Goal: Complete application form: Complete application form

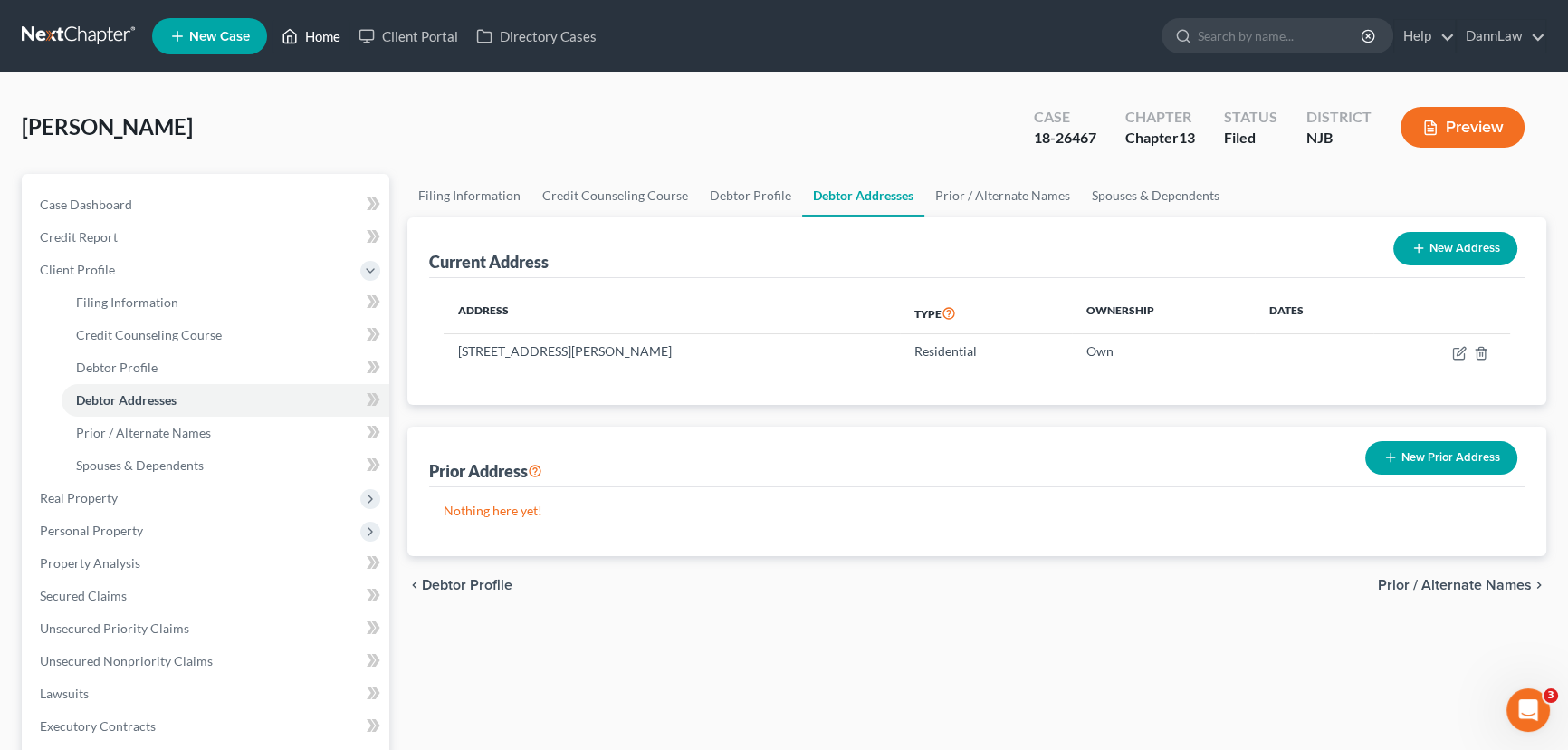
click at [328, 38] on link "Home" at bounding box center [310, 36] width 77 height 32
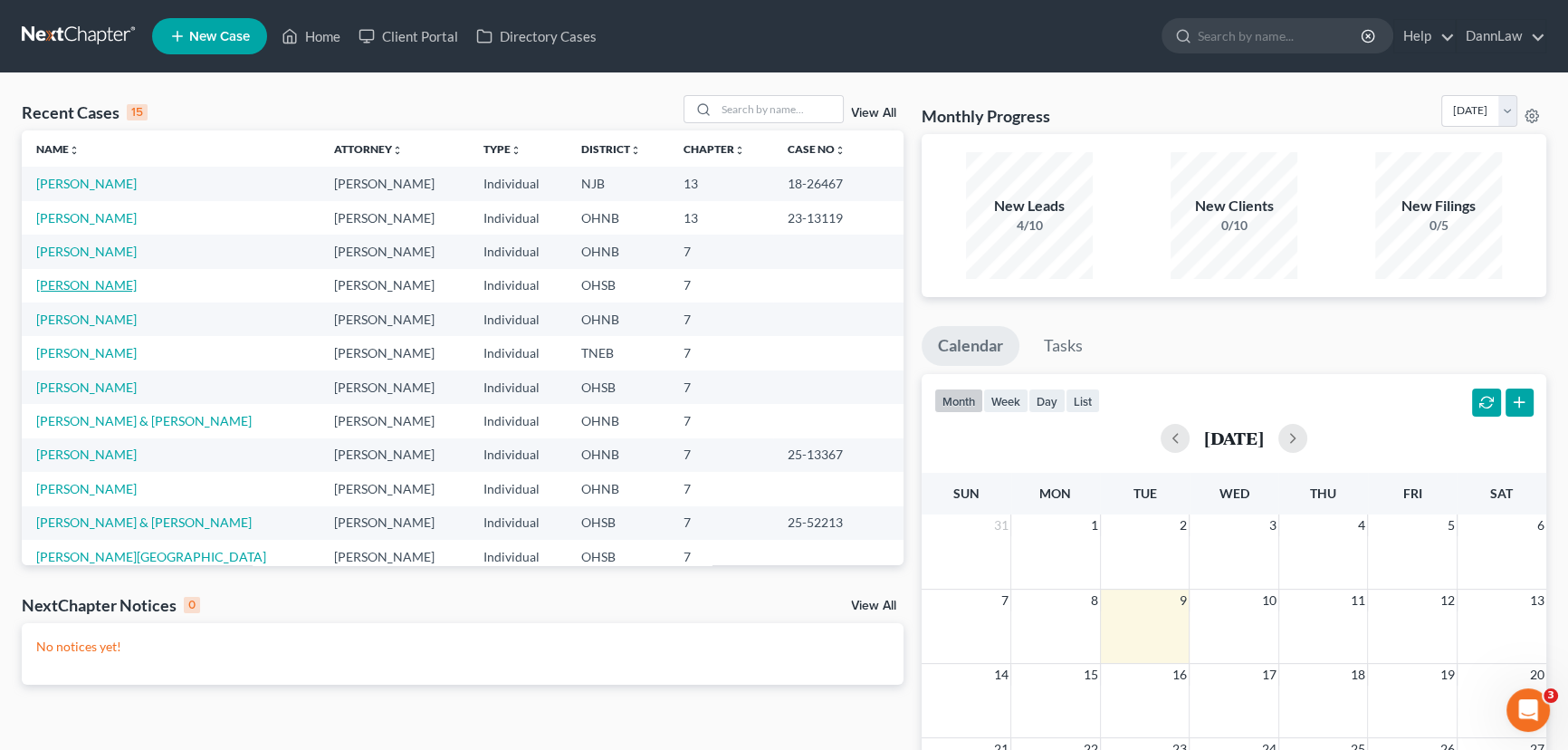
click at [96, 283] on link "[PERSON_NAME]" at bounding box center [86, 285] width 100 height 15
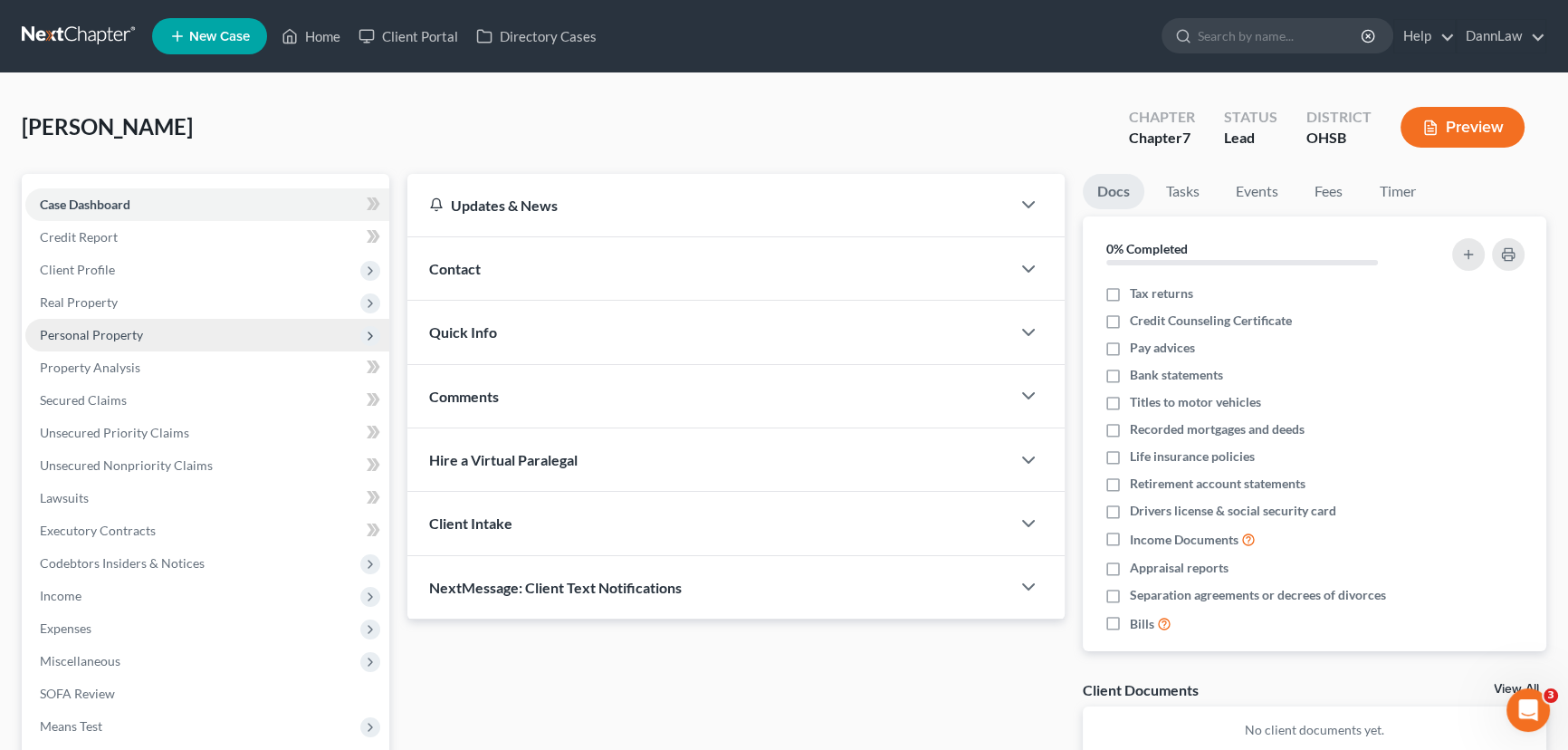
click at [91, 328] on span "Personal Property" at bounding box center [92, 334] width 103 height 15
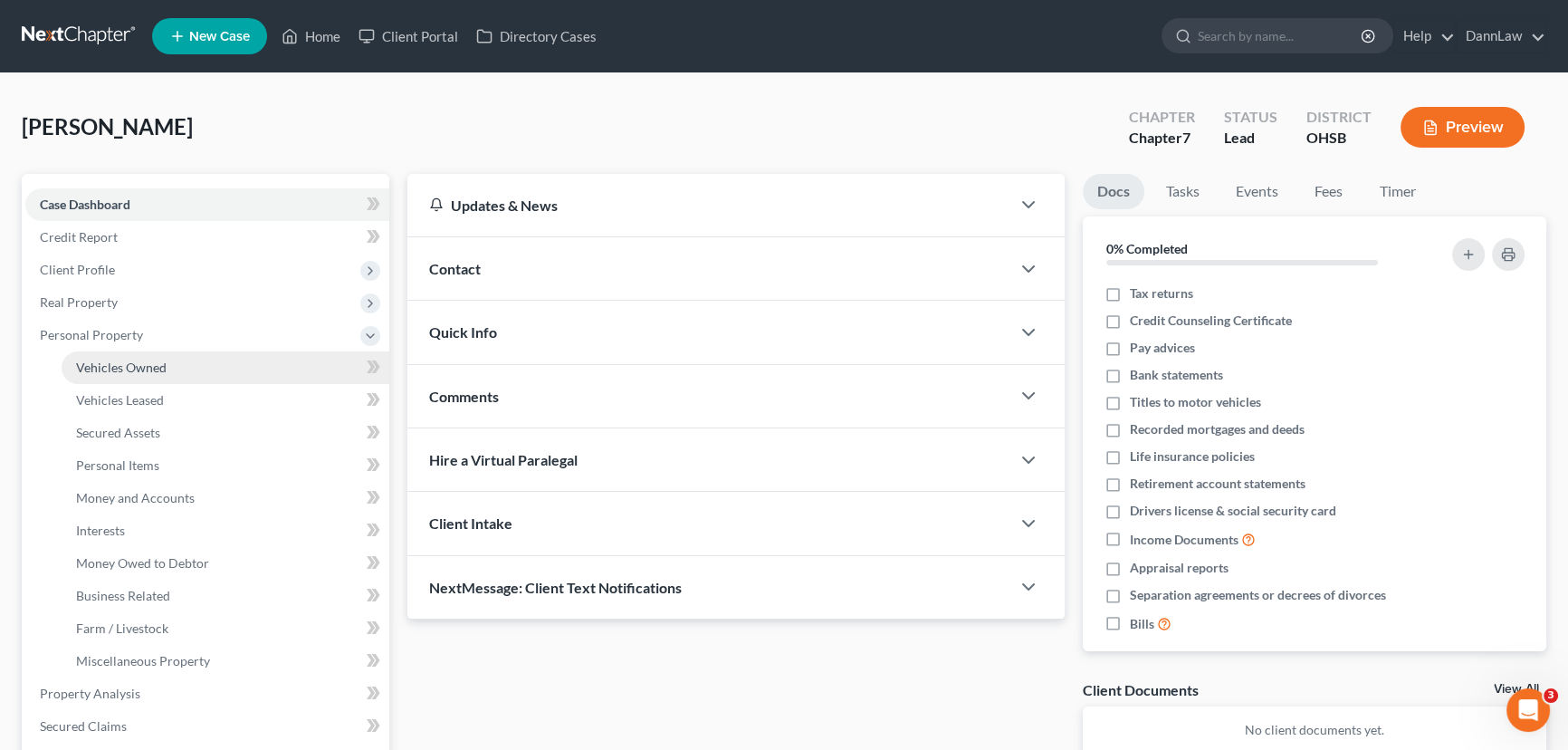
click at [152, 368] on span "Vehicles Owned" at bounding box center [121, 367] width 91 height 15
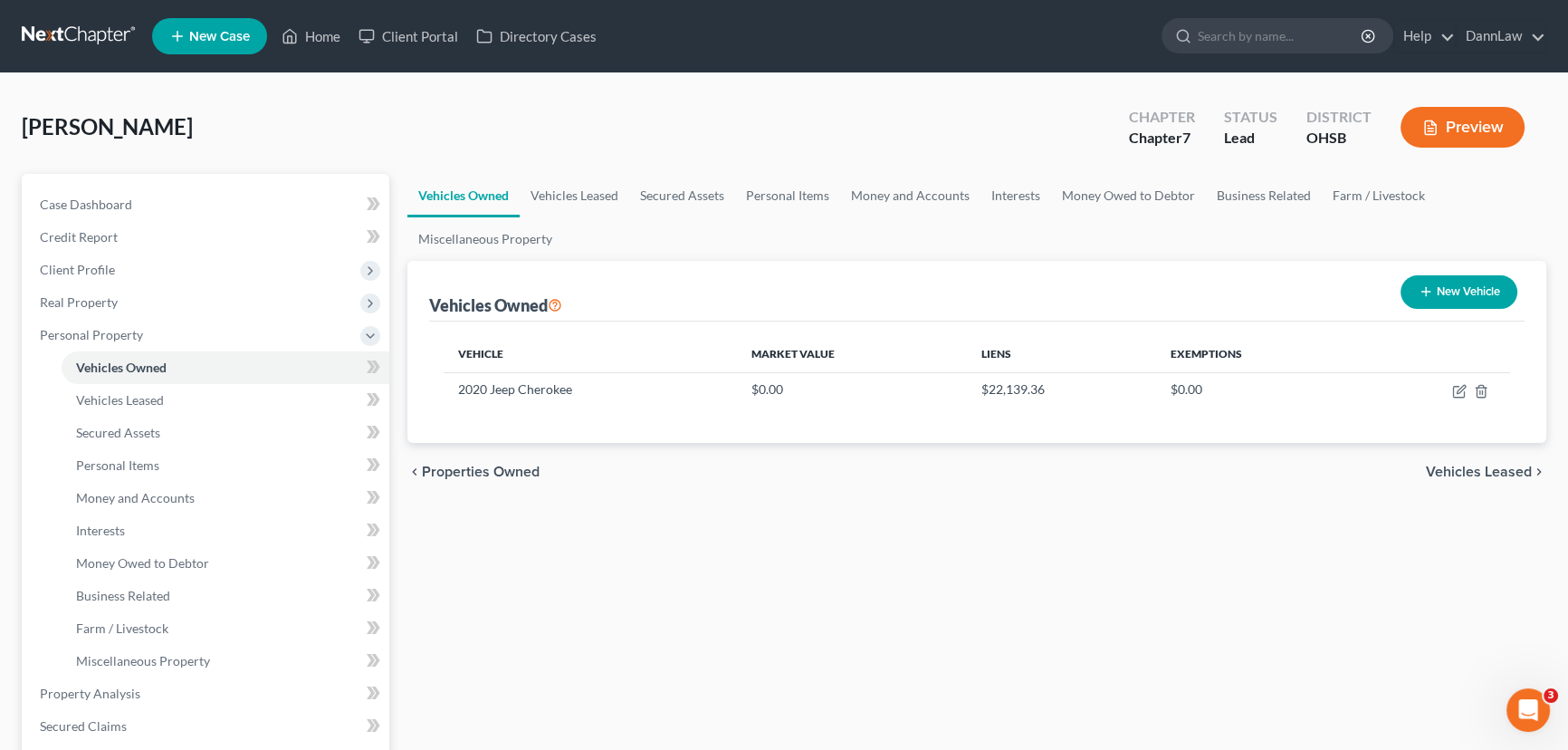
click at [1250, 281] on button "New Vehicle" at bounding box center [1458, 291] width 117 height 33
select select "0"
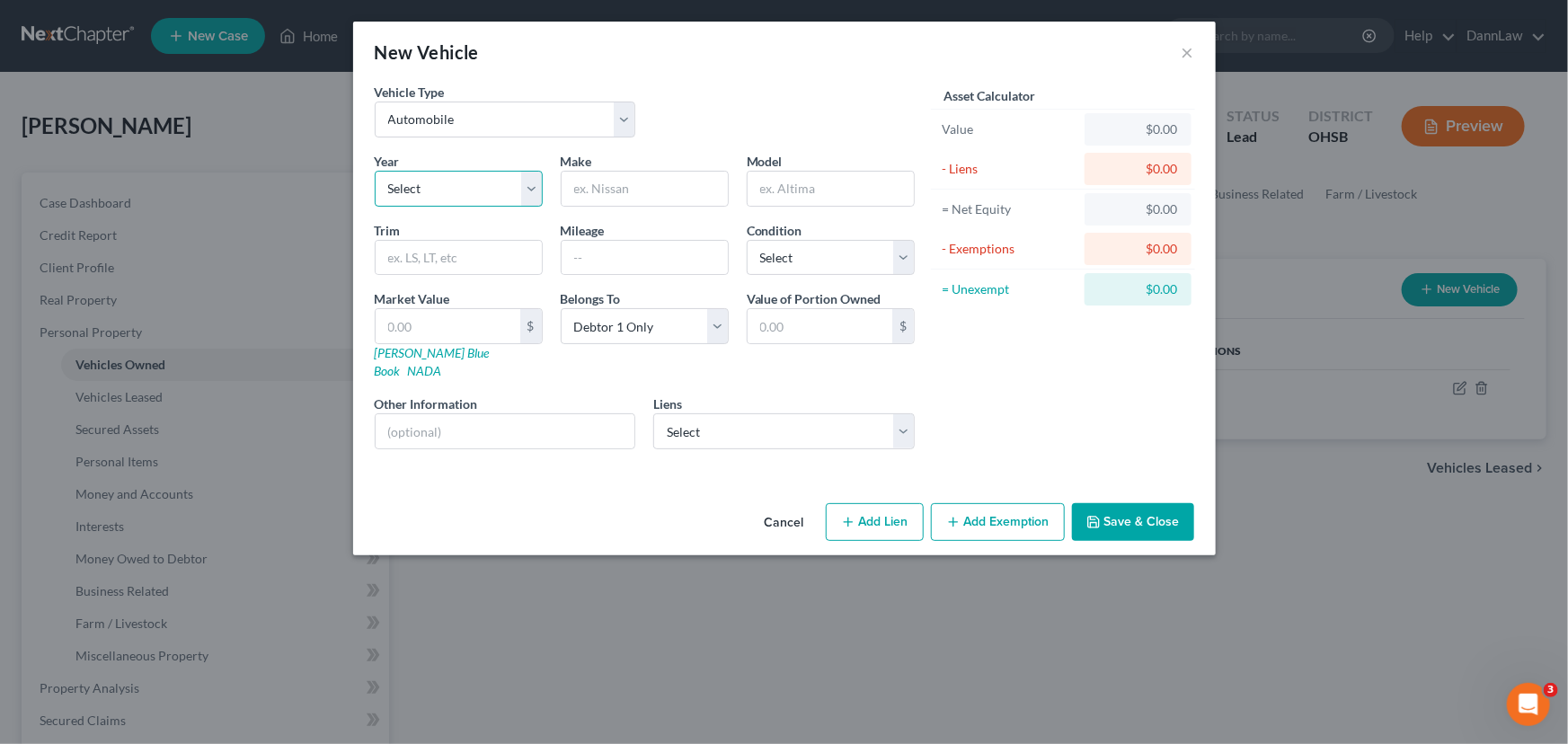
click at [441, 193] on select "Select 2026 2025 2024 2023 2022 2021 2020 2019 2018 2017 2016 2015 2014 2013 20…" at bounding box center [458, 189] width 168 height 36
select select "5"
click at [374, 171] on select "Select 2026 2025 2024 2023 2022 2021 2020 2019 2018 2017 2016 2015 2014 2013 20…" at bounding box center [458, 189] width 168 height 36
click at [612, 182] on input "text" at bounding box center [644, 189] width 166 height 34
drag, startPoint x: 614, startPoint y: 182, endPoint x: 824, endPoint y: 174, distance: 210.2
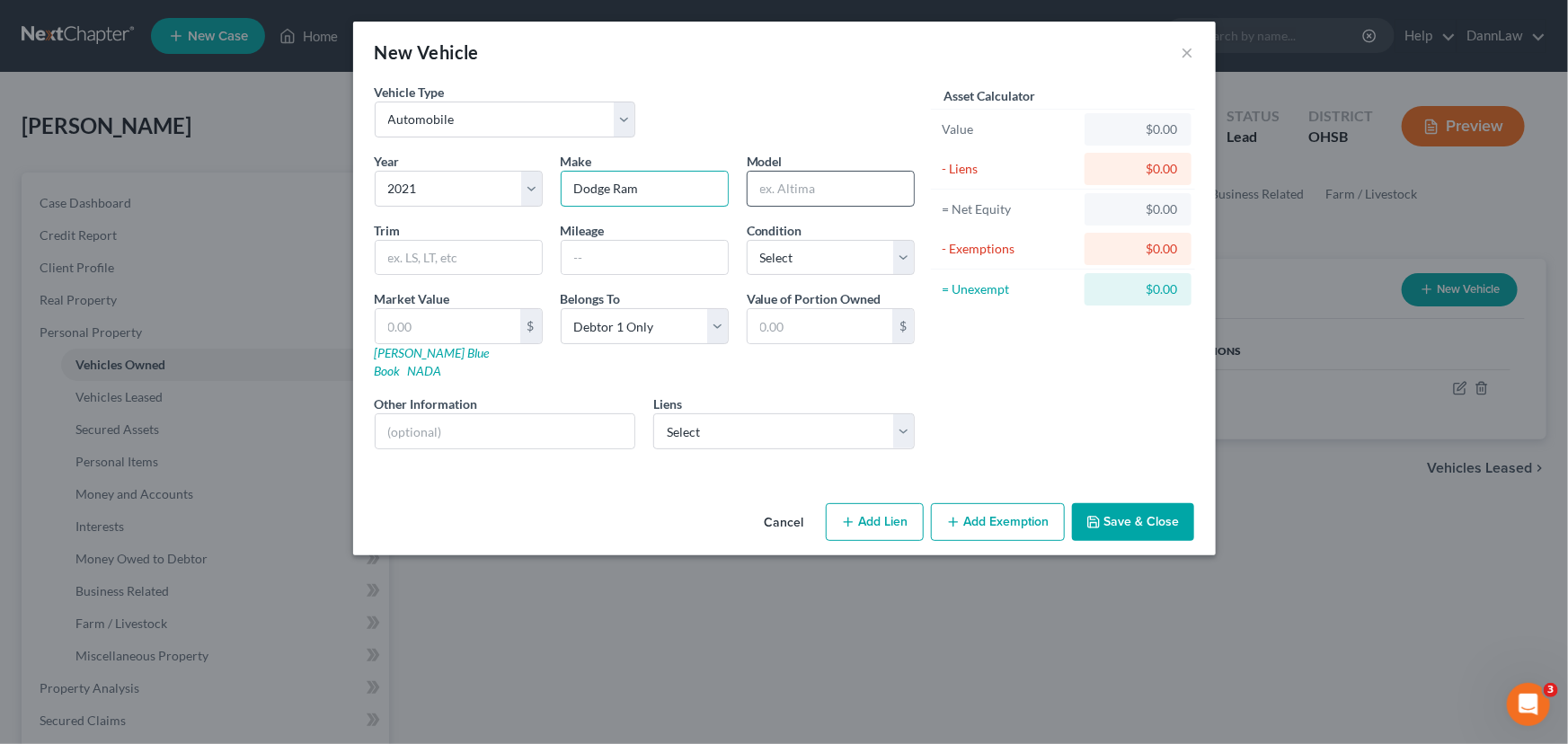
click at [811, 173] on div "Year Select 2026 2025 2024 2023 2022 2021 2020 2019 2018 2017 2016 2015 2014 20…" at bounding box center [645, 307] width 558 height 312
type input "Dodge"
type input "Ram"
type input "120000"
click at [400, 251] on input "120000" at bounding box center [458, 258] width 166 height 34
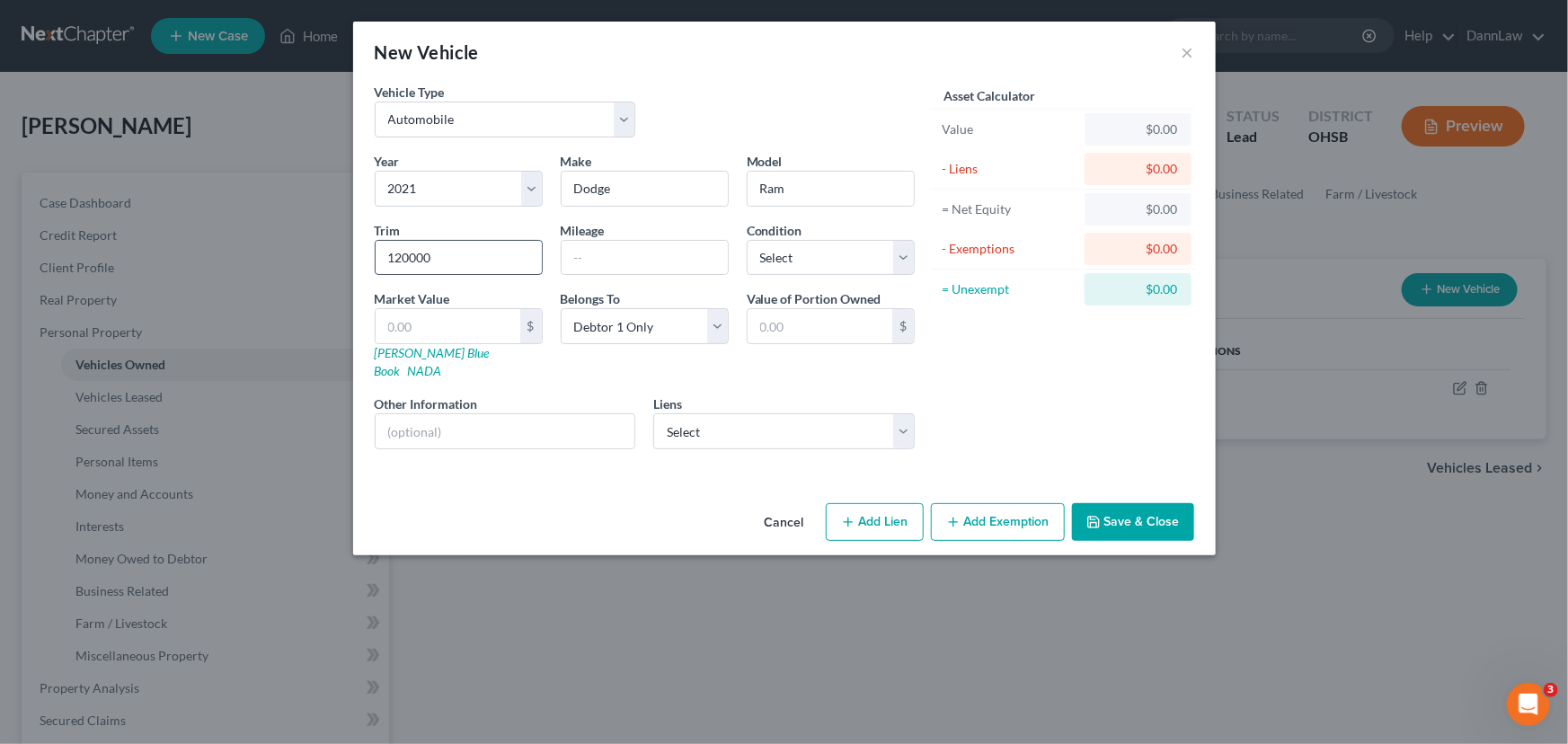
click at [400, 251] on input "120000" at bounding box center [458, 258] width 166 height 34
type input "1500"
type input "120000"
select select "3"
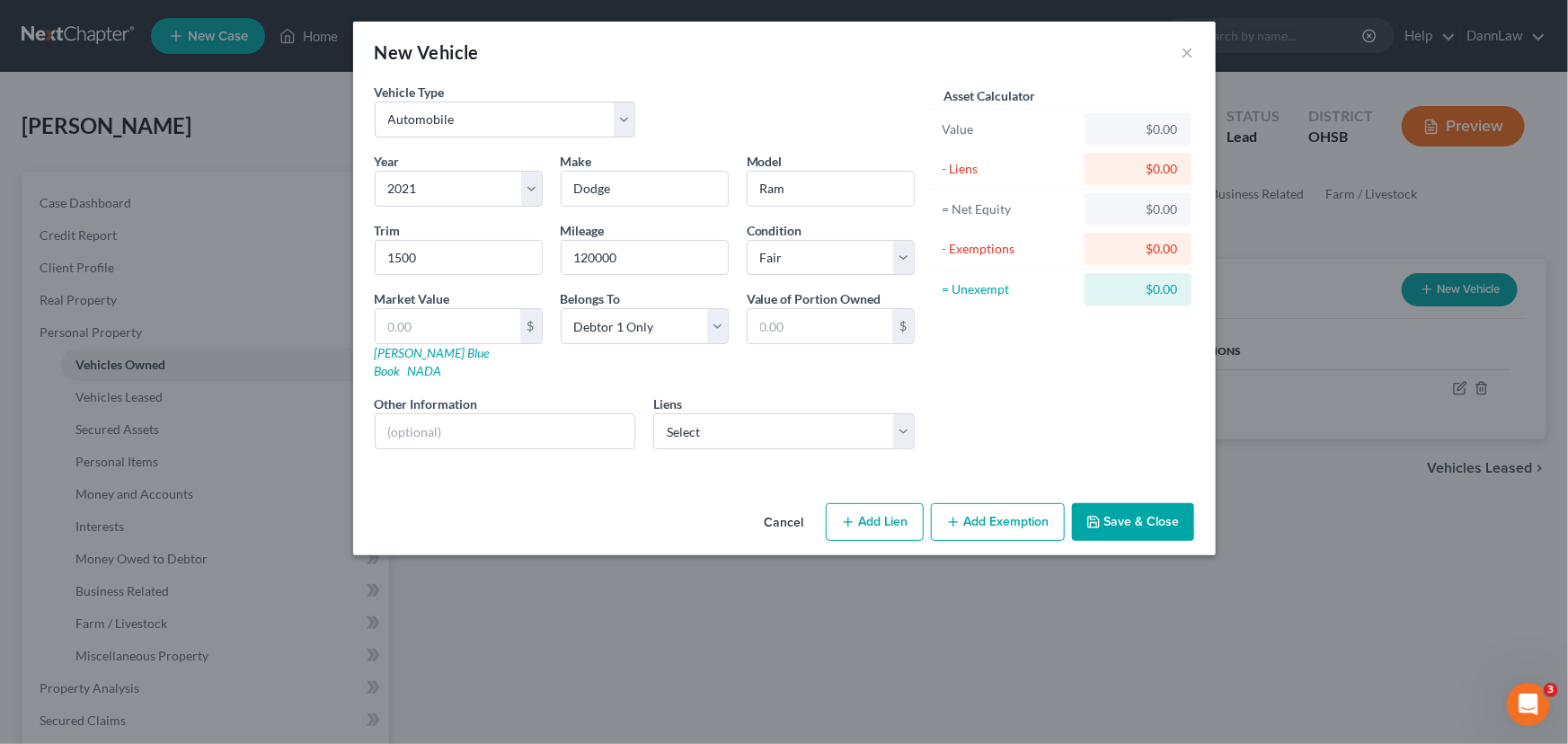
click at [1141, 512] on button "Save & Close" at bounding box center [1133, 522] width 122 height 38
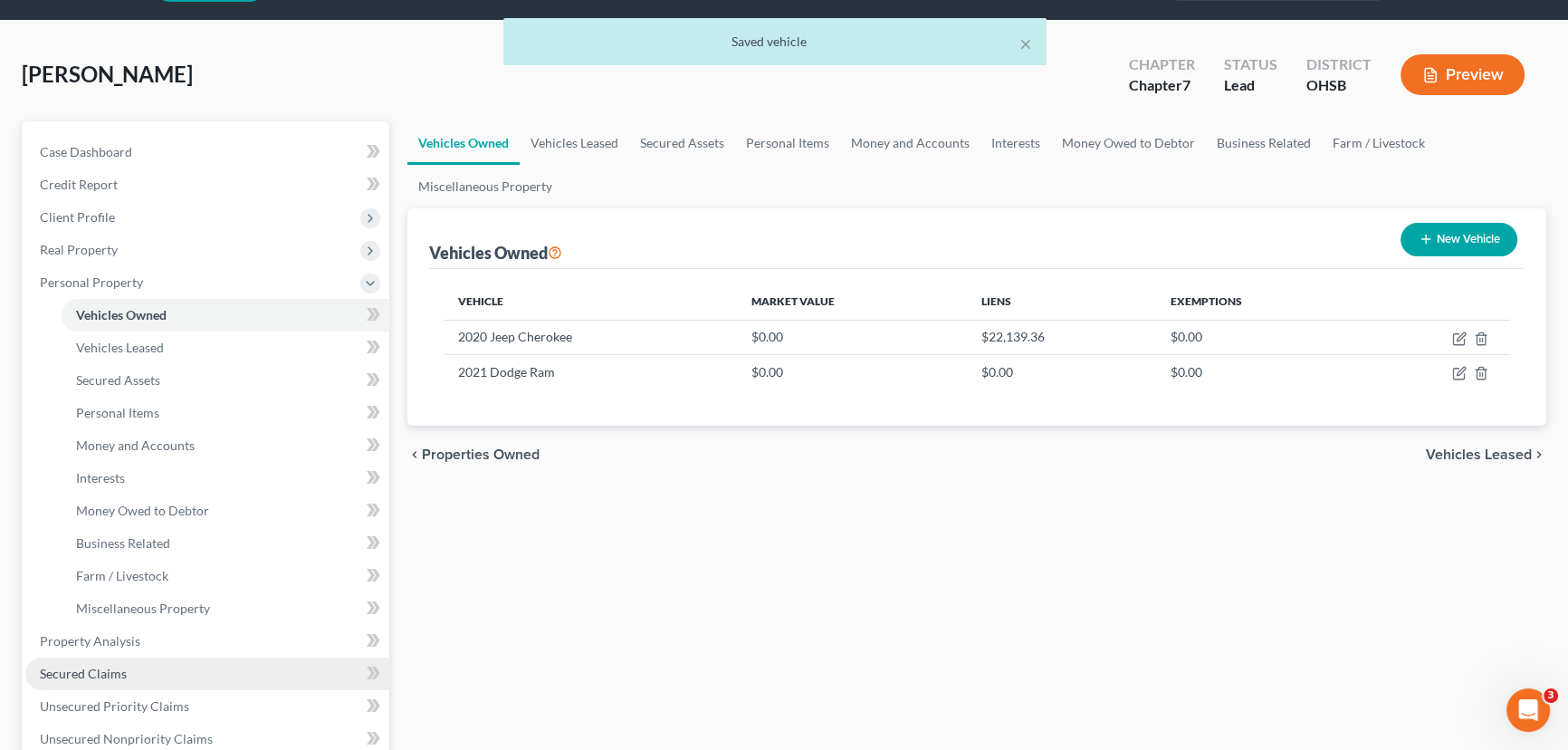
scroll to position [81, 0]
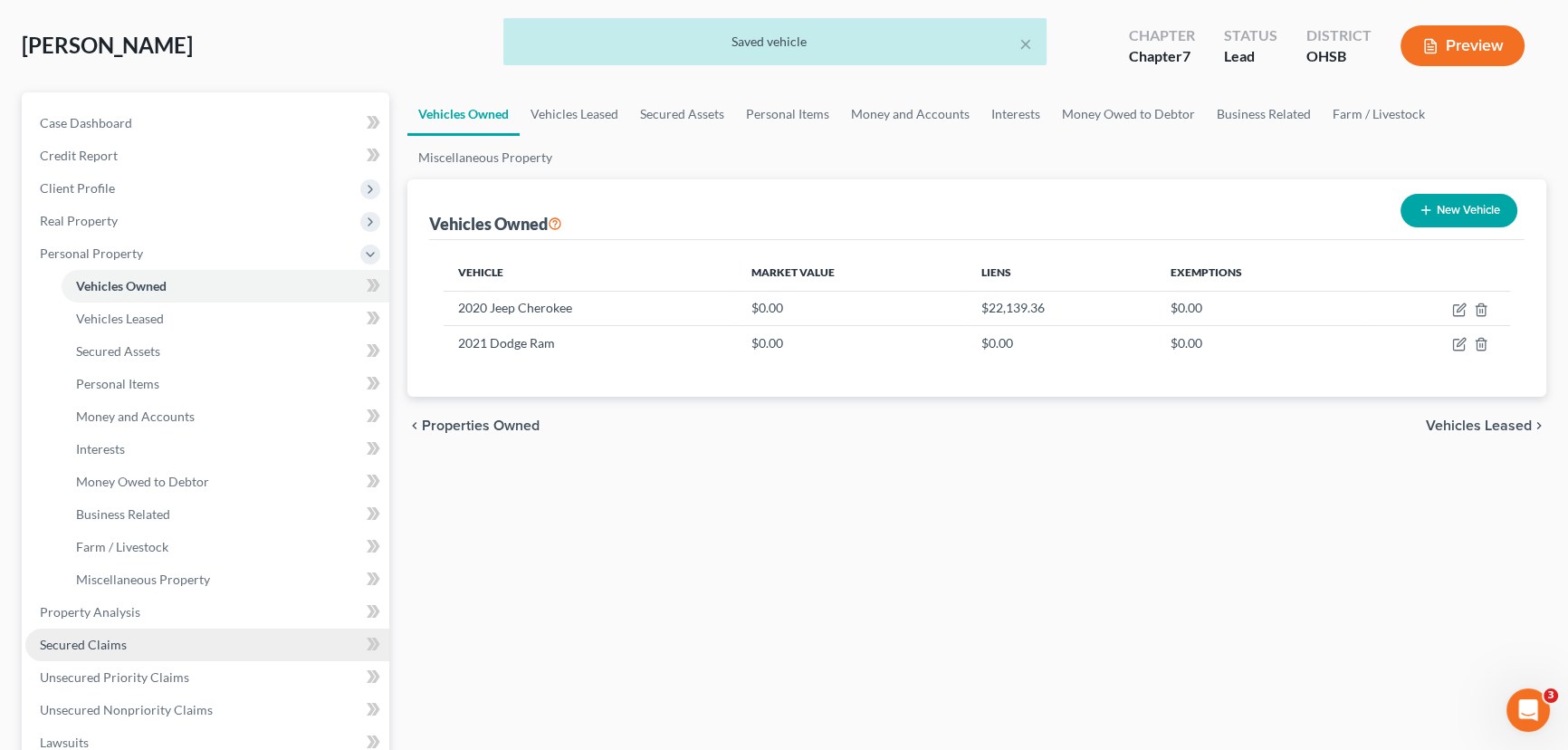
click at [94, 571] on link "Secured Claims" at bounding box center [207, 645] width 364 height 32
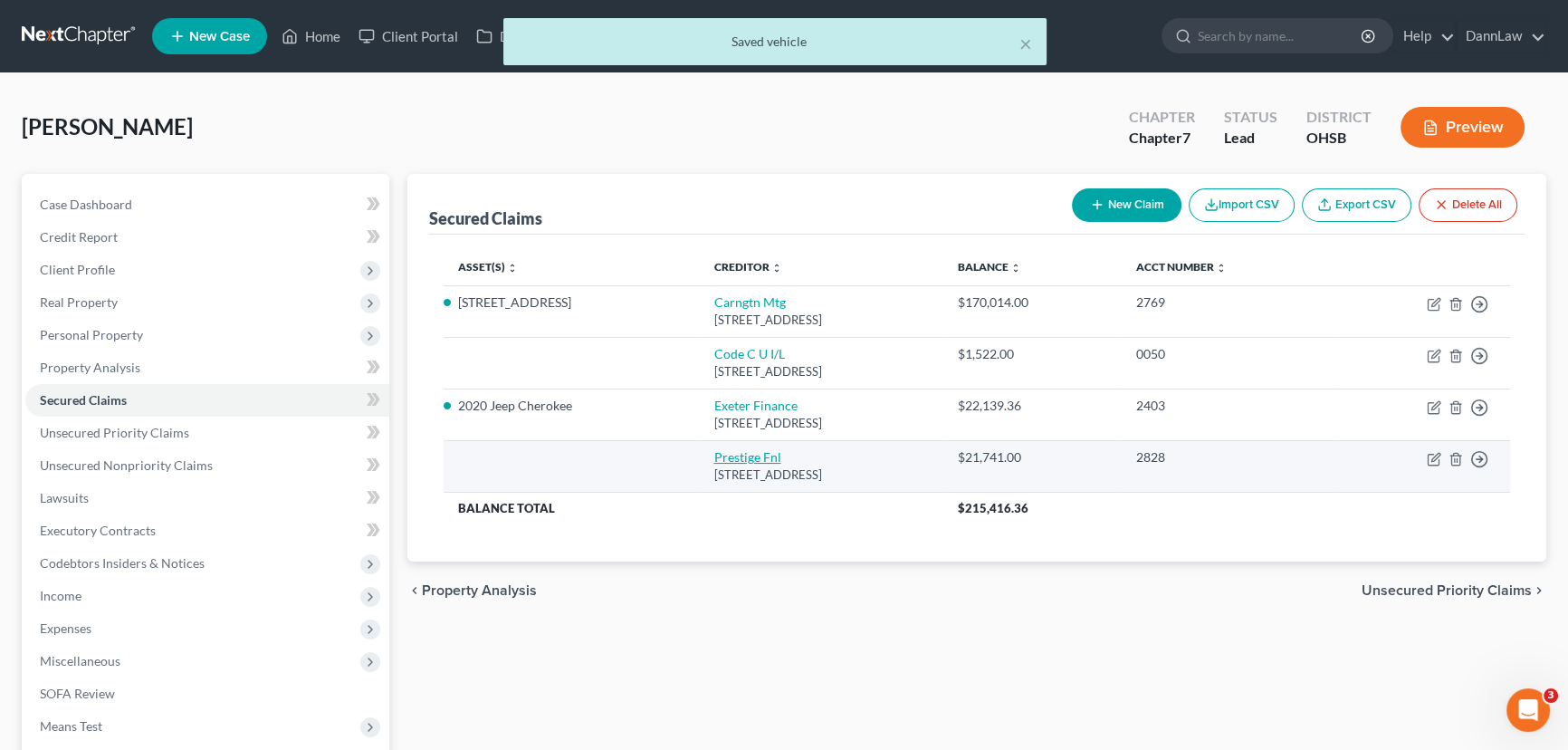
click at [713, 451] on link "Prestige Fnl" at bounding box center [747, 457] width 67 height 15
select select "46"
select select "2"
select select "0"
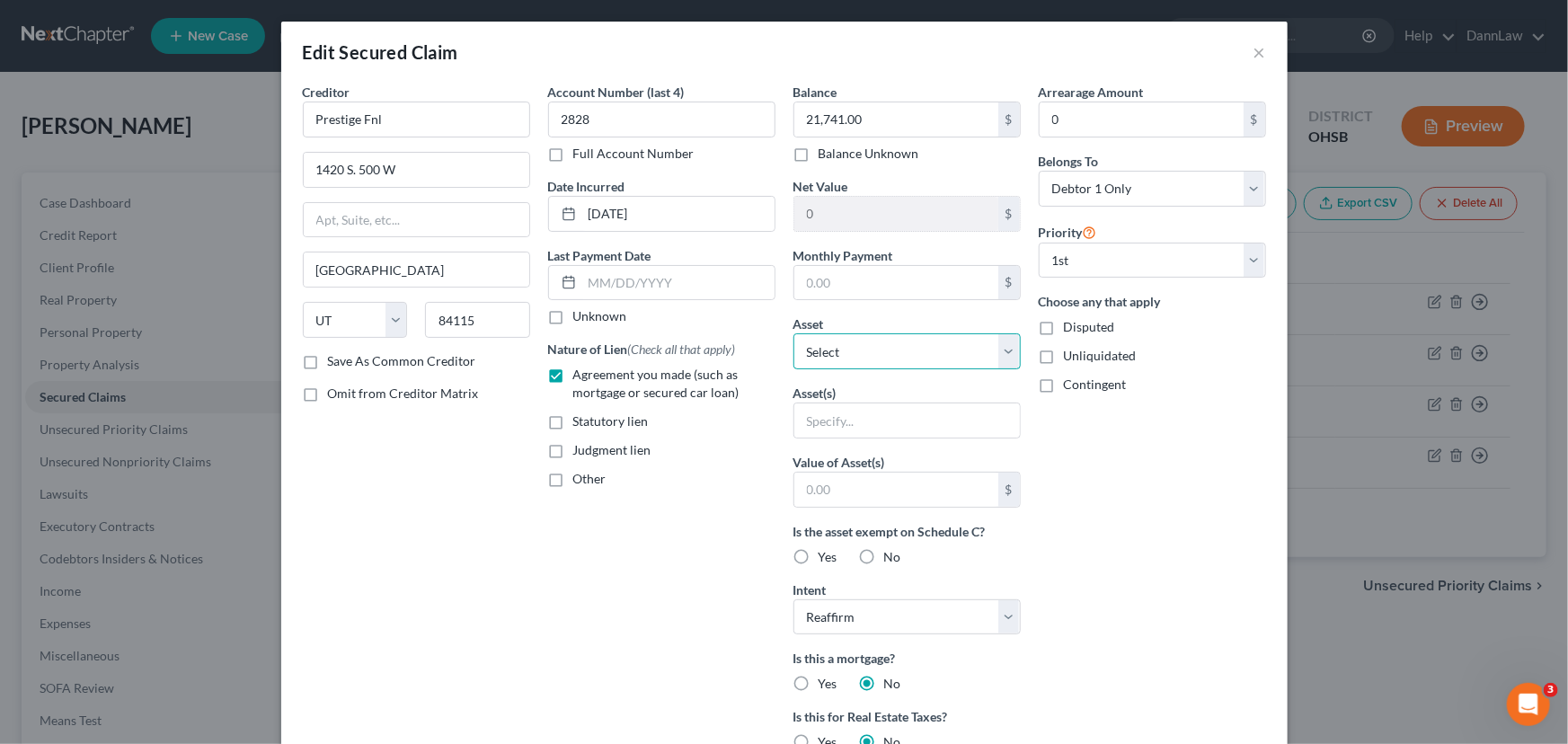
click at [833, 352] on select "Select Other Multiple Assets Garnished funds in the amount of $1249.86 from Pre…" at bounding box center [907, 352] width 228 height 36
select select "12"
click at [793, 334] on select "Select Other Multiple Assets Garnished funds in the amount of $1249.86 from Pre…" at bounding box center [907, 352] width 228 height 36
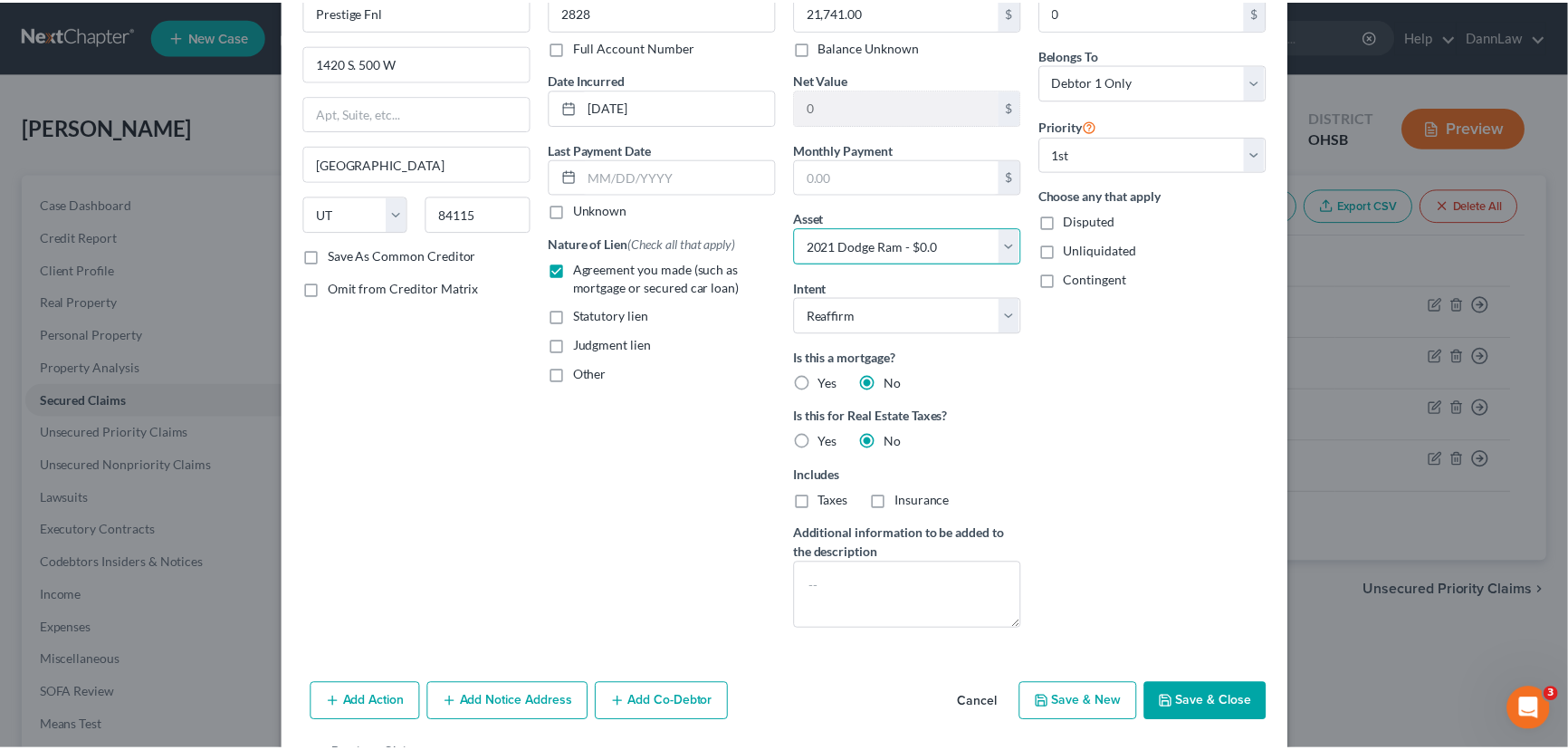
scroll to position [166, 0]
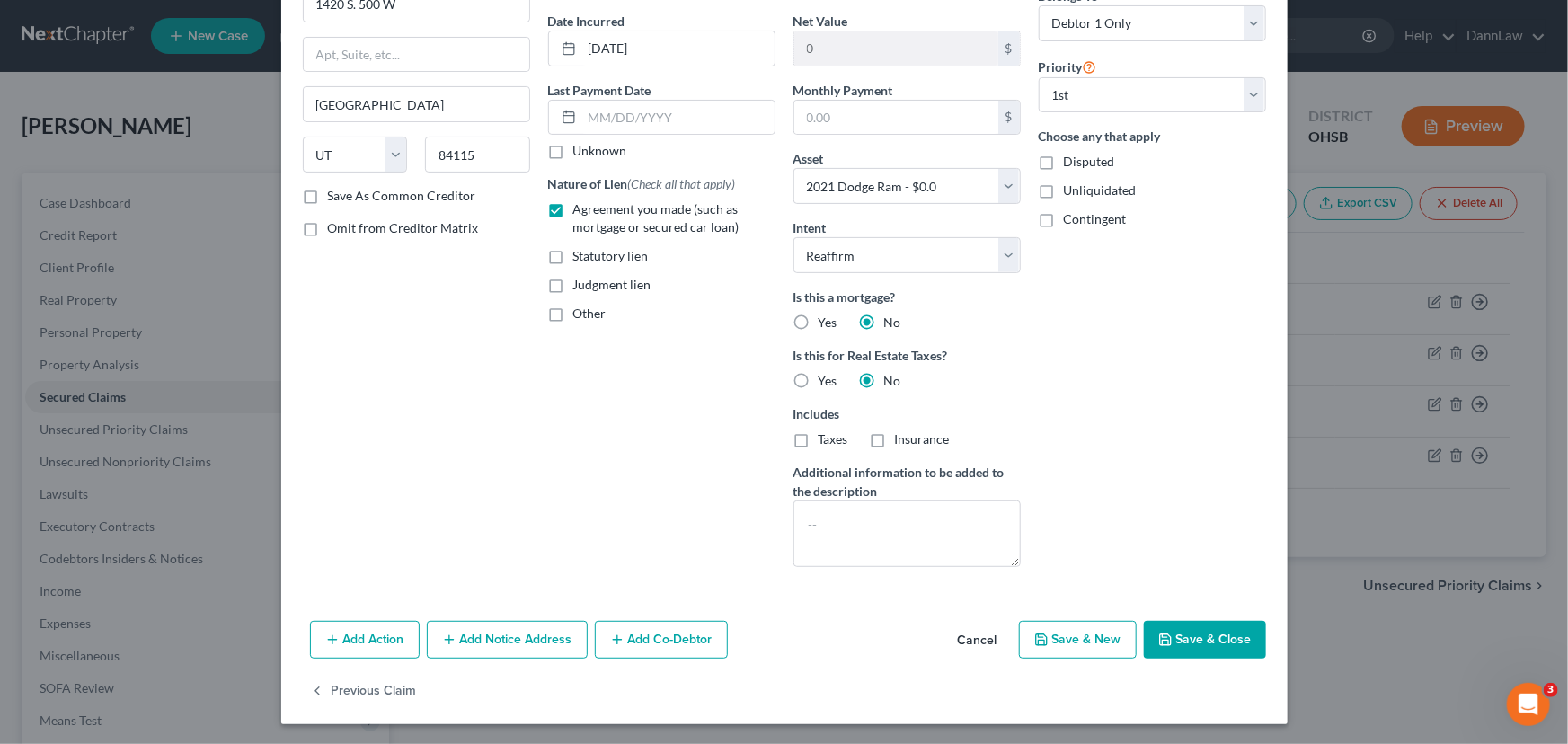
click at [1208, 567] on button "Save & Close" at bounding box center [1205, 640] width 122 height 38
select select
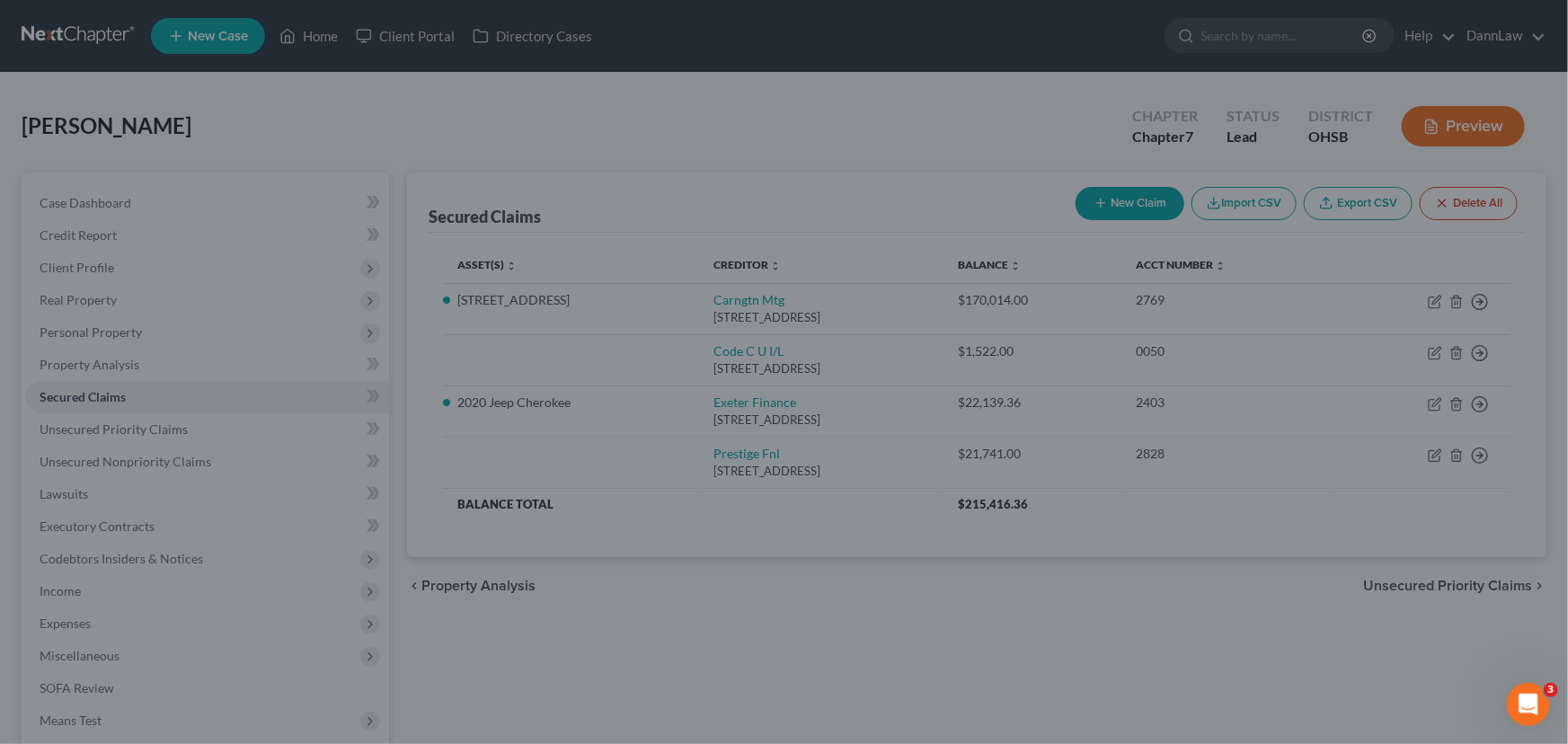
type input "-21,741.00"
select select "12"
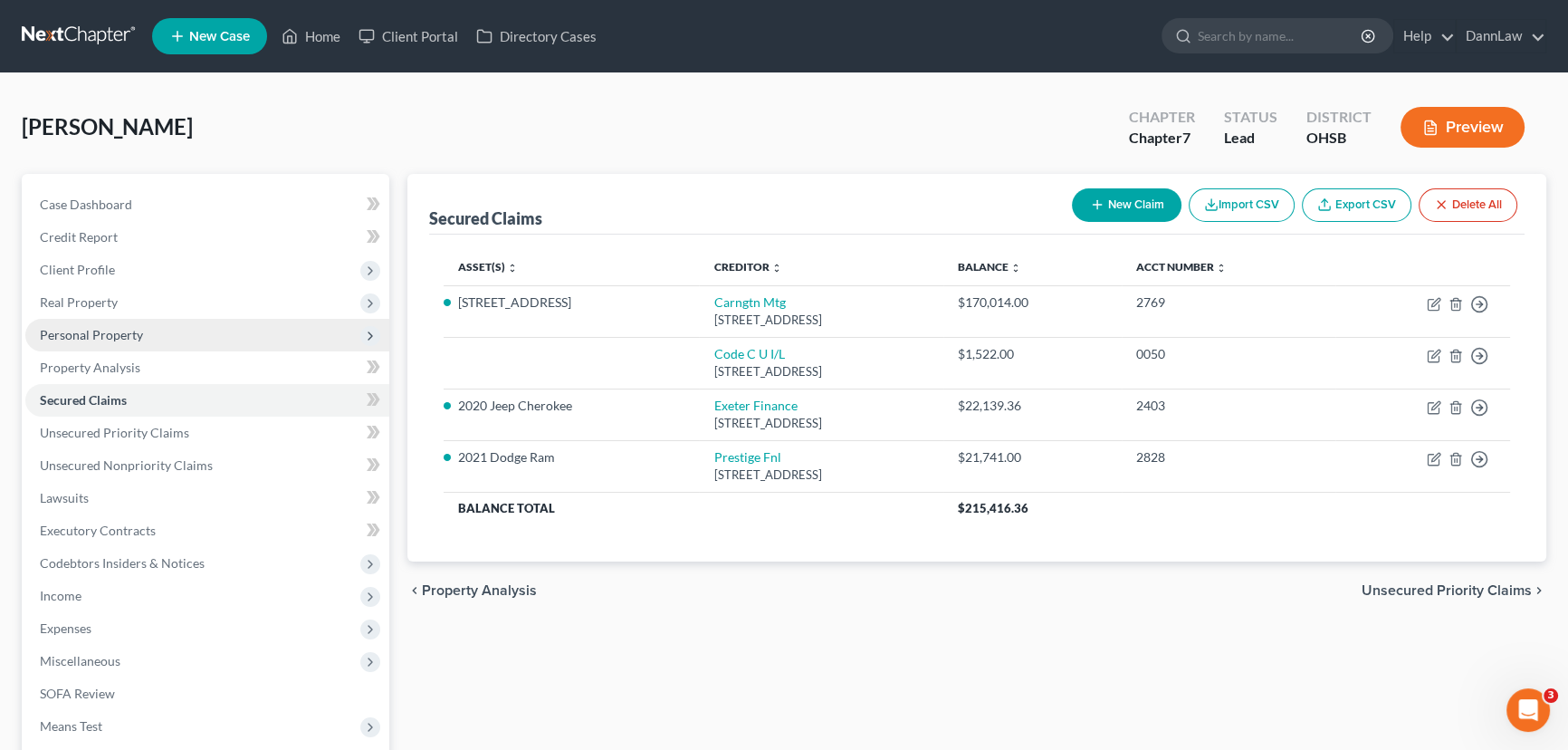
click at [91, 339] on span "Personal Property" at bounding box center [92, 334] width 103 height 15
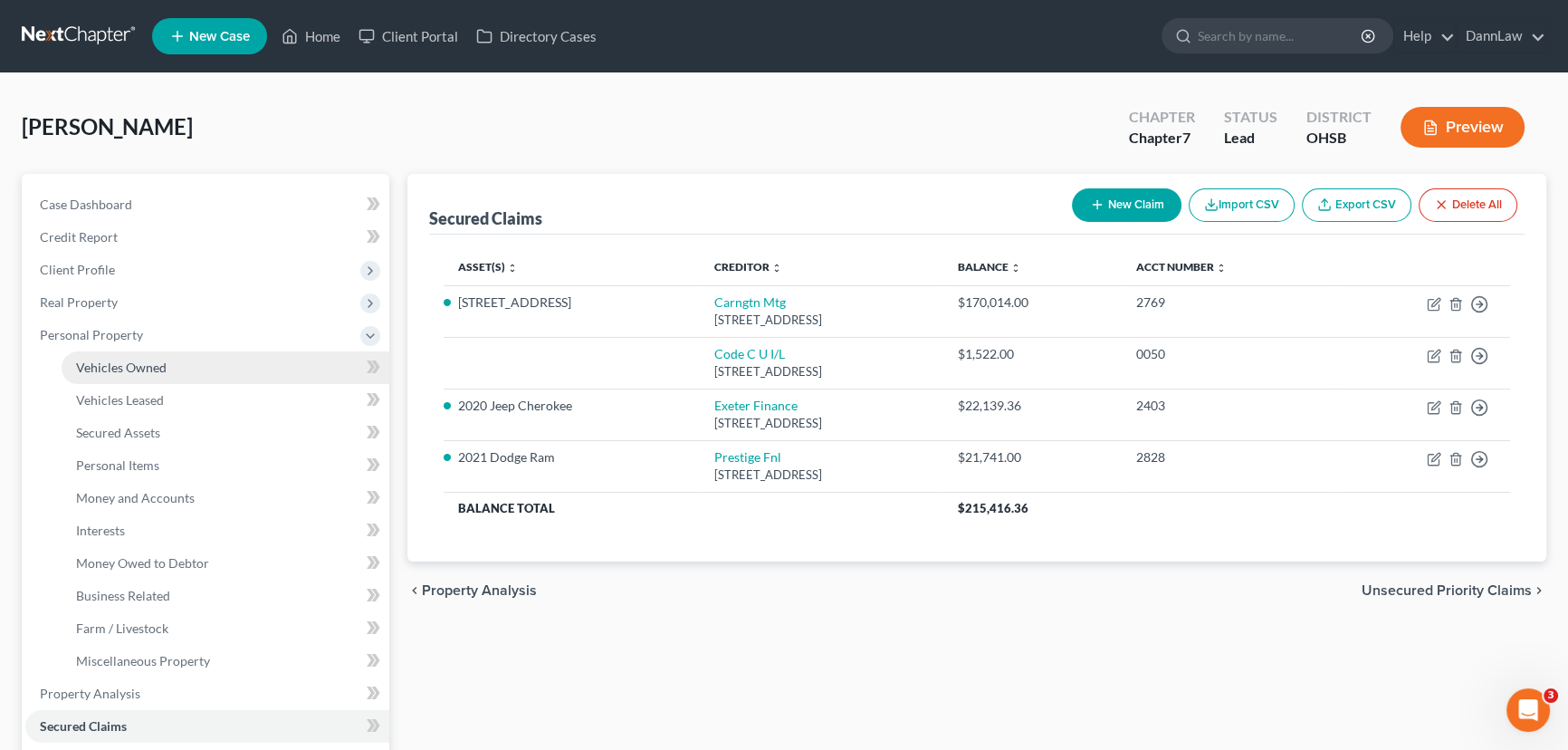
click at [91, 363] on span "Vehicles Owned" at bounding box center [121, 367] width 91 height 15
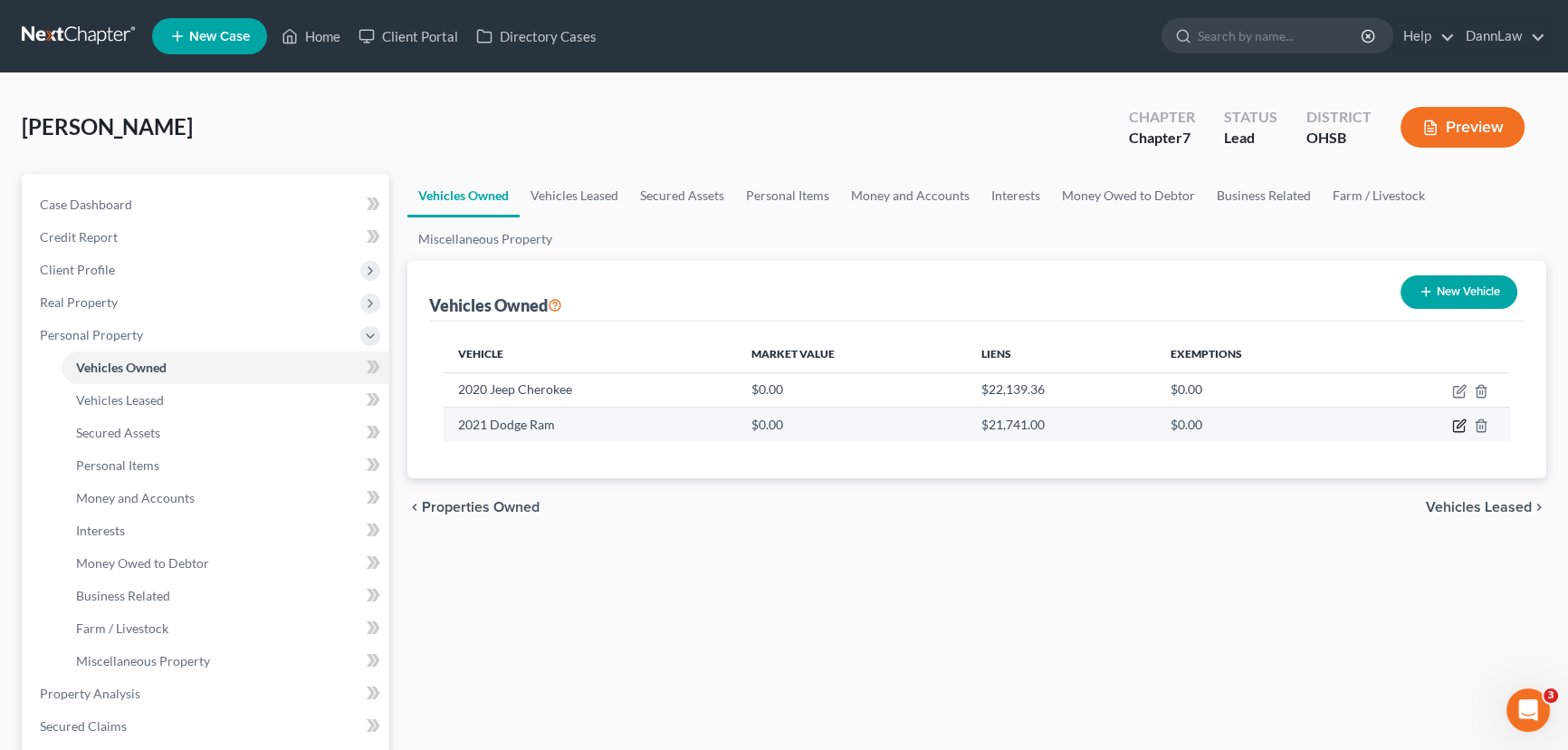
click at [1250, 428] on icon "button" at bounding box center [1458, 425] width 14 height 14
select select "0"
select select "5"
select select "3"
select select "0"
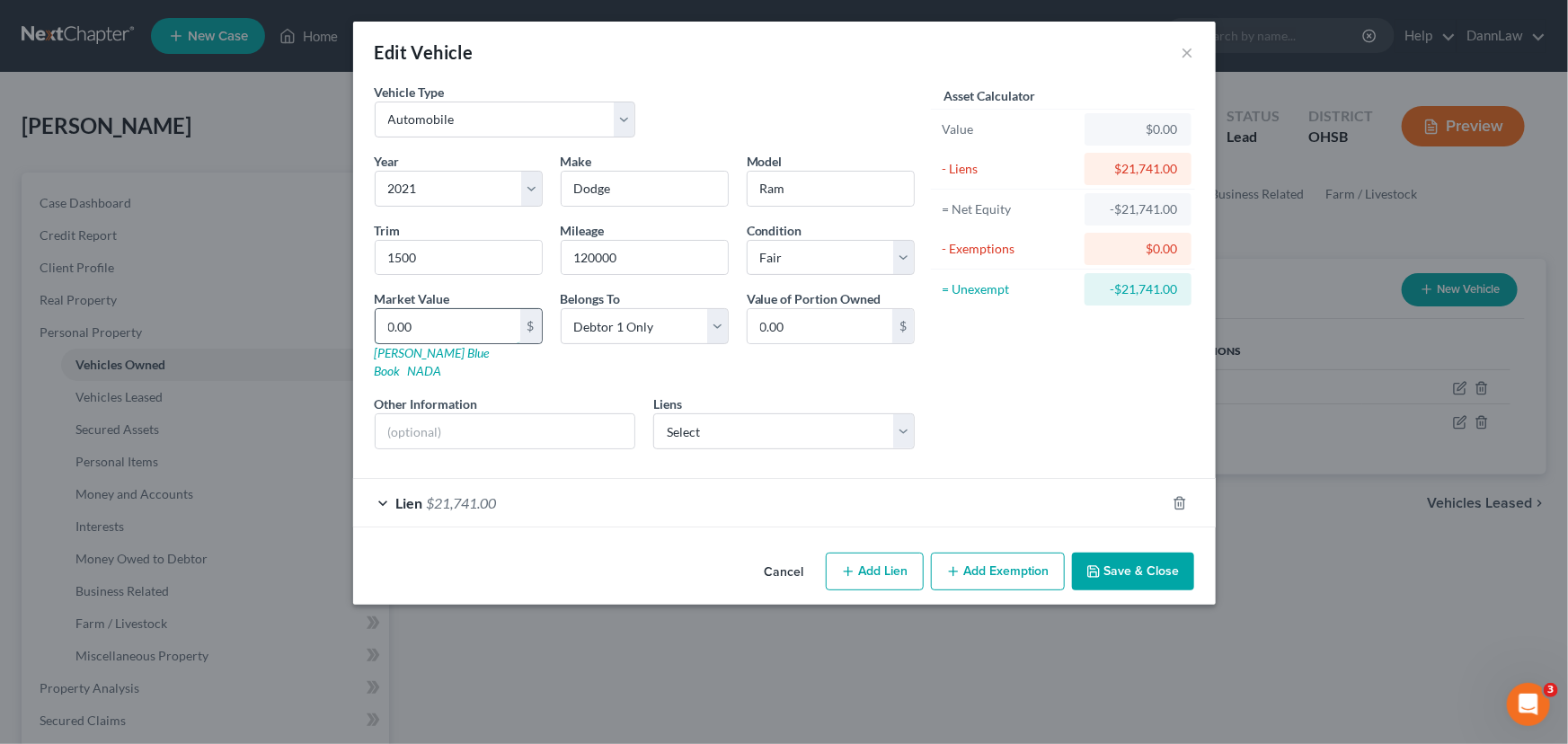
click at [453, 326] on input "0.00" at bounding box center [447, 326] width 145 height 34
type input "1"
type input "1.00"
type input "14"
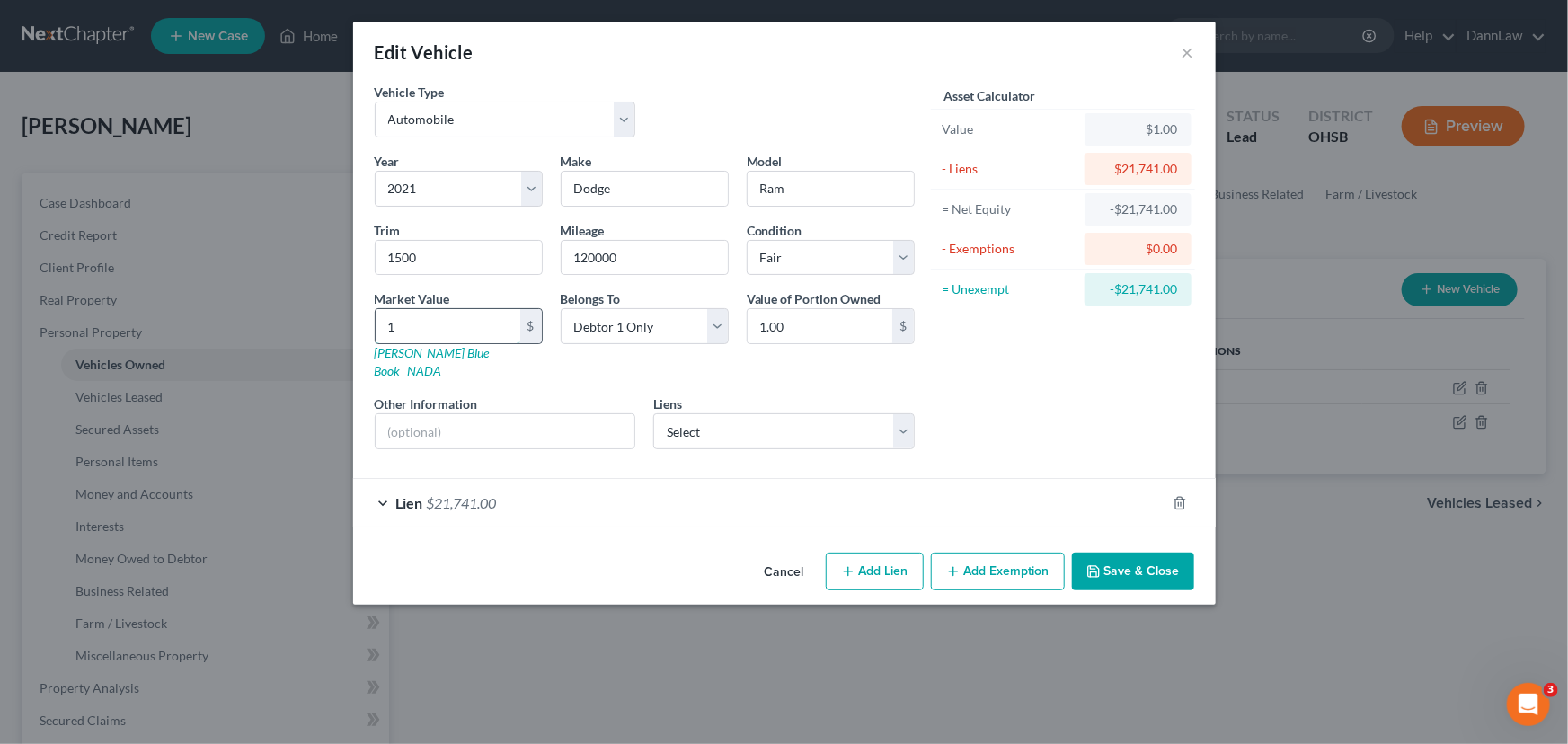
type input "14.00"
type input "148"
type input "148.00"
type input "1481"
type input "1,481.00"
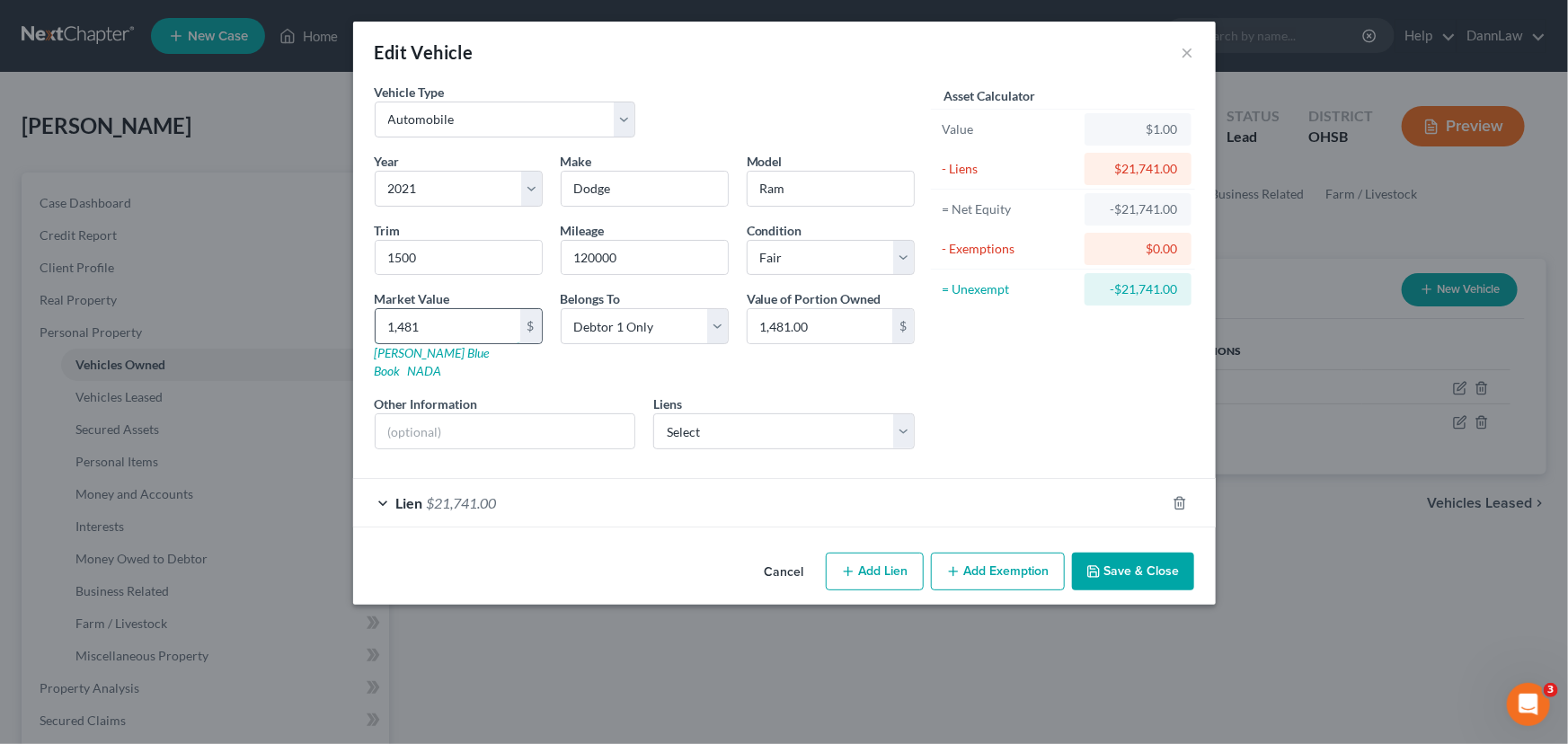
type input "1,4817"
type input "14,817.00"
type input "14,817"
click at [669, 327] on select "Select Debtor 1 Only Debtor 2 Only Debtor 1 And Debtor 2 Only At Least One Of T…" at bounding box center [644, 326] width 168 height 36
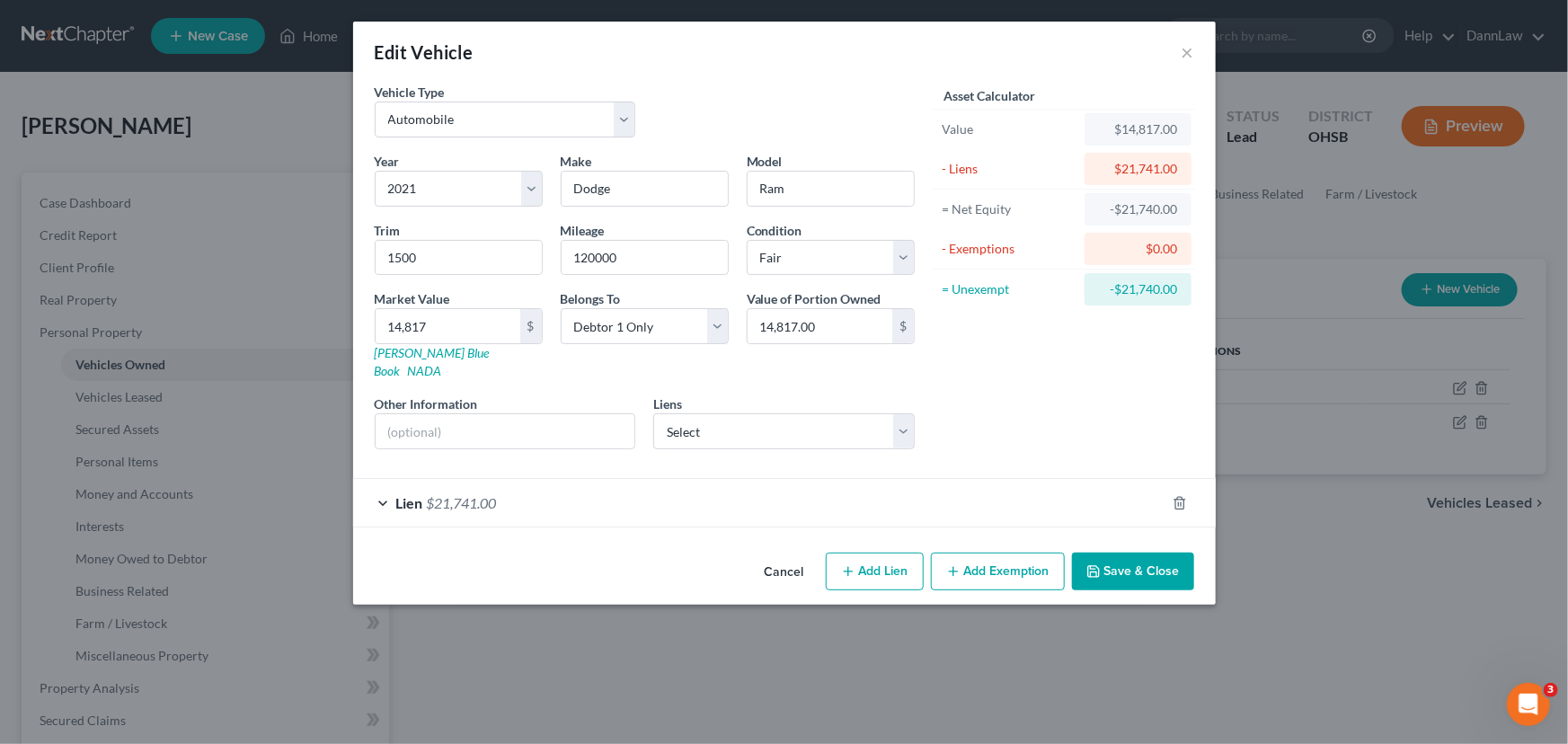
click at [1137, 553] on button "Save & Close" at bounding box center [1133, 572] width 122 height 38
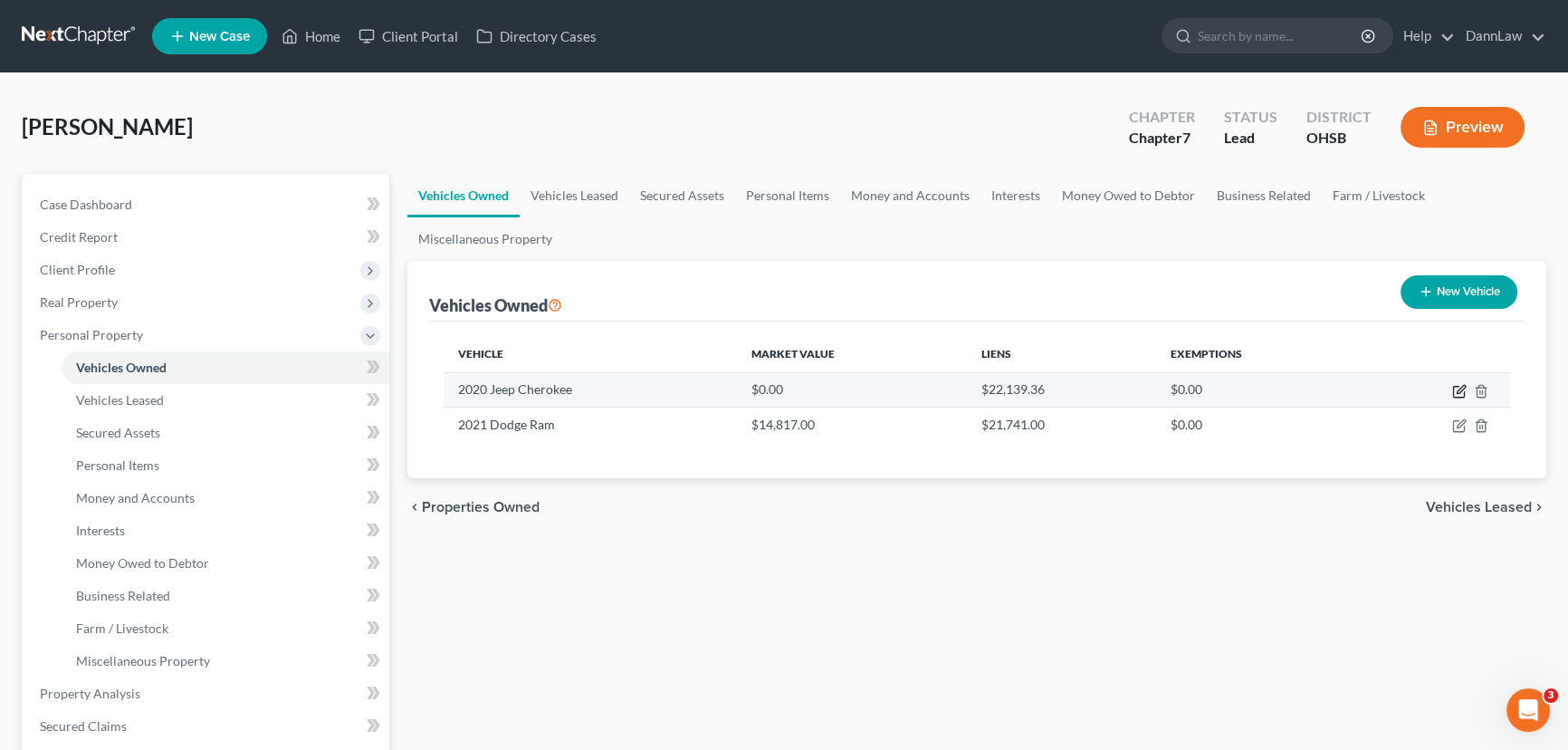
click at [1250, 395] on icon "button" at bounding box center [1458, 391] width 14 height 14
select select "0"
select select "6"
select select "3"
select select "0"
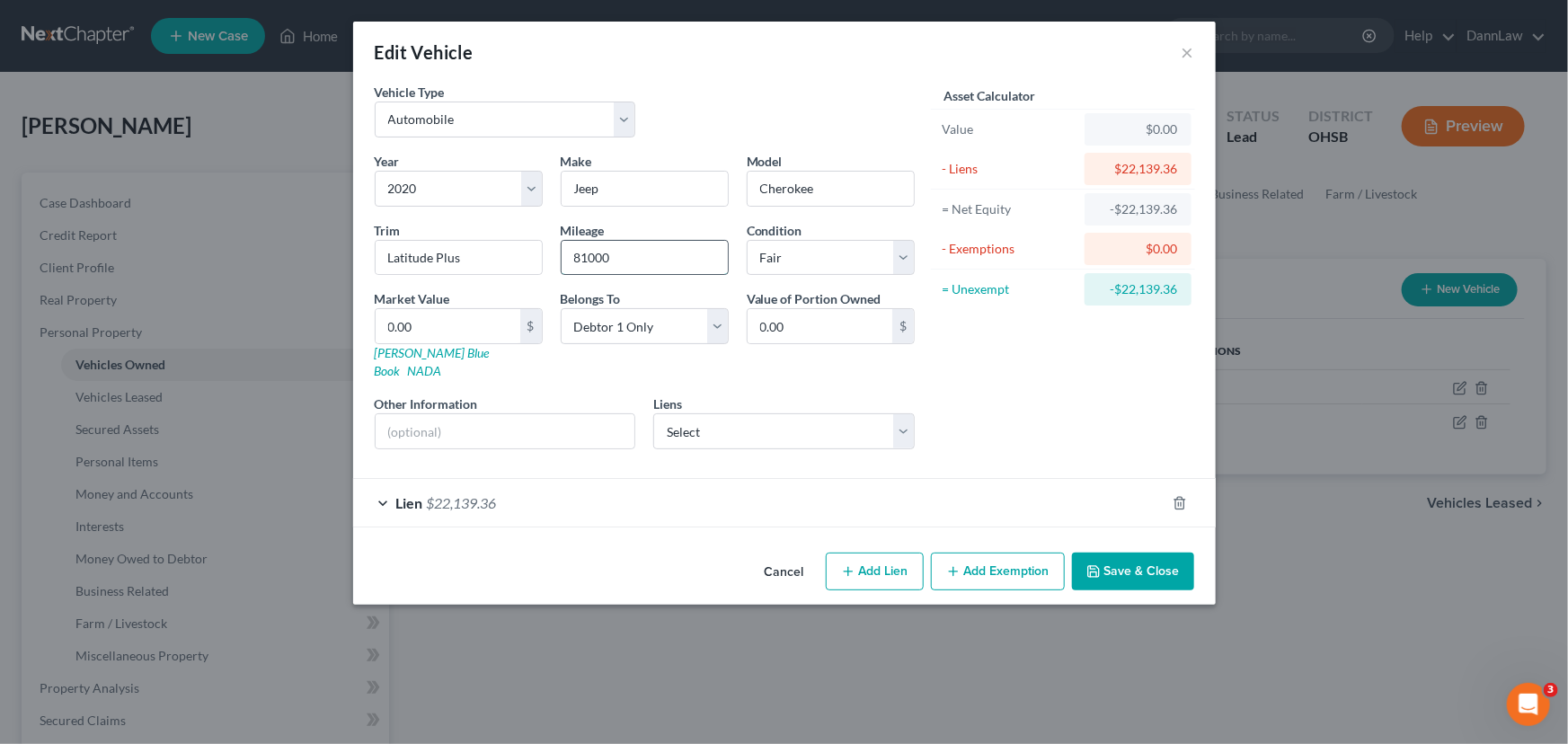
click at [629, 263] on input "81000" at bounding box center [644, 258] width 166 height 34
click at [449, 325] on input "0.00" at bounding box center [447, 326] width 145 height 34
type input "0"
type input "1"
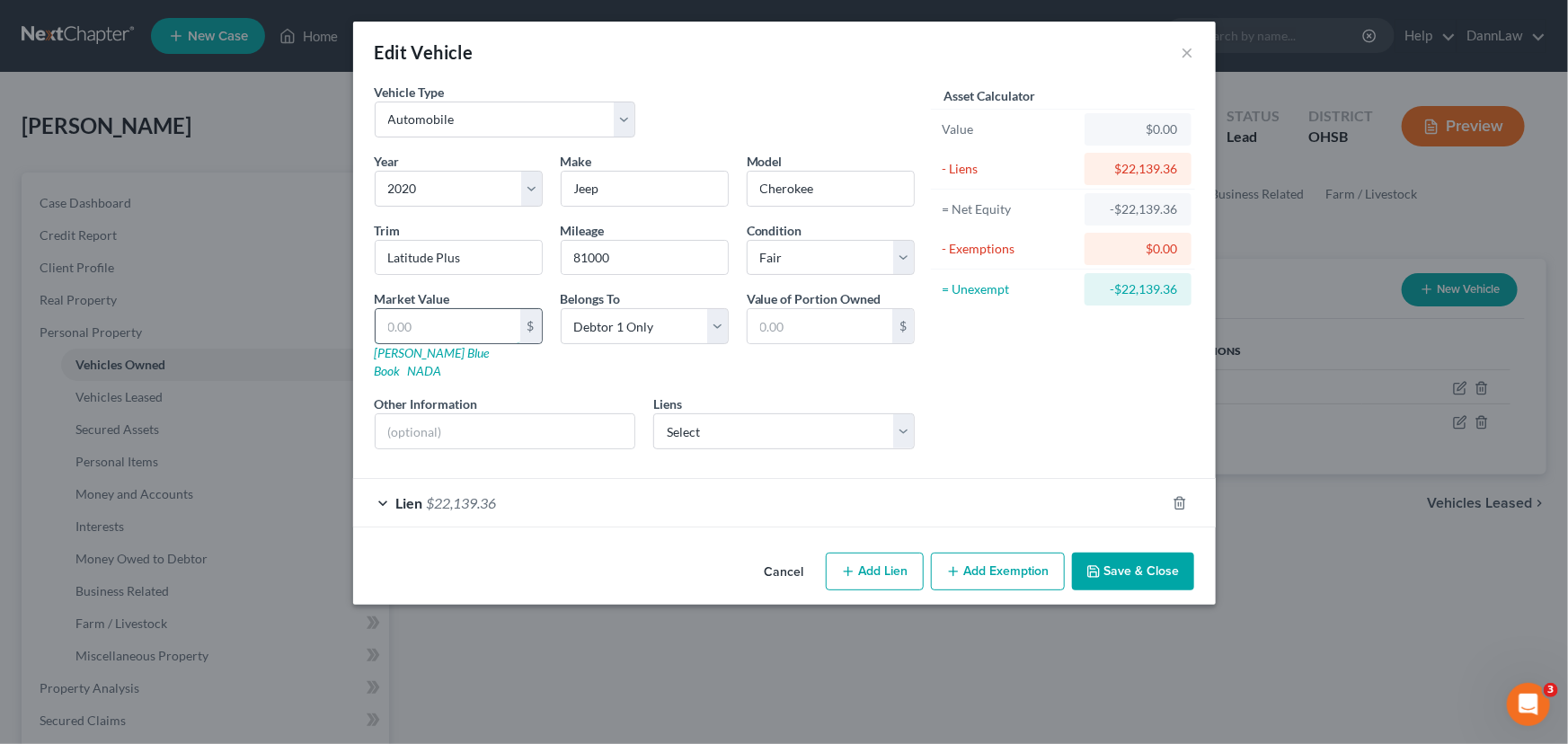
type input "1.00"
type input "12"
type input "12.00"
type input "123"
type input "123.00"
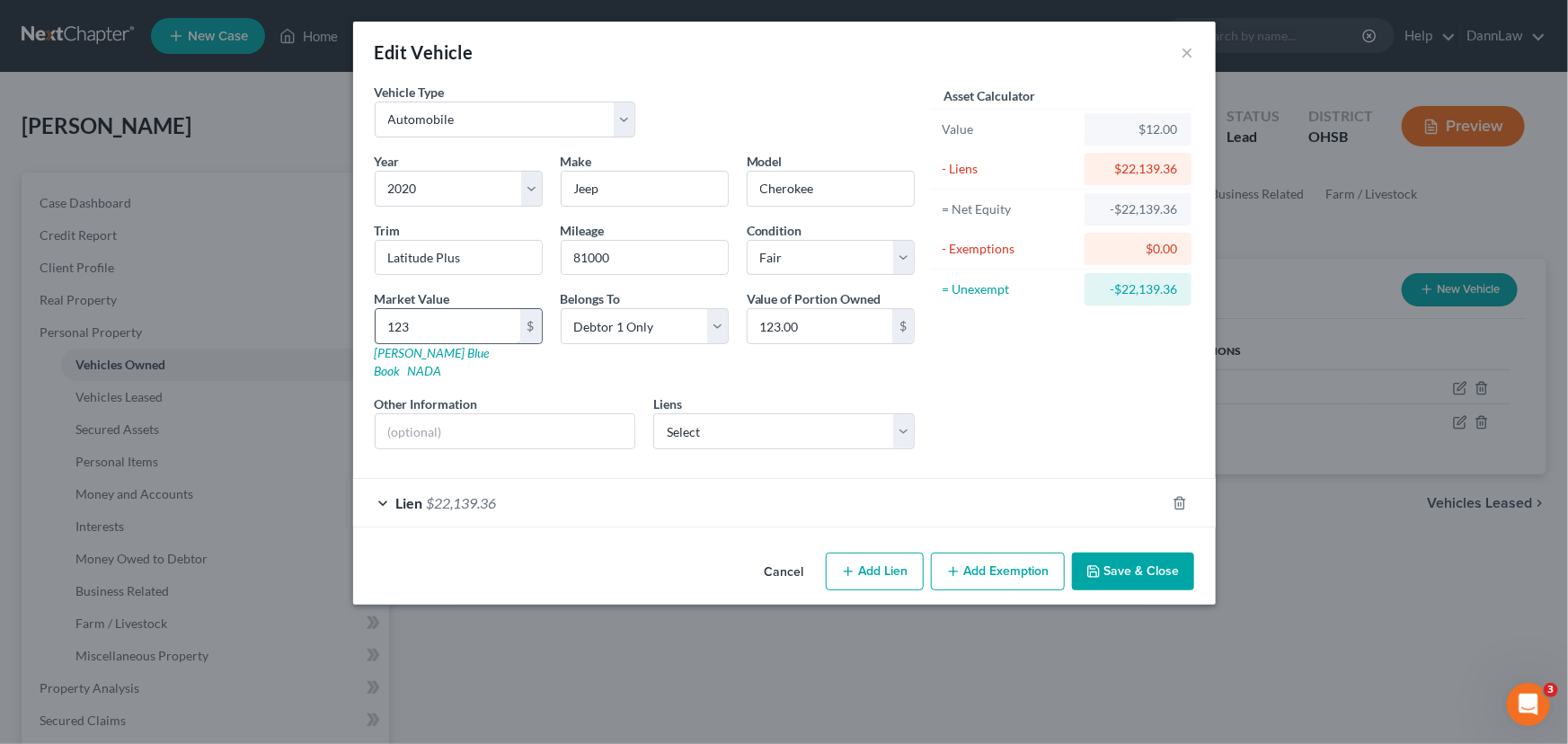
type input "1239"
type input "1,239.00"
type input "1,2394"
type input "12,394.00"
type input "12,394"
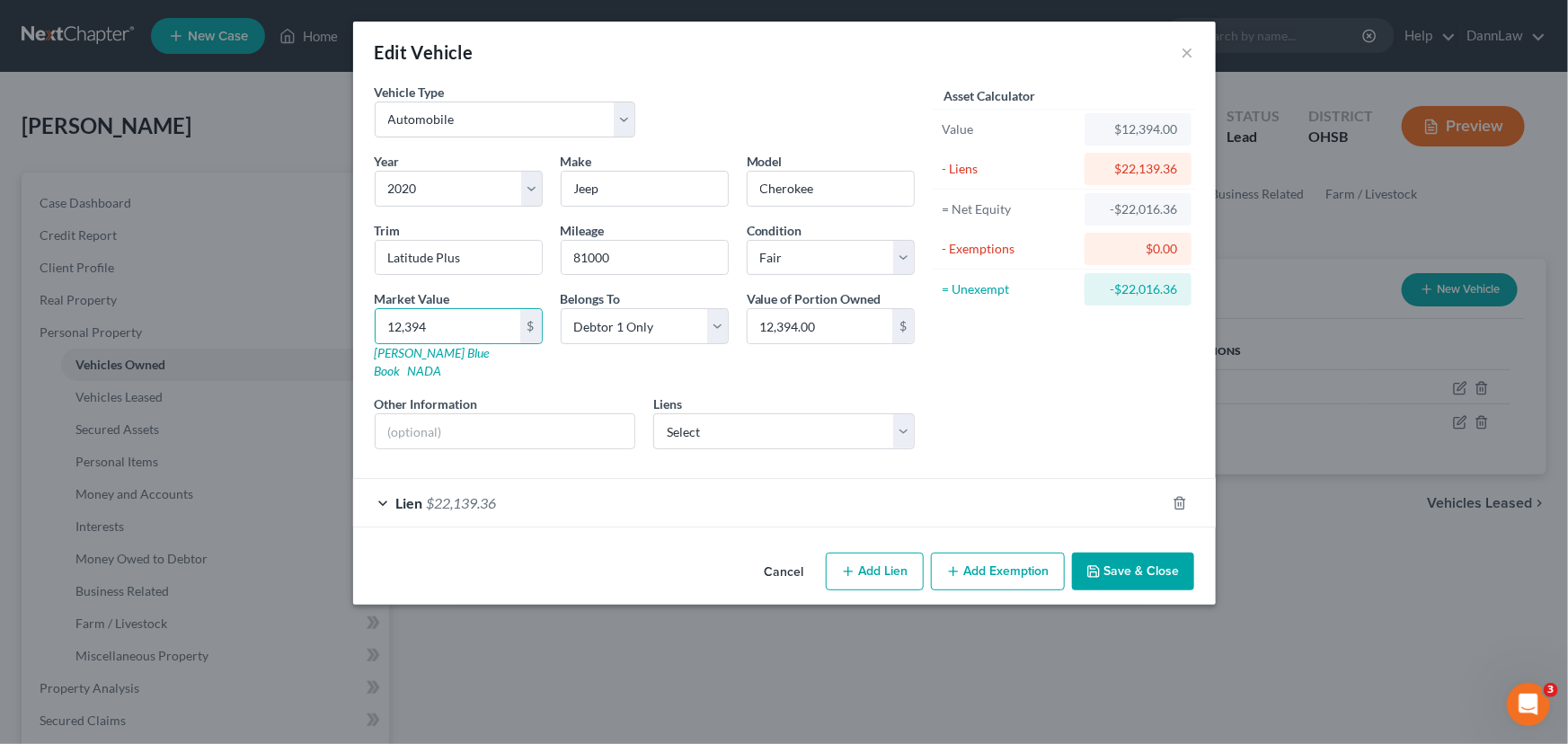
click at [1139, 553] on button "Save & Close" at bounding box center [1133, 572] width 122 height 38
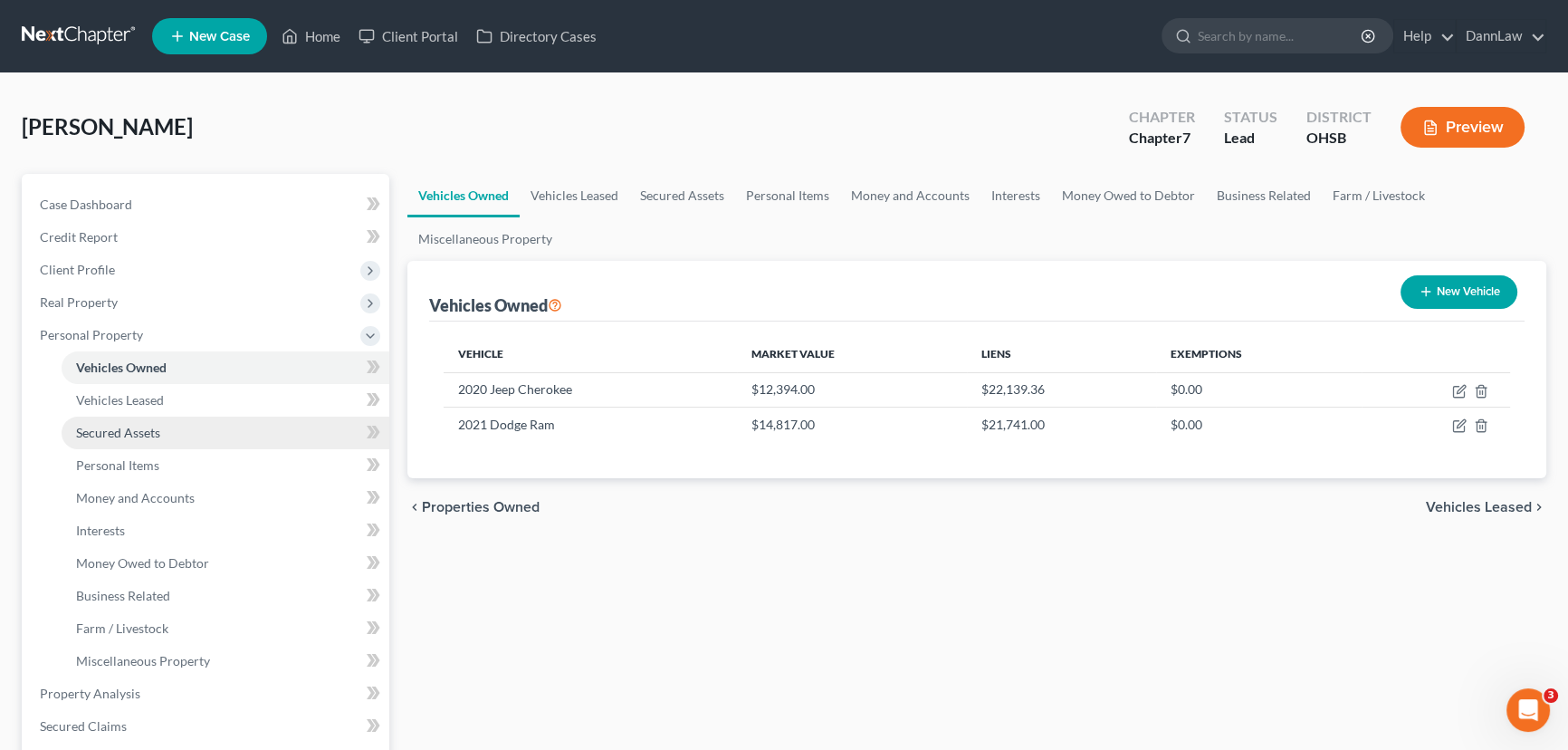
click at [118, 428] on span "Secured Assets" at bounding box center [118, 433] width 84 height 15
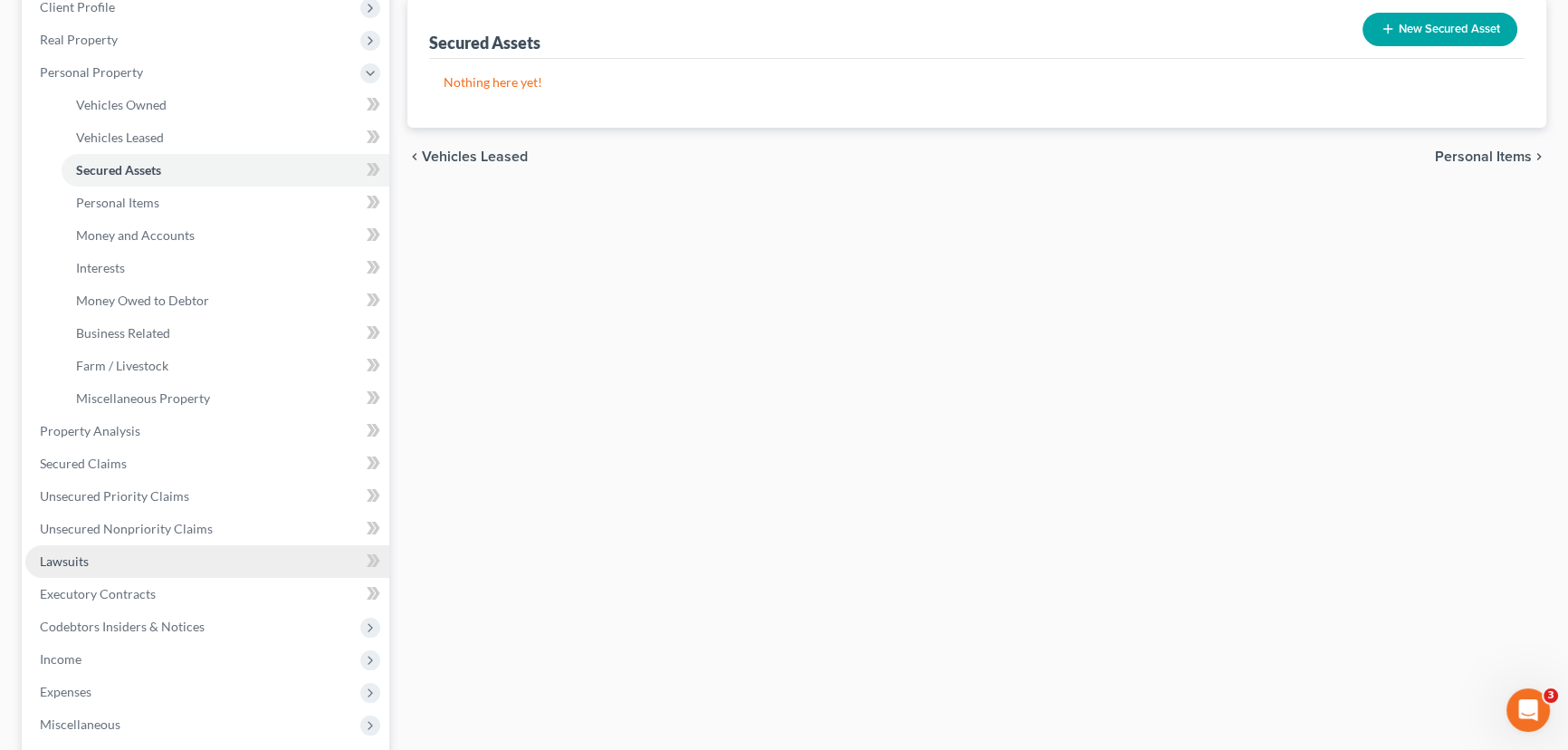
scroll to position [329, 0]
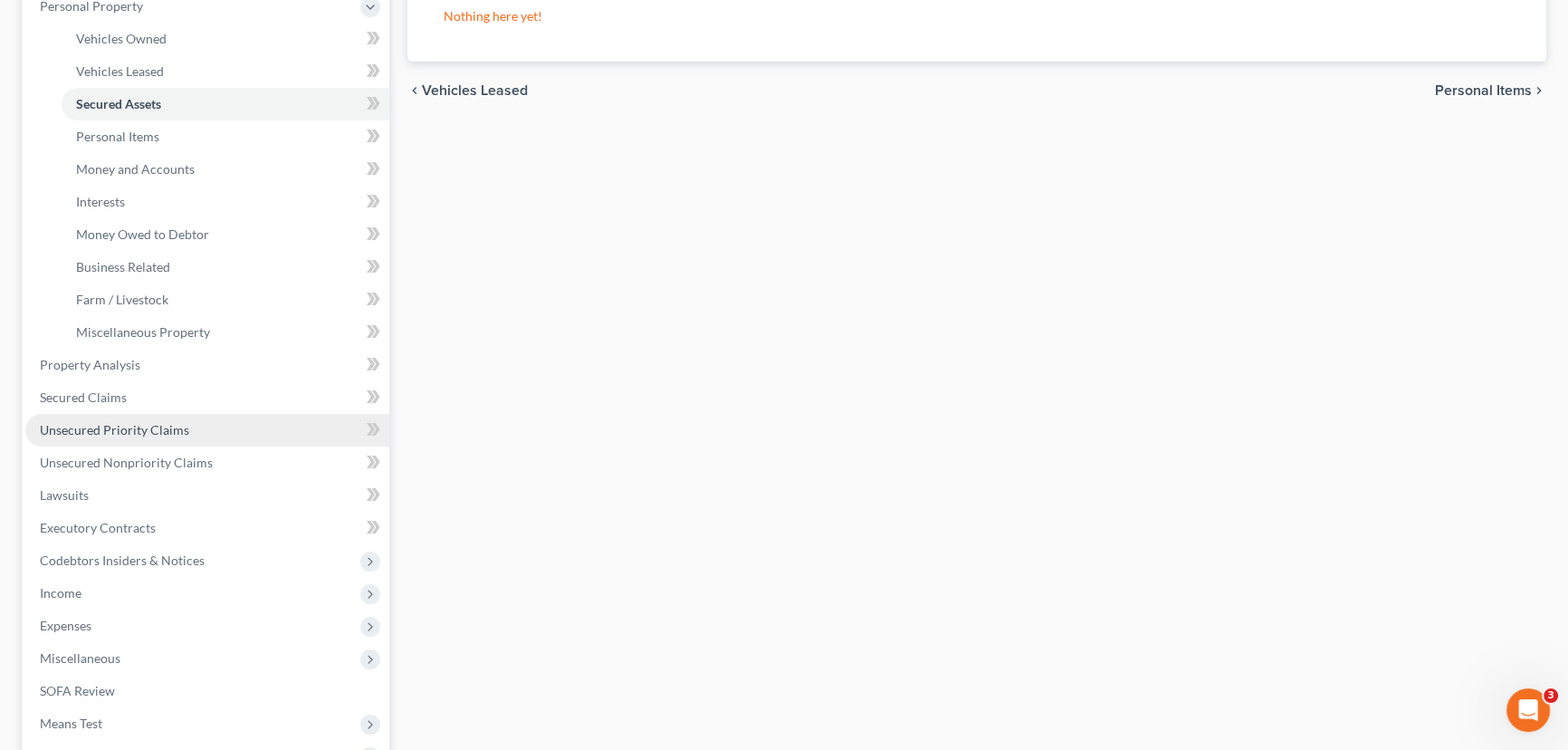
click at [91, 425] on span "Unsecured Priority Claims" at bounding box center [115, 430] width 149 height 15
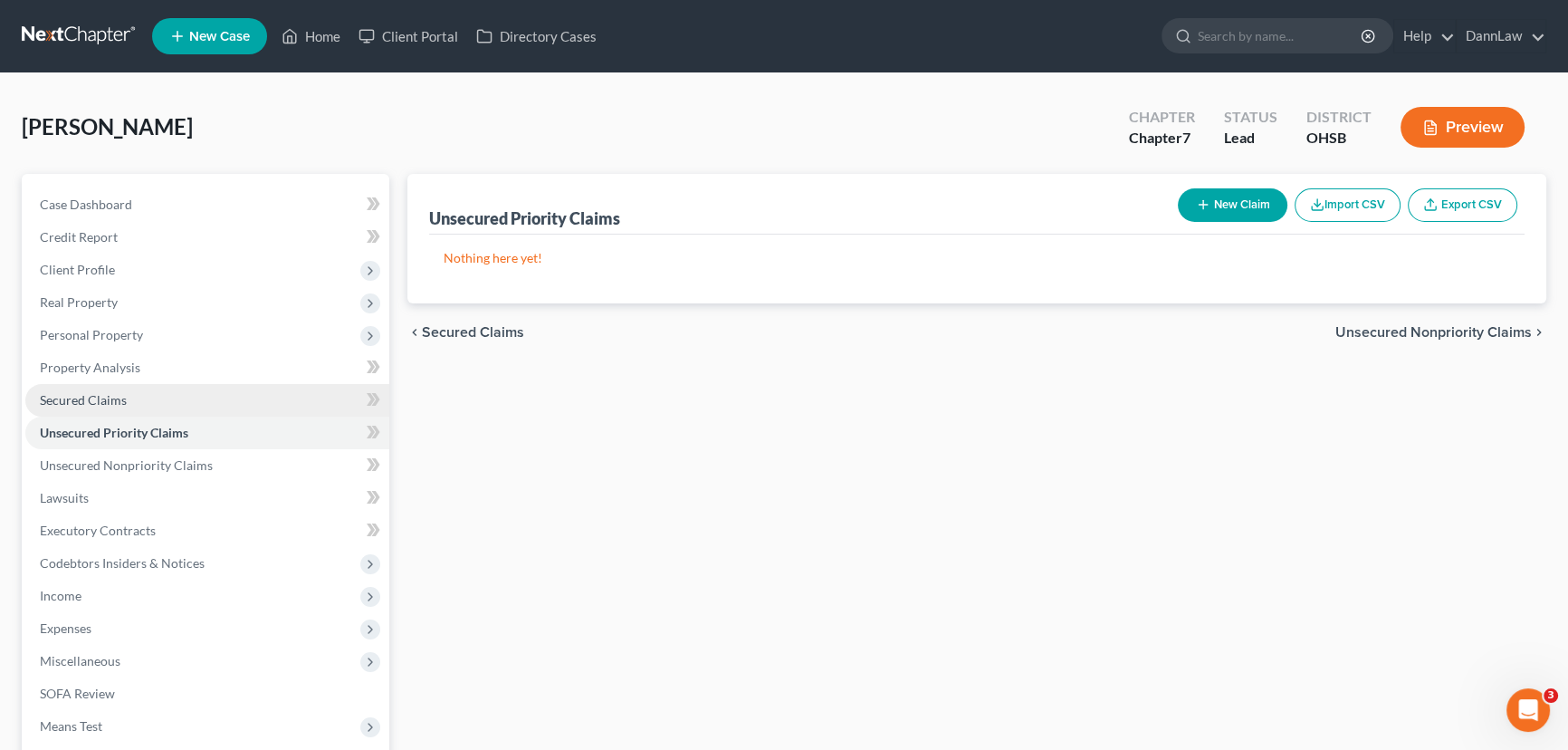
click at [117, 397] on span "Secured Claims" at bounding box center [83, 399] width 87 height 15
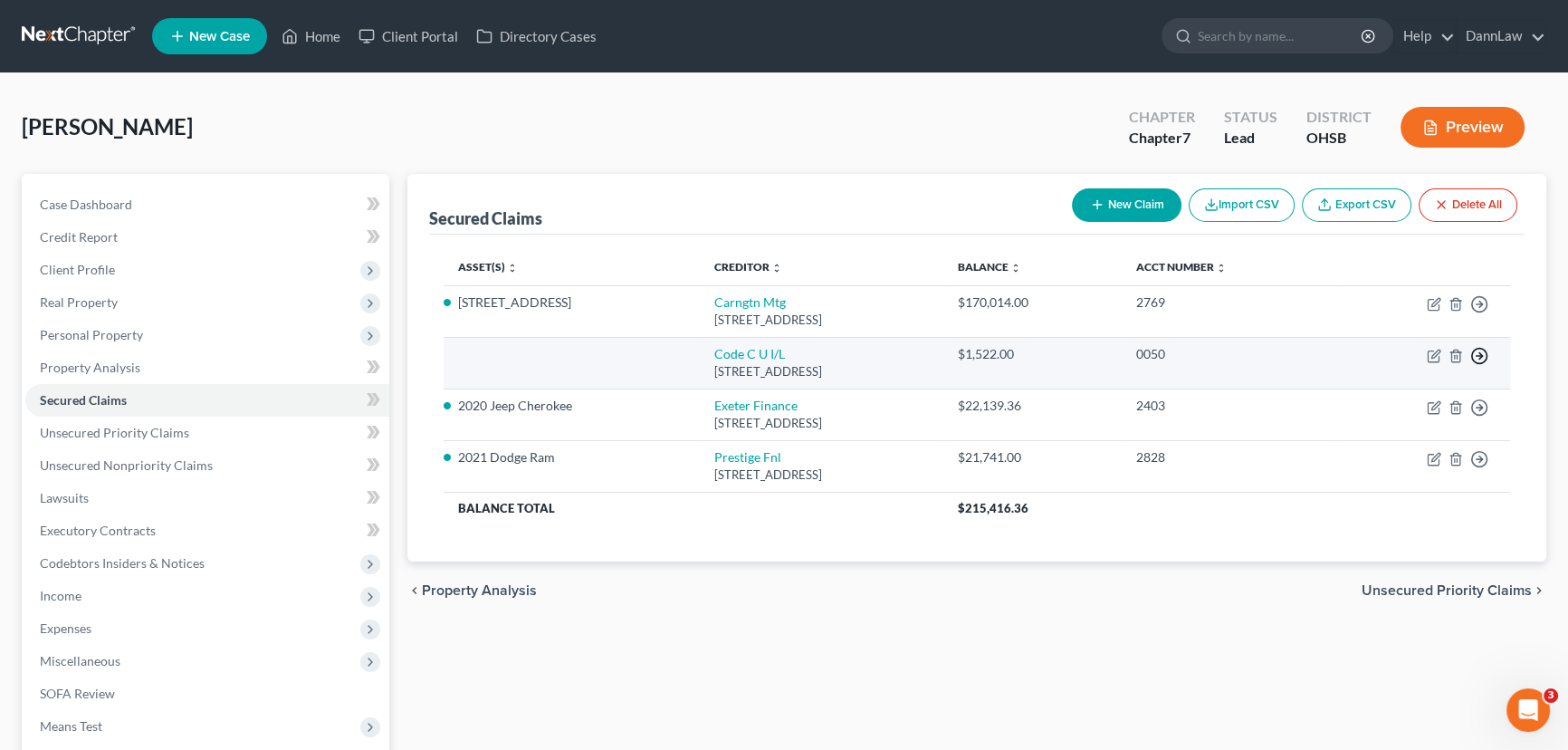
click at [1250, 355] on icon "button" at bounding box center [1478, 355] width 18 height 18
click at [1250, 398] on link "Move to F" at bounding box center [1396, 400] width 151 height 31
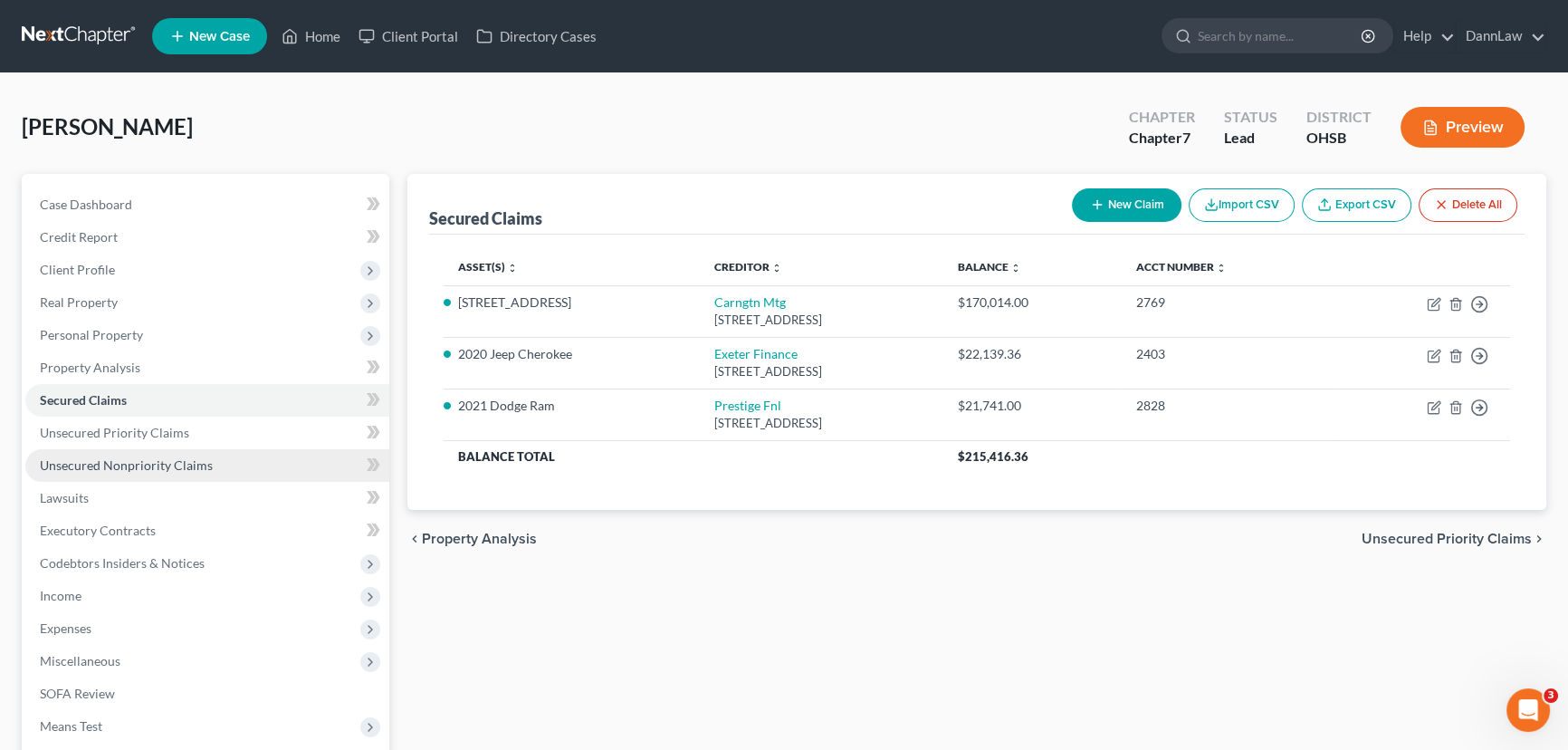
click at [130, 470] on span "Unsecured Nonpriority Claims" at bounding box center [126, 465] width 173 height 15
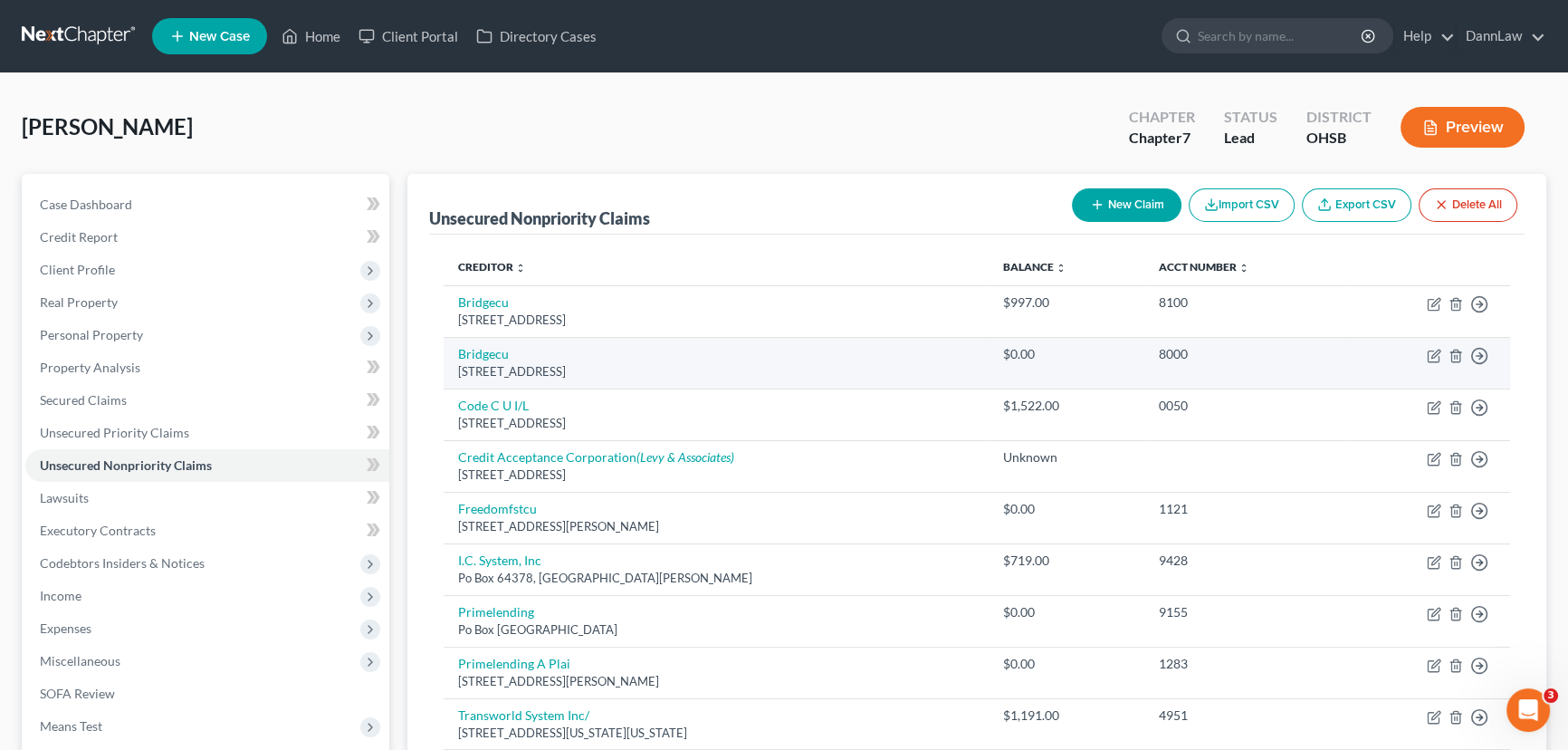
scroll to position [81, 0]
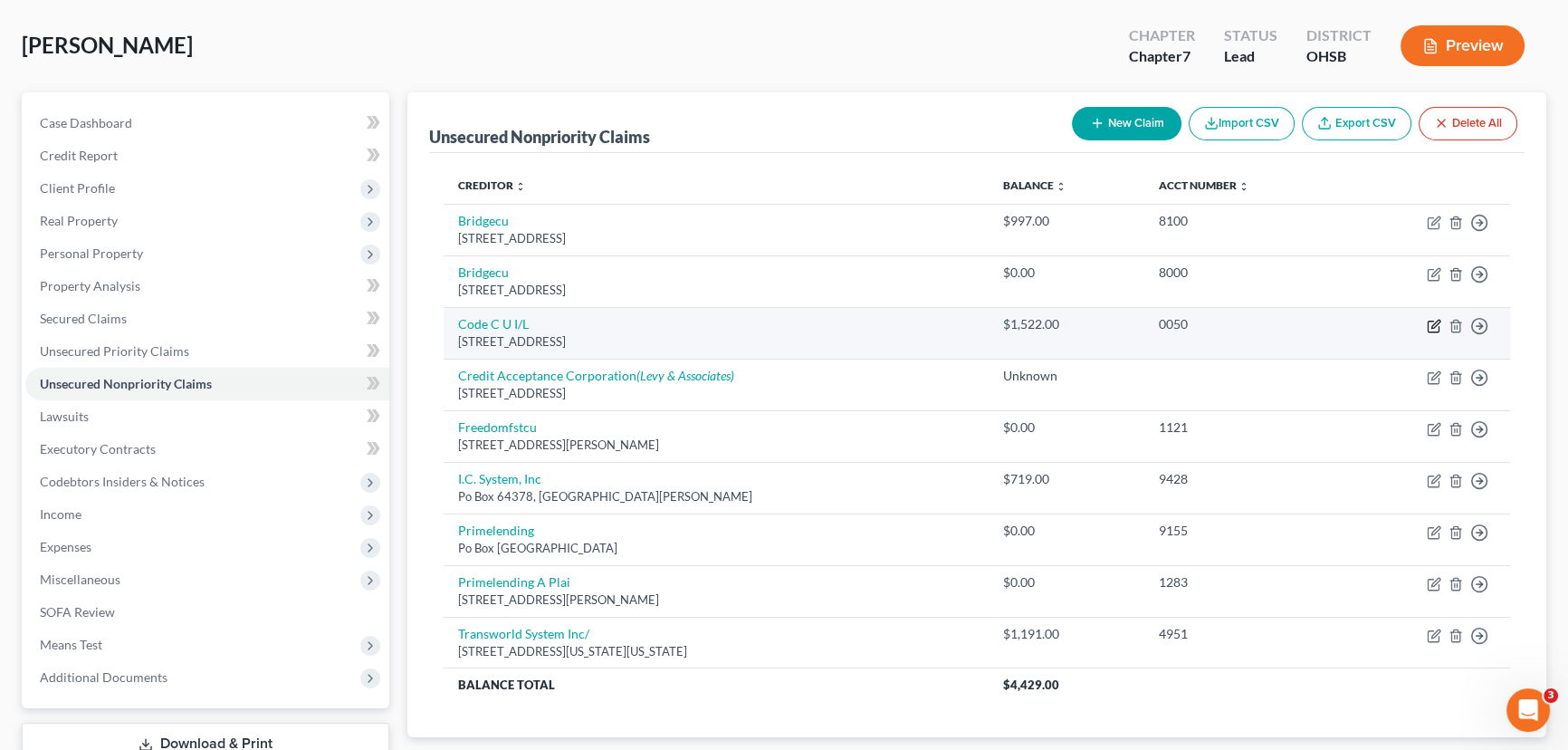
click at [1250, 321] on icon "button" at bounding box center [1433, 326] width 14 height 14
select select "36"
select select "0"
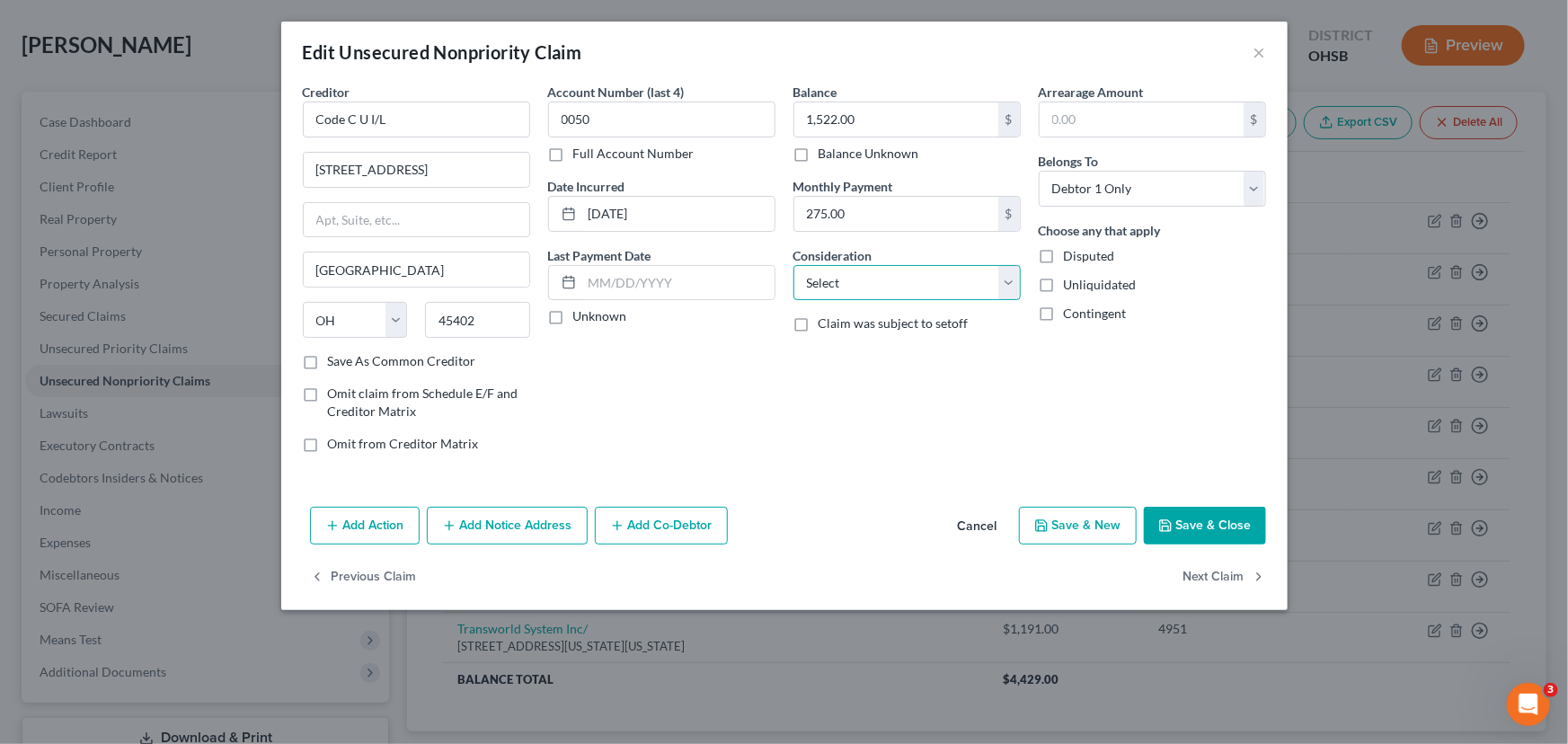
click at [892, 285] on select "Select Cable / Satellite Services Collection Agency Credit Card Debt Debt Couns…" at bounding box center [907, 283] width 228 height 36
select select "4"
click at [793, 265] on select "Select Cable / Satellite Services Collection Agency Credit Card Debt Debt Couns…" at bounding box center [907, 283] width 228 height 36
click at [1203, 518] on button "Save & Close" at bounding box center [1205, 526] width 122 height 38
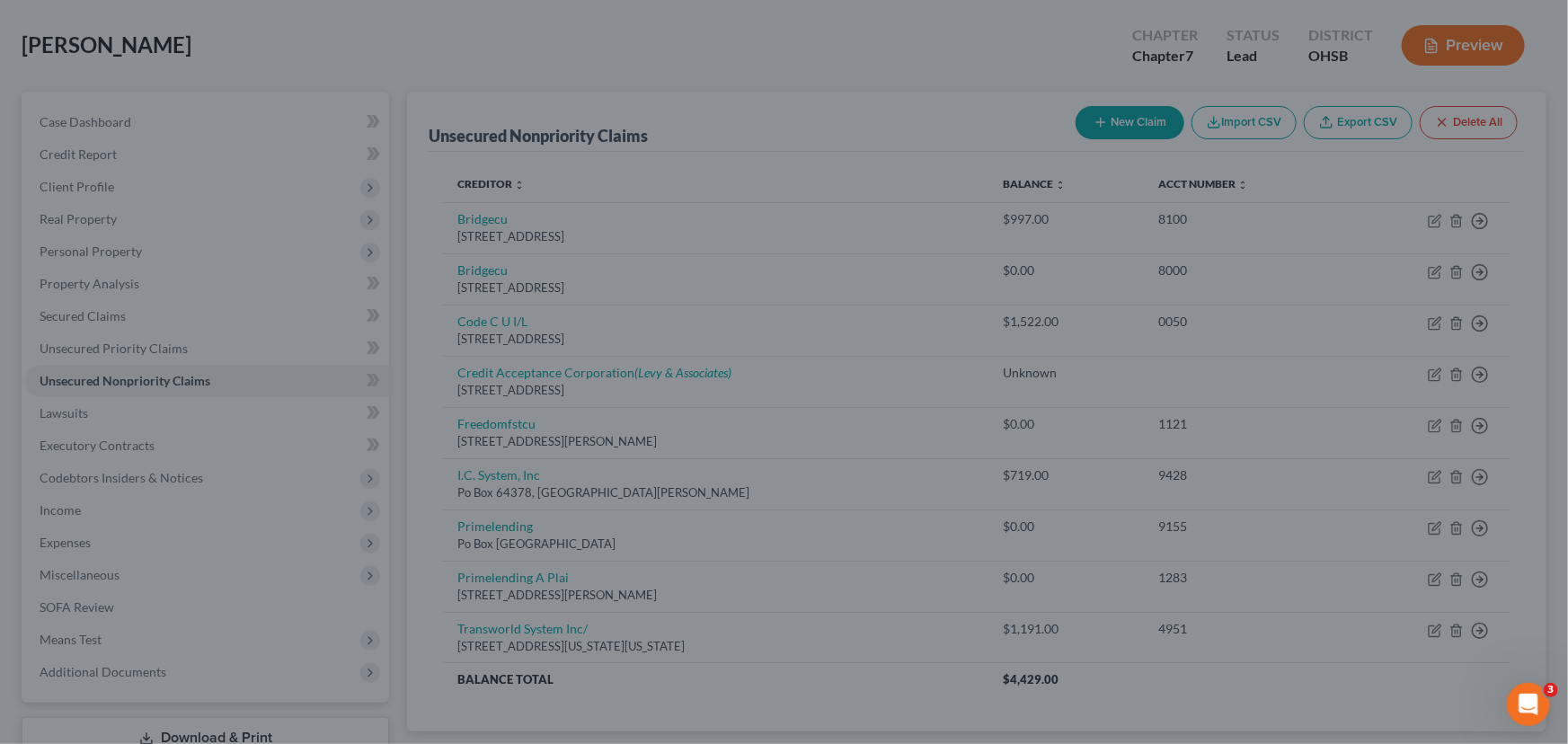
type input "0"
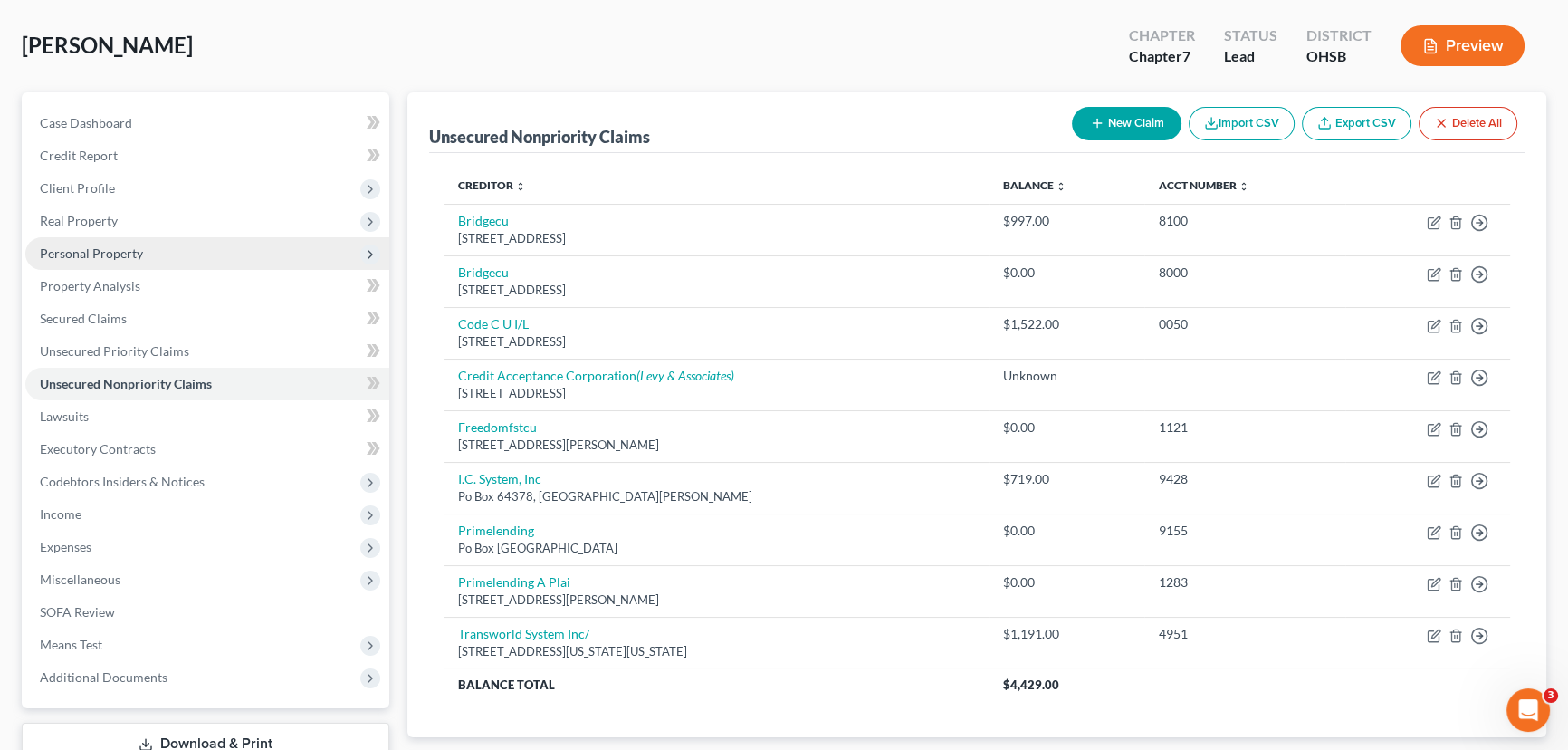
click at [109, 246] on span "Personal Property" at bounding box center [92, 253] width 103 height 15
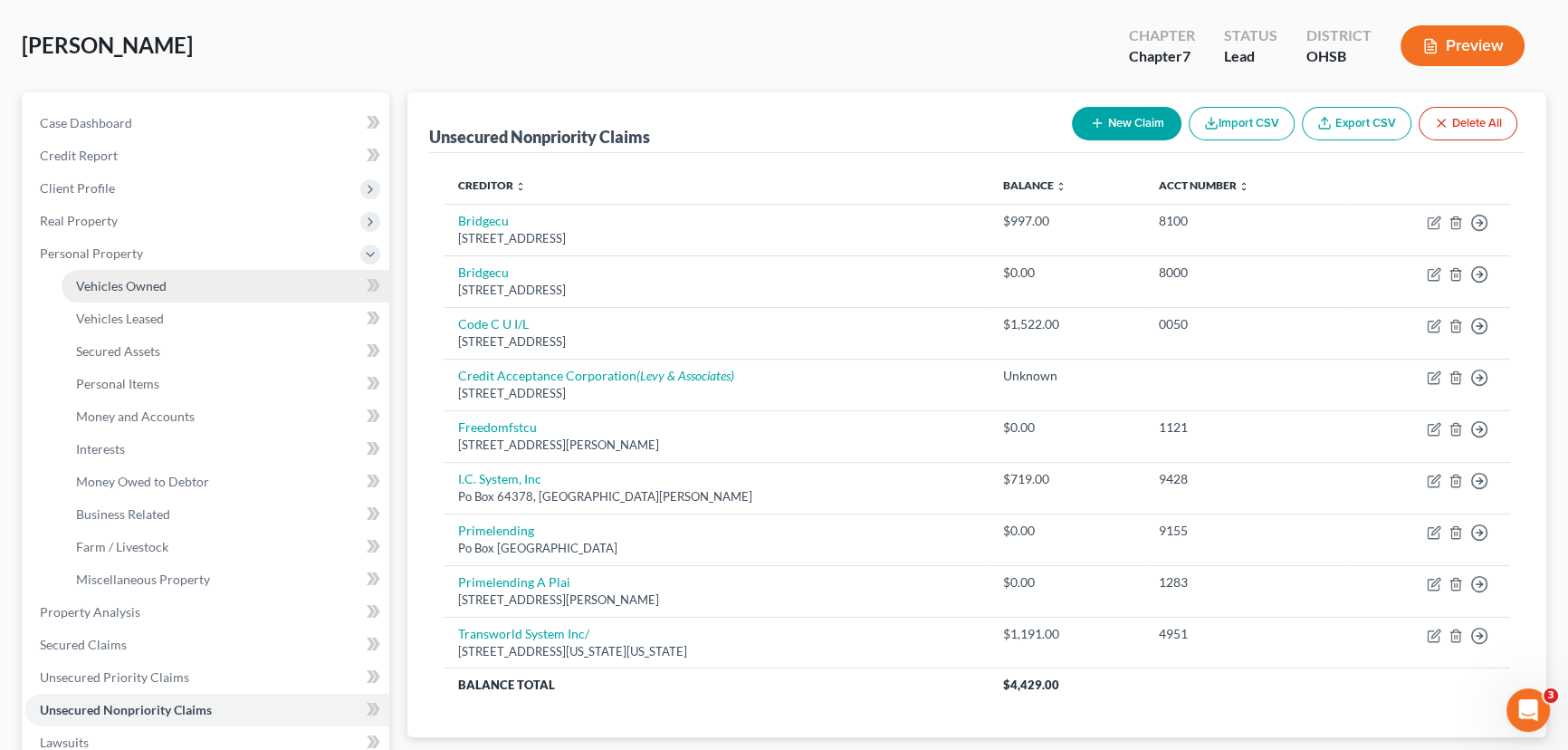
click at [112, 273] on link "Vehicles Owned" at bounding box center [224, 286] width 328 height 32
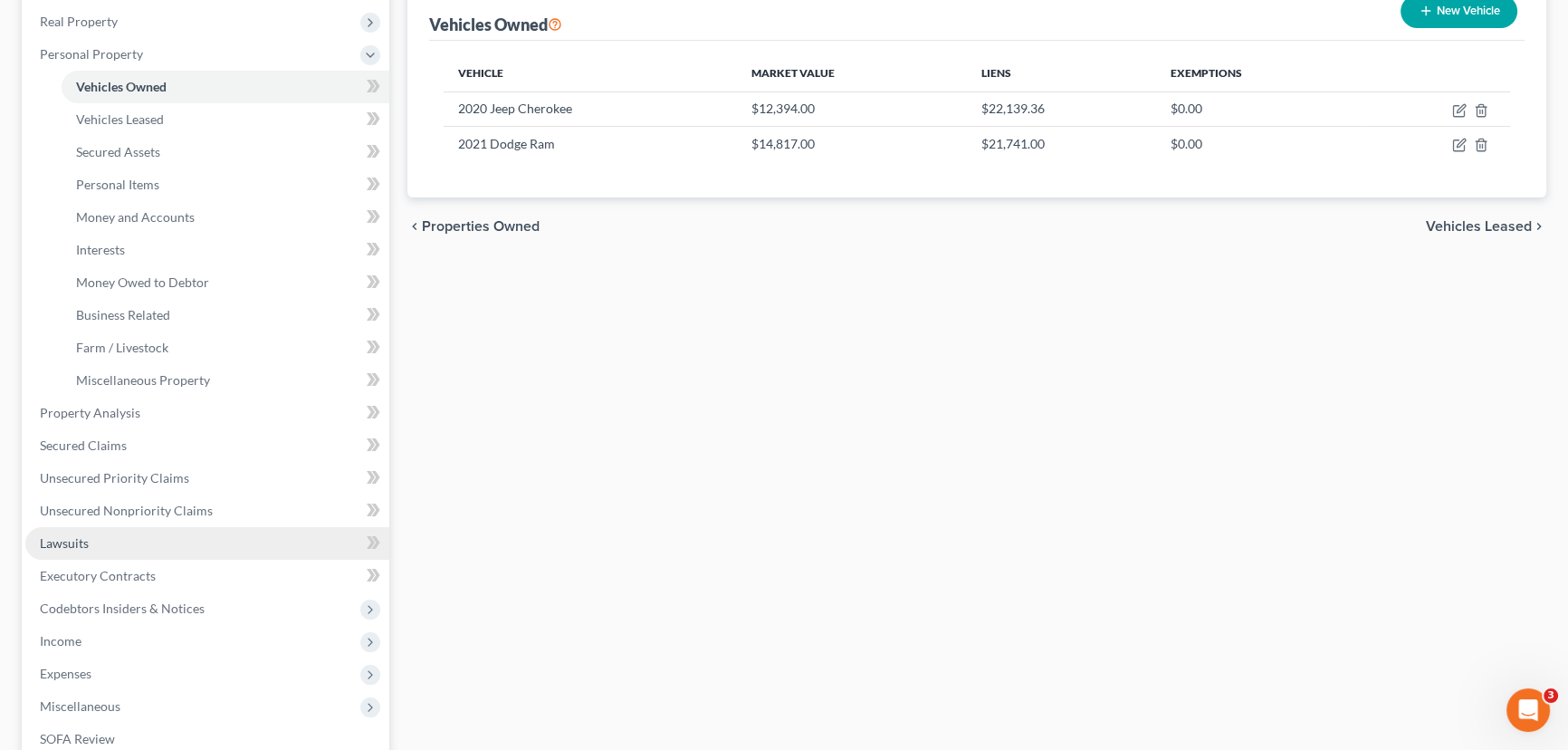
scroll to position [329, 0]
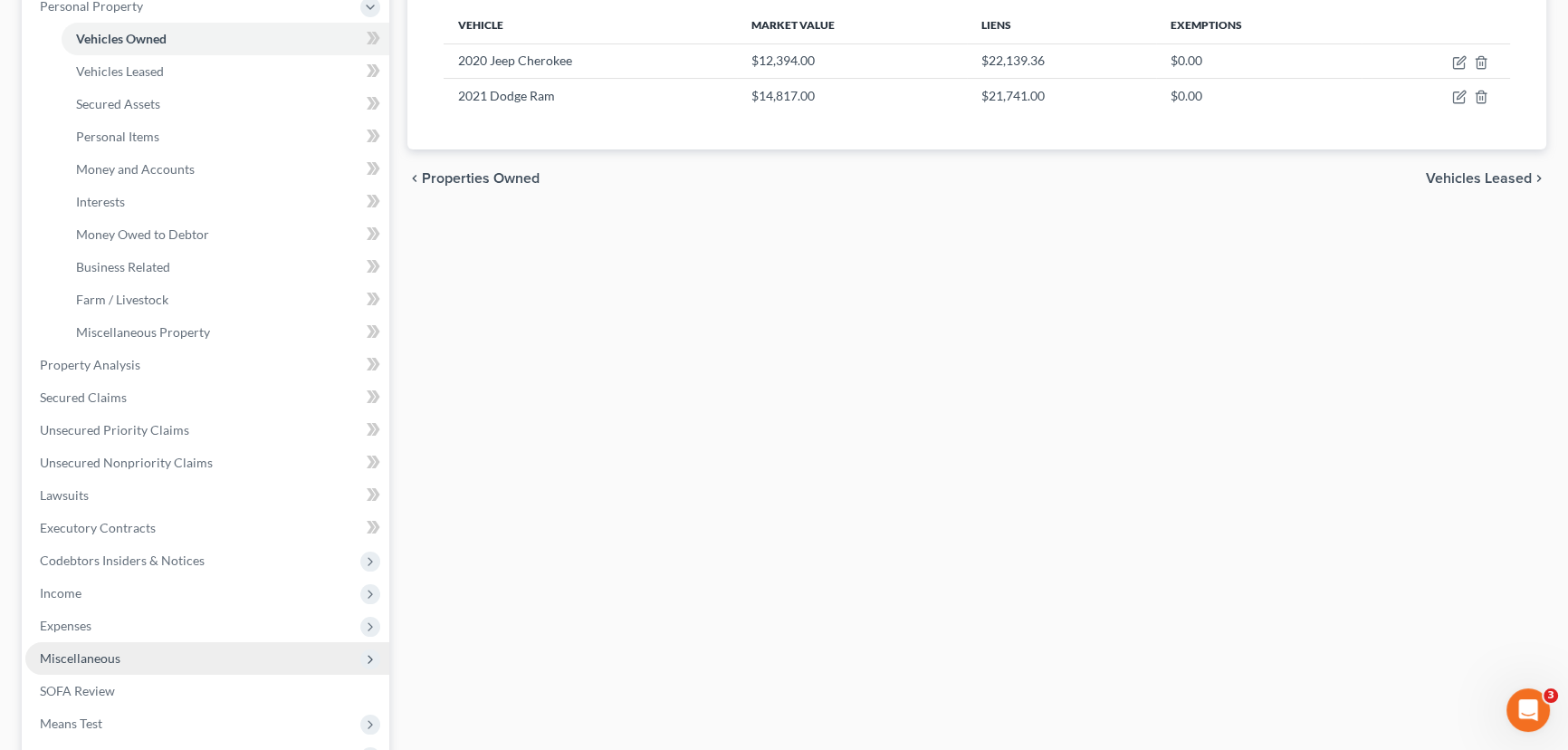
click at [75, 571] on span "Miscellaneous" at bounding box center [80, 658] width 80 height 15
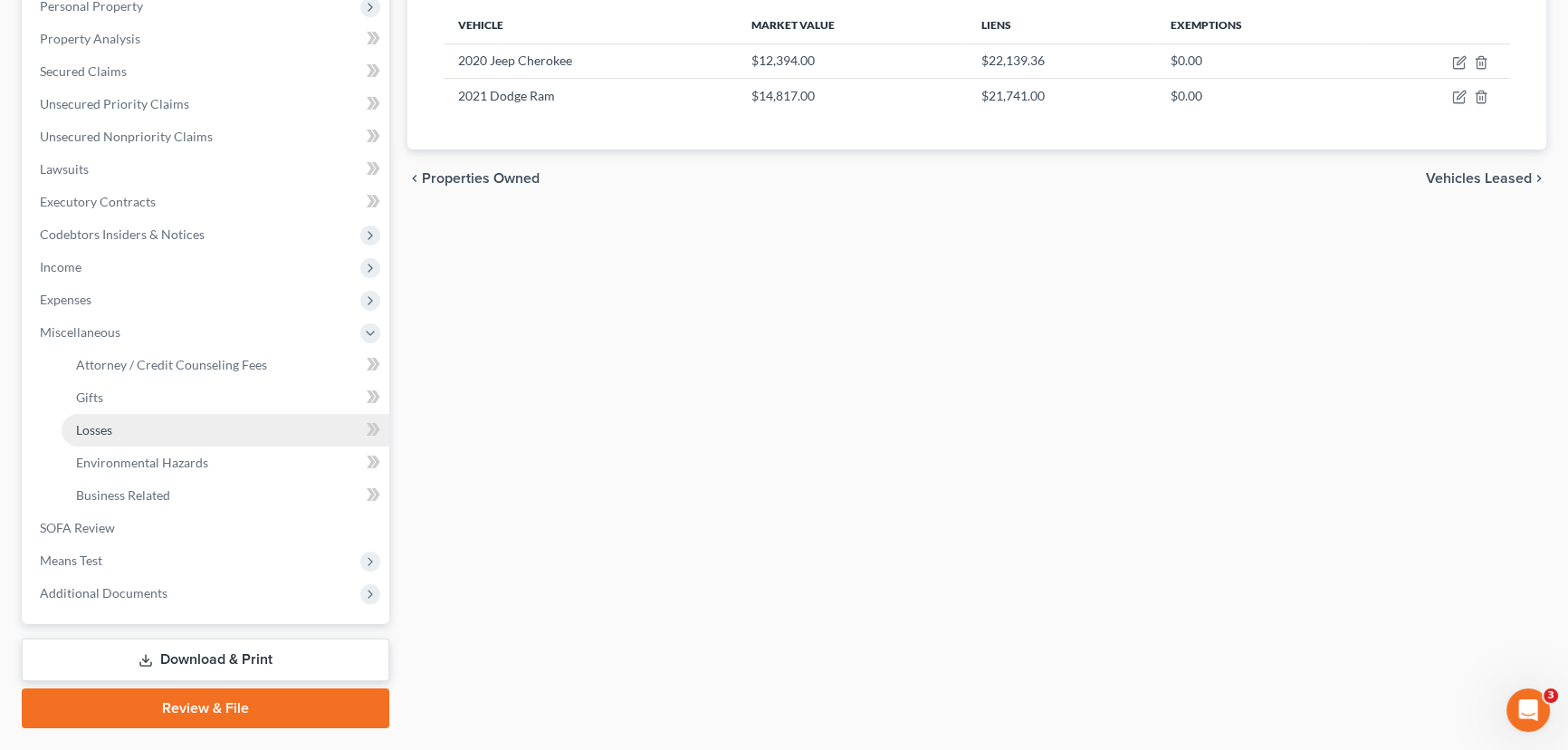
click at [147, 438] on link "Losses" at bounding box center [224, 430] width 328 height 32
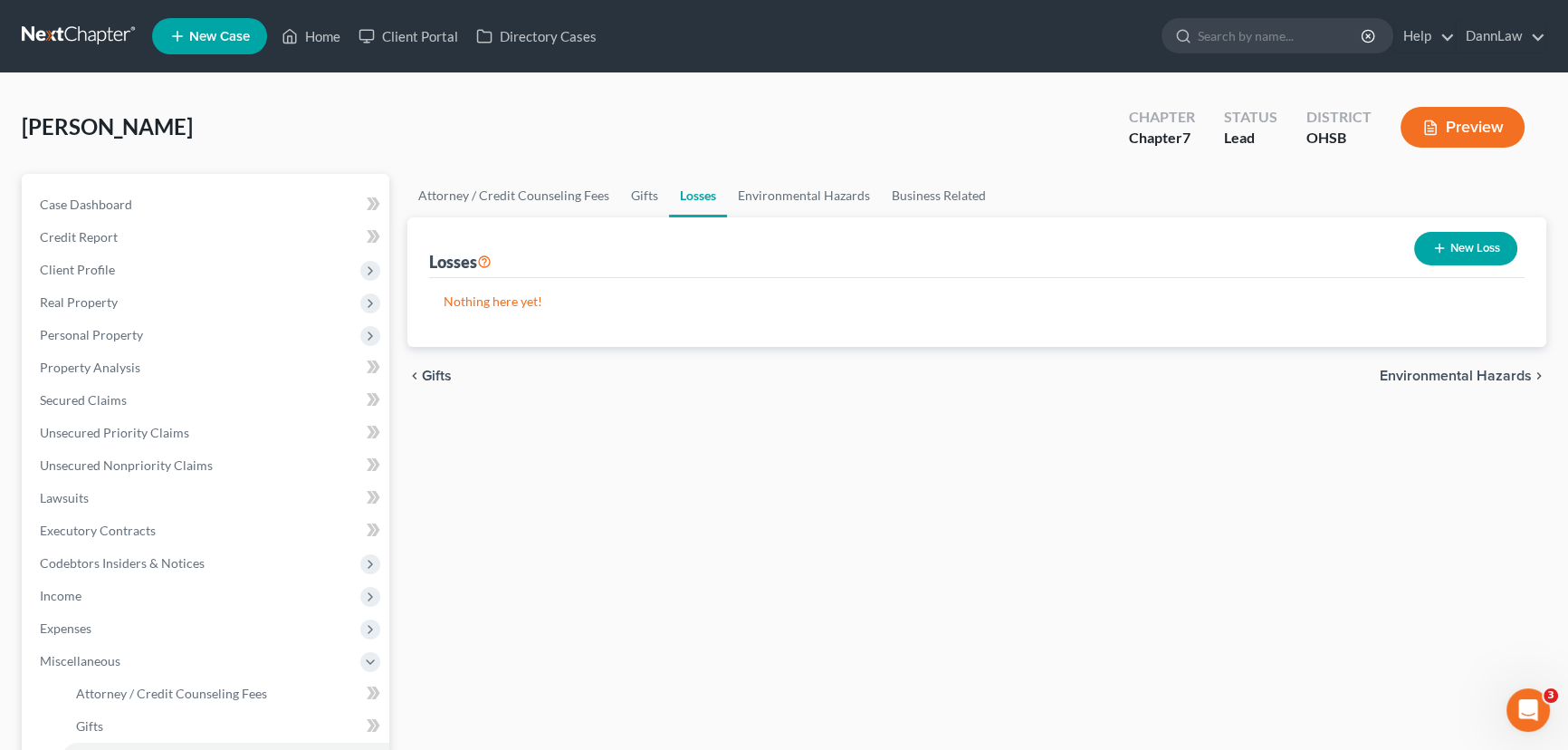
click at [1250, 242] on button "New Loss" at bounding box center [1465, 248] width 103 height 33
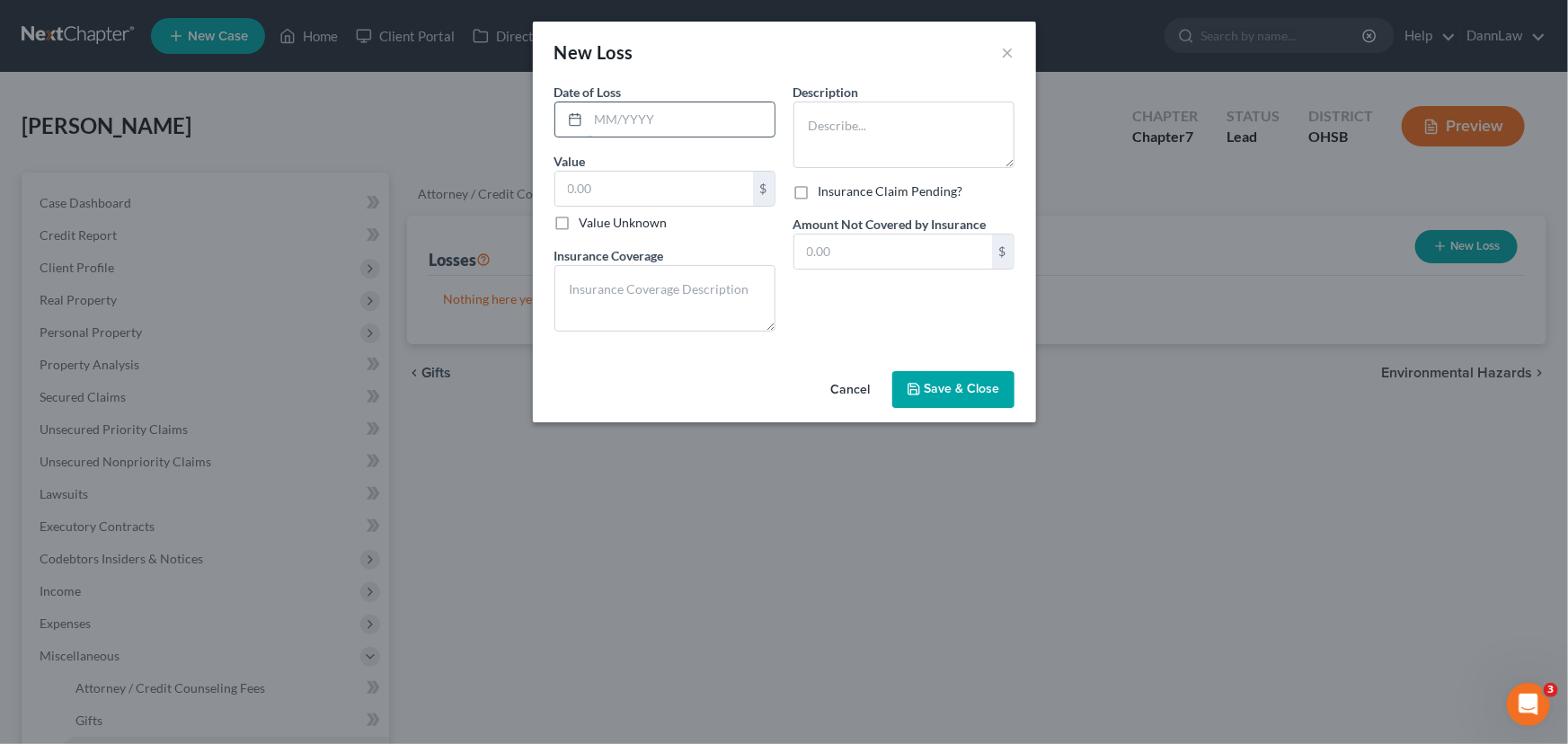
click at [655, 122] on input "text" at bounding box center [682, 119] width 186 height 34
click at [640, 110] on input "6/2" at bounding box center [682, 119] width 186 height 34
type input "[DATE]"
type input "5,804.55"
type textarea "Insurance covered vehicle loss"
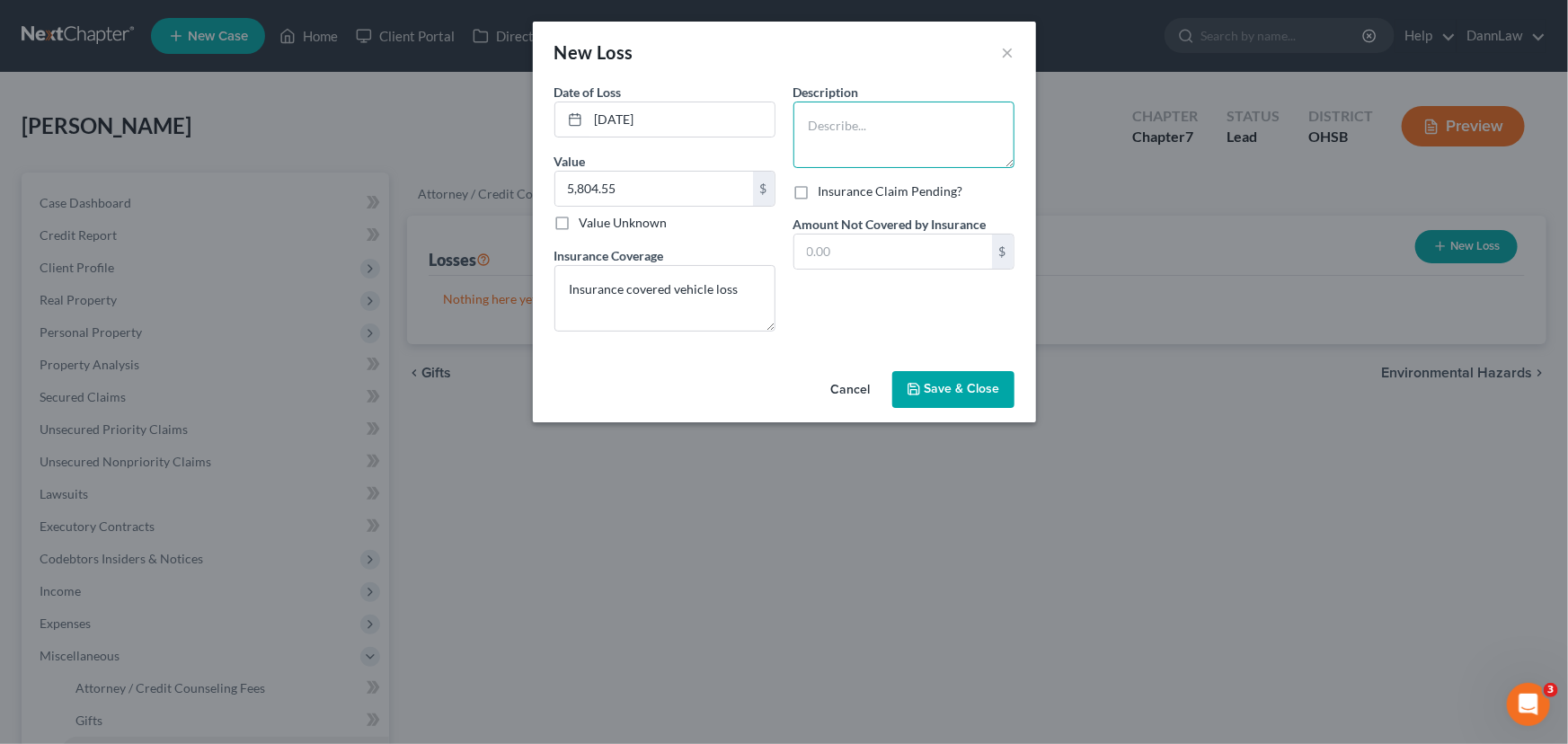
paste textarea "2015 Chevrolet Trax LT"
type textarea "2015 Chevrolet Trax LT"
click at [904, 310] on div "Description * 2015 Chevrolet Trax LT Insurance Claim Pending? Amount Not Covere…" at bounding box center [903, 214] width 239 height 263
click at [957, 390] on span "Save & Close" at bounding box center [962, 390] width 76 height 15
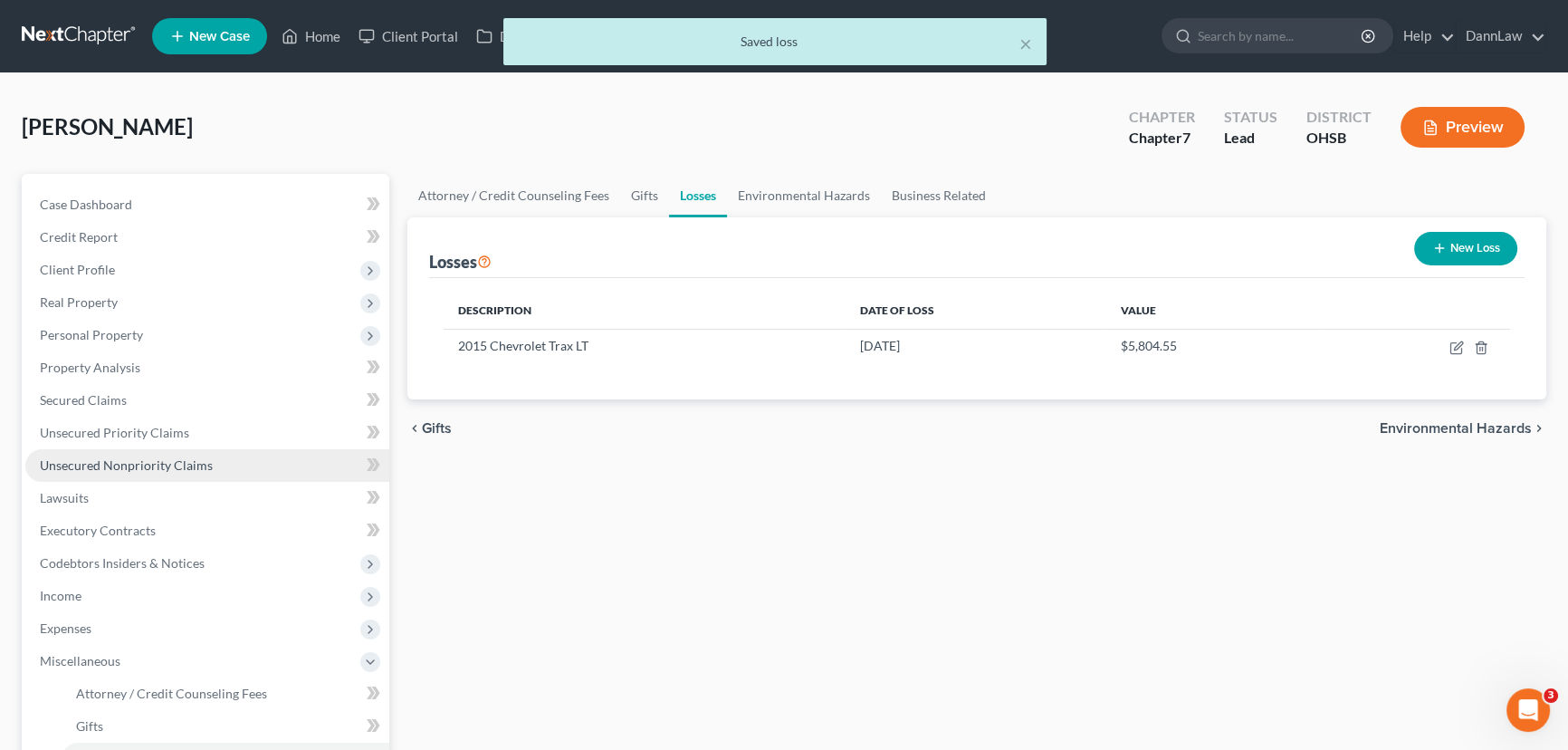
click at [89, 460] on span "Unsecured Nonpriority Claims" at bounding box center [126, 465] width 173 height 15
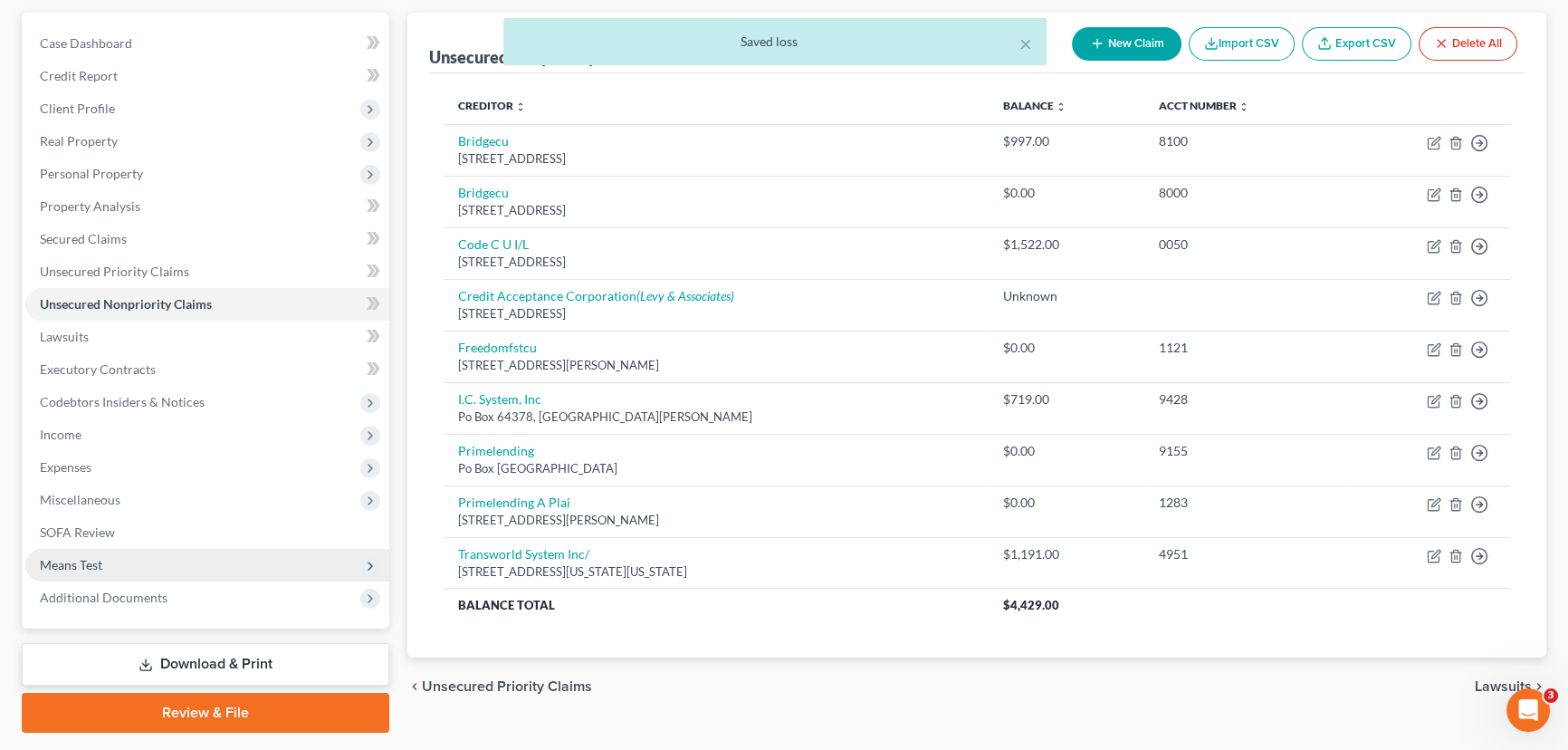
scroll to position [164, 0]
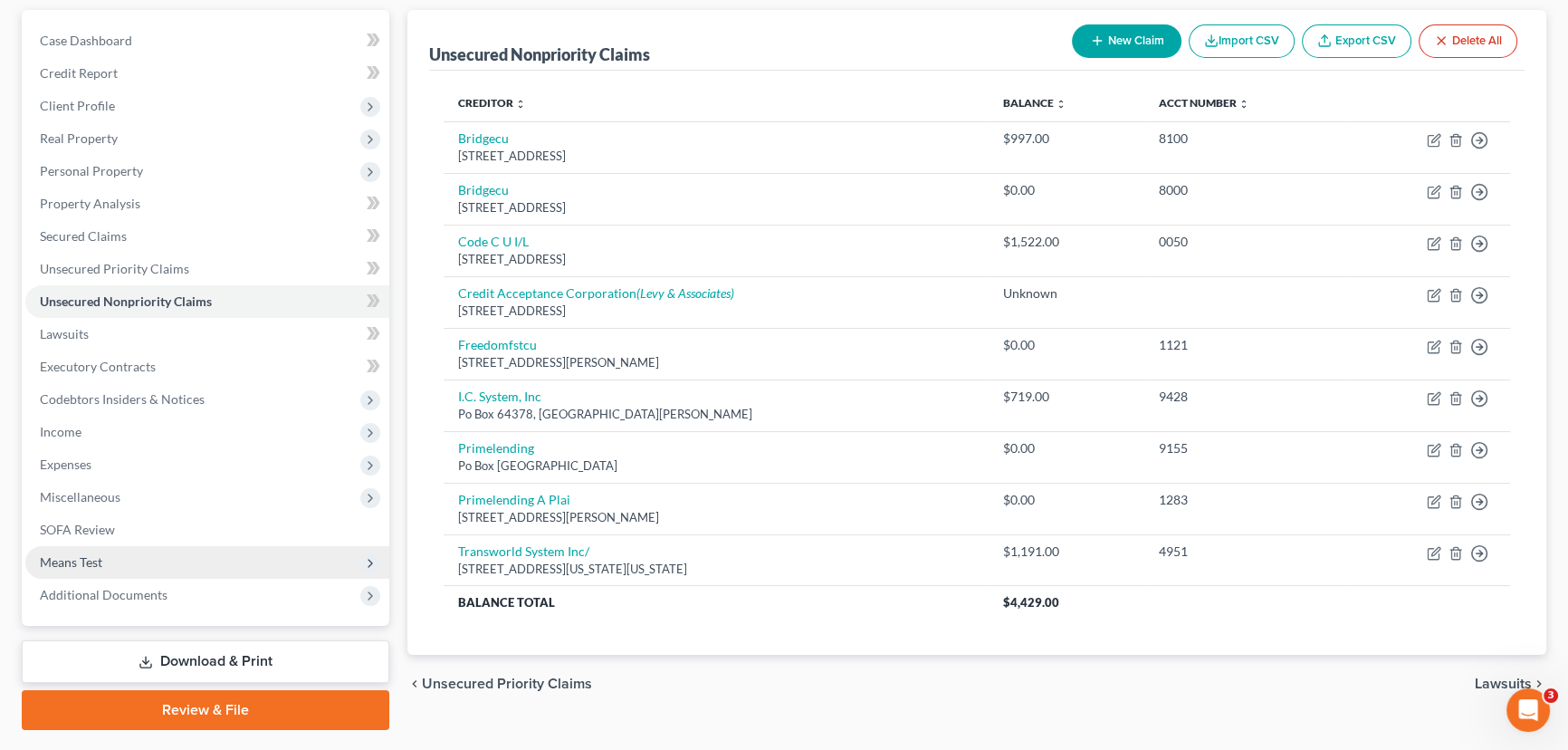
click at [91, 562] on span "Means Test" at bounding box center [71, 562] width 62 height 15
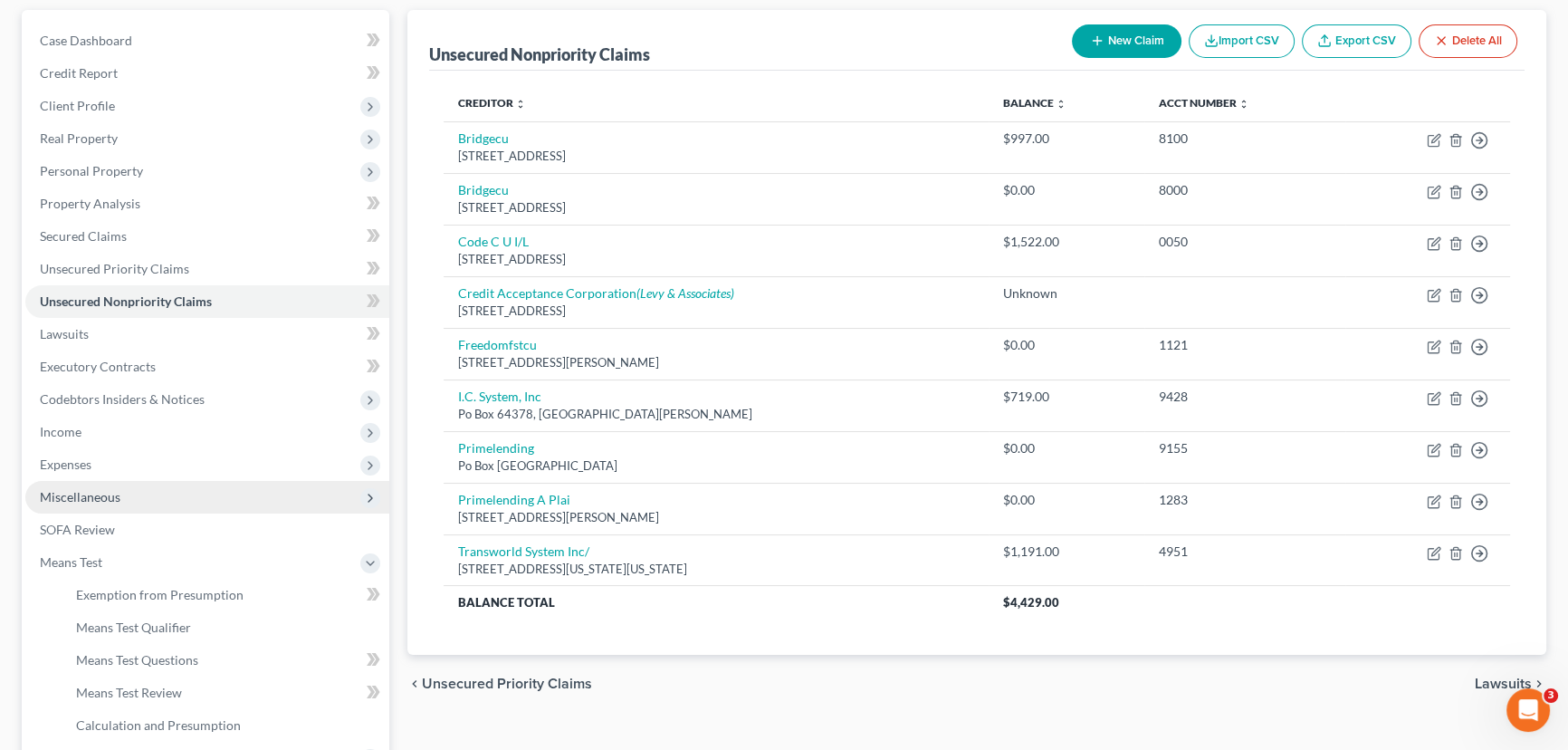
click at [86, 490] on span "Miscellaneous" at bounding box center [80, 497] width 80 height 15
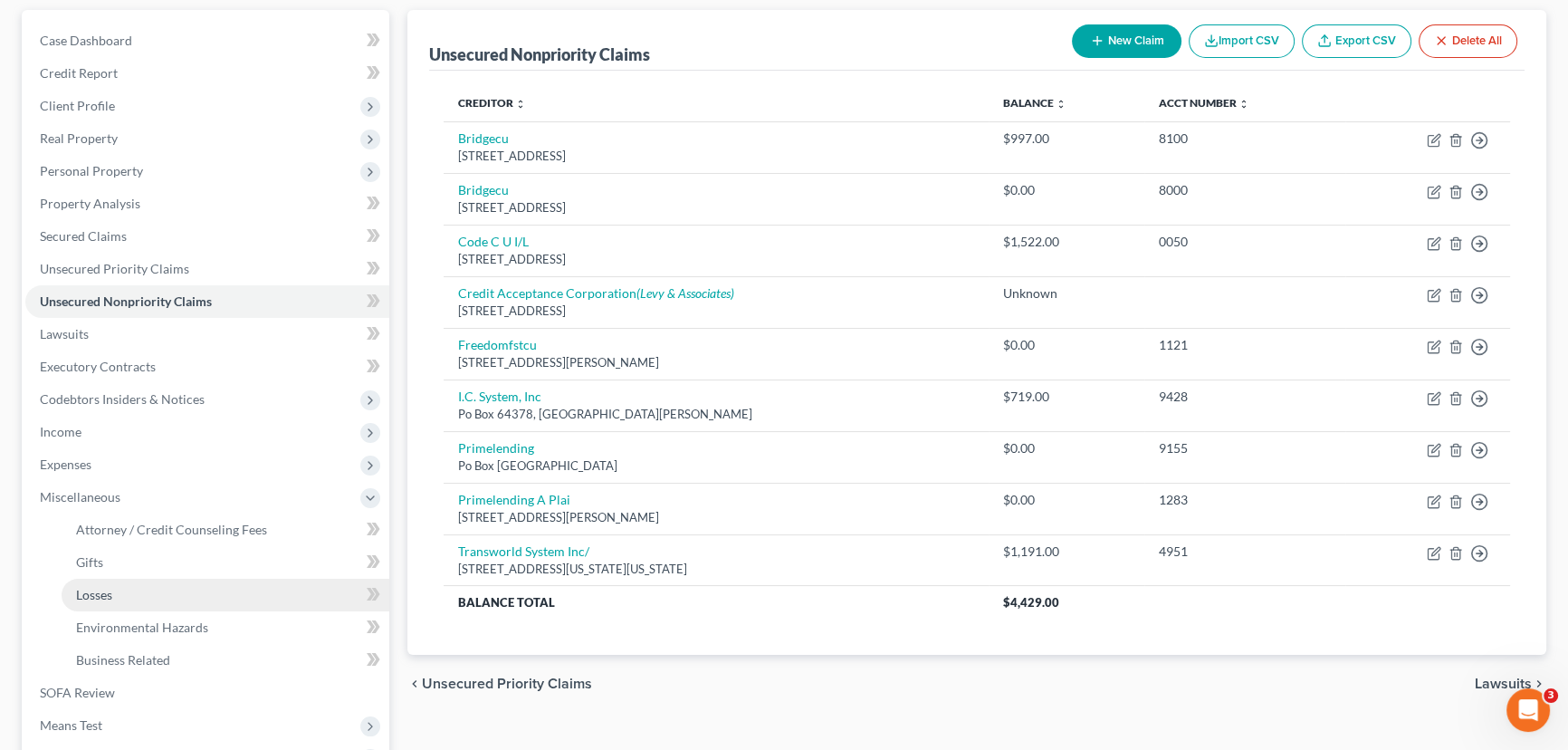
click at [127, 571] on link "Losses" at bounding box center [224, 595] width 328 height 32
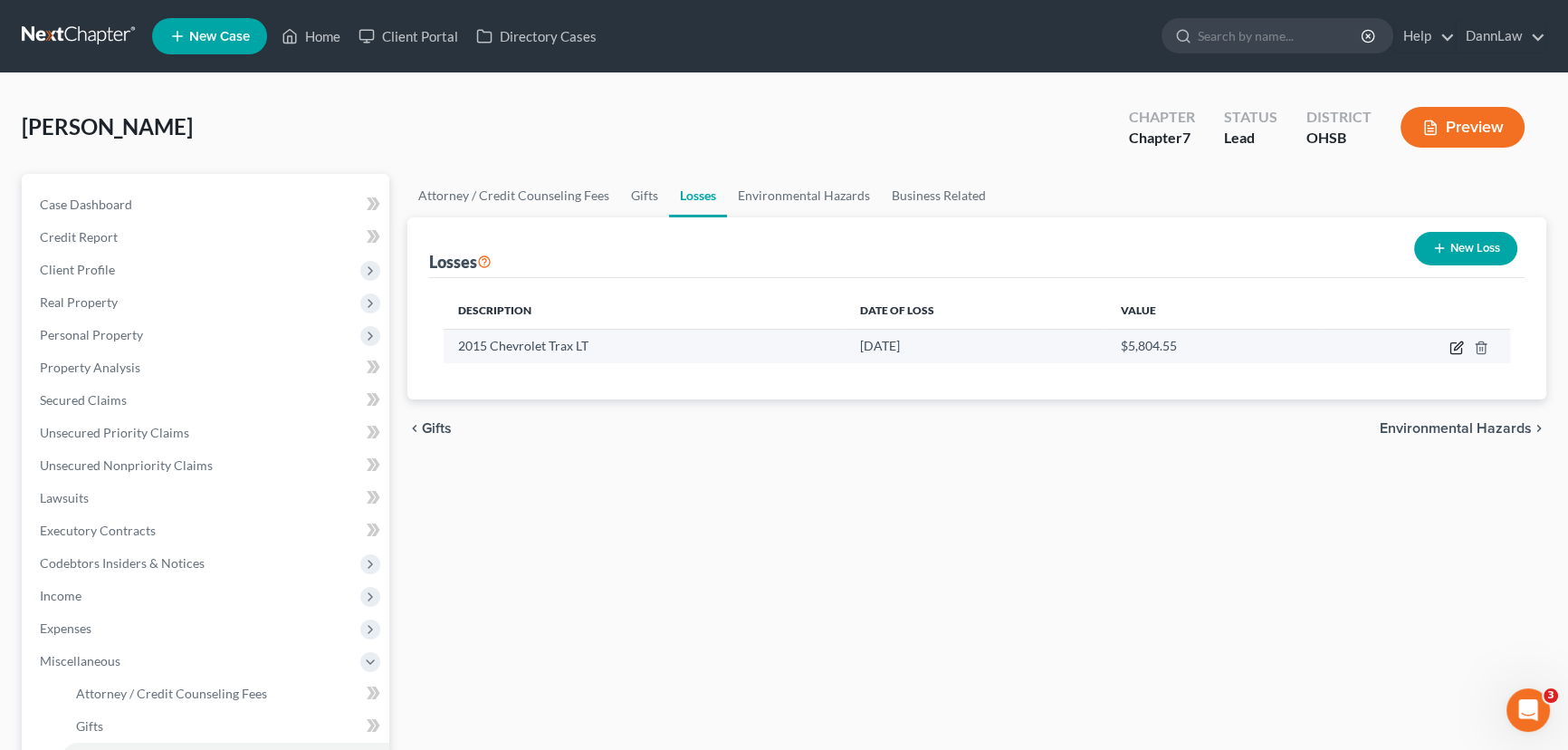
click at [1250, 349] on icon "button" at bounding box center [1455, 347] width 14 height 14
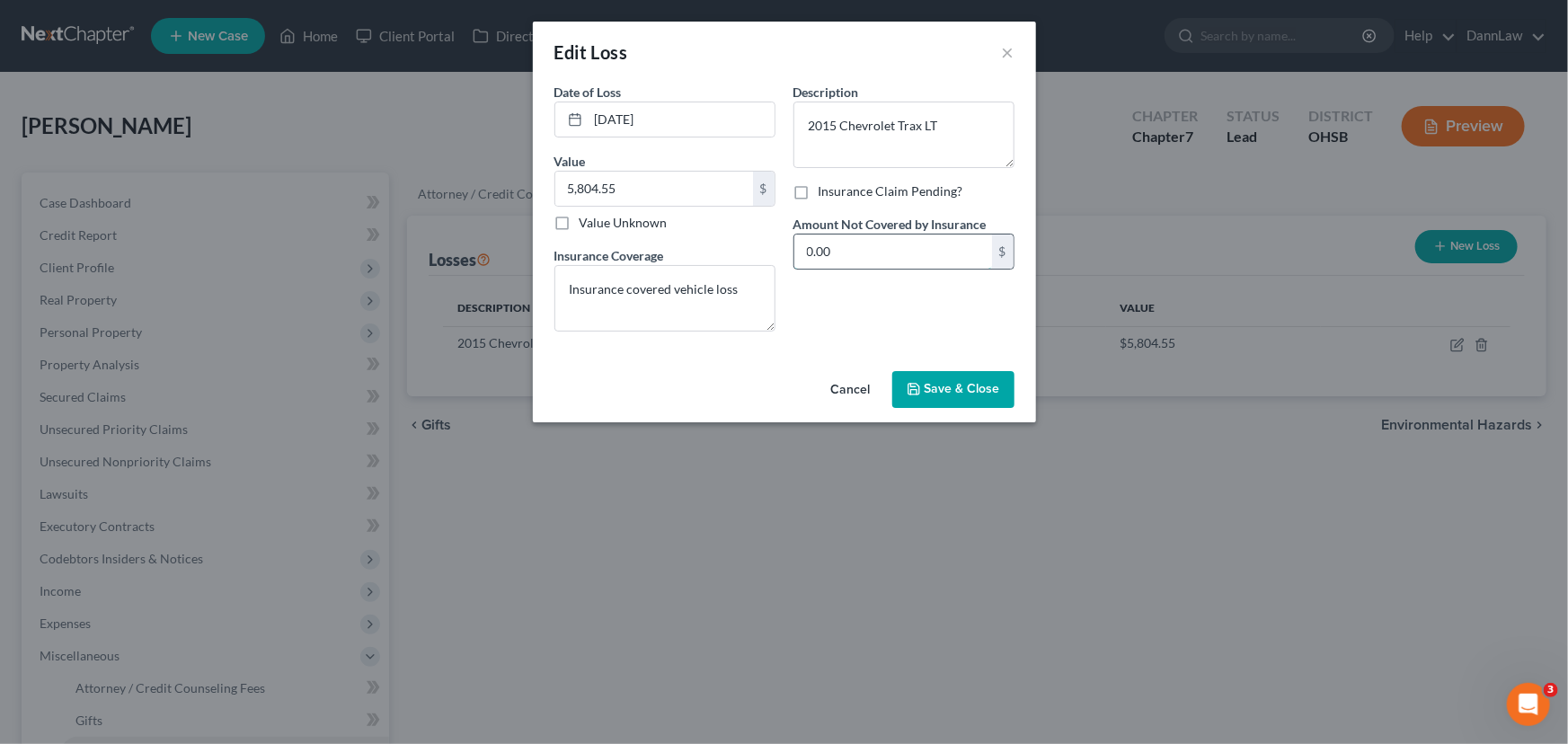
click at [884, 251] on input "0.00" at bounding box center [893, 251] width 198 height 34
type input "1,522"
click at [609, 191] on input "5,804.55" at bounding box center [654, 189] width 198 height 34
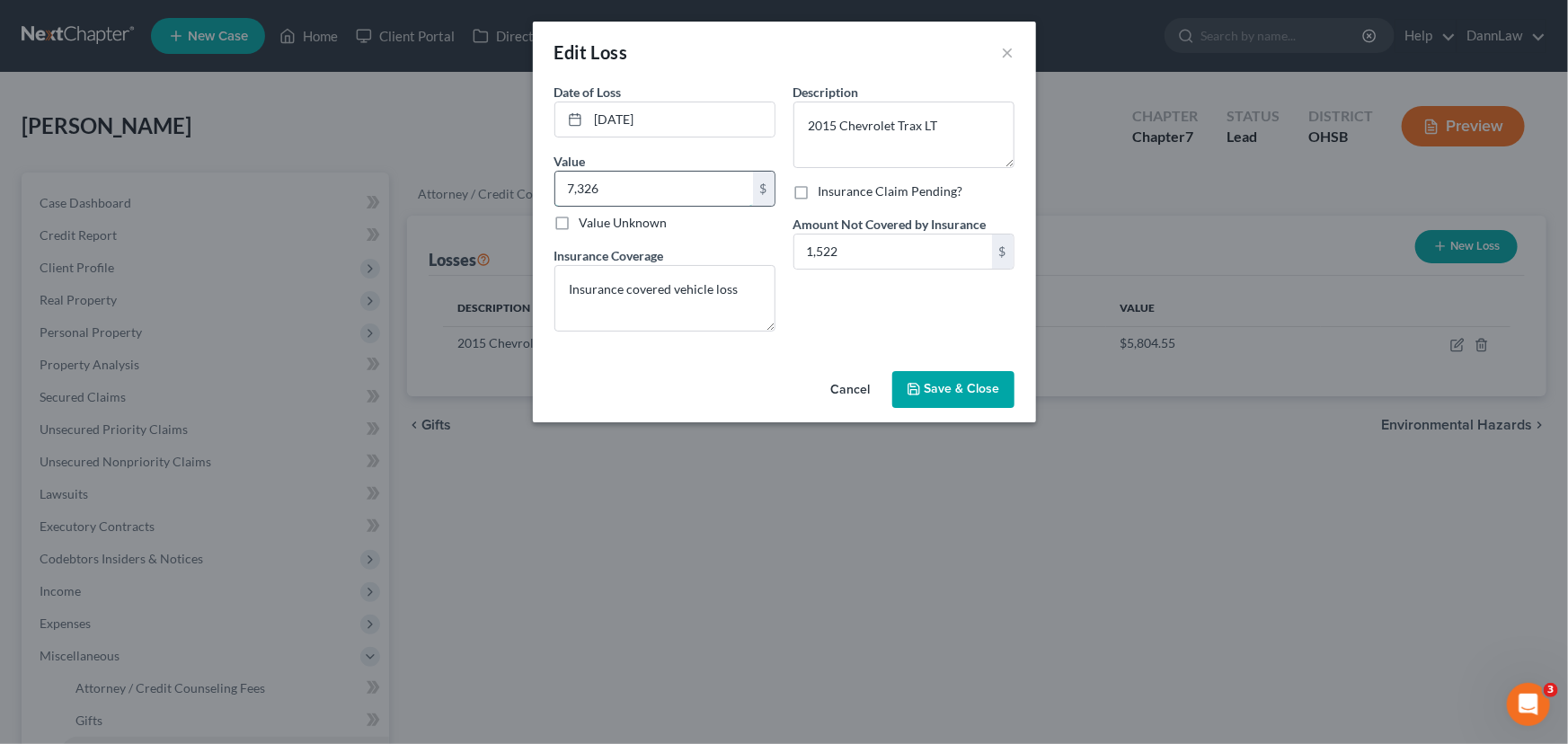
type input "7,326"
click at [963, 385] on span "Save & Close" at bounding box center [962, 390] width 76 height 15
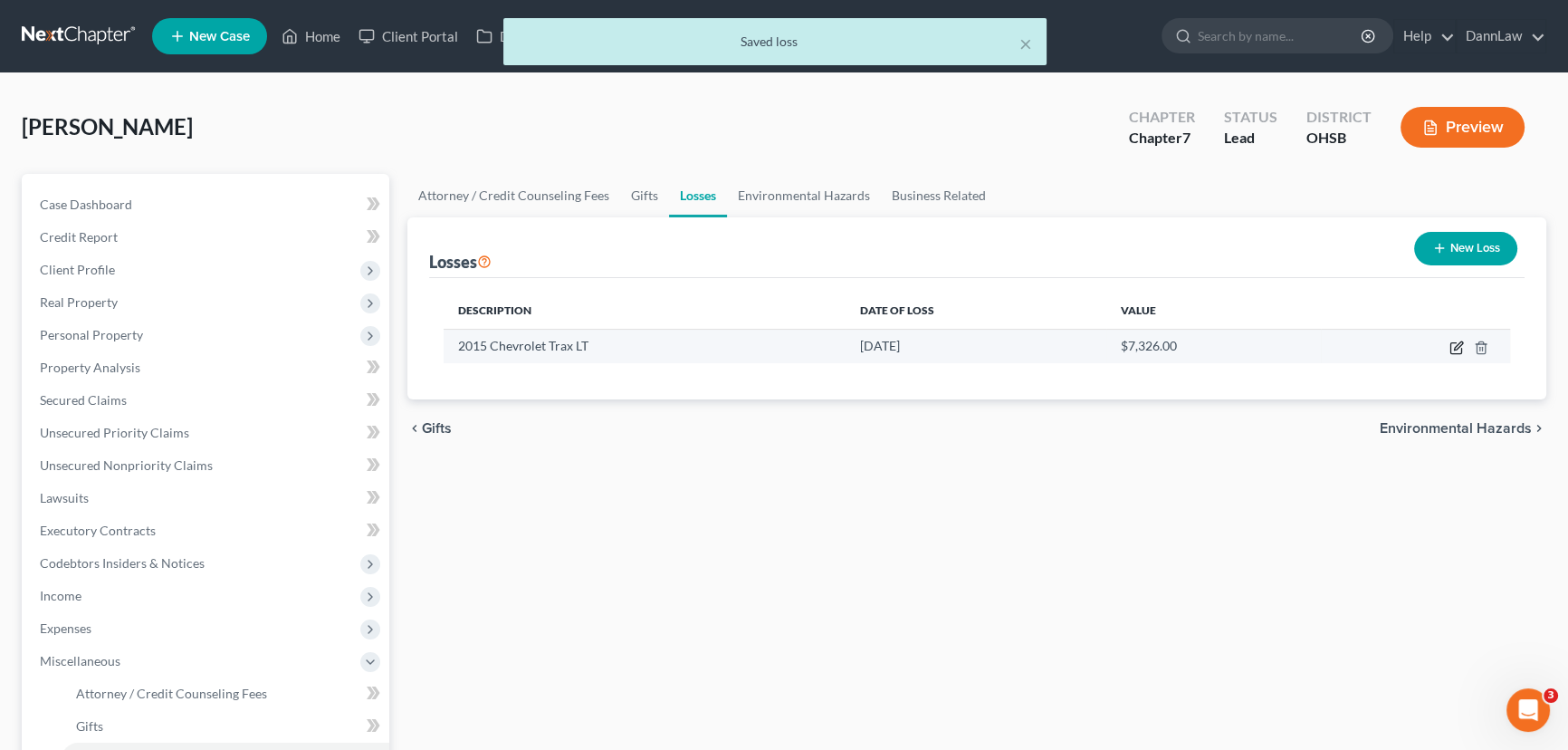
click at [1250, 346] on icon "button" at bounding box center [1455, 347] width 14 height 14
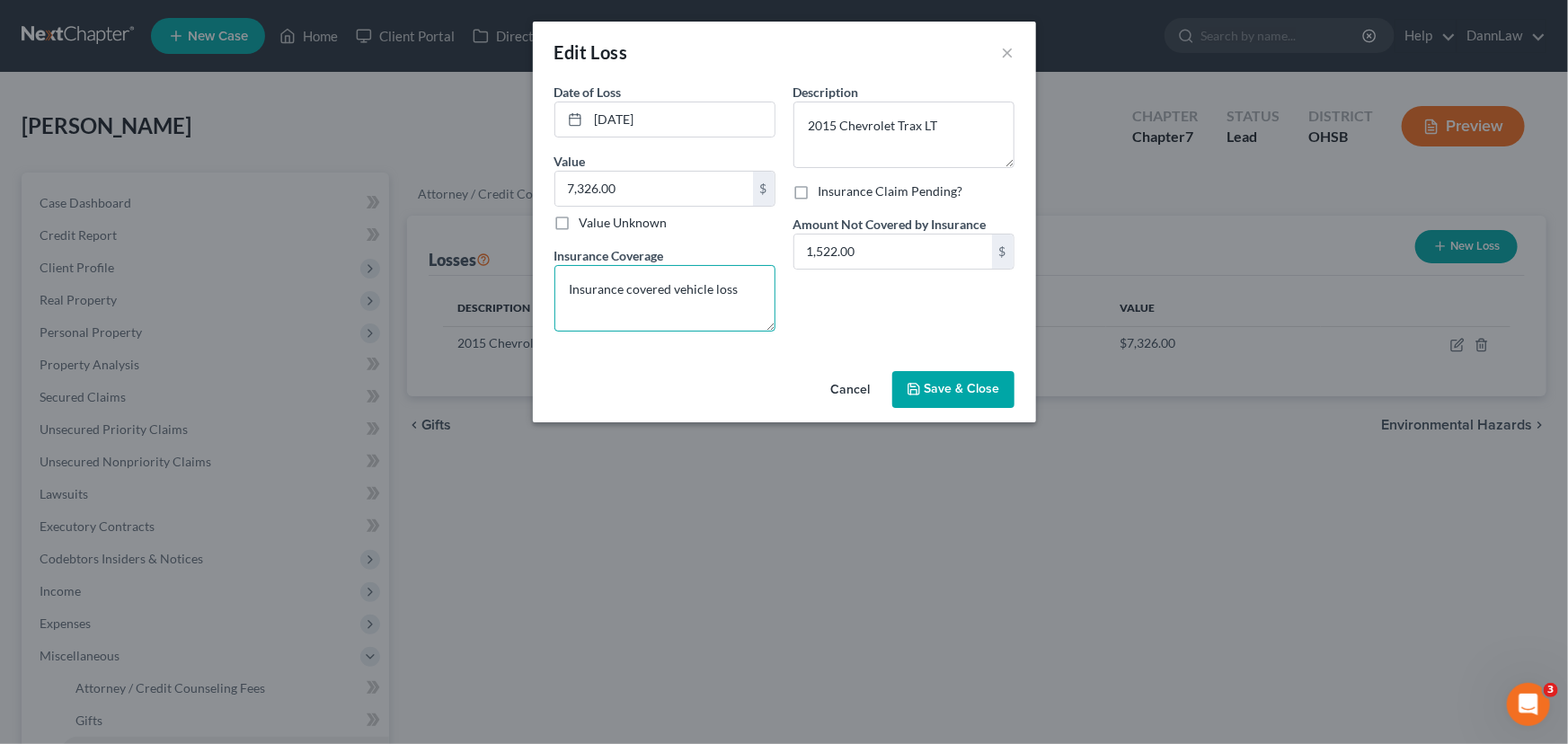
click at [749, 291] on textarea "Insurance covered vehicle loss" at bounding box center [665, 299] width 221 height 66
type textarea "Insurance covered vehicle loss - auto accident"
click at [943, 382] on span "Save & Close" at bounding box center [962, 390] width 76 height 15
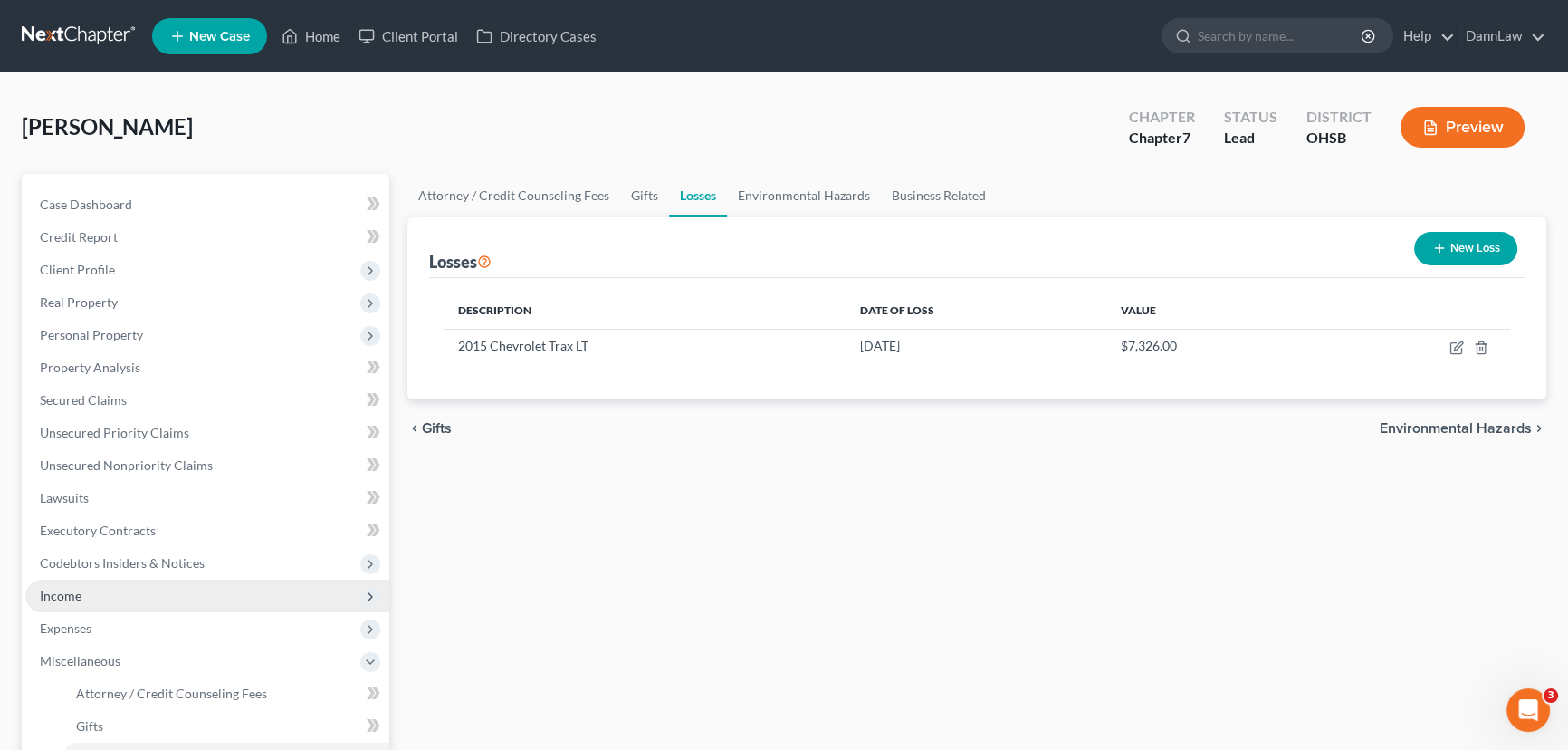
click at [69, 571] on span "Income" at bounding box center [207, 596] width 364 height 32
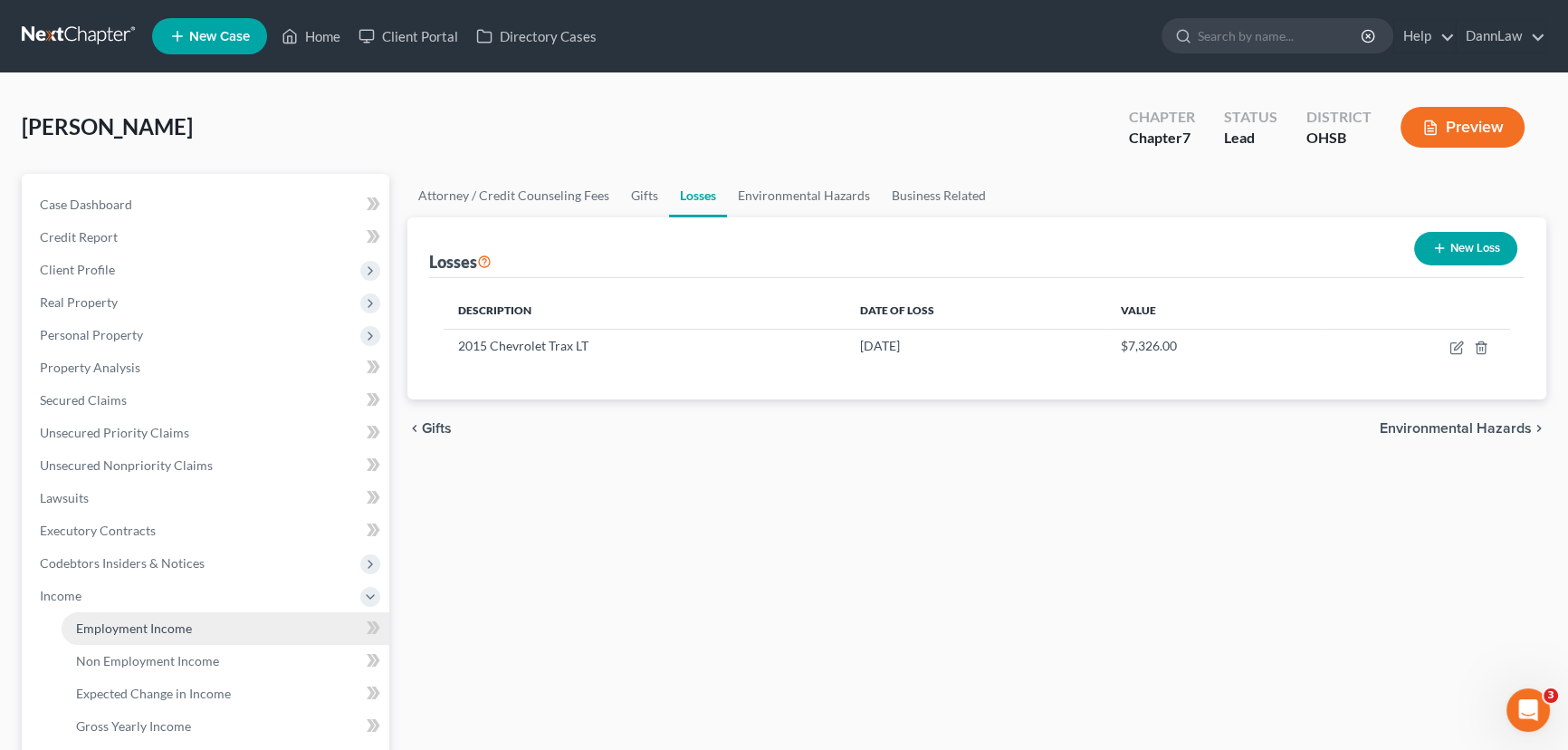
click at [149, 571] on span "Employment Income" at bounding box center [134, 628] width 116 height 15
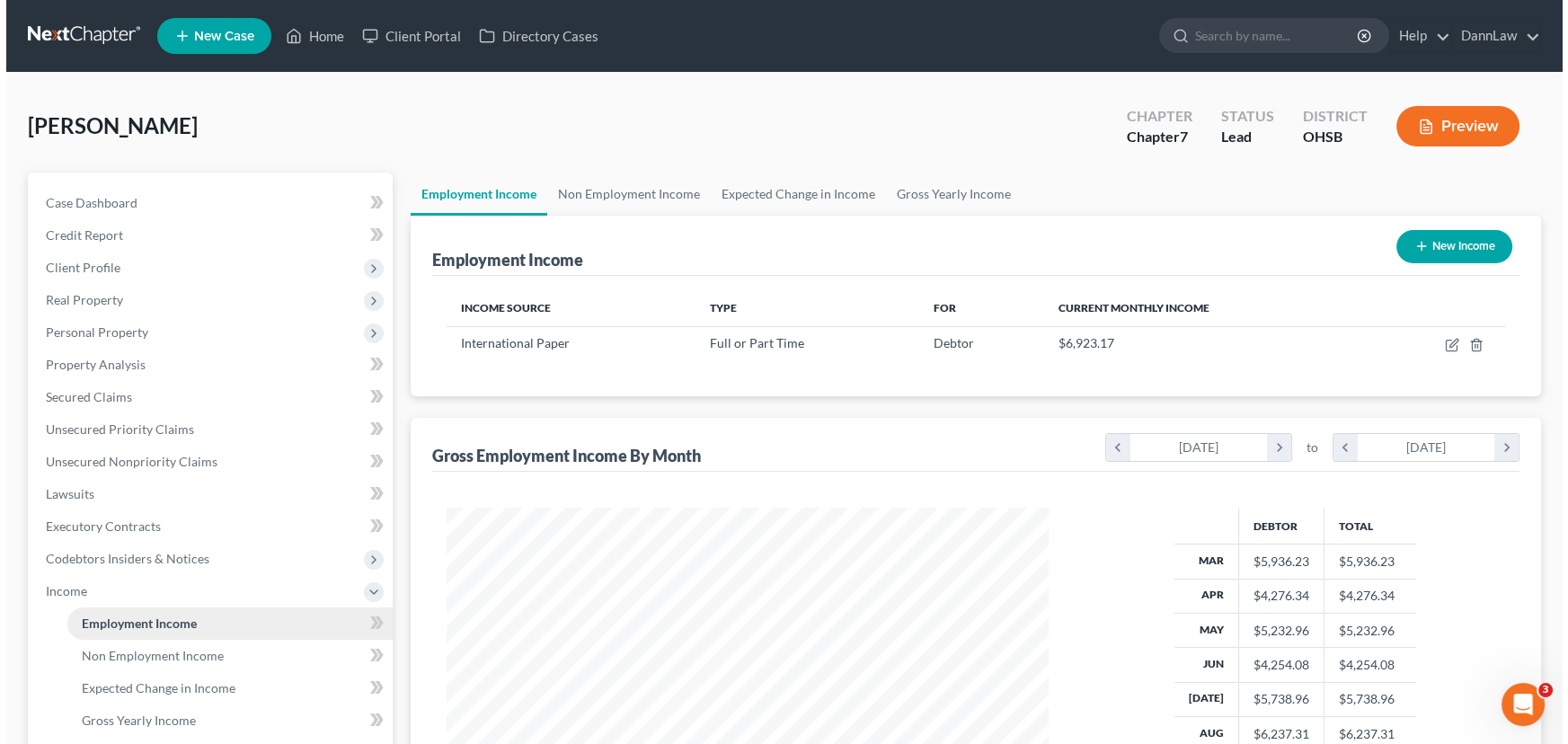
scroll to position [321, 638]
click at [1241, 268] on div "New Income" at bounding box center [1448, 246] width 130 height 47
click at [1241, 232] on button "New Income" at bounding box center [1448, 246] width 116 height 33
select select "0"
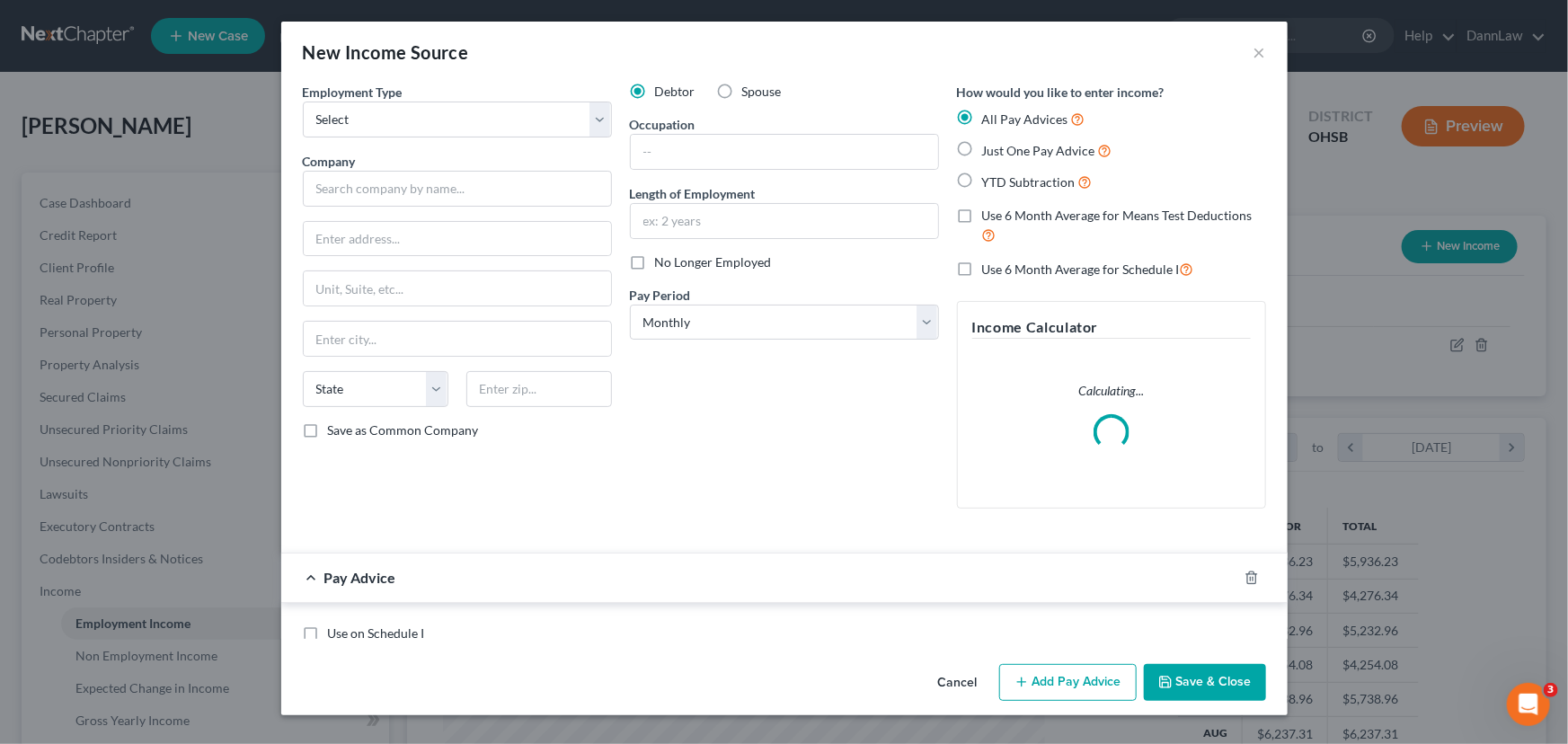
scroll to position [321, 644]
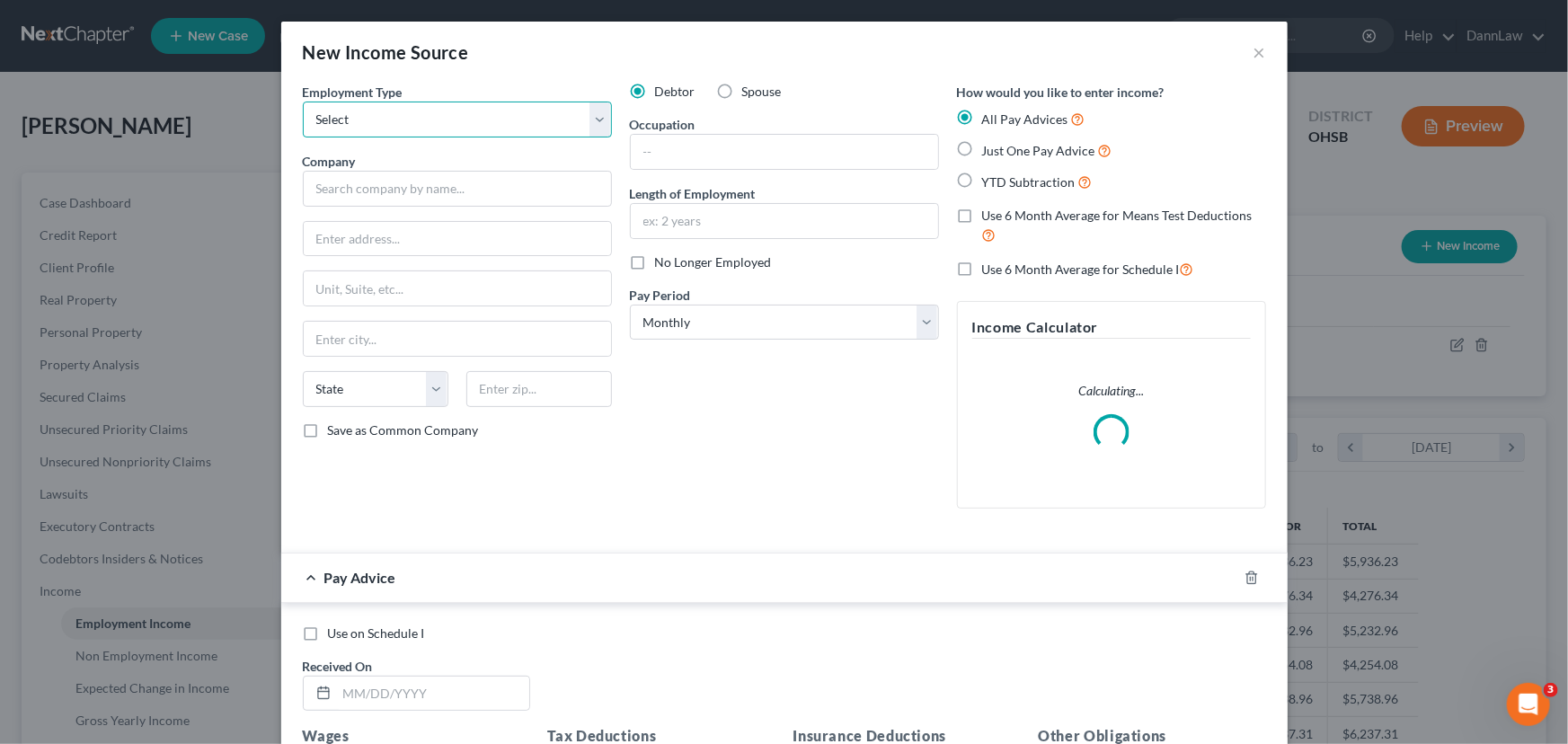
click at [385, 122] on select "Select Full or [DEMOGRAPHIC_DATA] Employment Self Employment" at bounding box center [457, 119] width 309 height 36
select select "0"
click at [302, 101] on select "Select Full or [DEMOGRAPHIC_DATA] Employment Self Employment" at bounding box center [457, 119] width 309 height 36
click at [742, 92] on label "Spouse" at bounding box center [762, 91] width 40 height 18
click at [749, 92] on input "Spouse" at bounding box center [755, 88] width 11 height 11
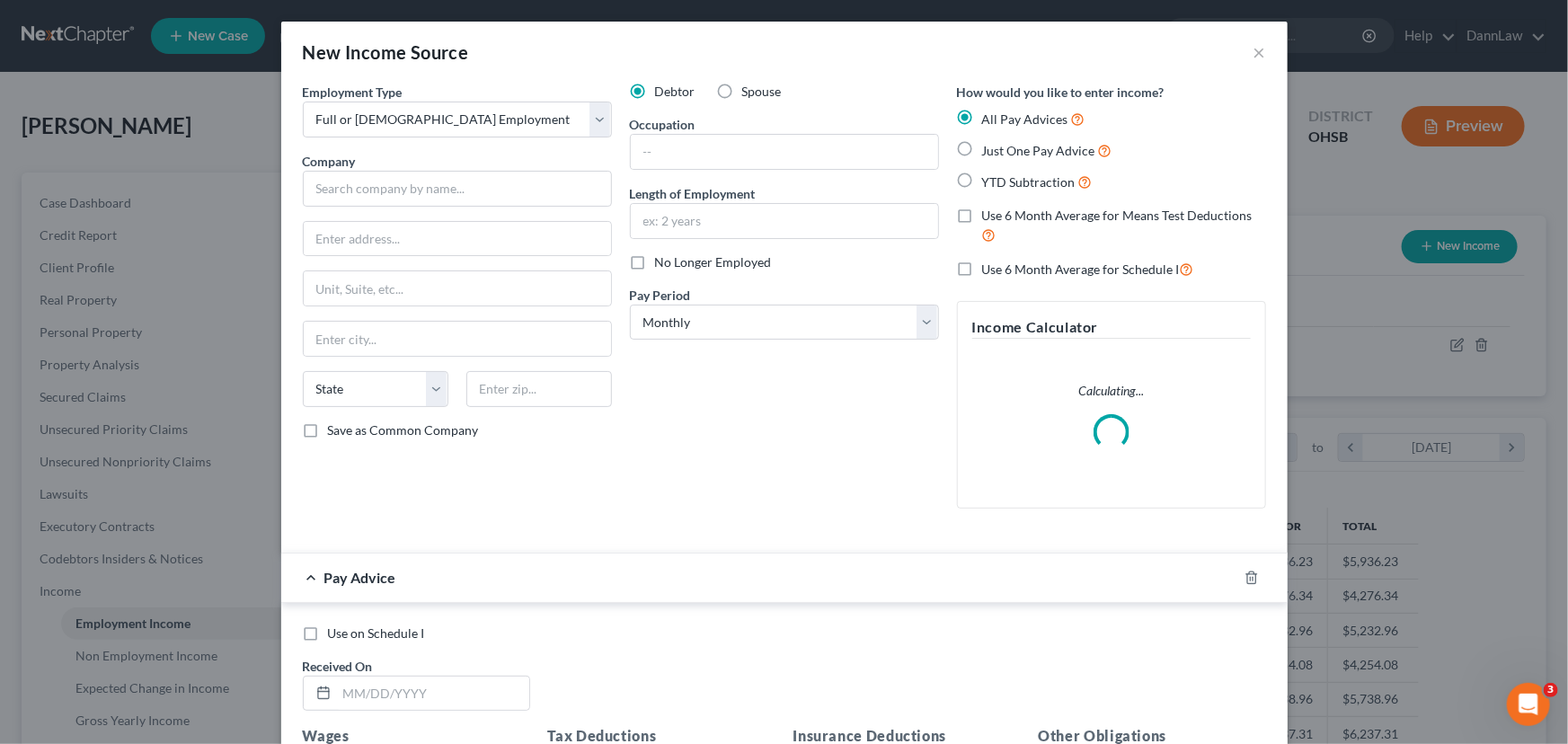
radio input "true"
click at [489, 175] on input "text" at bounding box center [457, 189] width 309 height 36
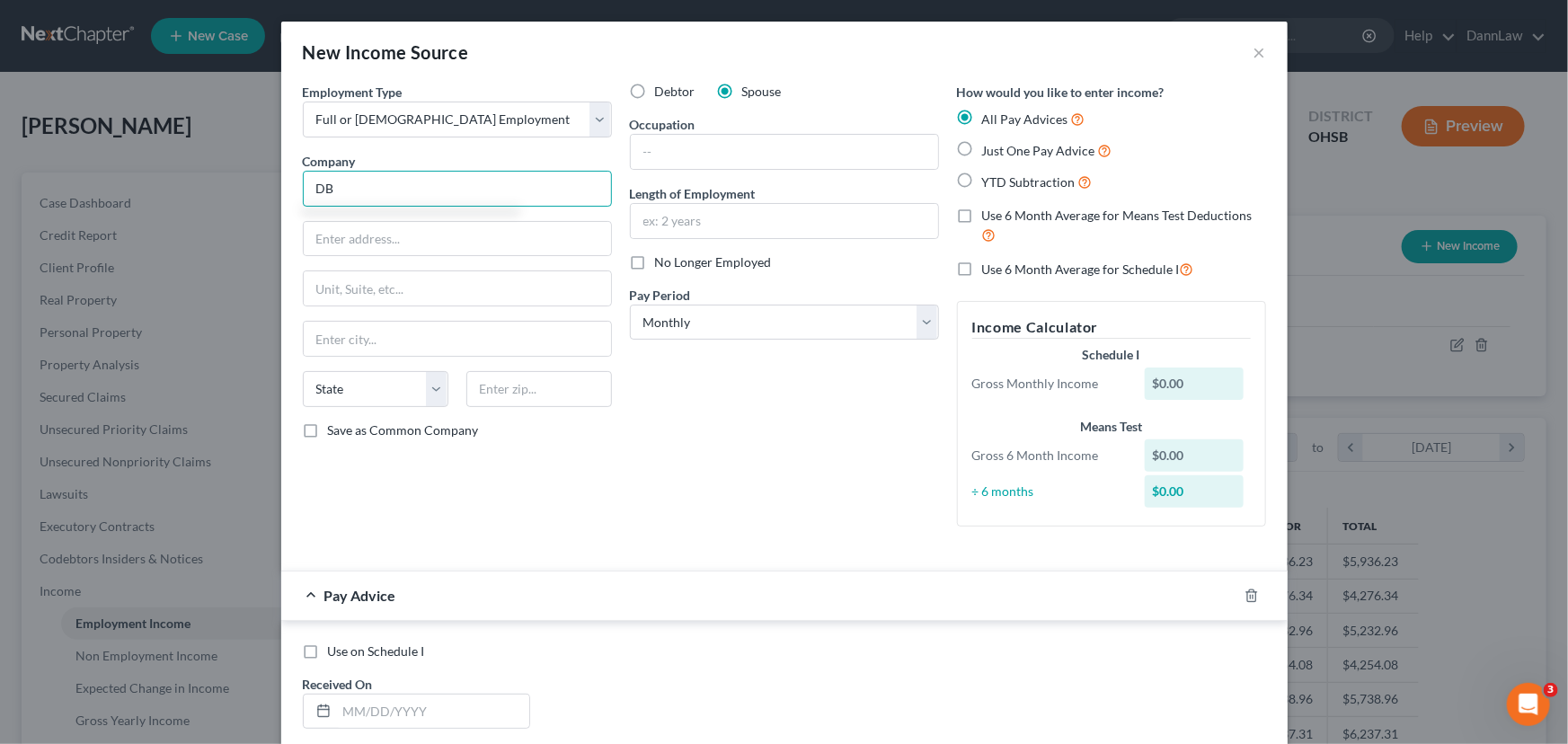
type input "D"
type input "SVG [PERSON_NAME] LLC"
type input "[STREET_ADDRESS]"
type input "V"
type input "Beavercreek"
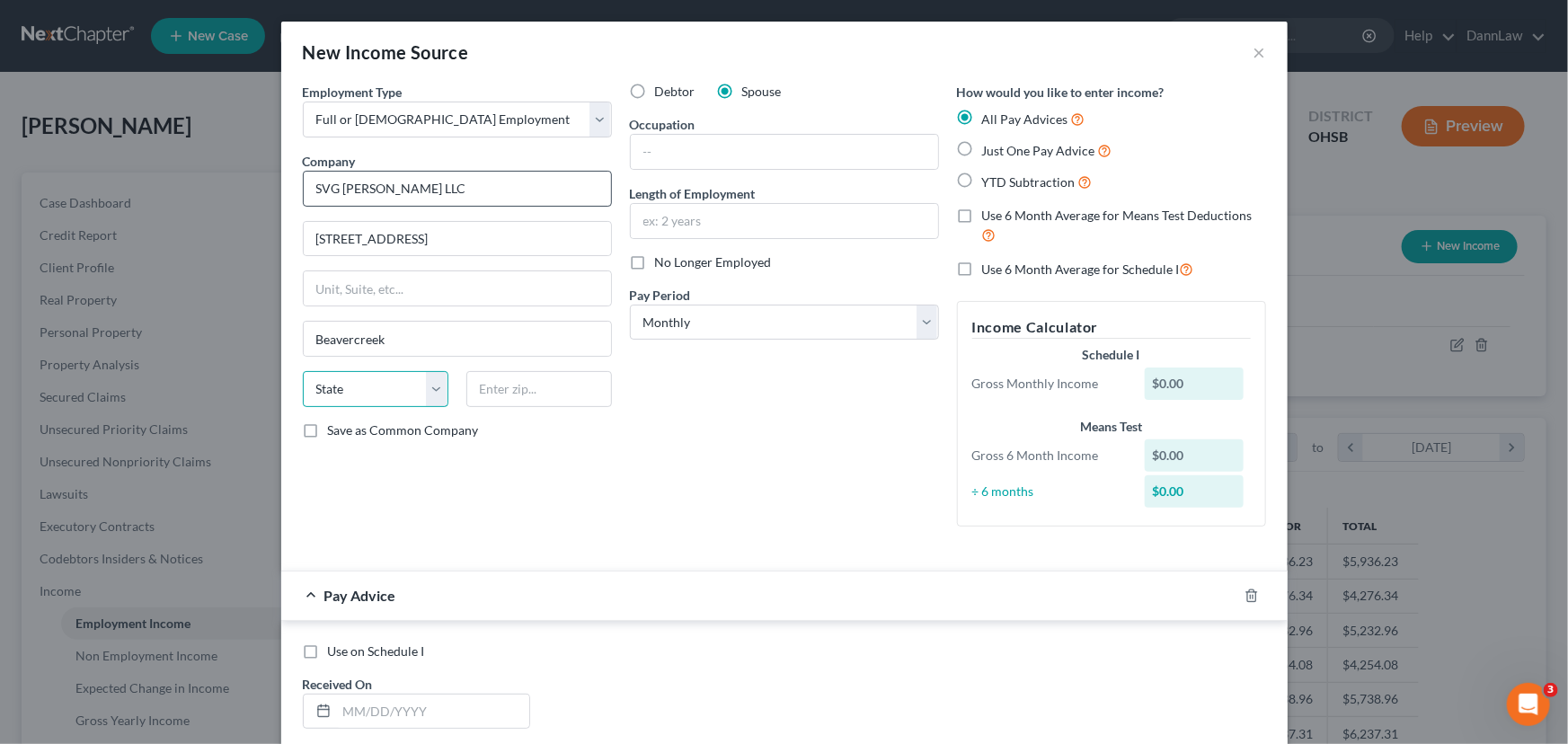
select select "36"
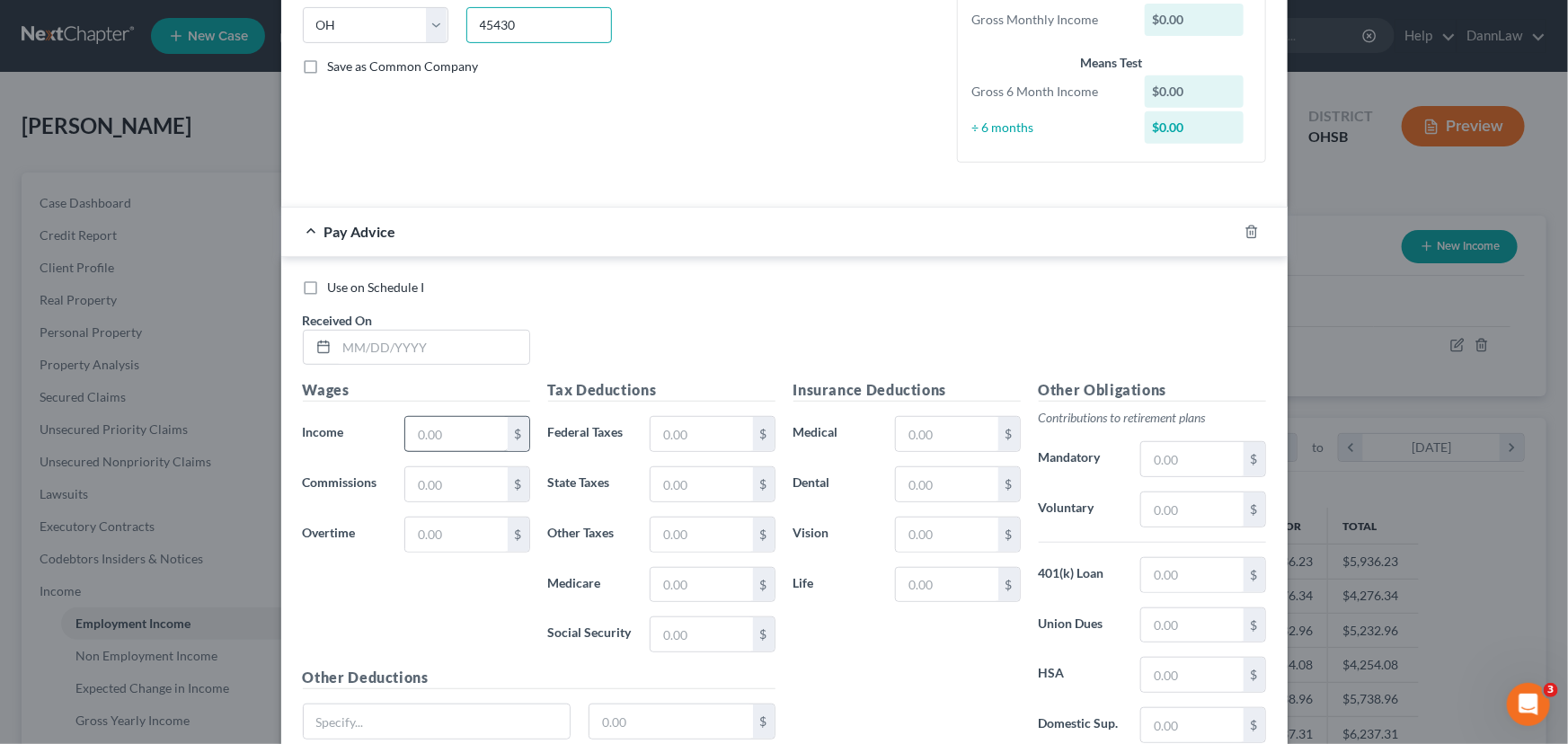
scroll to position [408, 0]
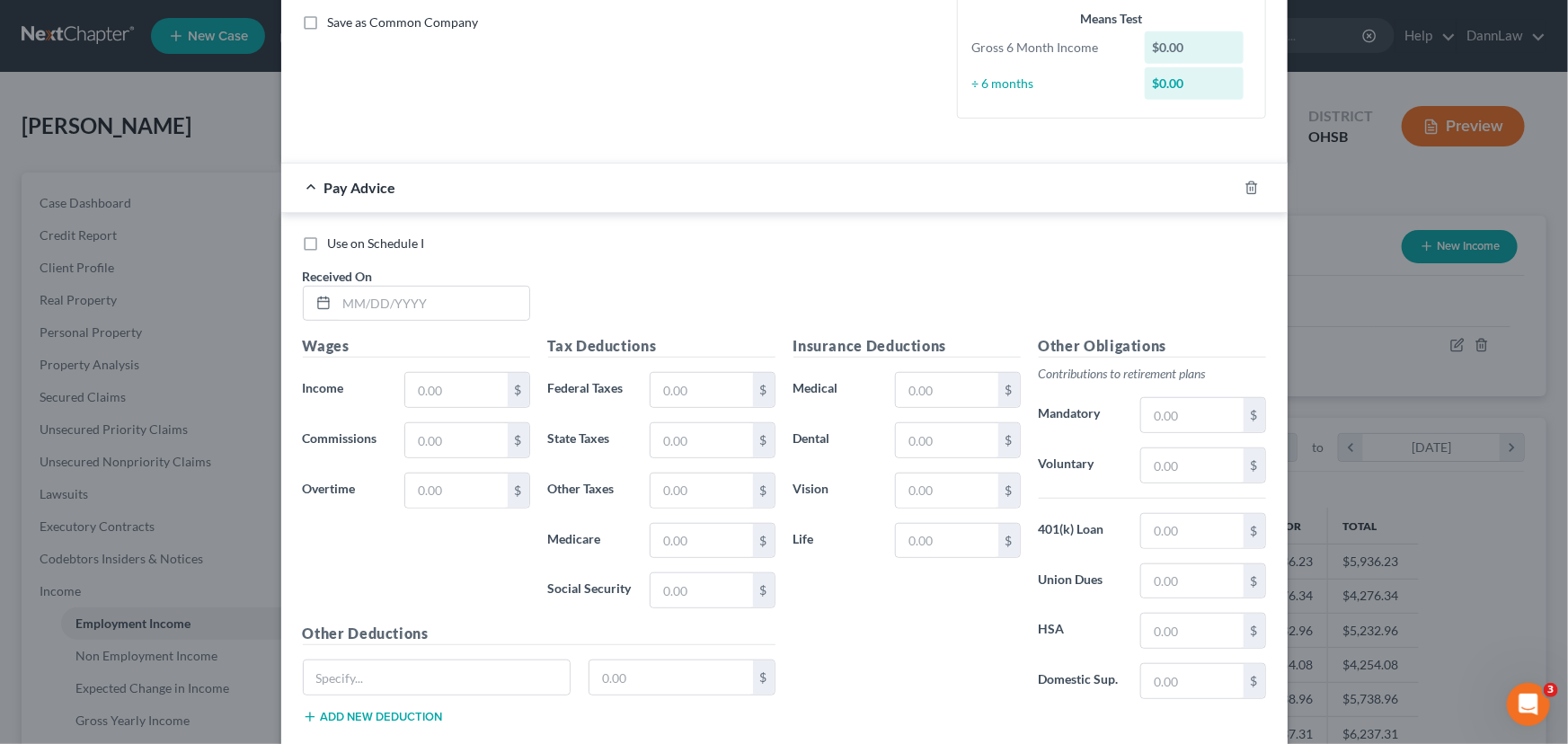
type input "45430"
type input "[GEOGRAPHIC_DATA]"
click at [436, 304] on input "text" at bounding box center [432, 303] width 192 height 34
type input "[DATE]"
type input "900"
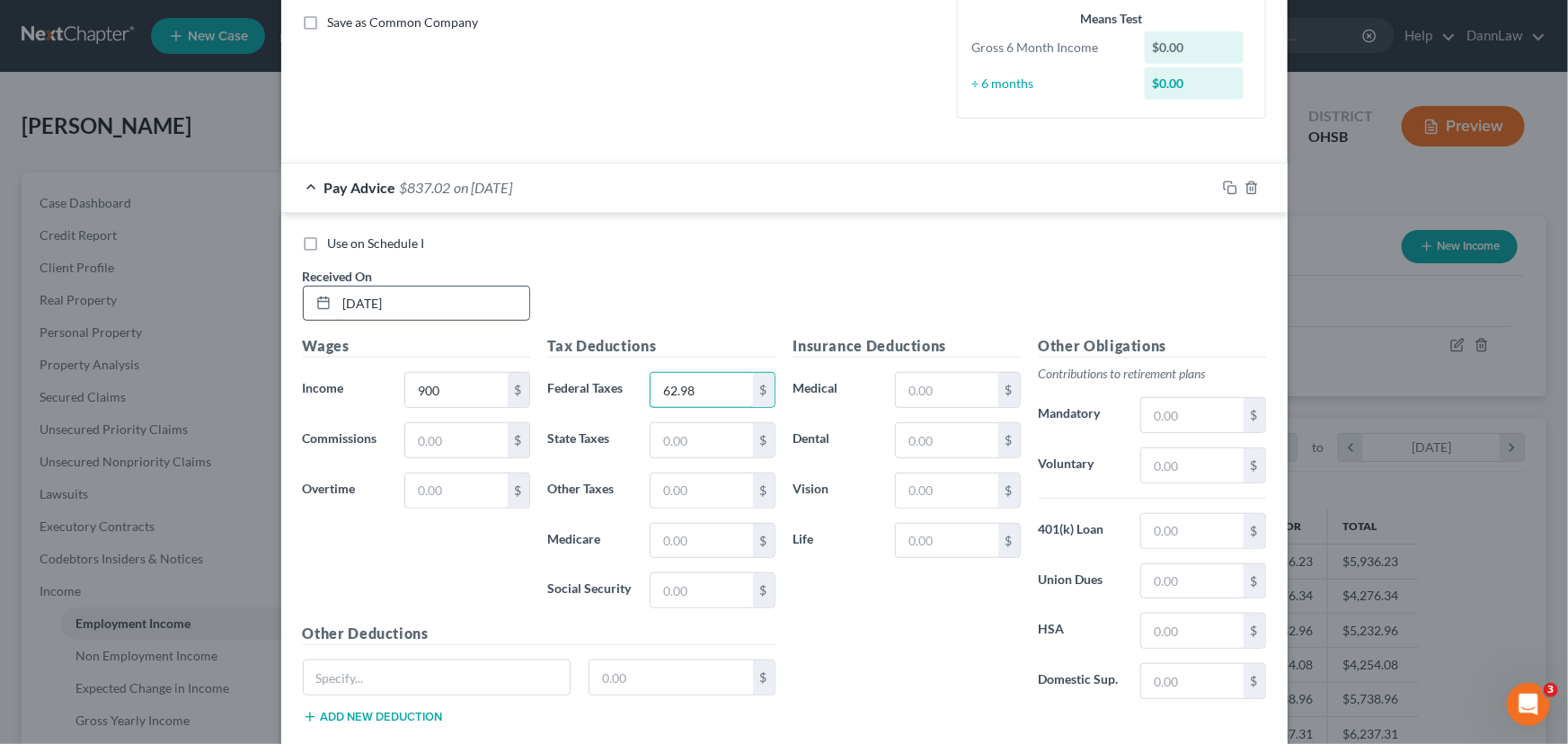
type input "62.98"
type input "19.37"
click at [699, 501] on input "text" at bounding box center [701, 491] width 101 height 34
type input "26.08"
click at [677, 535] on input "text" at bounding box center [701, 541] width 101 height 34
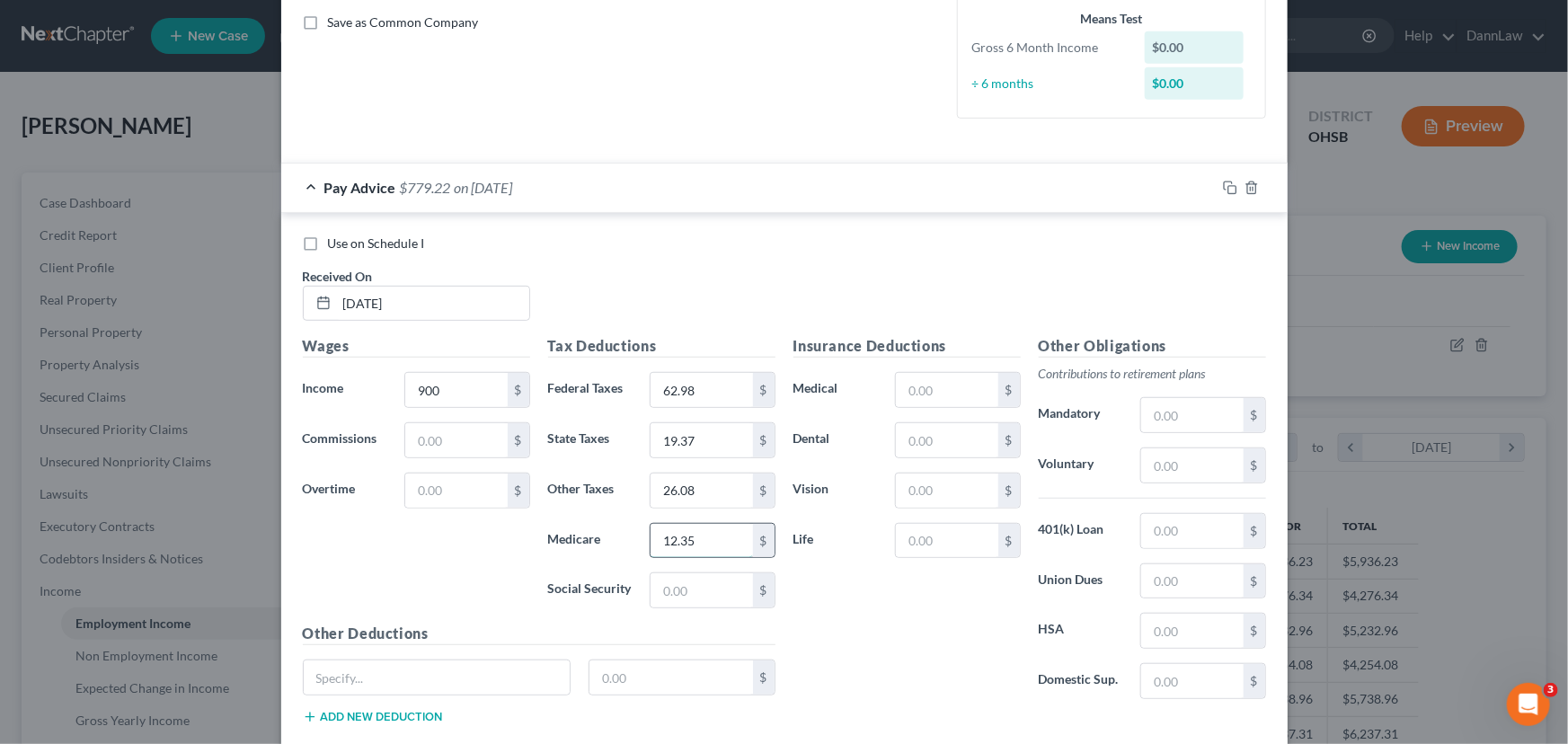
type input "12.35"
type input "52.79"
type input "40.60"
type input "6.24"
type input "1.68"
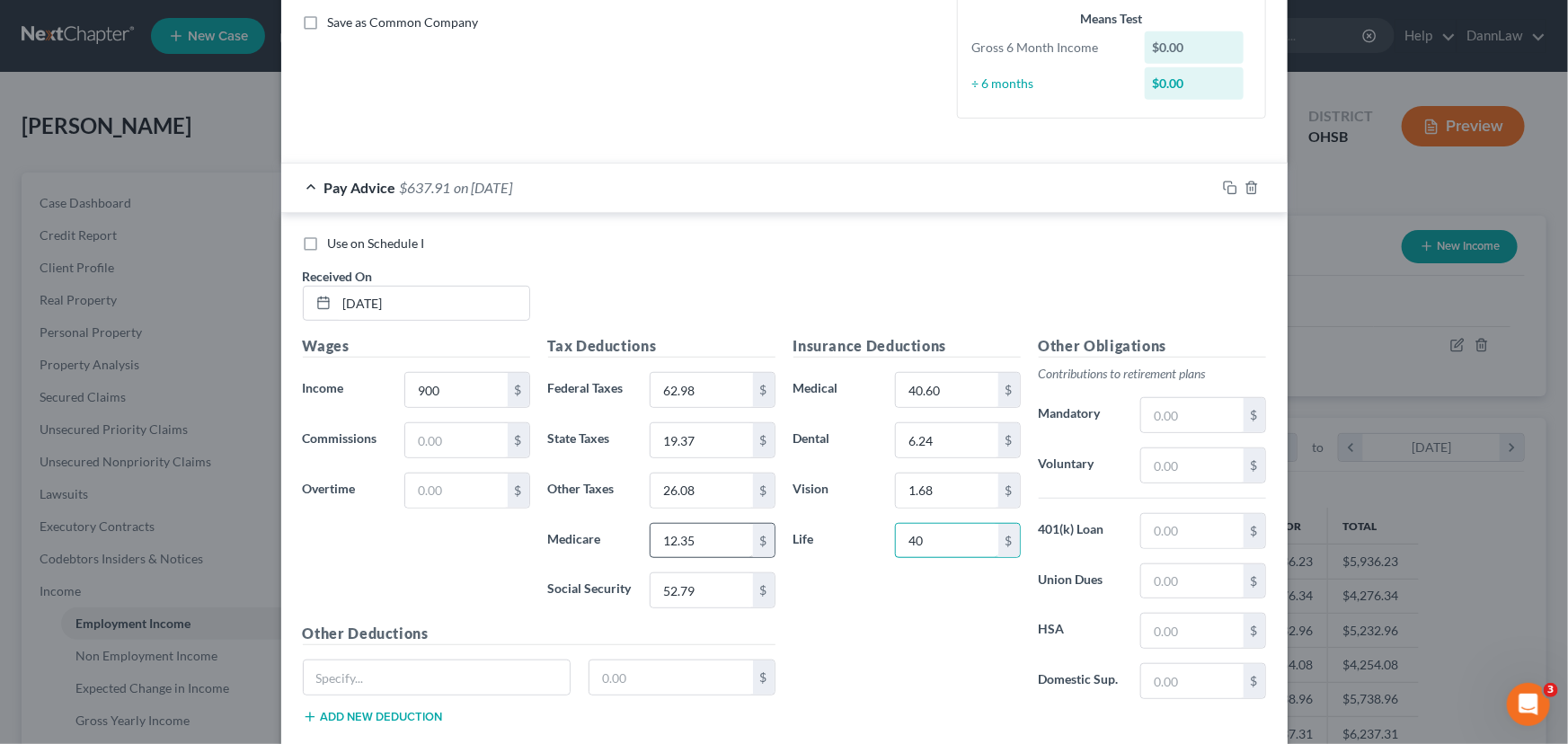
type input "4"
type input "4.85"
click at [1223, 181] on icon "button" at bounding box center [1230, 188] width 14 height 14
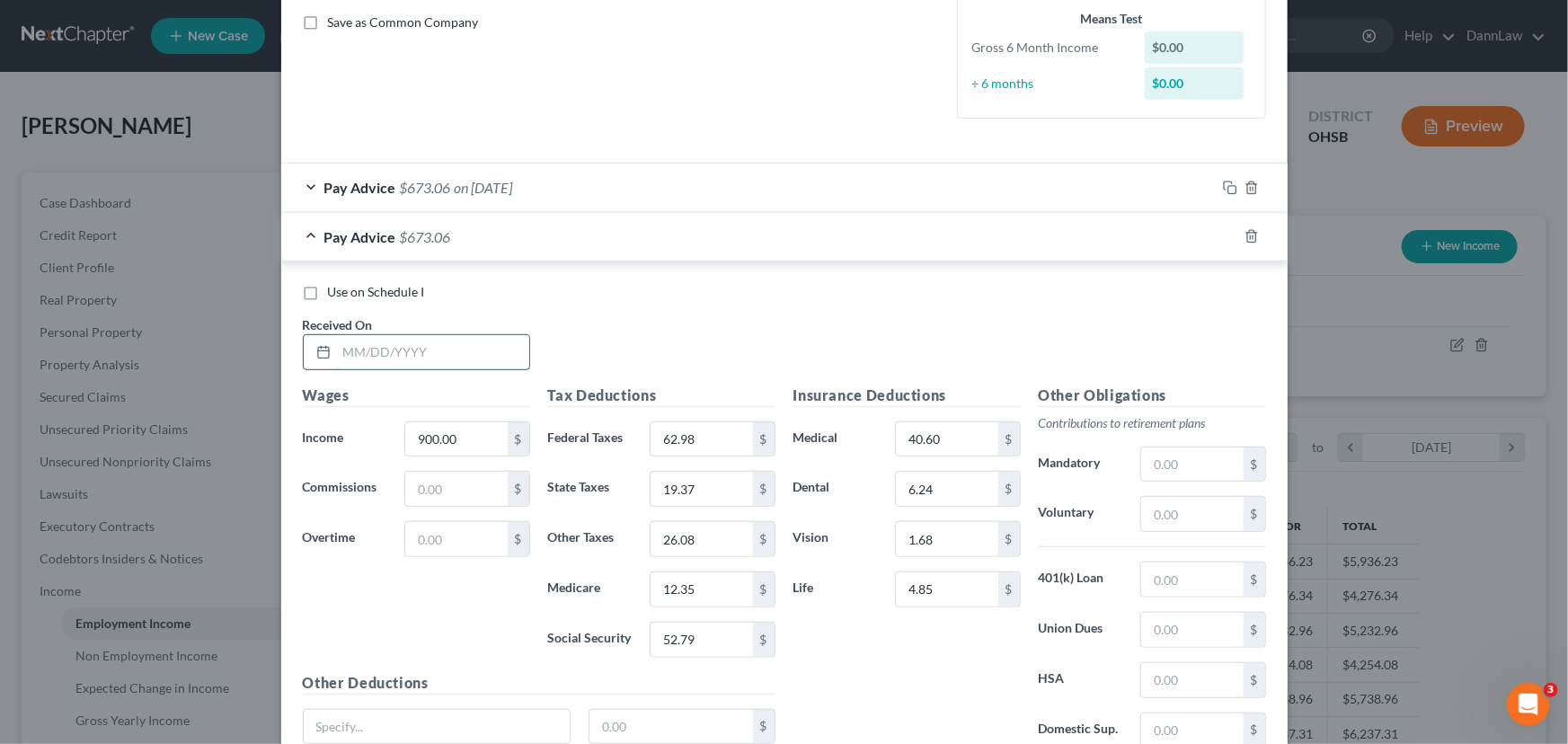
click at [442, 344] on input "text" at bounding box center [432, 353] width 192 height 34
type input "[DATE]"
drag, startPoint x: 1224, startPoint y: 232, endPoint x: 410, endPoint y: 248, distance: 814.2
click at [1223, 232] on icon "button" at bounding box center [1230, 236] width 14 height 14
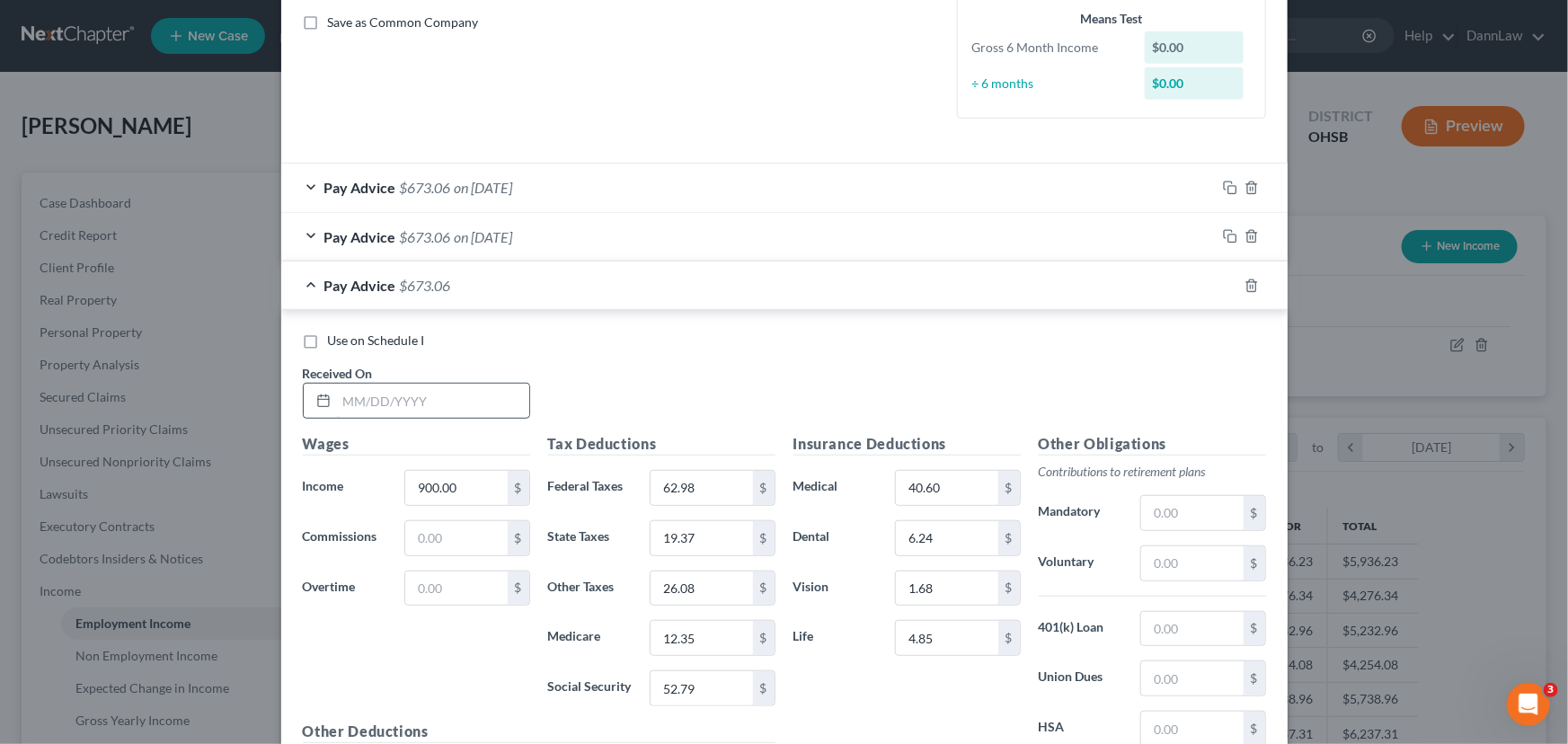
click at [389, 403] on input "text" at bounding box center [432, 401] width 192 height 34
type input "[DATE]"
click at [1223, 280] on icon "button" at bounding box center [1230, 285] width 14 height 14
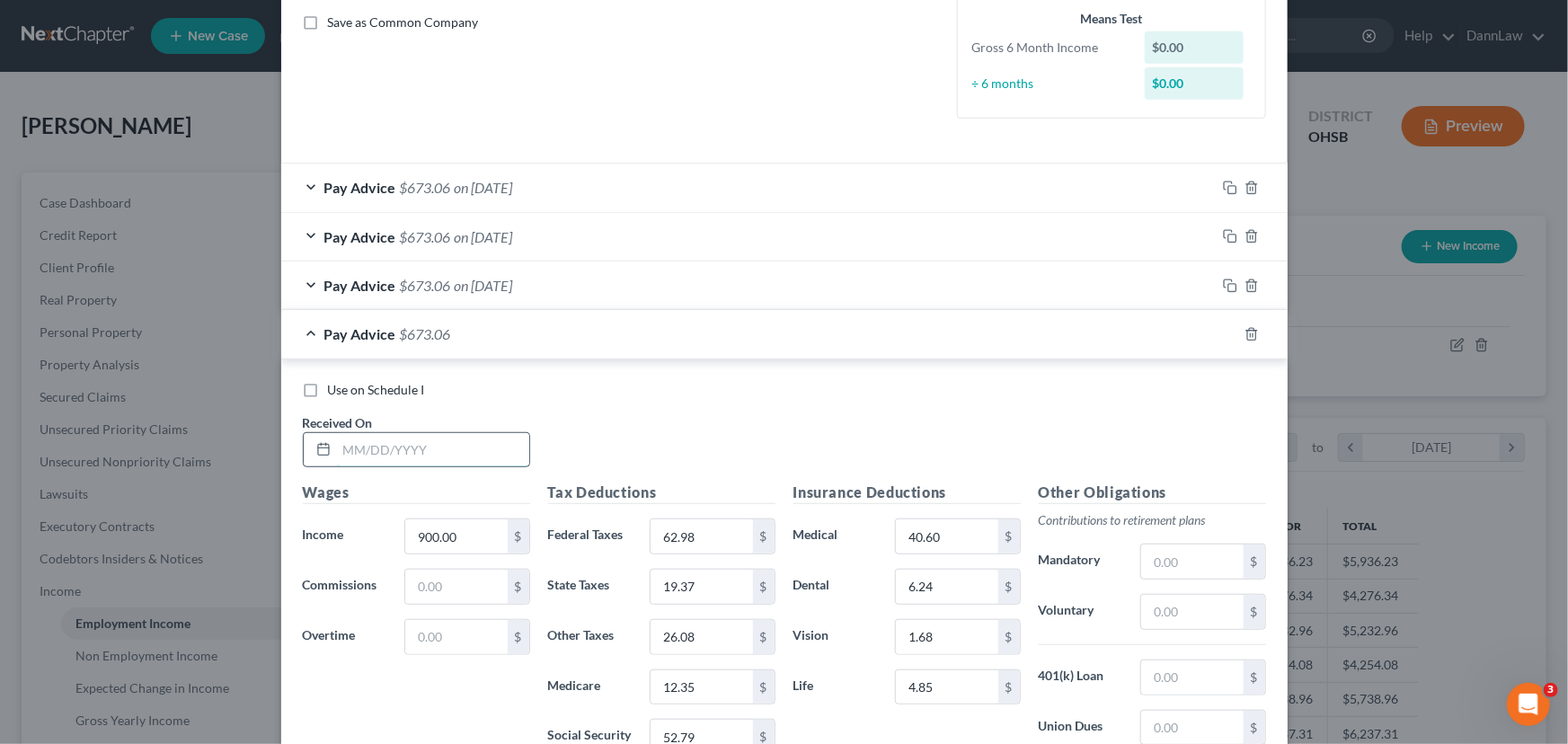
click at [448, 445] on input "text" at bounding box center [432, 450] width 192 height 34
type input "[DATE]"
click at [1223, 336] on icon "button" at bounding box center [1230, 334] width 14 height 14
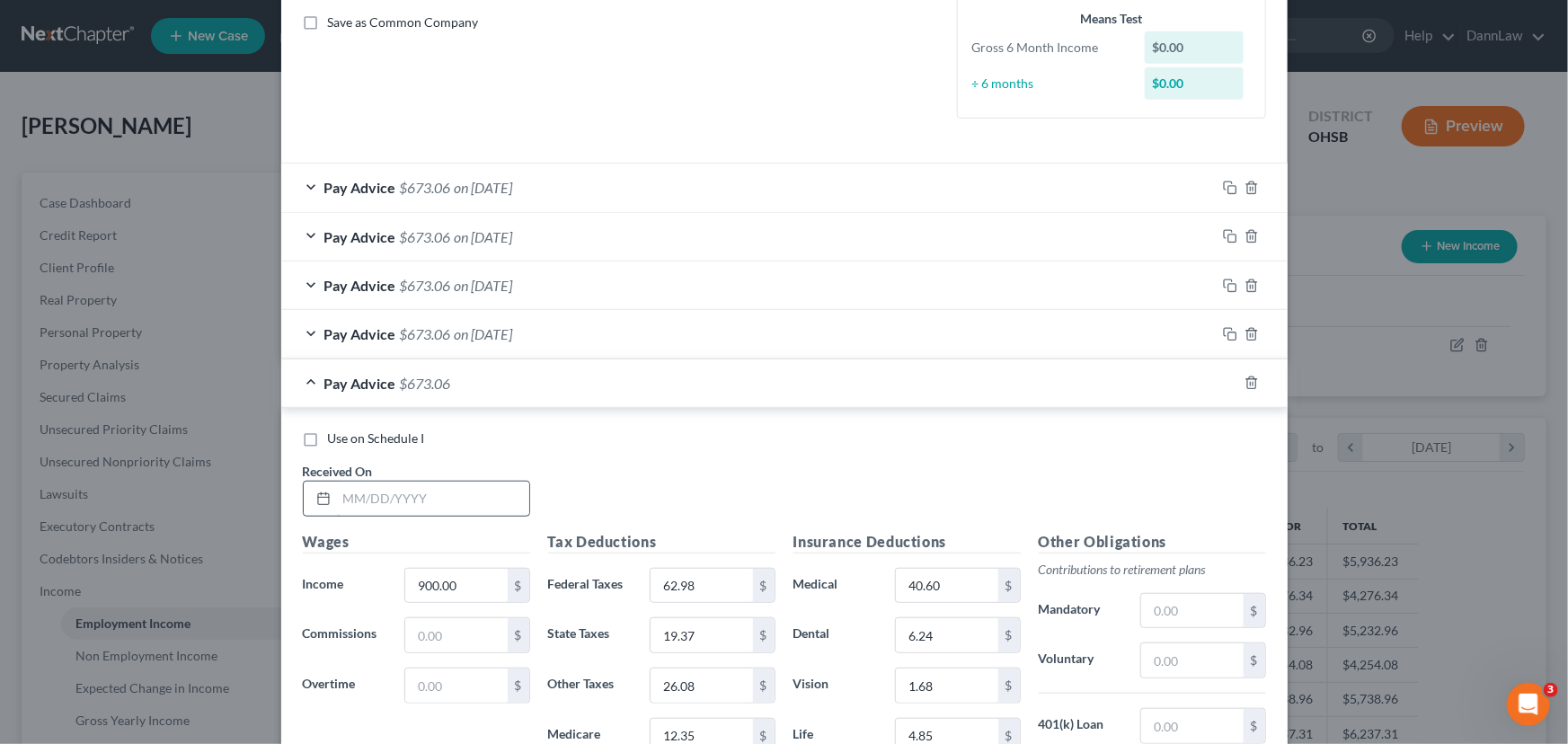
click at [469, 502] on input "text" at bounding box center [432, 499] width 192 height 34
type input "[DATE]"
click at [1223, 384] on icon "button" at bounding box center [1230, 382] width 14 height 14
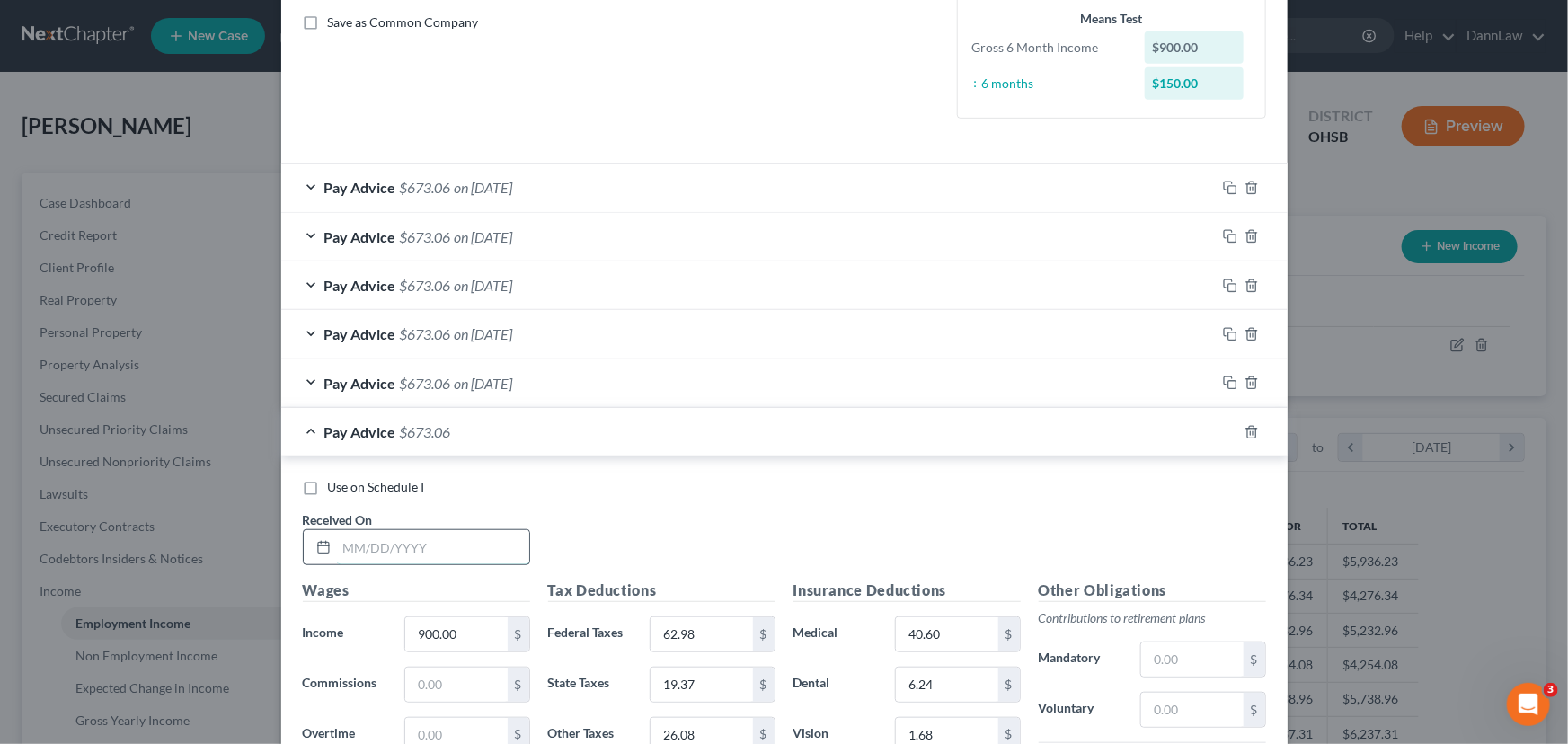
click at [398, 560] on input "text" at bounding box center [432, 547] width 192 height 34
type input "[DATE]"
click at [1223, 429] on icon "button" at bounding box center [1230, 431] width 14 height 14
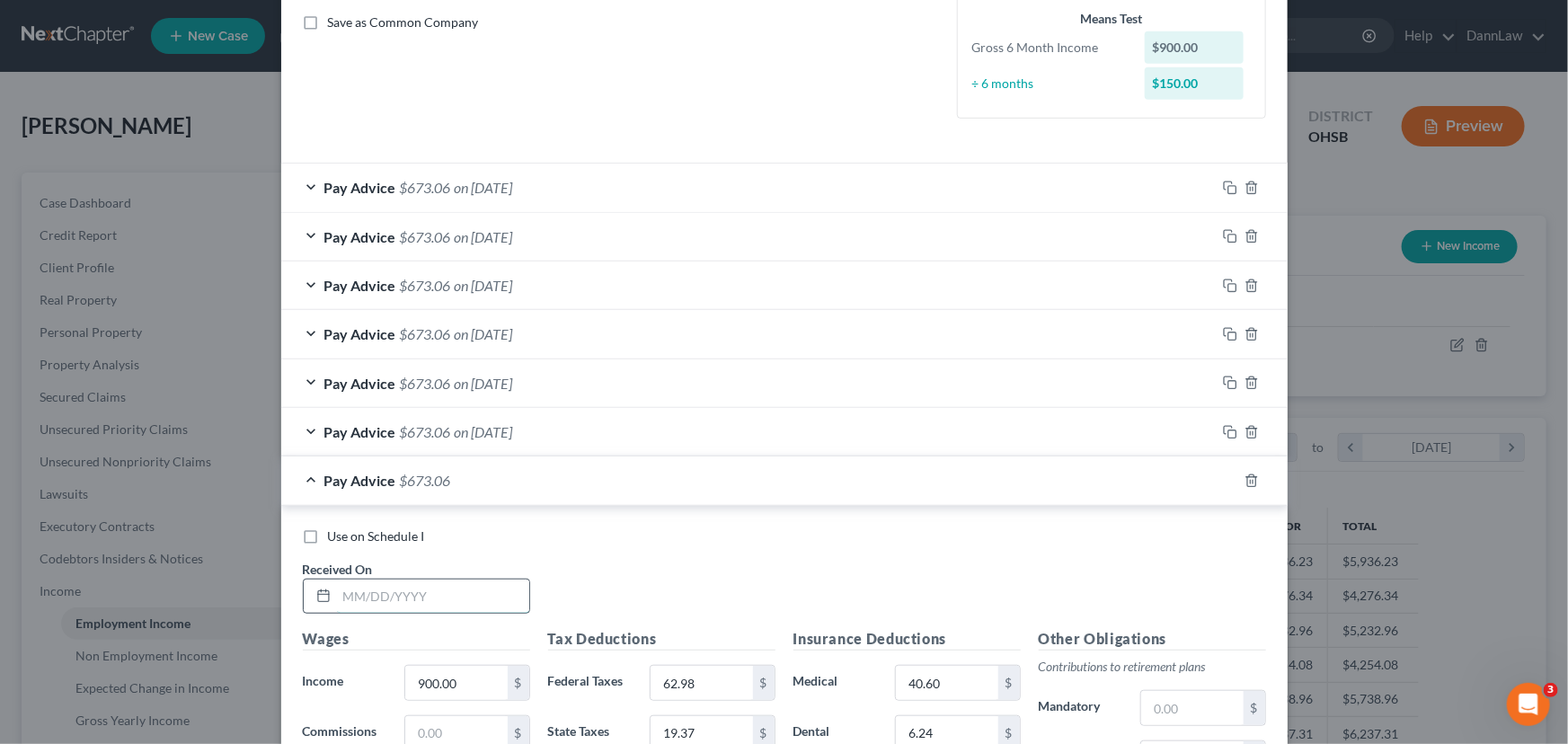
click at [407, 567] on input "text" at bounding box center [432, 596] width 192 height 34
type input "[DATE]"
click at [1215, 476] on div at bounding box center [1251, 481] width 72 height 28
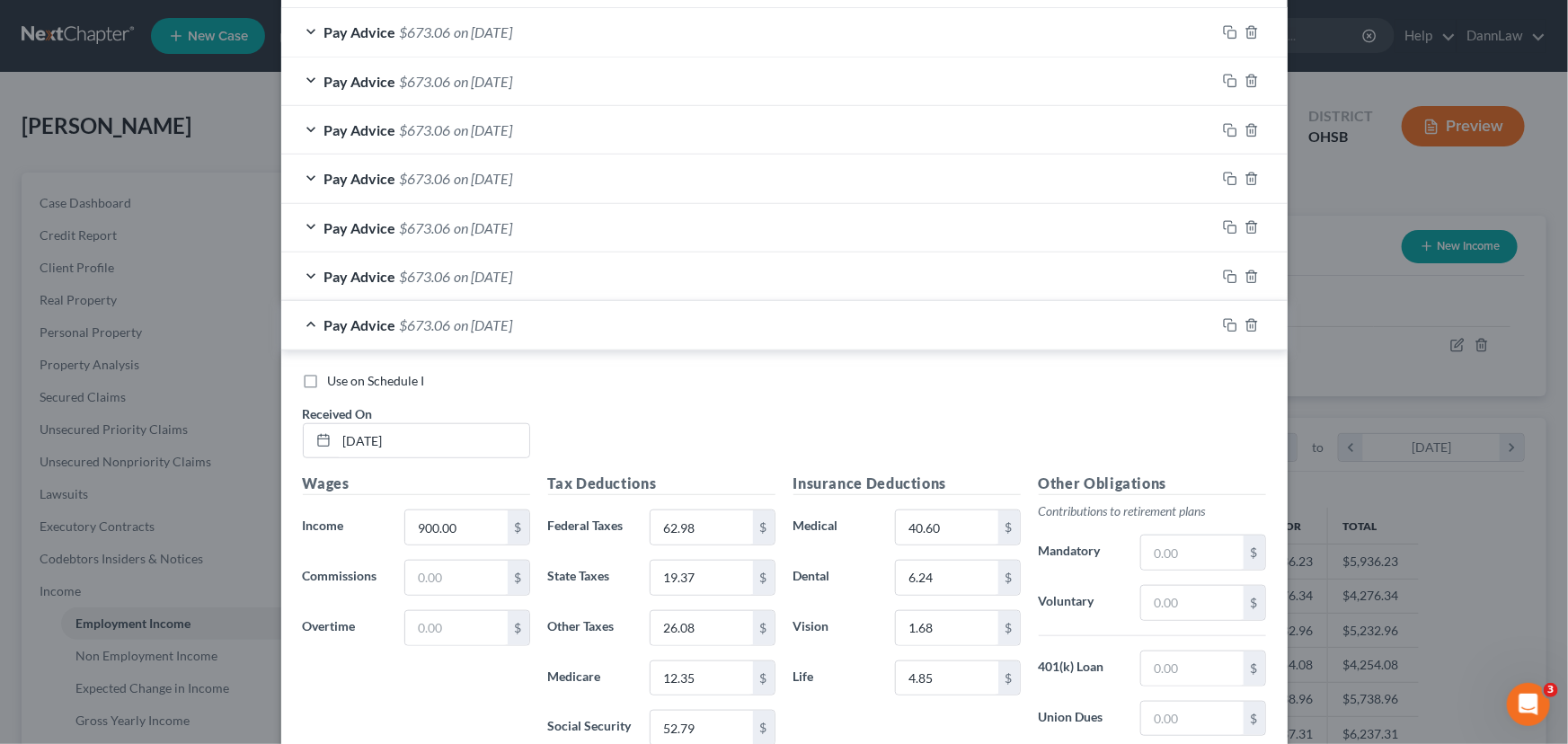
scroll to position [572, 0]
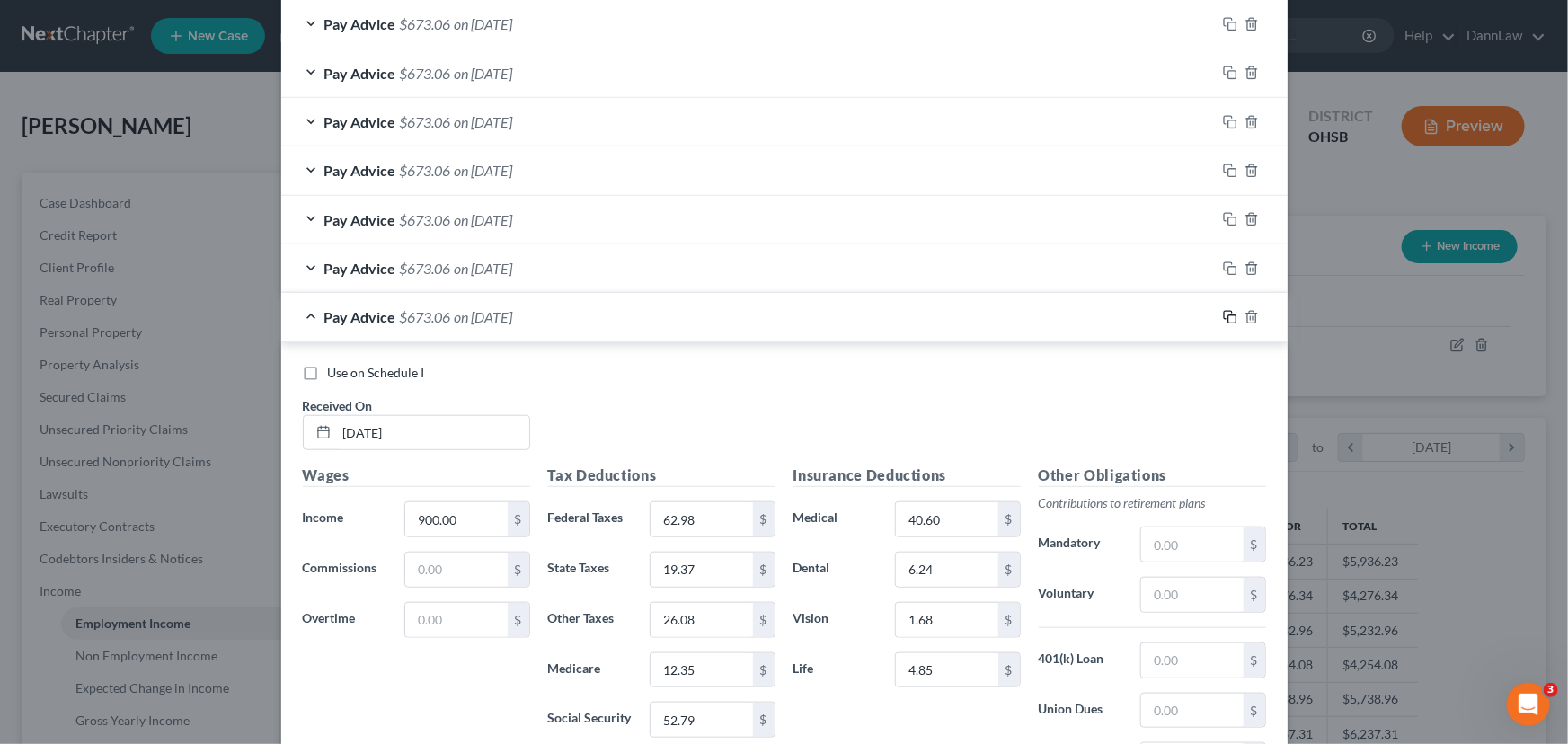
click at [1224, 320] on icon "button" at bounding box center [1230, 317] width 14 height 14
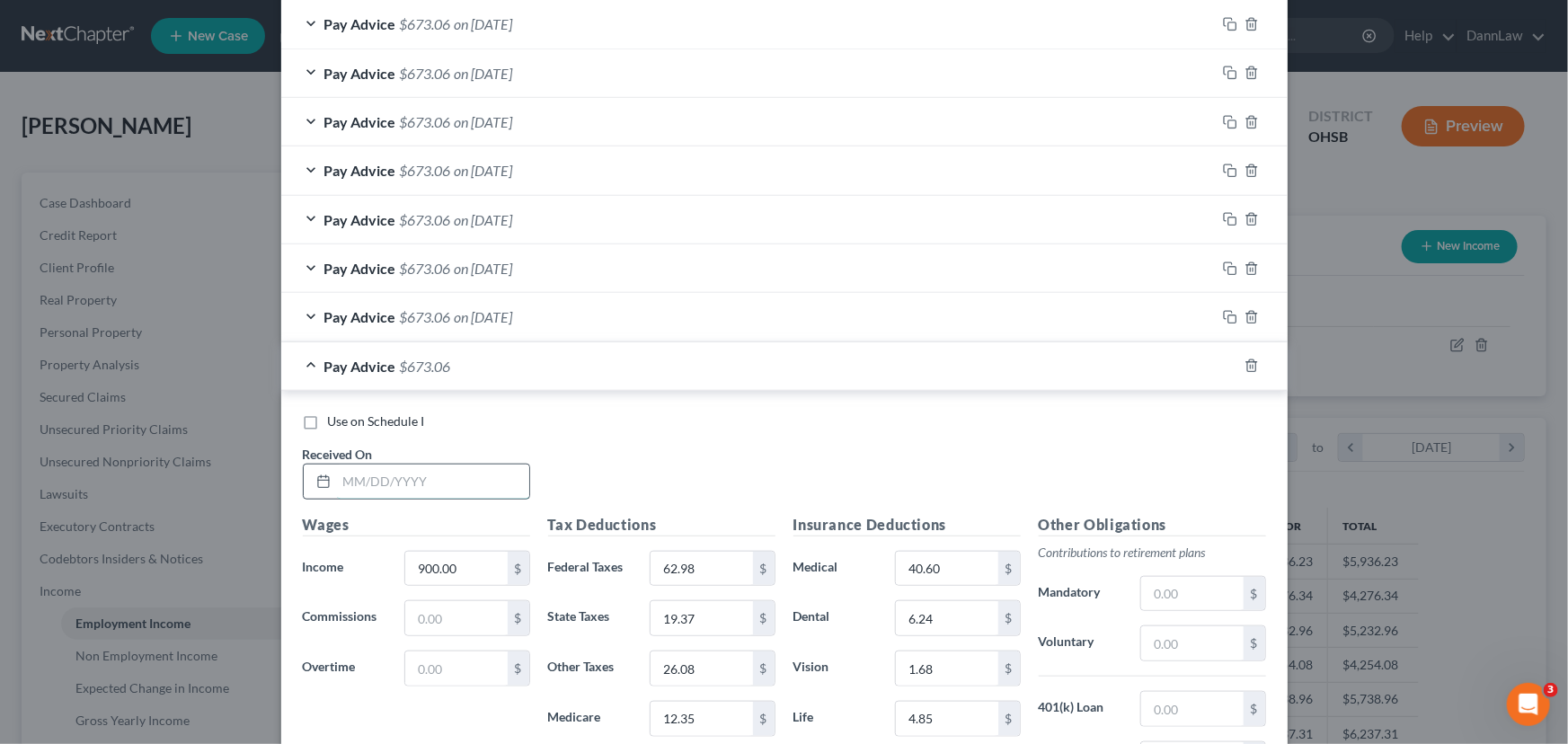
click at [370, 475] on input "text" at bounding box center [432, 481] width 192 height 34
type input "[DATE]"
click at [1223, 359] on icon "button" at bounding box center [1230, 365] width 14 height 14
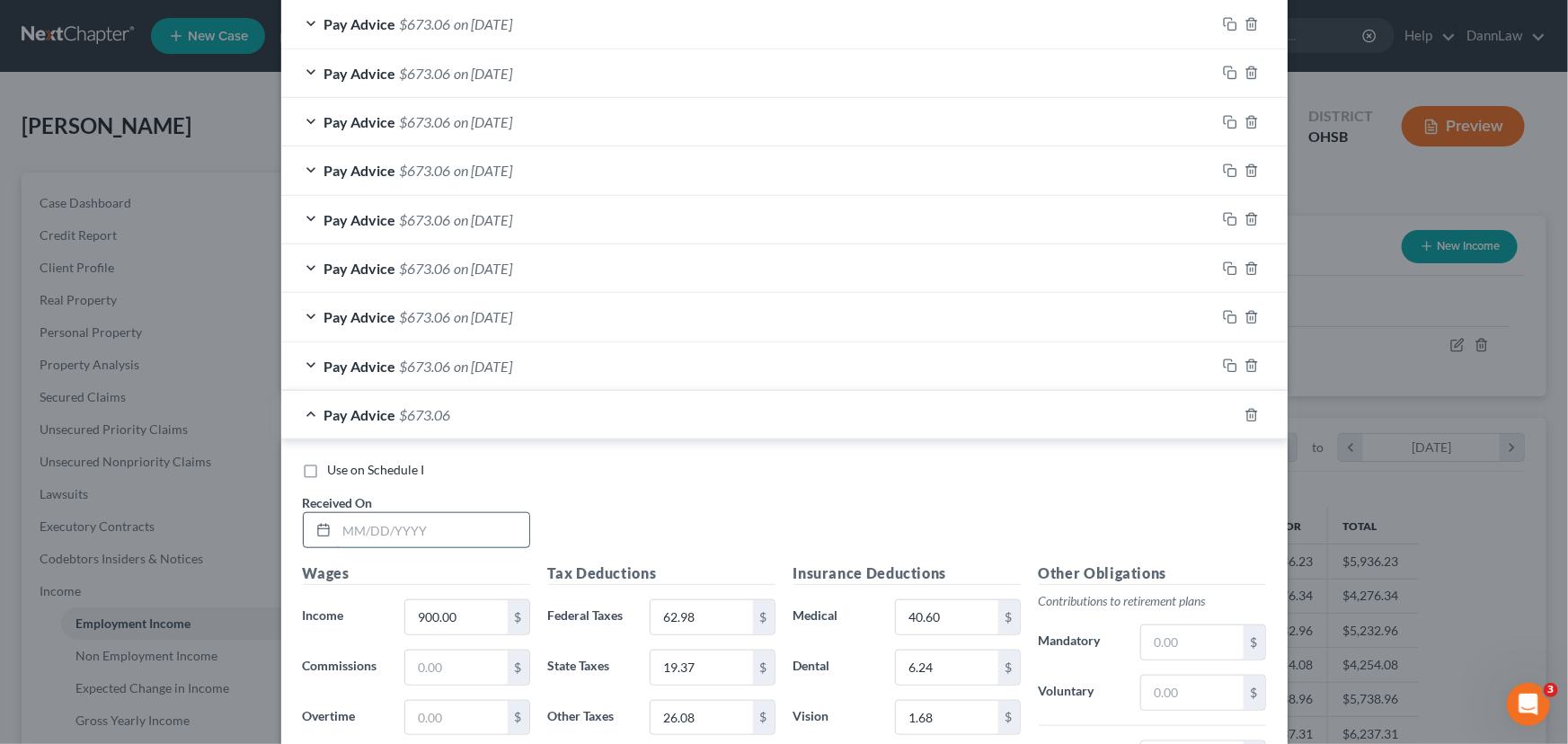
click at [350, 531] on input "text" at bounding box center [432, 530] width 192 height 34
type input "[DATE]"
click at [1223, 412] on icon "button" at bounding box center [1230, 414] width 14 height 14
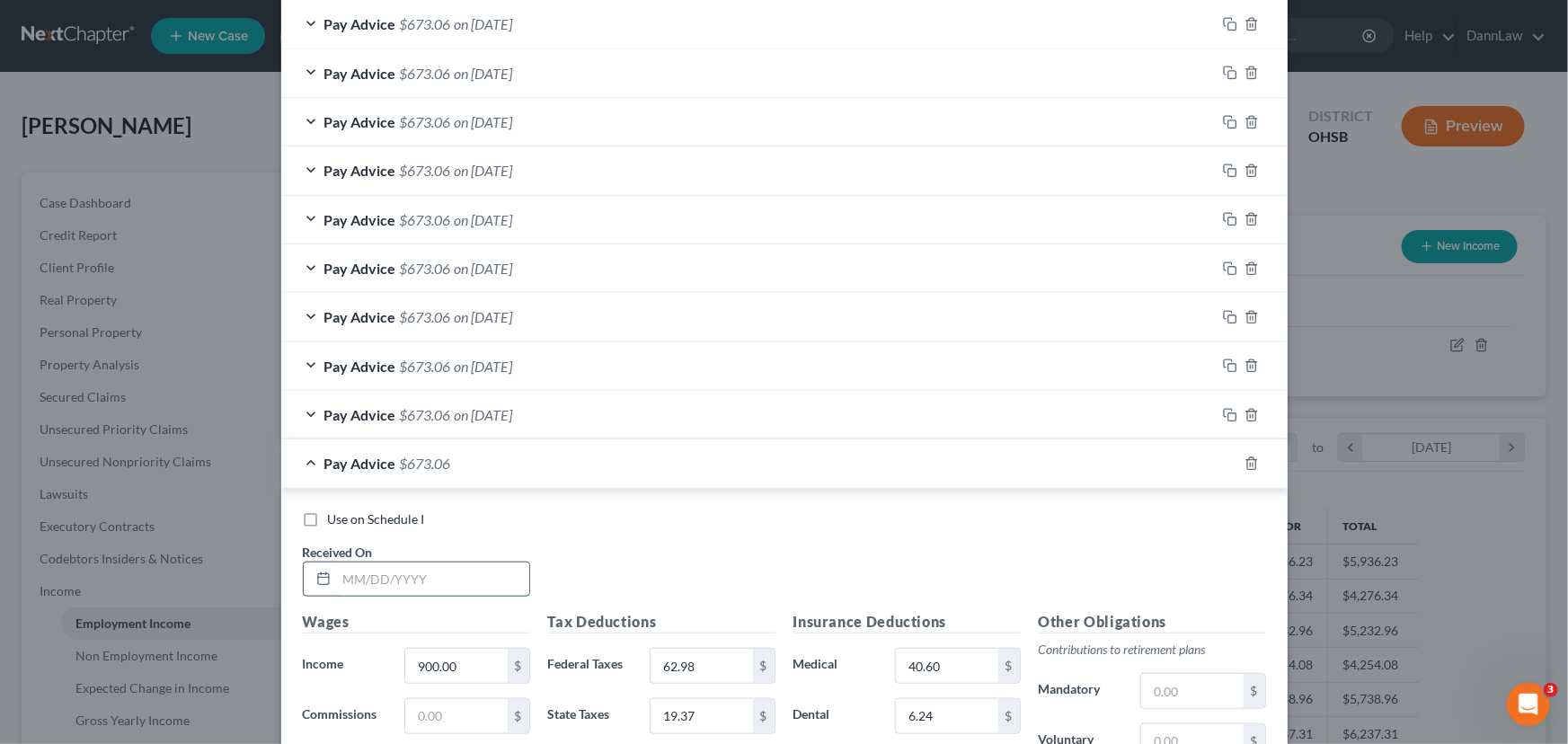
click at [508, 567] on input "text" at bounding box center [432, 579] width 192 height 34
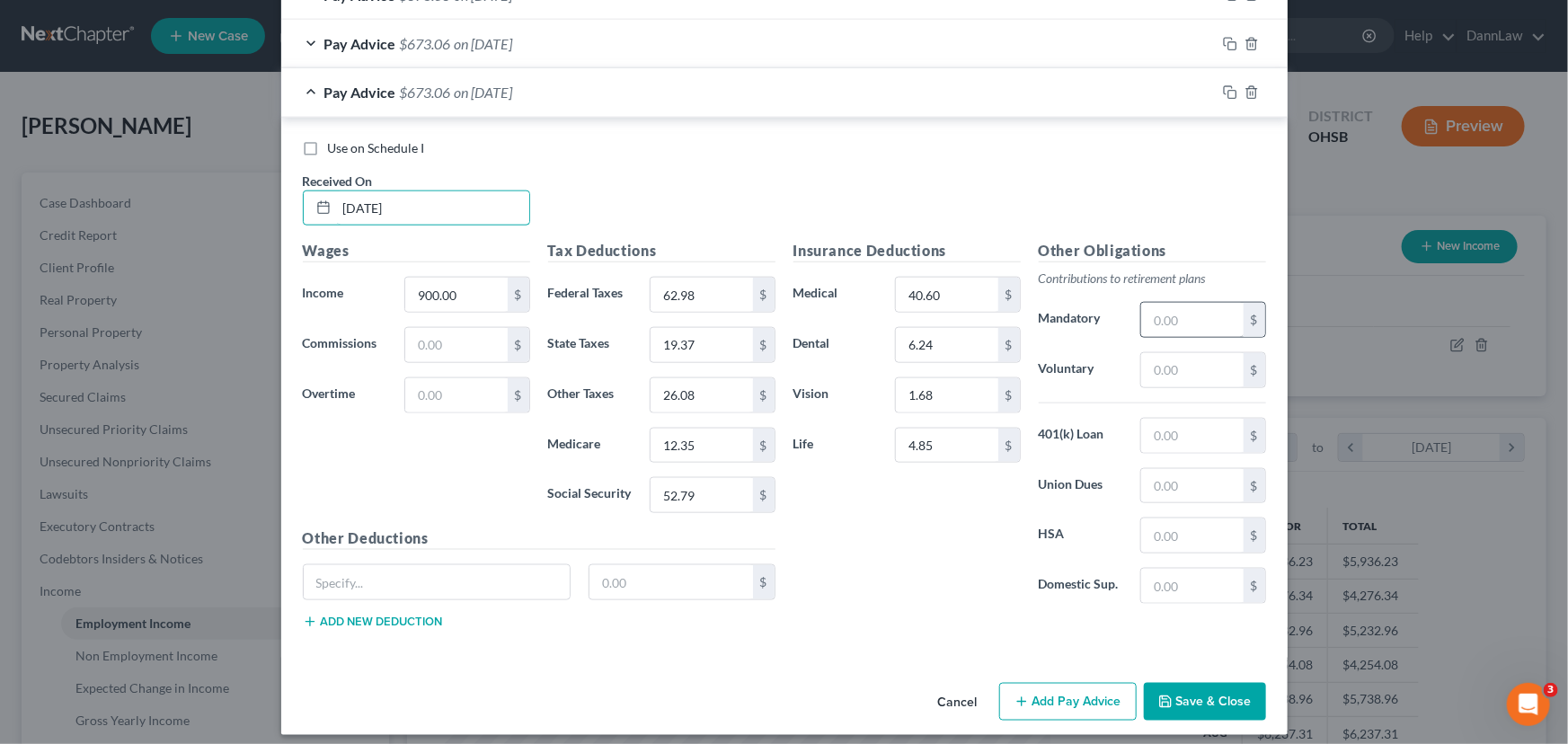
scroll to position [952, 0]
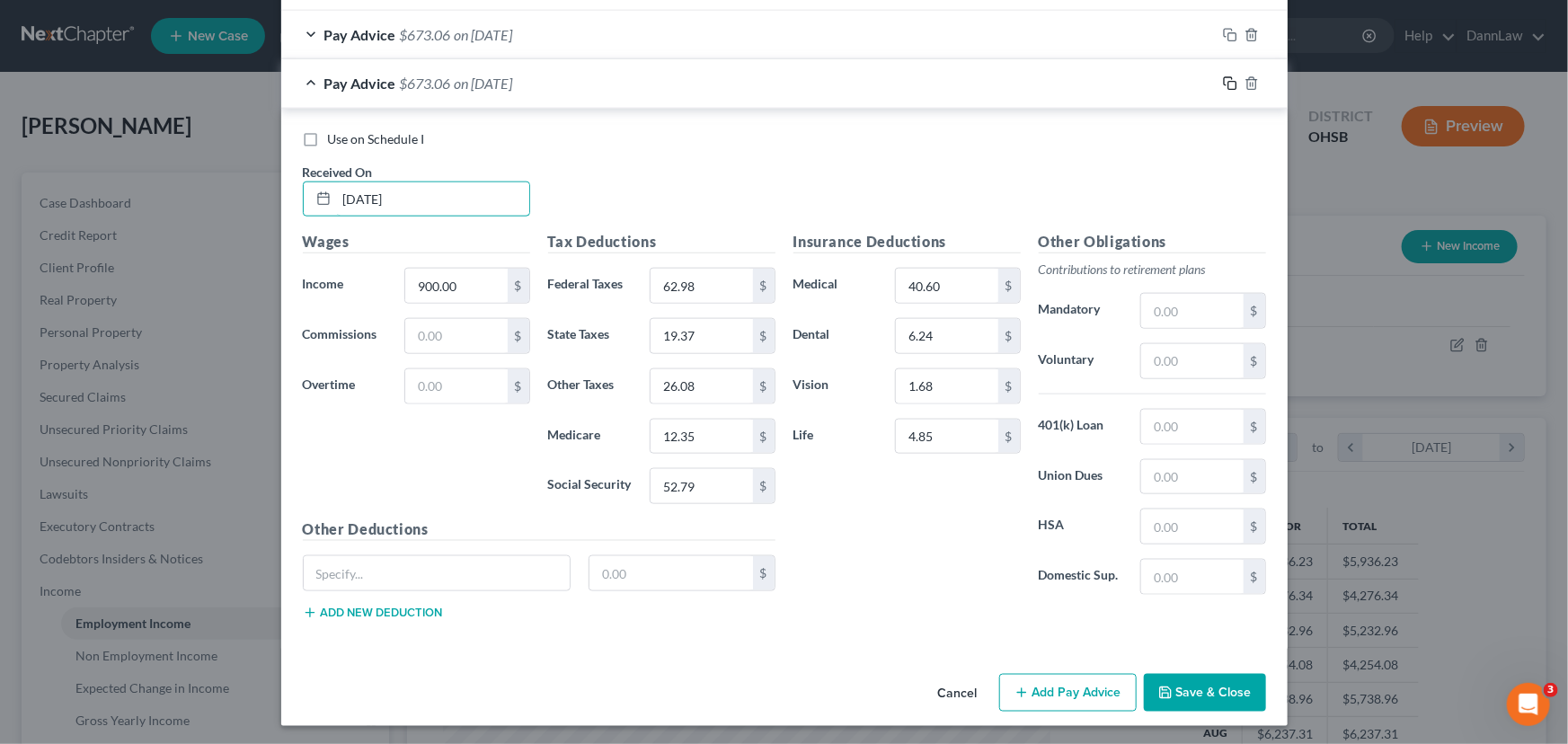
type input "[DATE]"
click at [1223, 85] on icon "button" at bounding box center [1230, 83] width 14 height 14
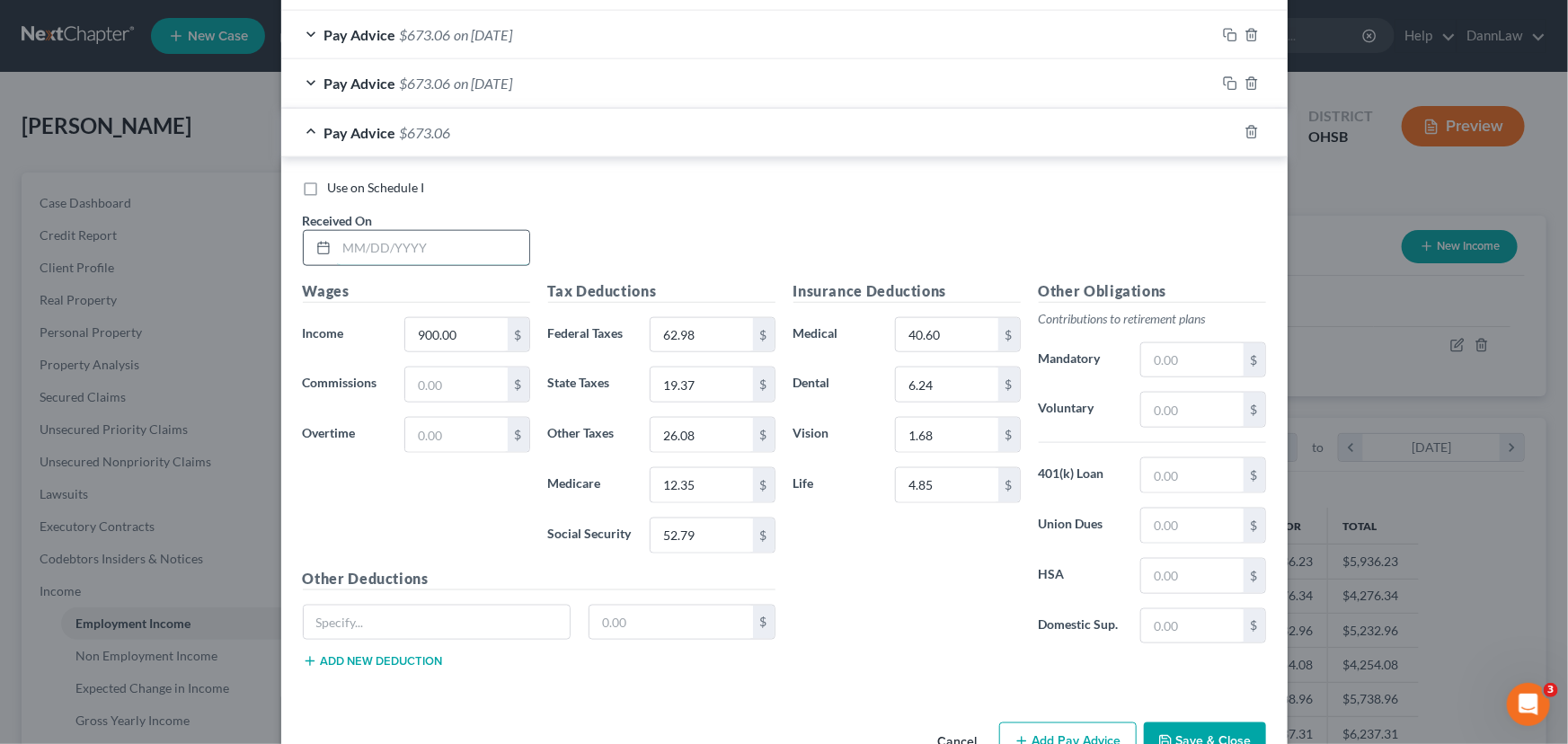
click at [485, 259] on input "text" at bounding box center [432, 248] width 192 height 34
type input "[DATE]"
click at [1224, 132] on icon "button" at bounding box center [1228, 130] width 9 height 9
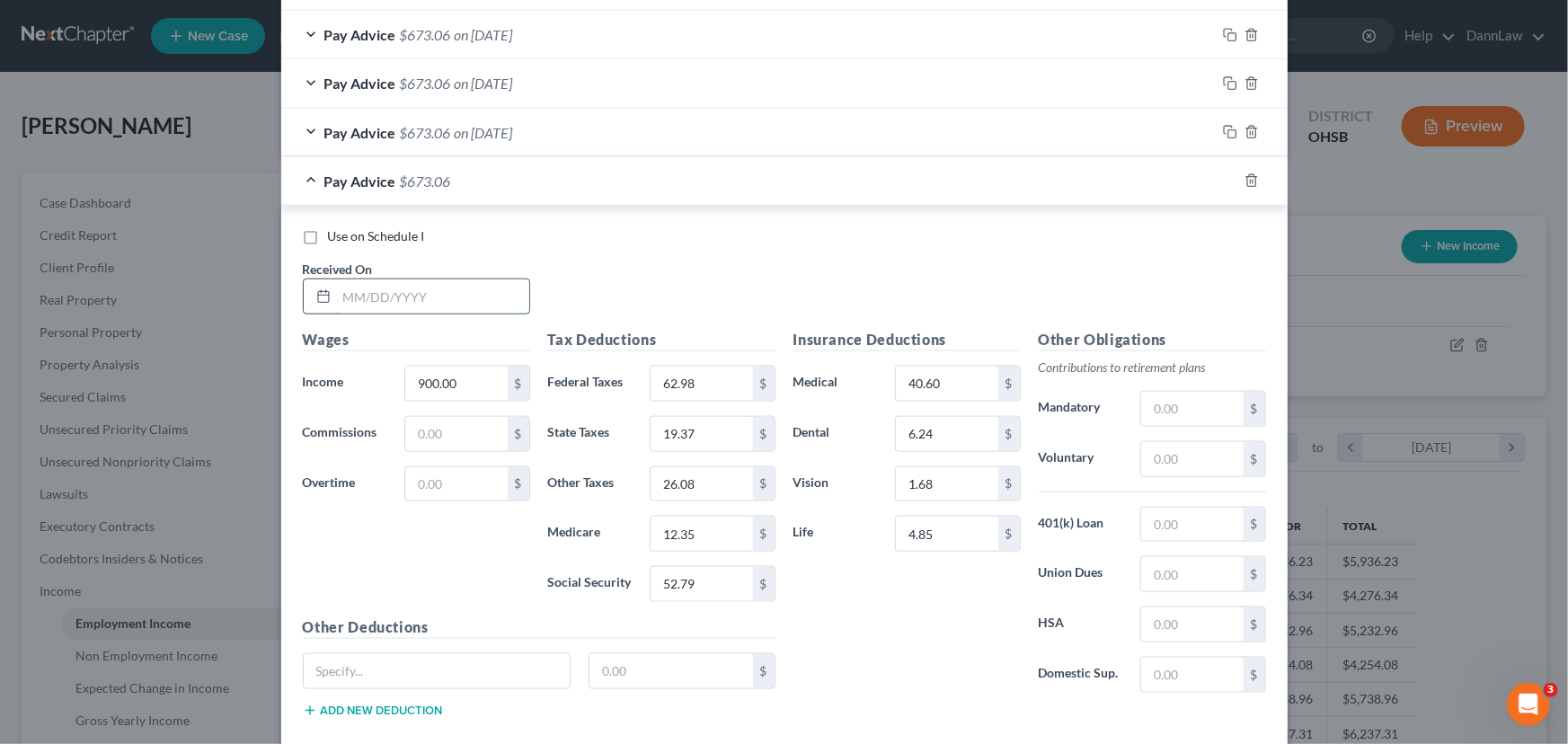
click at [476, 298] on input "text" at bounding box center [432, 297] width 192 height 34
type input "[DATE]"
drag, startPoint x: 1218, startPoint y: 180, endPoint x: 644, endPoint y: 193, distance: 574.1
click at [1223, 180] on icon "button" at bounding box center [1230, 180] width 14 height 14
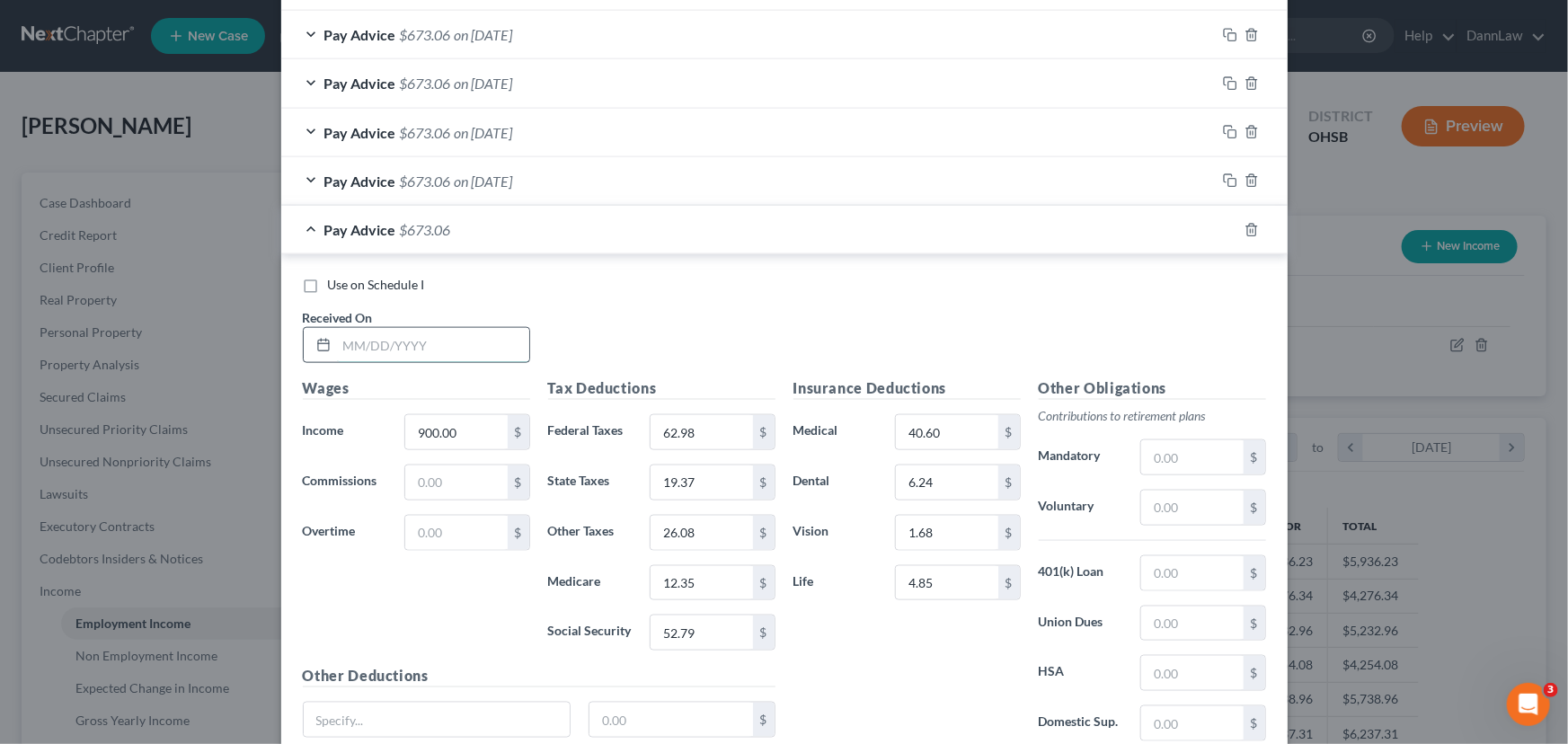
click at [467, 339] on input "text" at bounding box center [432, 345] width 192 height 34
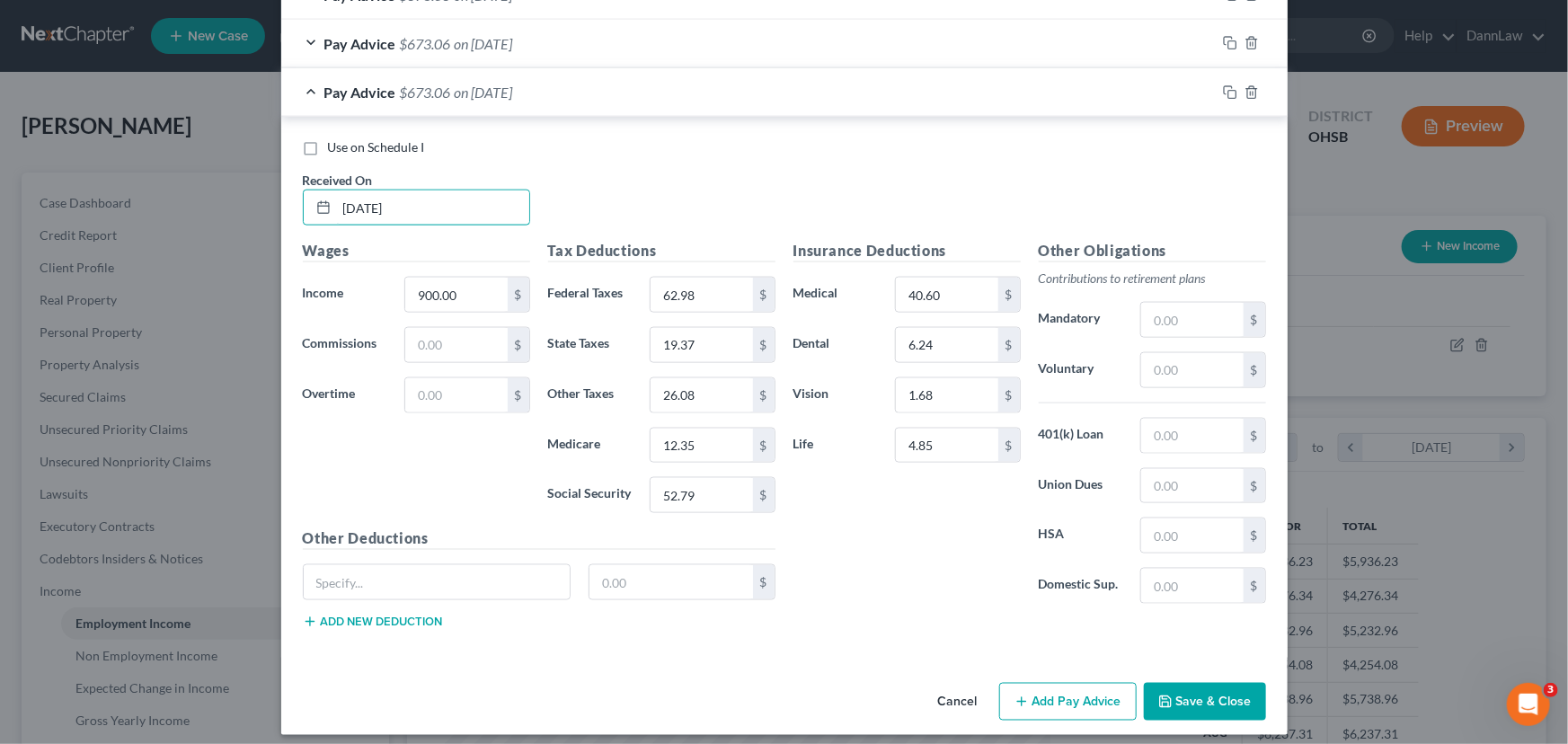
scroll to position [1097, 0]
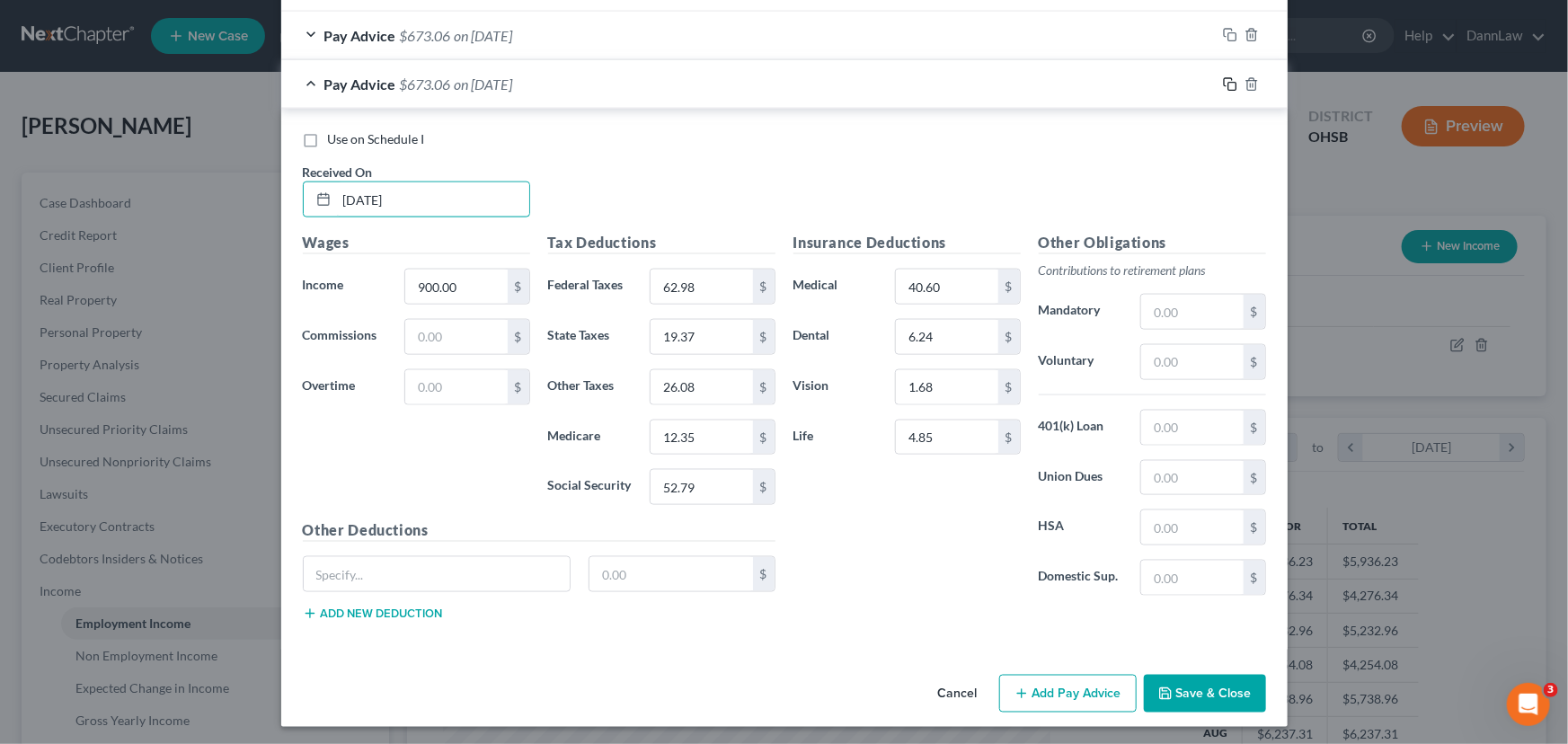
type input "[DATE]"
drag, startPoint x: 1222, startPoint y: 85, endPoint x: 1169, endPoint y: 95, distance: 53.9
click at [1229, 84] on rect "button" at bounding box center [1232, 86] width 9 height 9
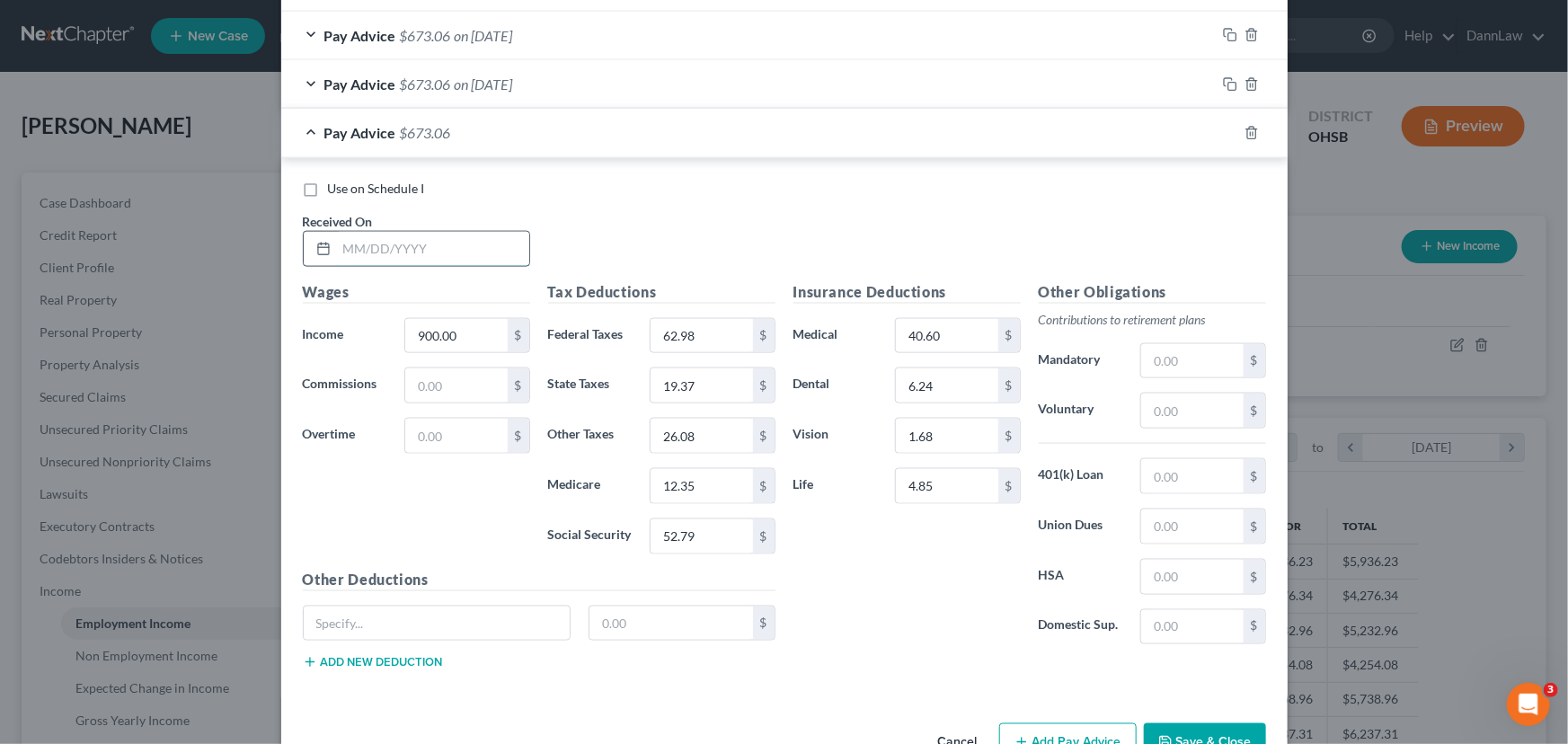
click at [439, 250] on input "text" at bounding box center [432, 249] width 192 height 34
type input "[DATE]"
click at [455, 341] on input "900.00" at bounding box center [455, 336] width 101 height 34
type input "720"
type input "41.38"
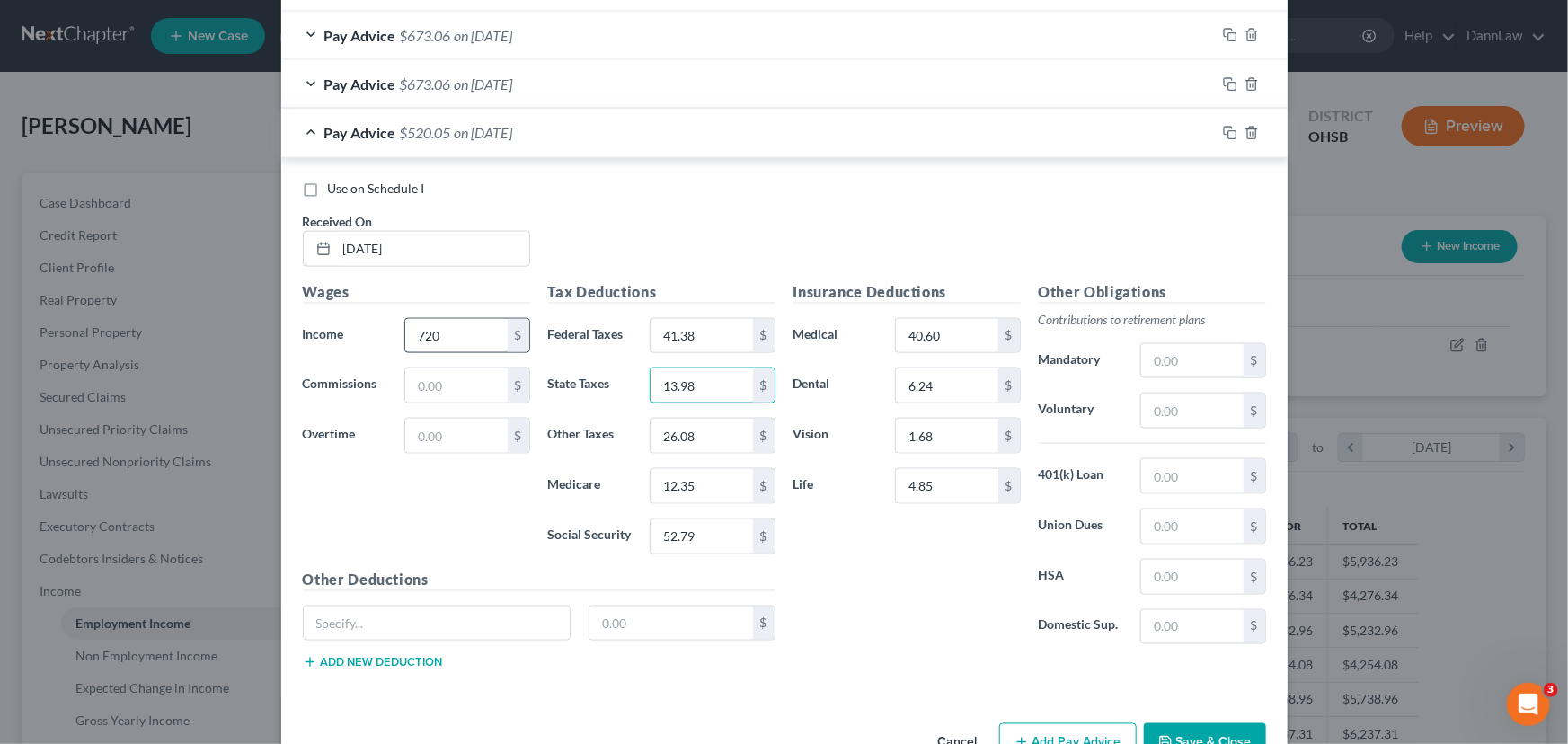
type input "13.98"
click at [730, 448] on input "26.08" at bounding box center [701, 436] width 101 height 34
click at [719, 442] on input "26.08" at bounding box center [701, 436] width 101 height 34
click at [719, 441] on input "26.08" at bounding box center [701, 436] width 101 height 34
type input "20.68"
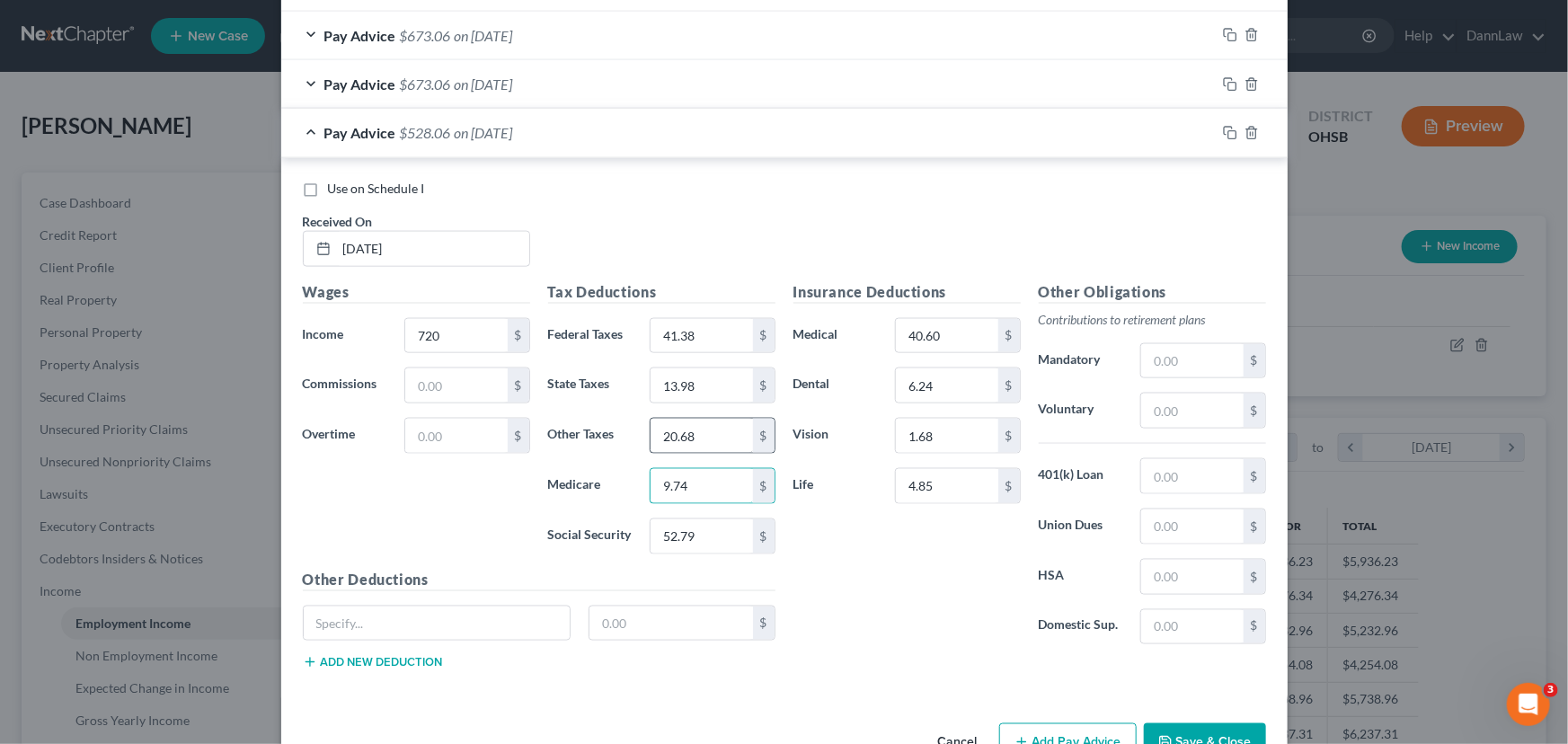
type input "9.74"
type input "41.63"
drag, startPoint x: 1228, startPoint y: 81, endPoint x: 1146, endPoint y: 101, distance: 84.4
click at [1228, 81] on icon "button" at bounding box center [1230, 84] width 14 height 14
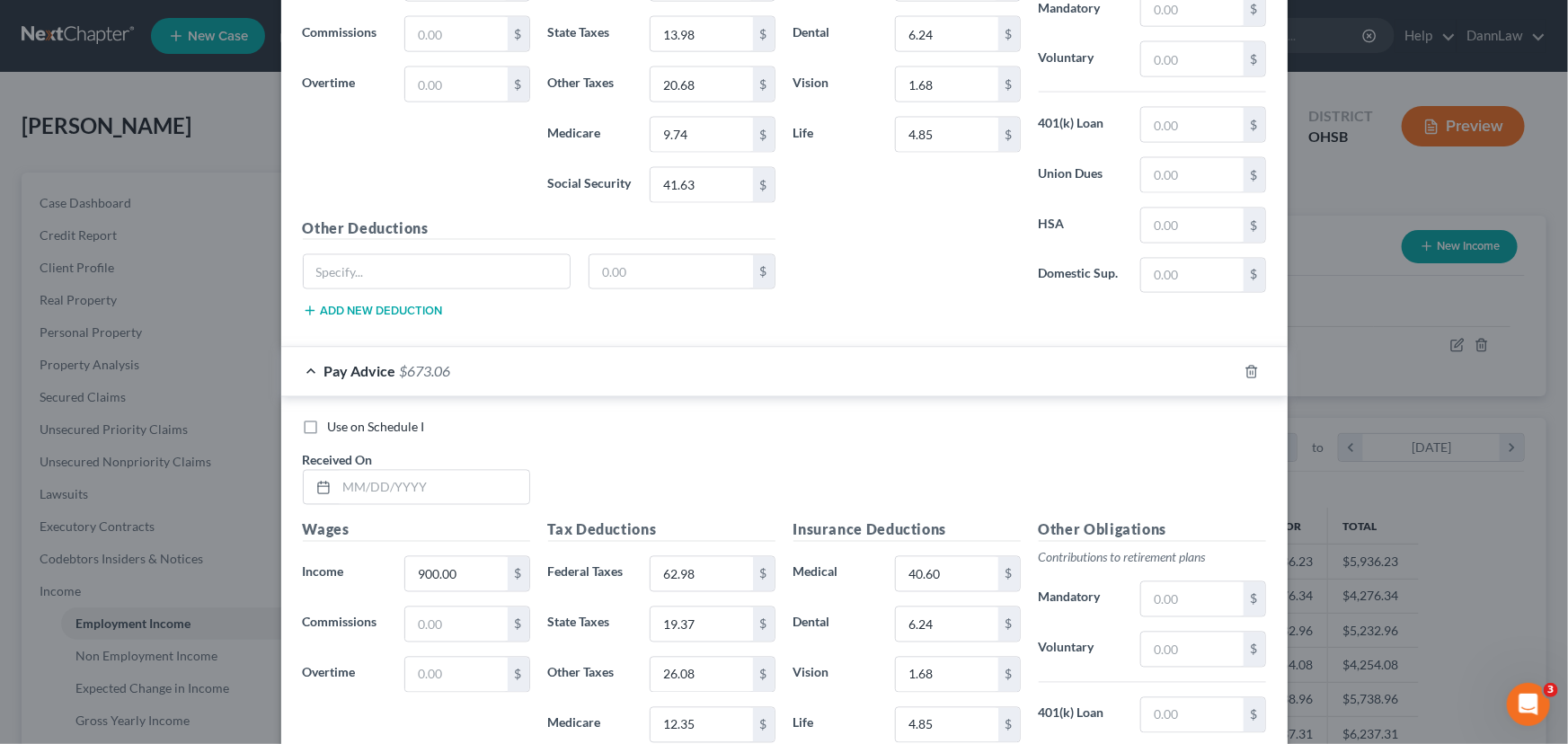
scroll to position [1669, 0]
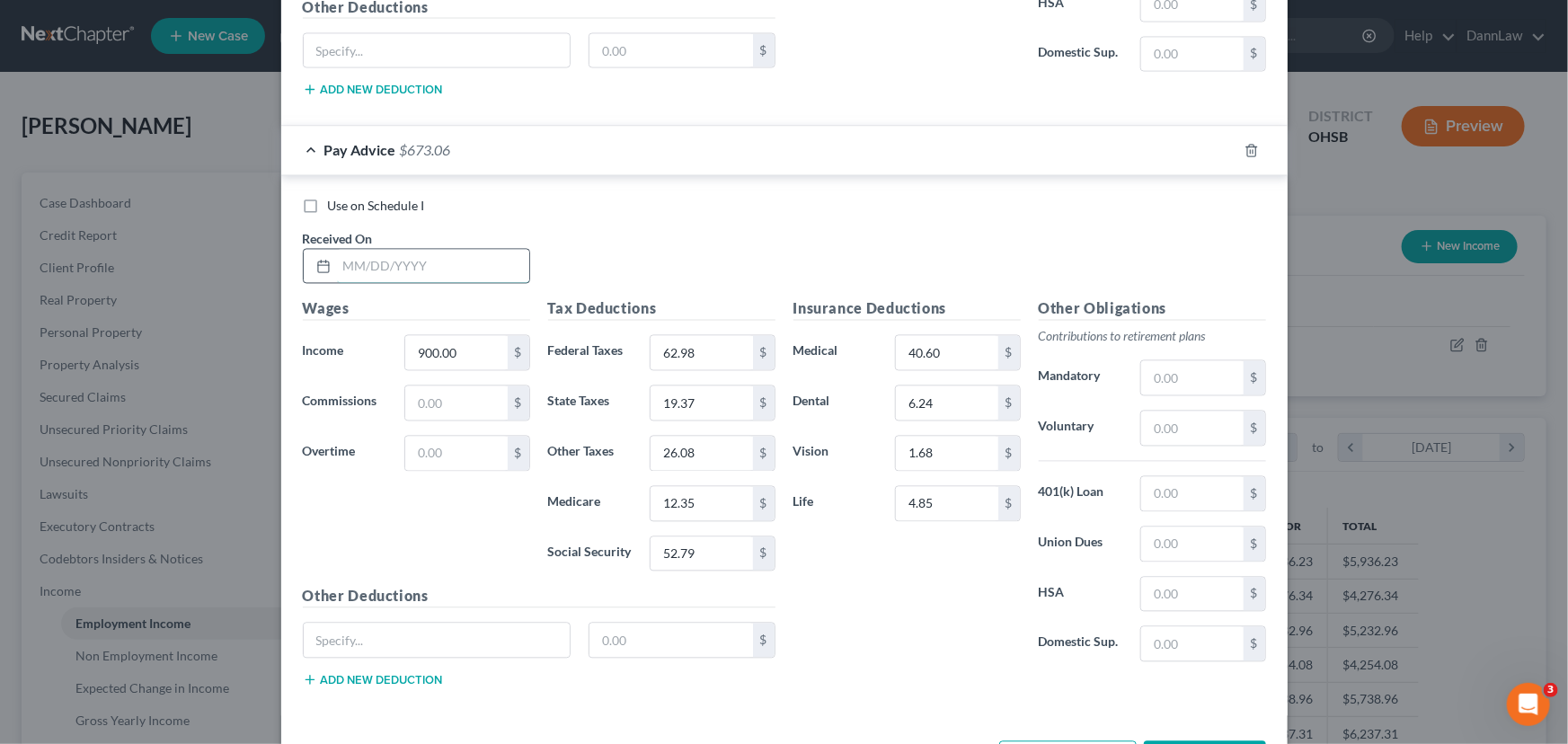
click at [428, 263] on input "text" at bounding box center [432, 266] width 192 height 34
type input "3"
type input "[DATE]"
click at [1215, 148] on div at bounding box center [1251, 151] width 72 height 28
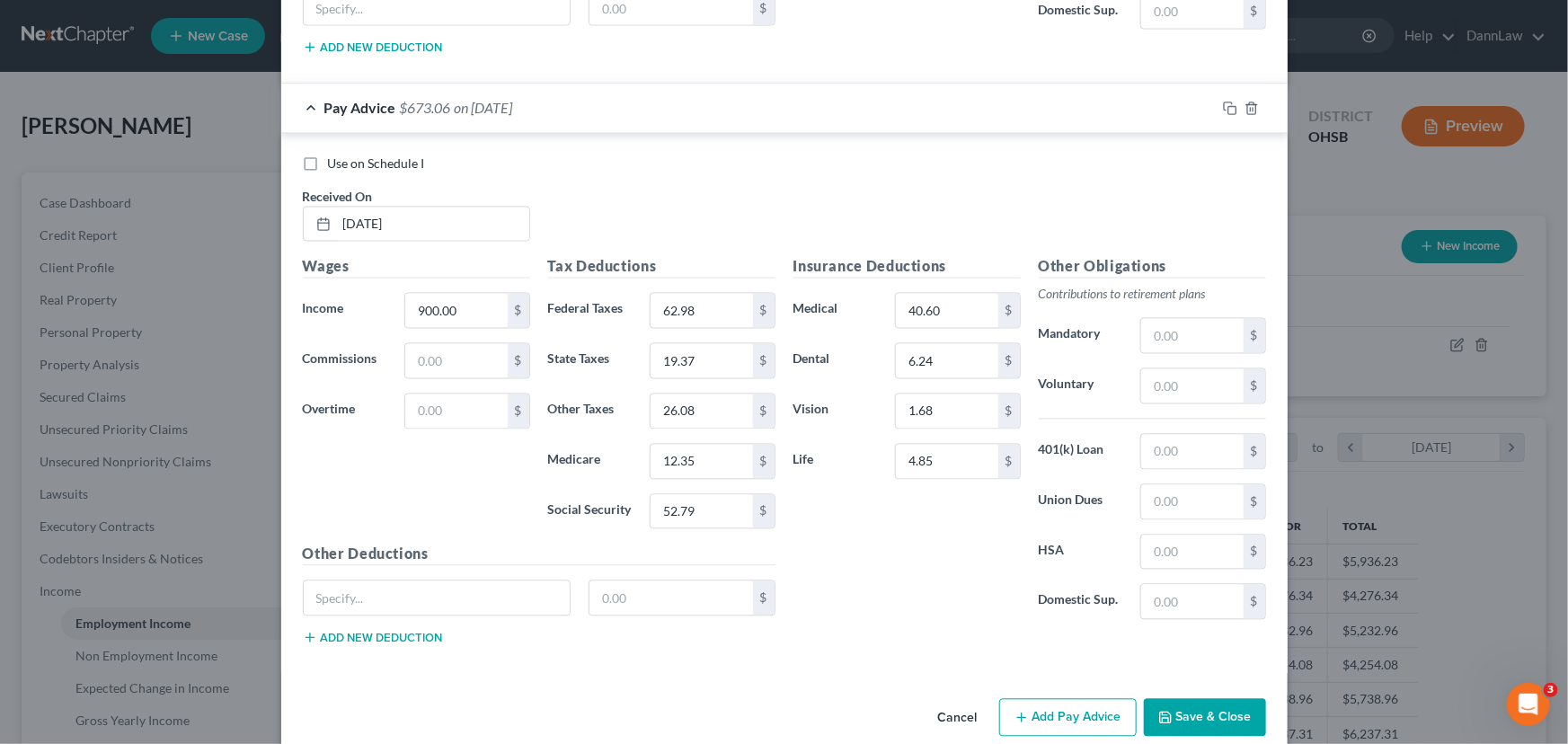
scroll to position [1733, 0]
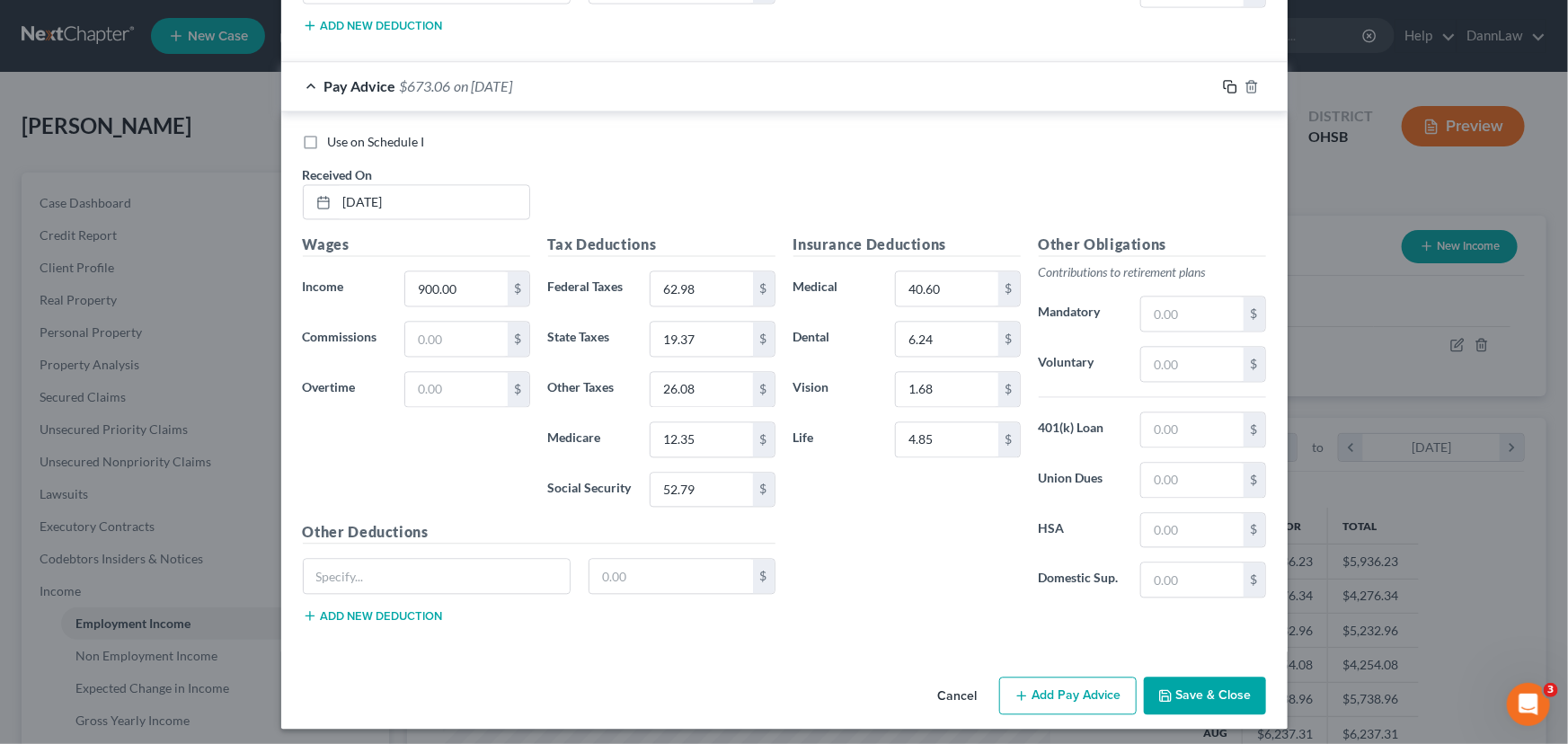
click at [1224, 84] on icon "button" at bounding box center [1230, 85] width 14 height 14
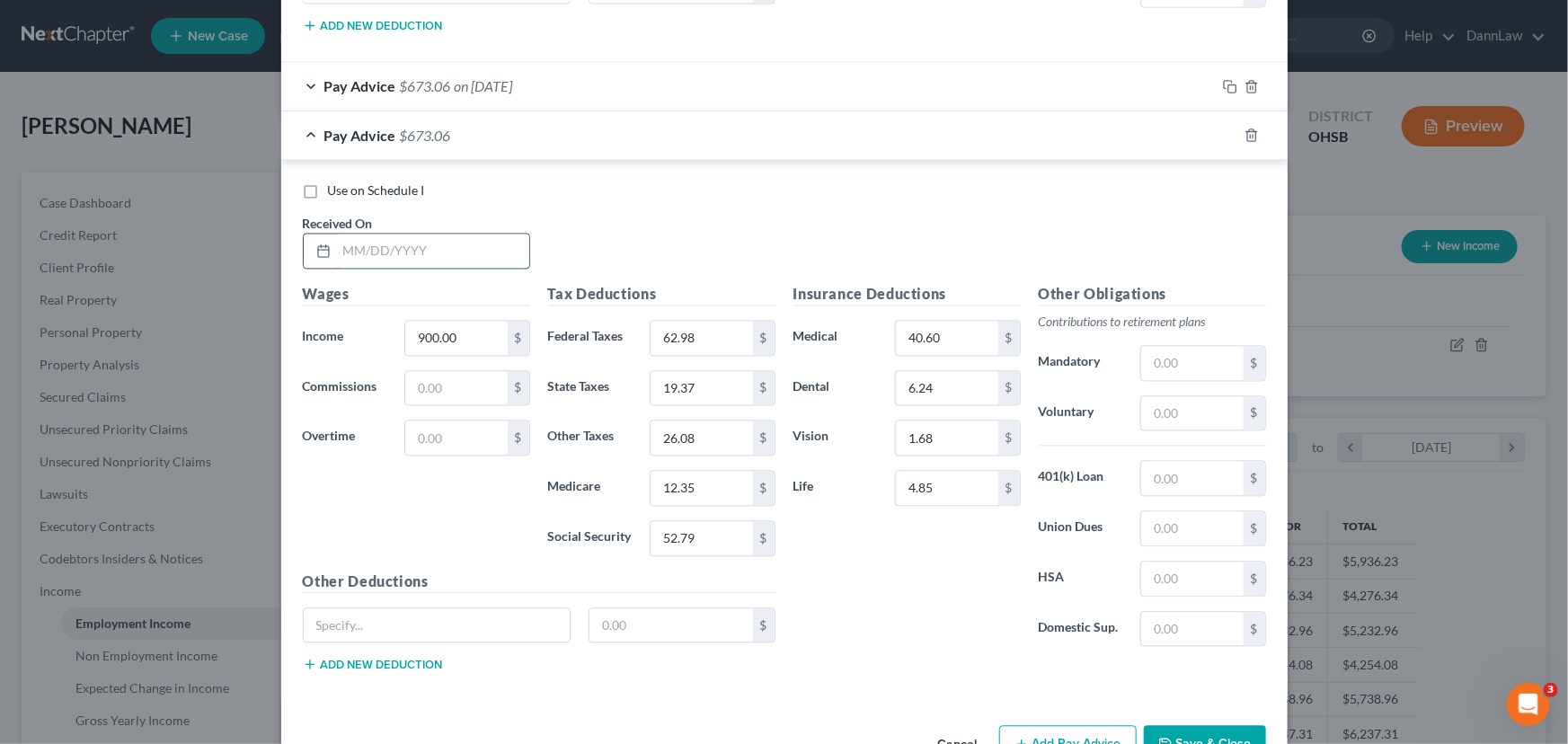
click at [484, 250] on input "text" at bounding box center [432, 250] width 192 height 34
type input "[DATE]"
click at [1224, 130] on icon "button" at bounding box center [1228, 133] width 9 height 9
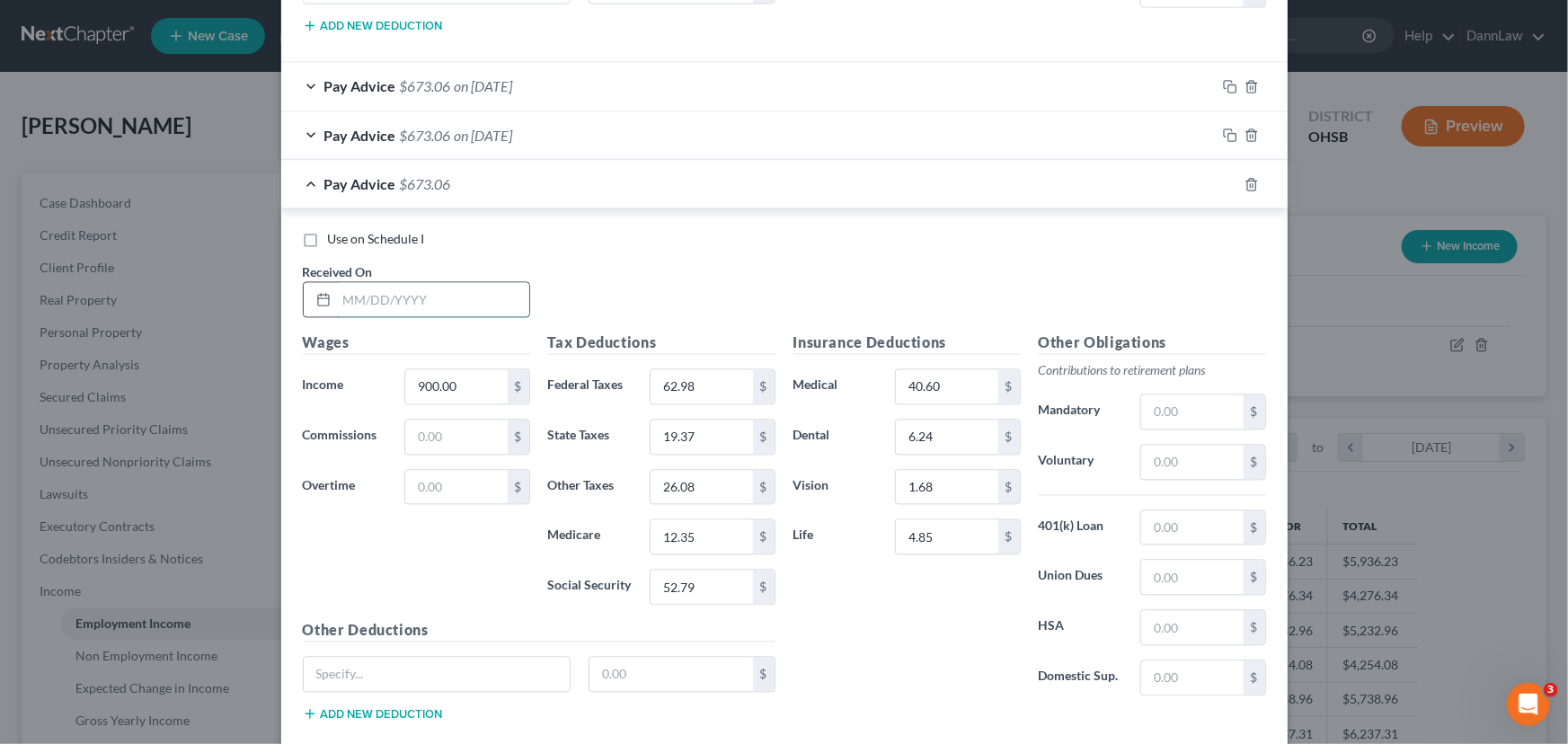
click at [367, 295] on input "text" at bounding box center [432, 299] width 192 height 34
type input "[DATE]"
click at [1228, 179] on icon "button" at bounding box center [1230, 184] width 14 height 14
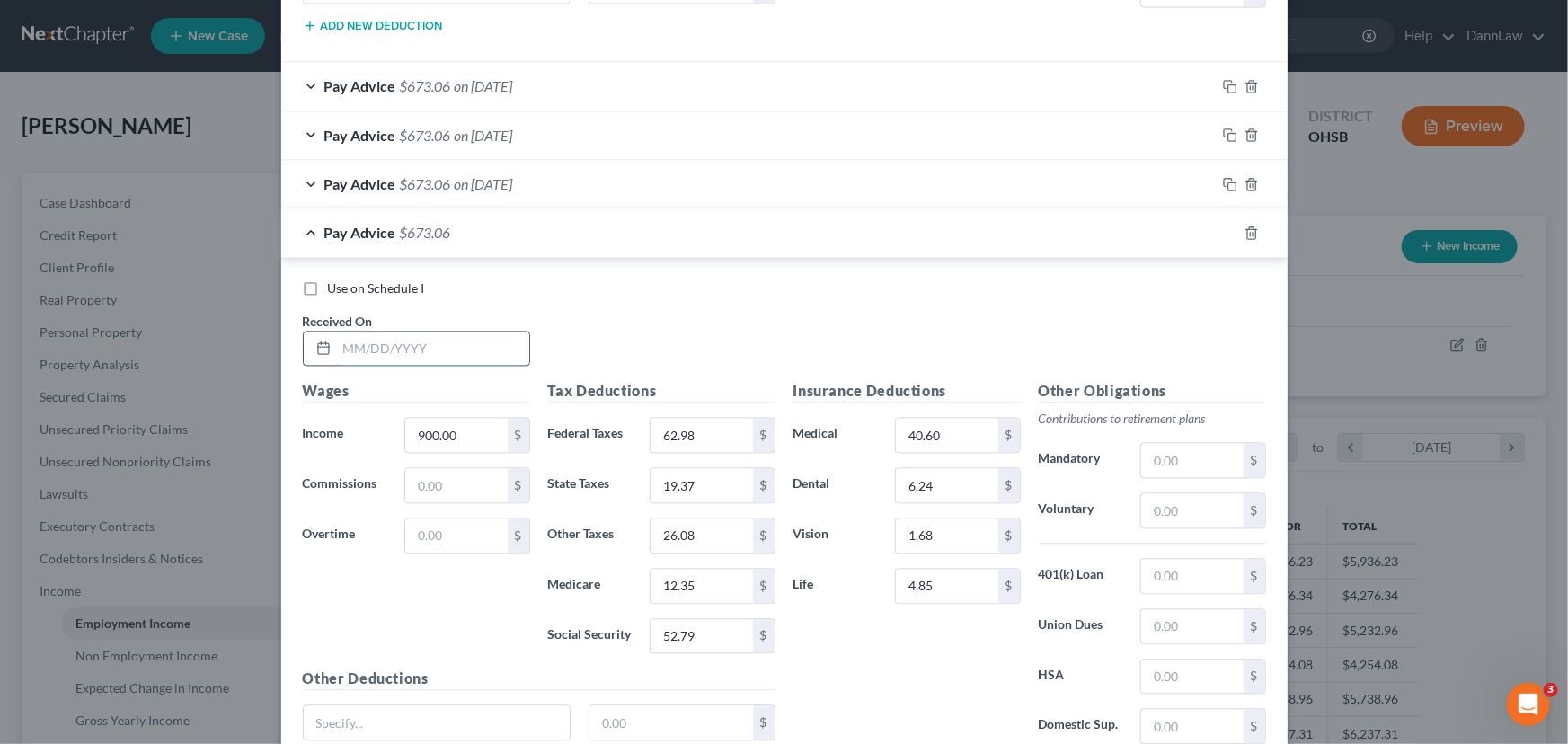
click at [448, 343] on input "text" at bounding box center [432, 349] width 192 height 34
type input "[DATE]"
click at [1224, 227] on icon "button" at bounding box center [1228, 230] width 9 height 9
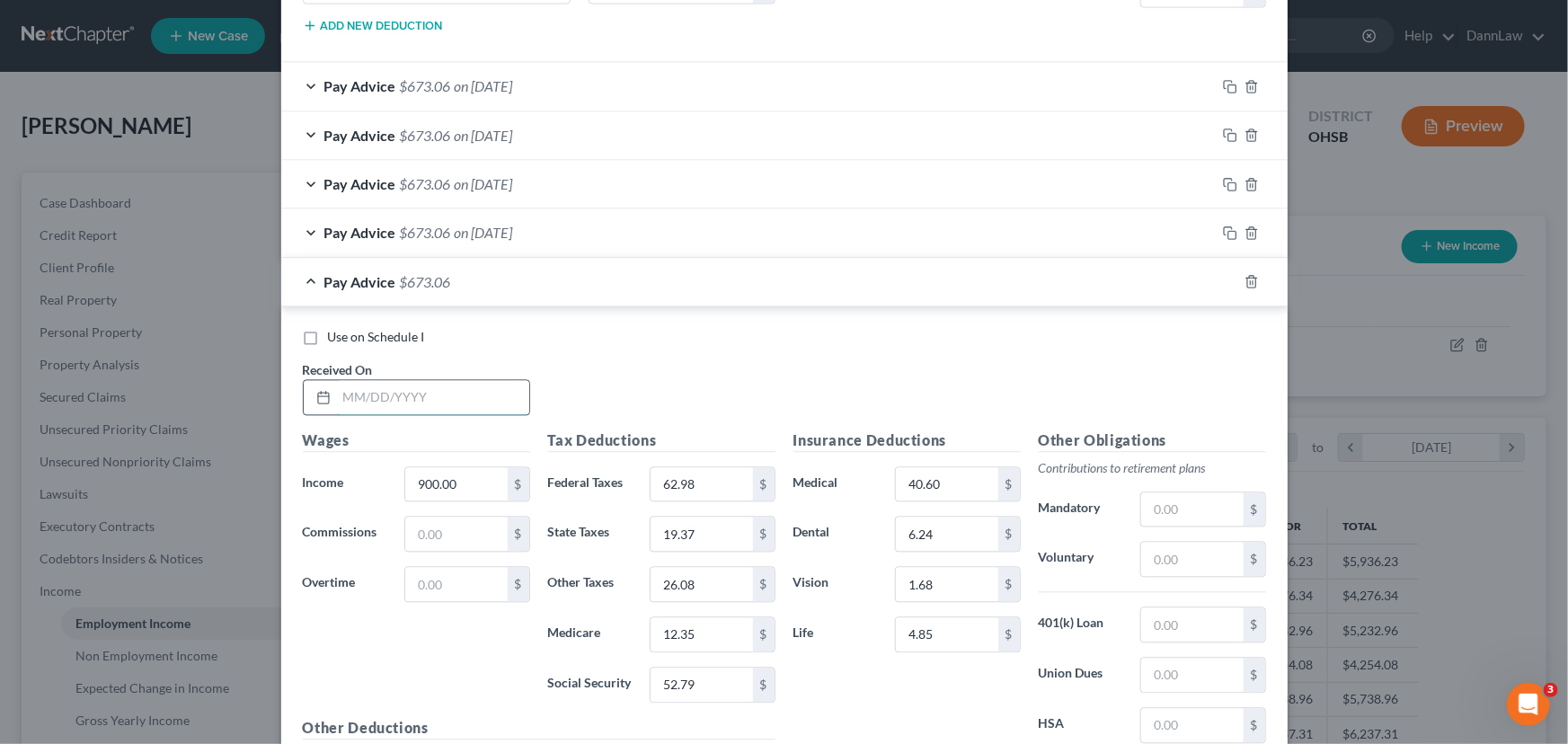
click at [457, 403] on input "text" at bounding box center [432, 397] width 192 height 34
type input "[DATE]"
click at [1231, 281] on div at bounding box center [1251, 281] width 72 height 28
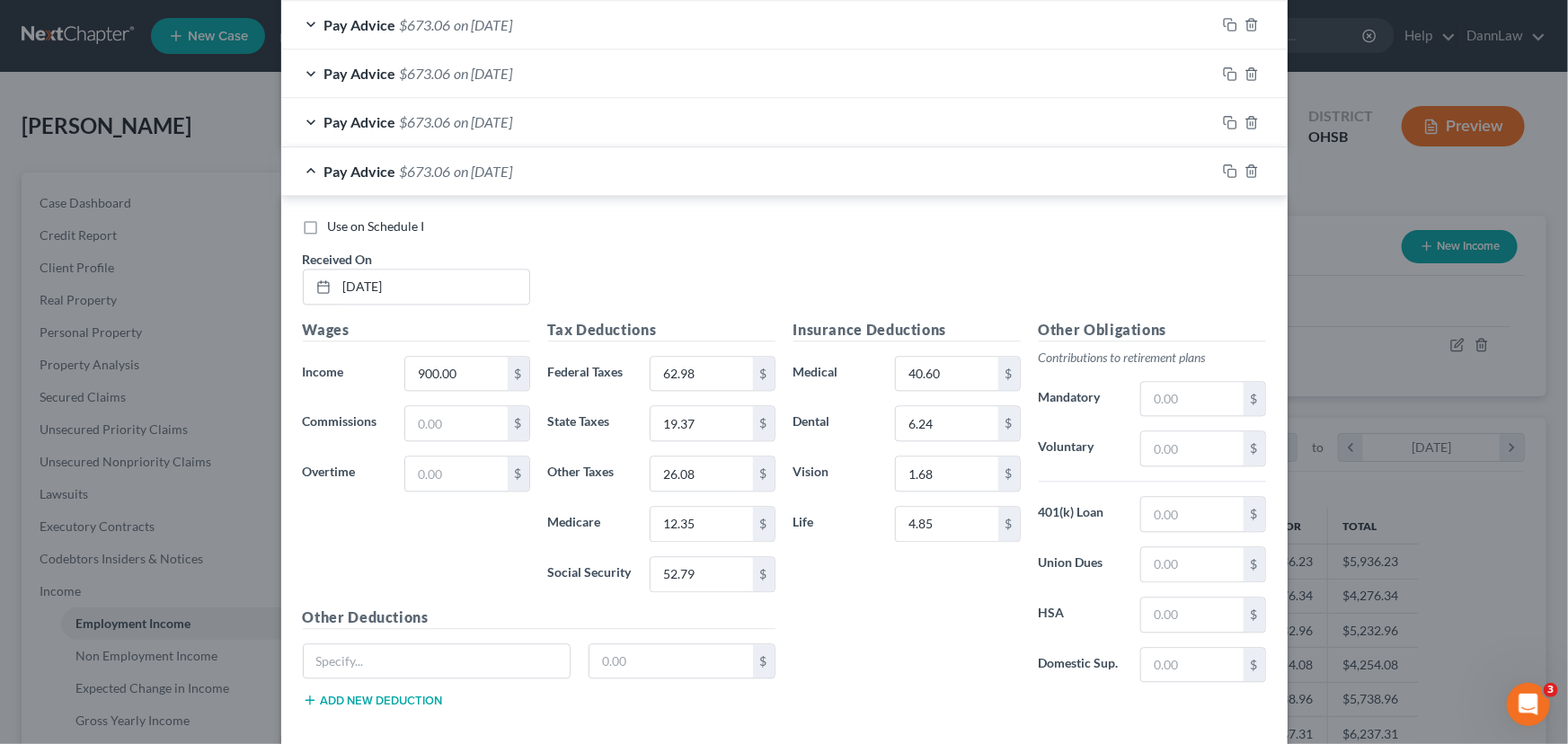
scroll to position [1930, 0]
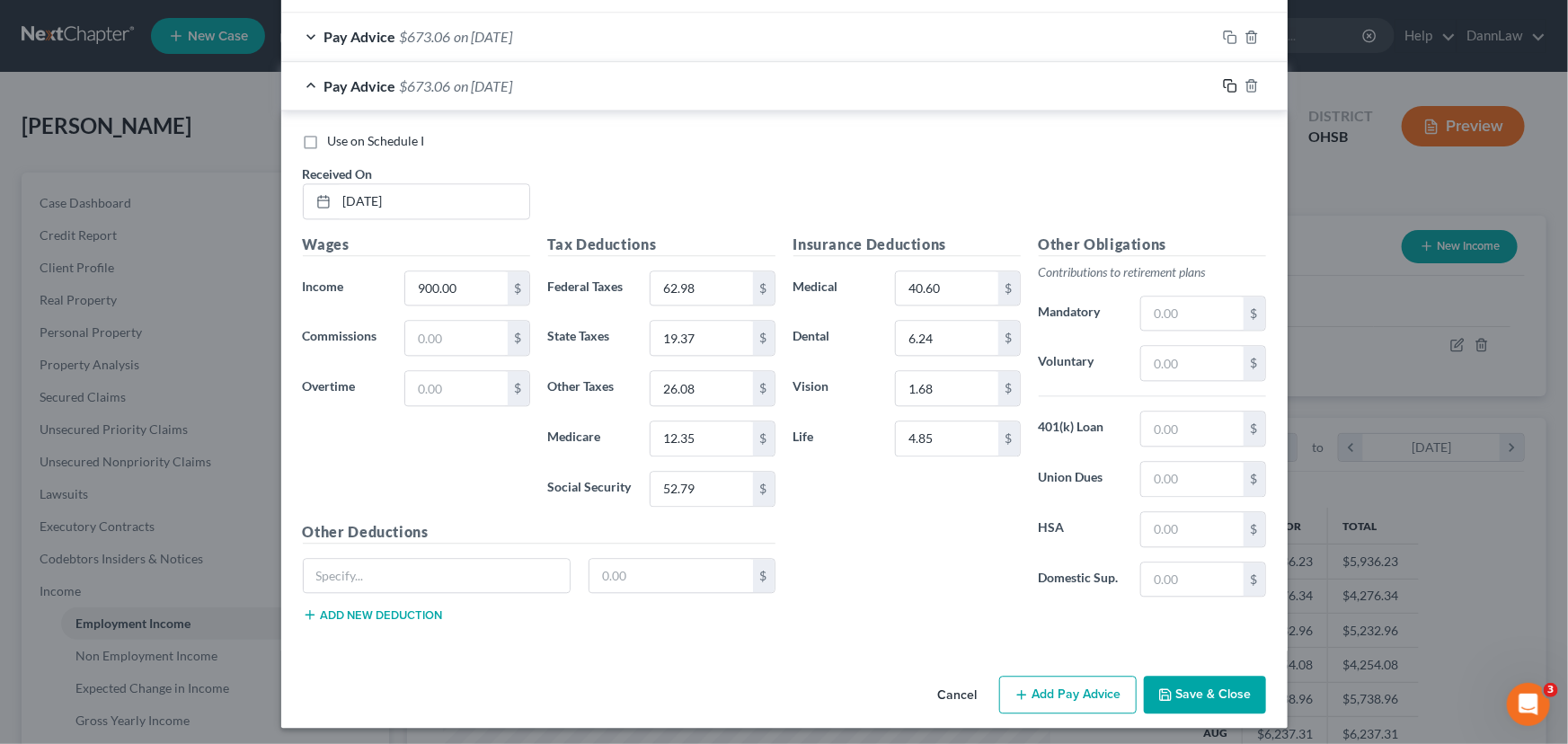
click at [1223, 82] on icon "button" at bounding box center [1230, 84] width 14 height 14
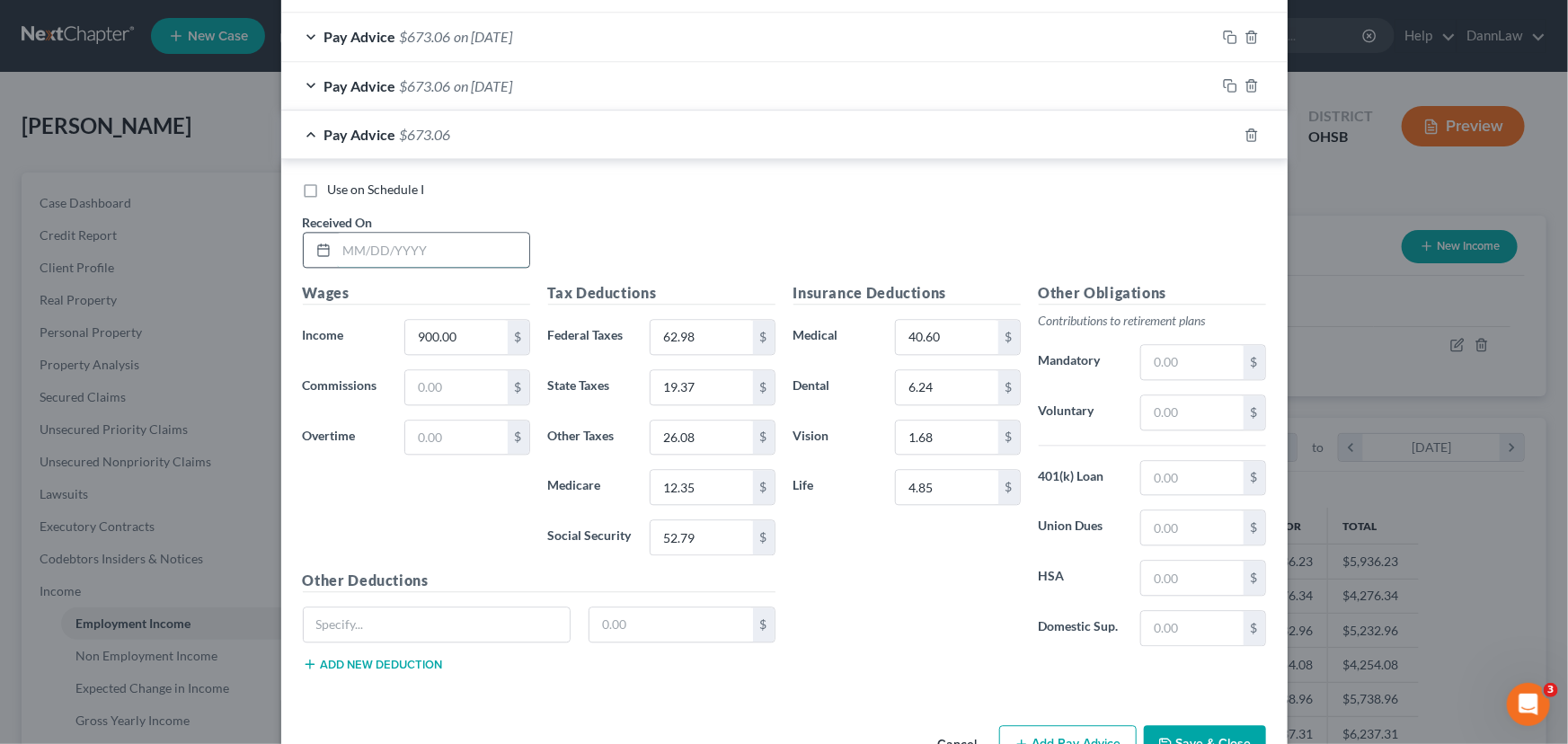
click at [412, 249] on input "text" at bounding box center [432, 249] width 192 height 34
type input "[DATE]"
click at [460, 332] on input "900.00" at bounding box center [455, 336] width 101 height 34
type input "720"
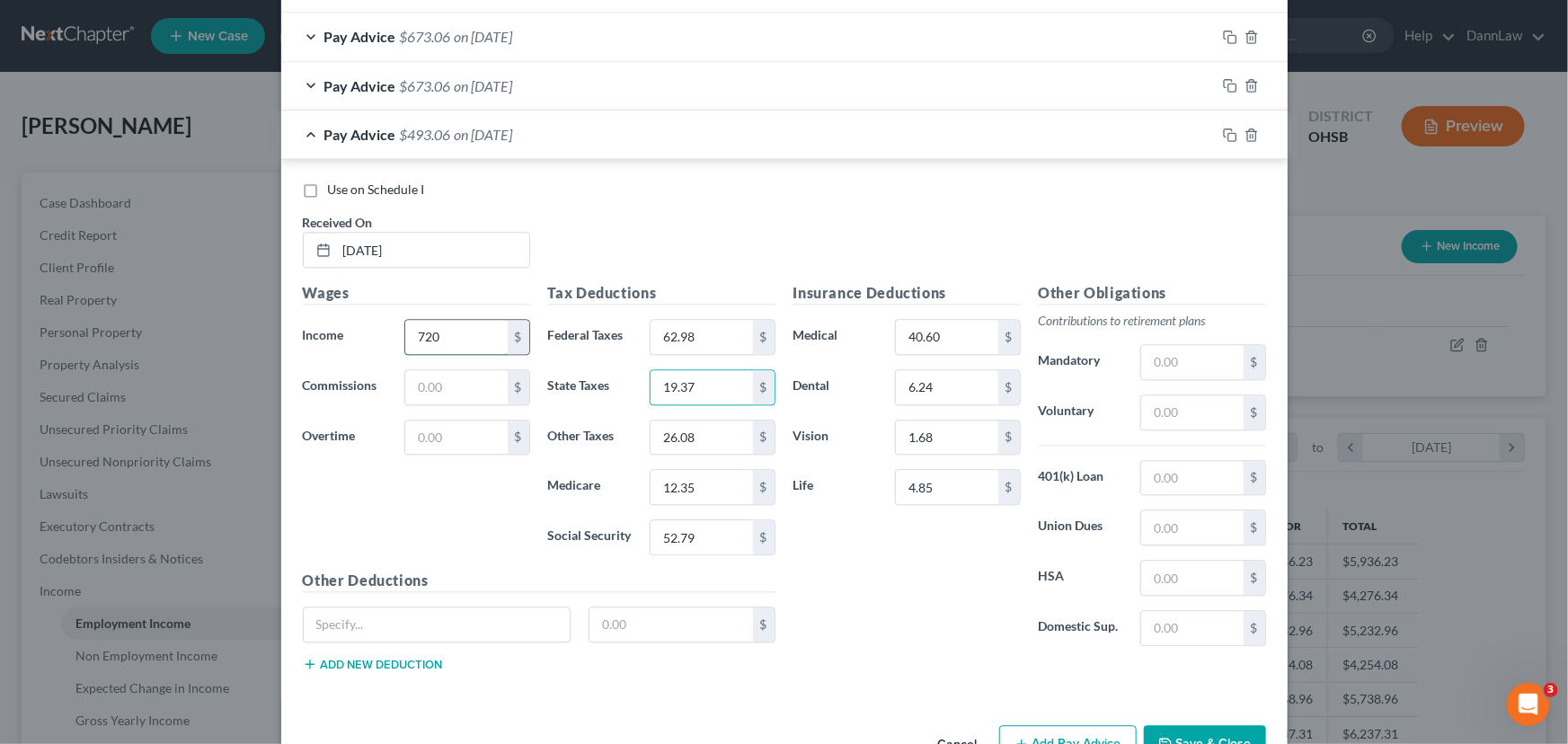
click at [460, 332] on input "720" at bounding box center [455, 336] width 101 height 34
click at [723, 338] on input "62.98" at bounding box center [701, 336] width 101 height 34
type input "41.38"
type input "13.98"
click at [718, 440] on input "26.08" at bounding box center [701, 438] width 101 height 34
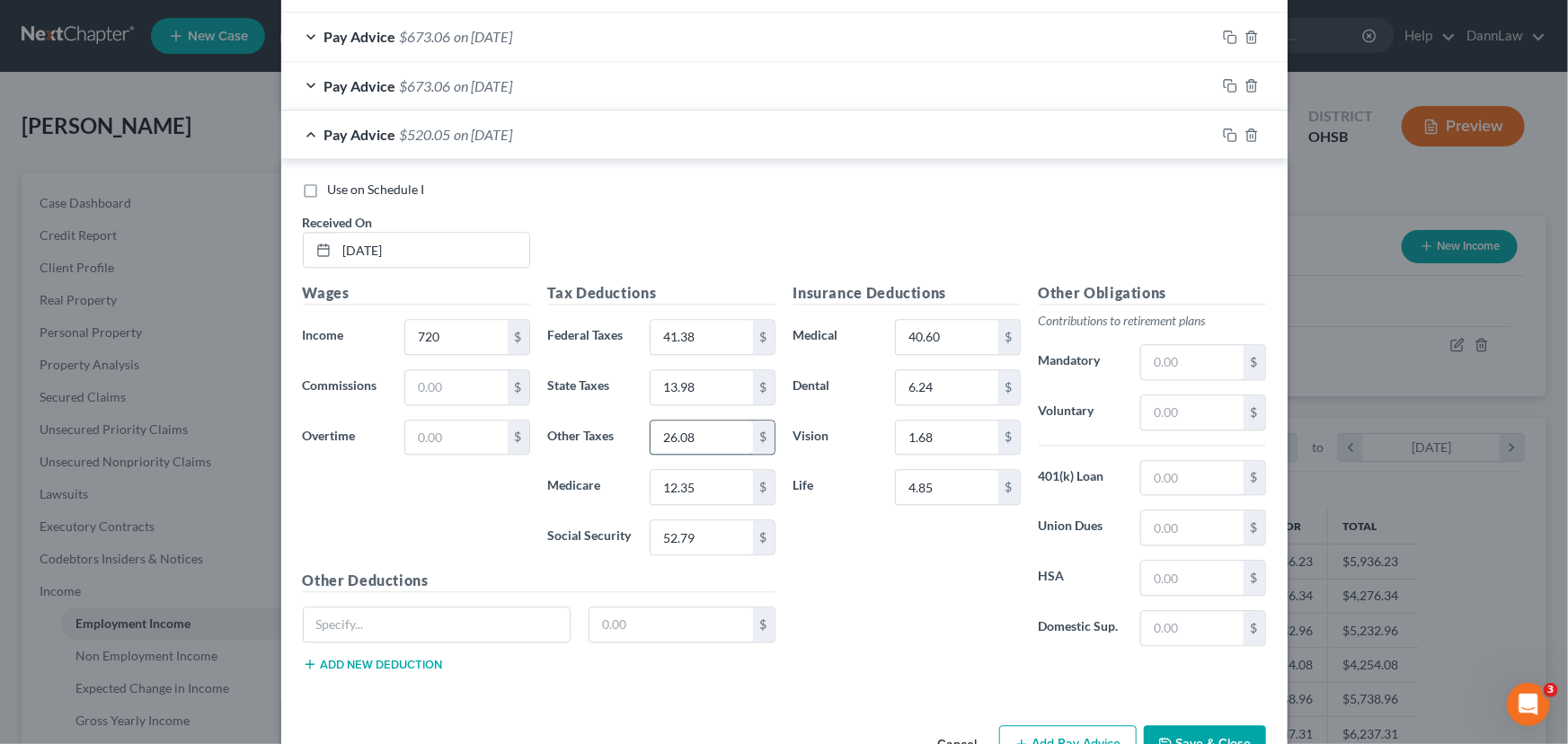
click at [720, 440] on input "26.08" at bounding box center [701, 438] width 101 height 34
type input "20.68"
type input "9.74"
type input "41.63"
drag, startPoint x: 1222, startPoint y: 125, endPoint x: 1112, endPoint y: 128, distance: 110.0
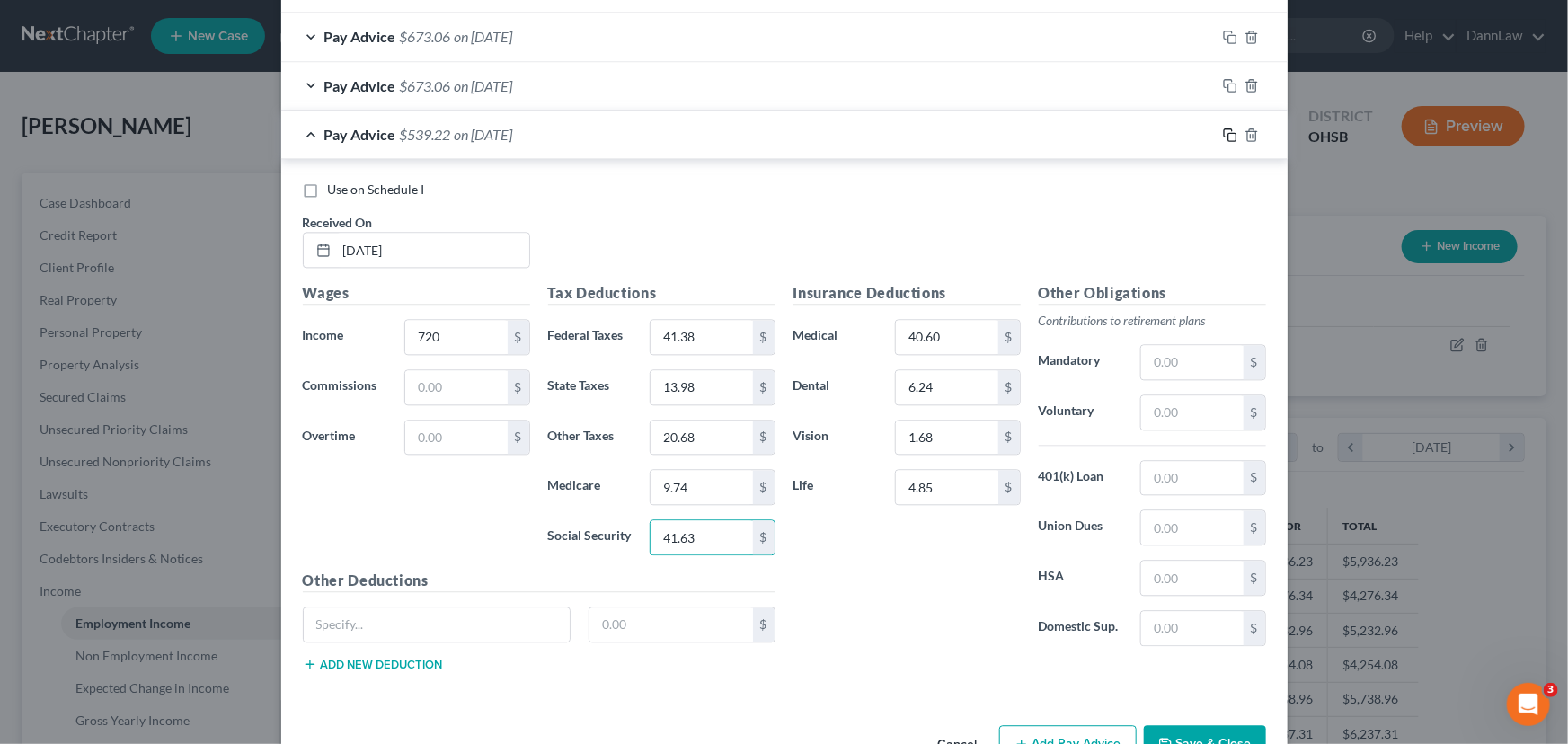
click at [1223, 128] on icon "button" at bounding box center [1230, 135] width 14 height 14
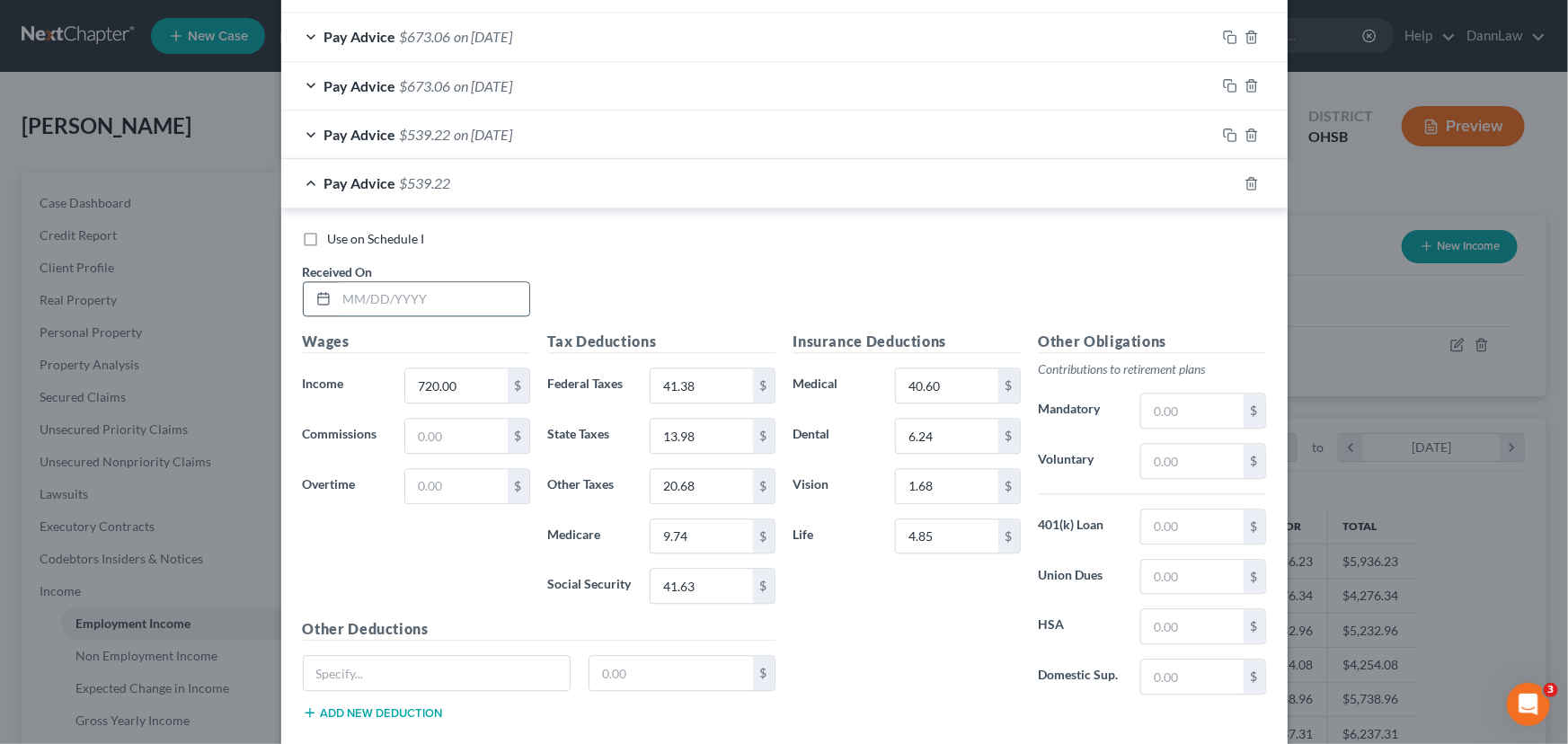
click at [491, 292] on input "text" at bounding box center [432, 299] width 192 height 34
type input "[DATE]"
type input "900"
type input "62.98"
type input "19.37"
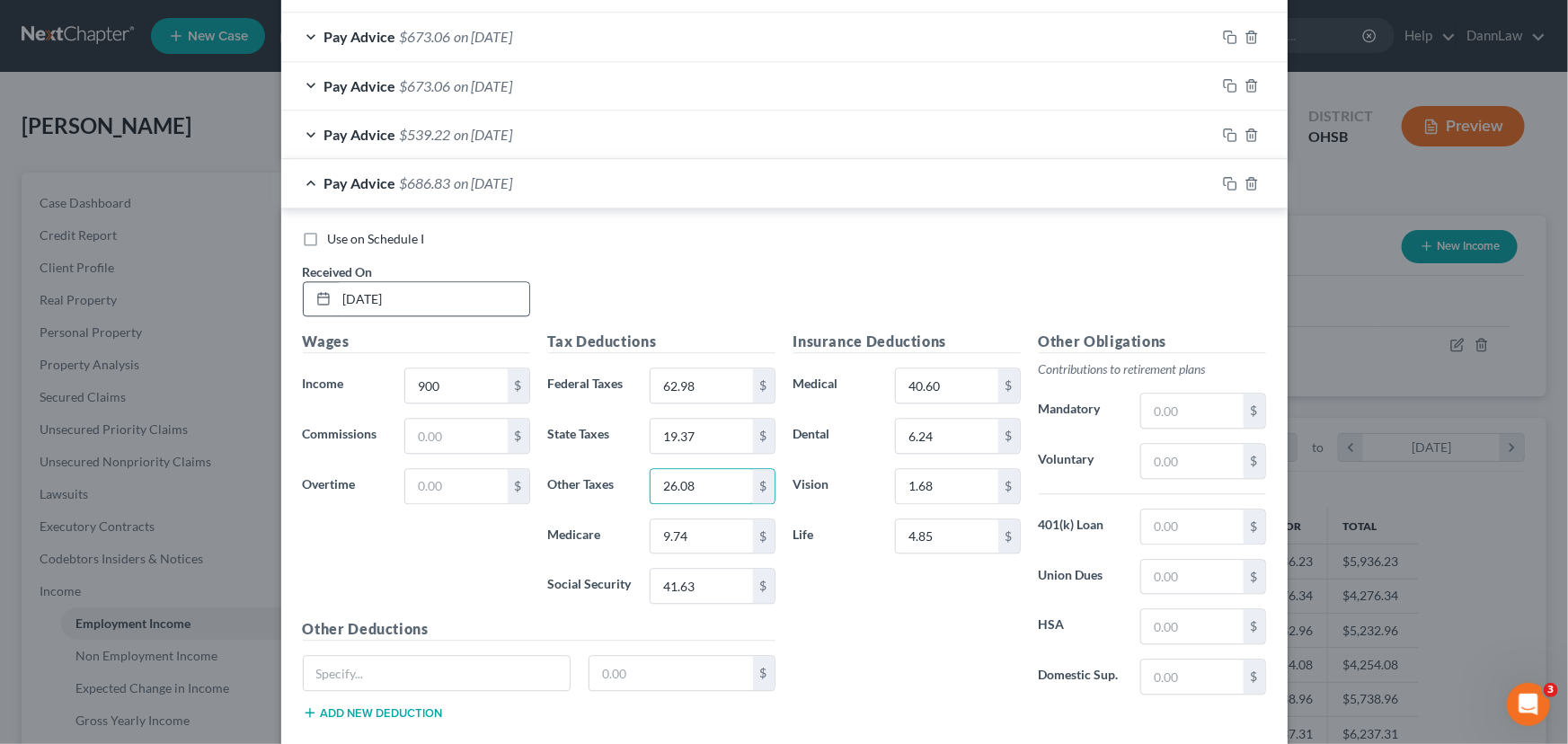
type input "26.08"
type input "12.35"
type input "52.79"
click at [1223, 178] on icon "button" at bounding box center [1230, 183] width 14 height 14
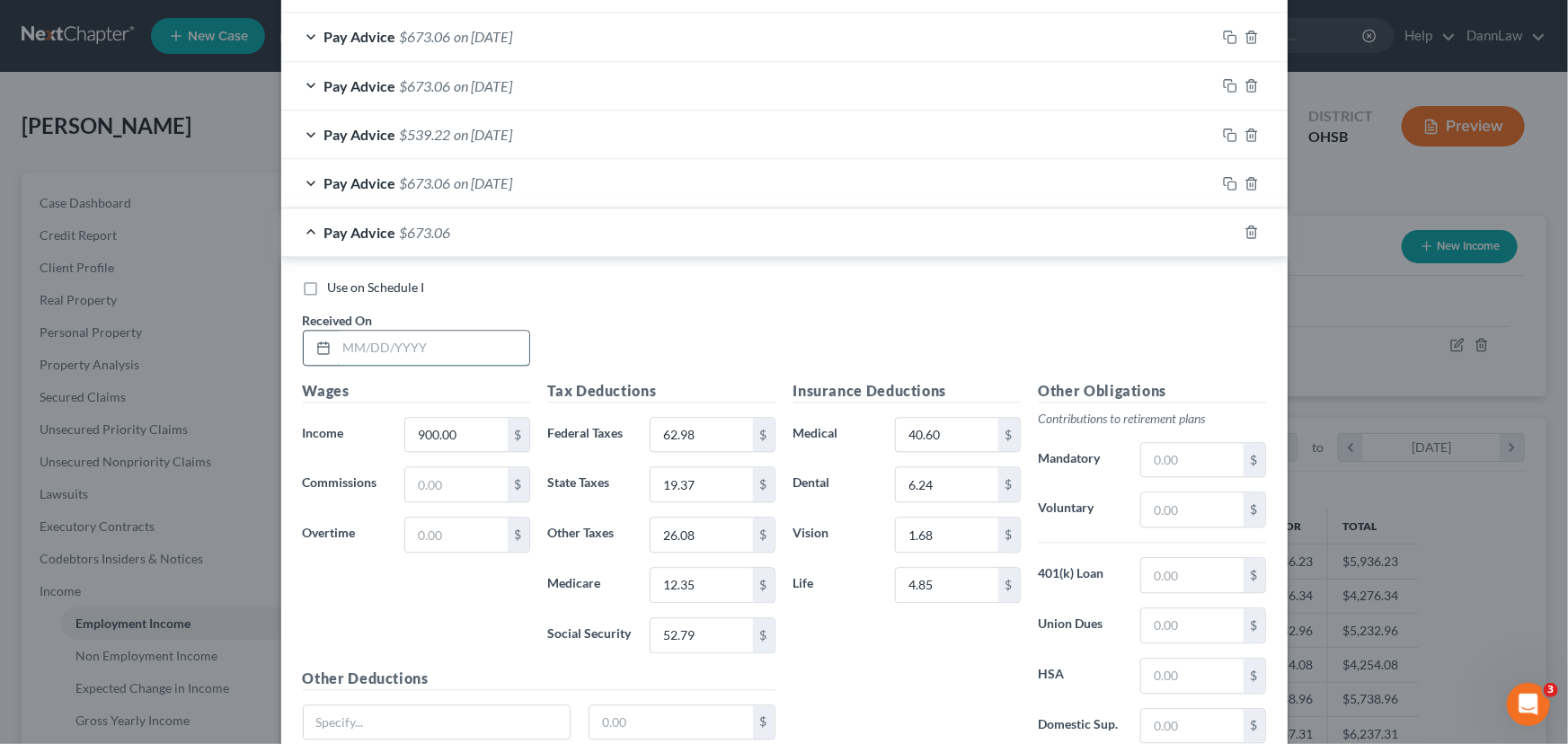
click at [446, 339] on input "text" at bounding box center [432, 348] width 192 height 34
type input "[DATE]"
click at [1224, 227] on icon "button" at bounding box center [1228, 230] width 9 height 9
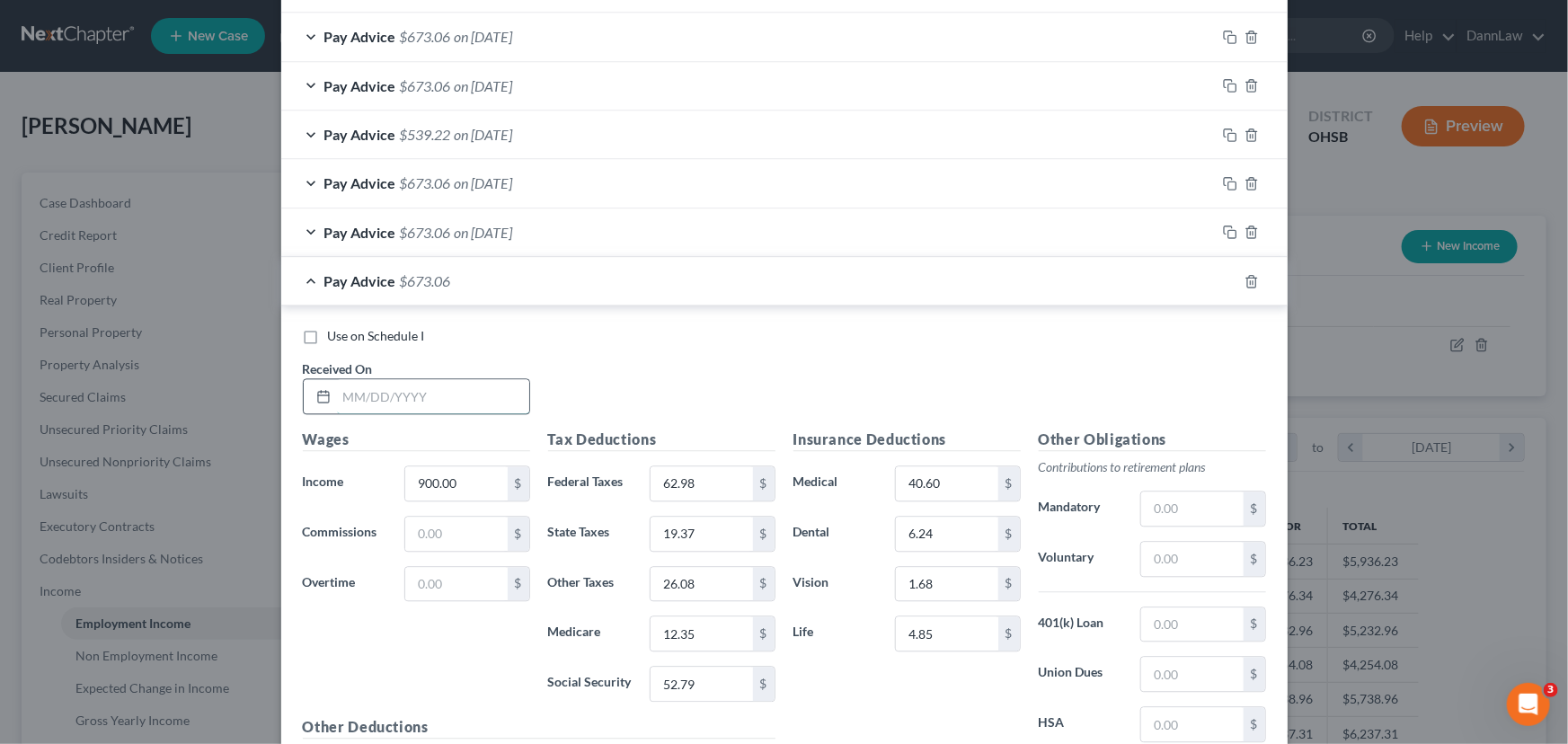
click at [474, 397] on input "text" at bounding box center [432, 396] width 192 height 34
type input "[DATE]"
click at [1223, 276] on icon "button" at bounding box center [1230, 281] width 14 height 14
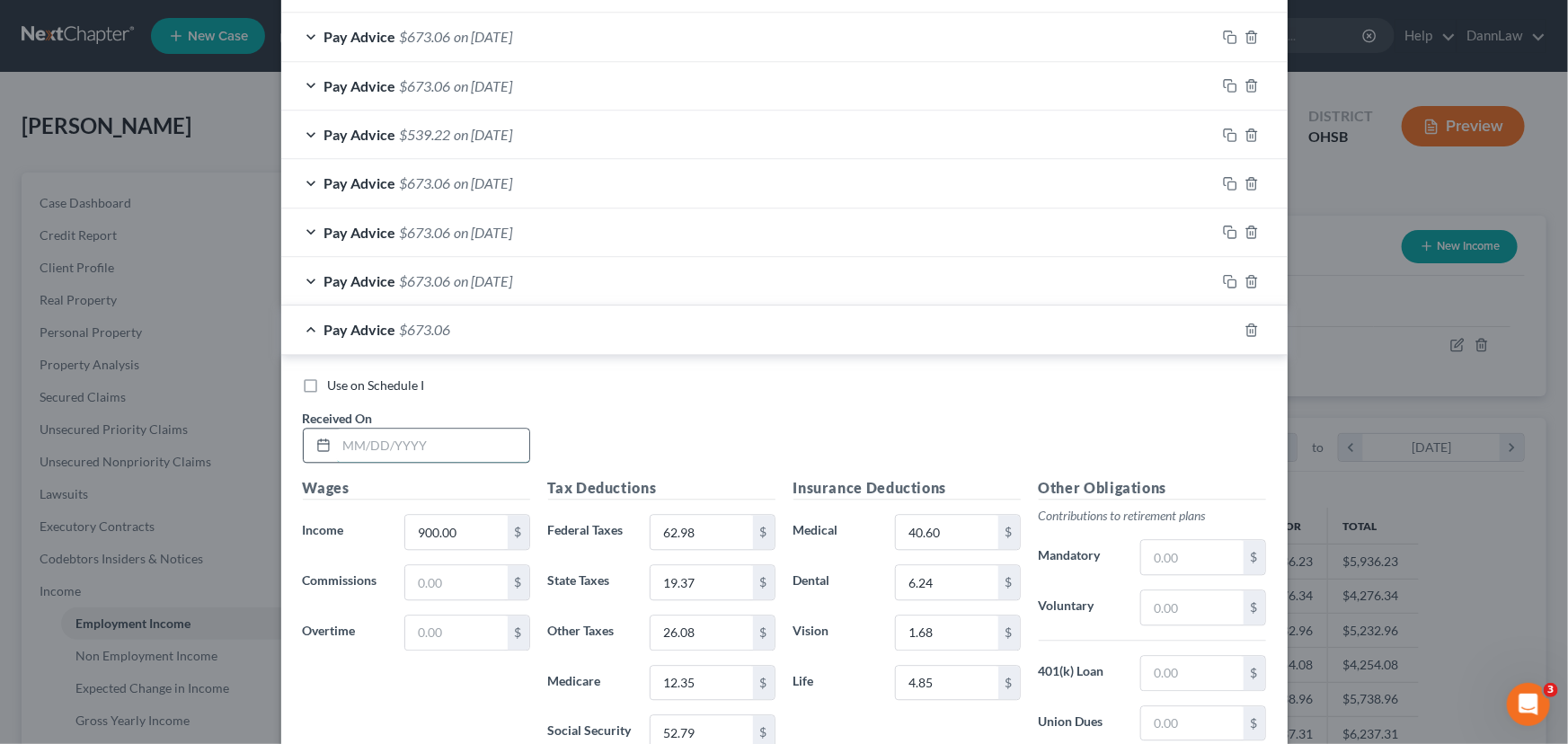
click at [434, 445] on input "text" at bounding box center [432, 445] width 192 height 34
type input "[DATE]"
click at [1229, 328] on rect "button" at bounding box center [1232, 332] width 9 height 9
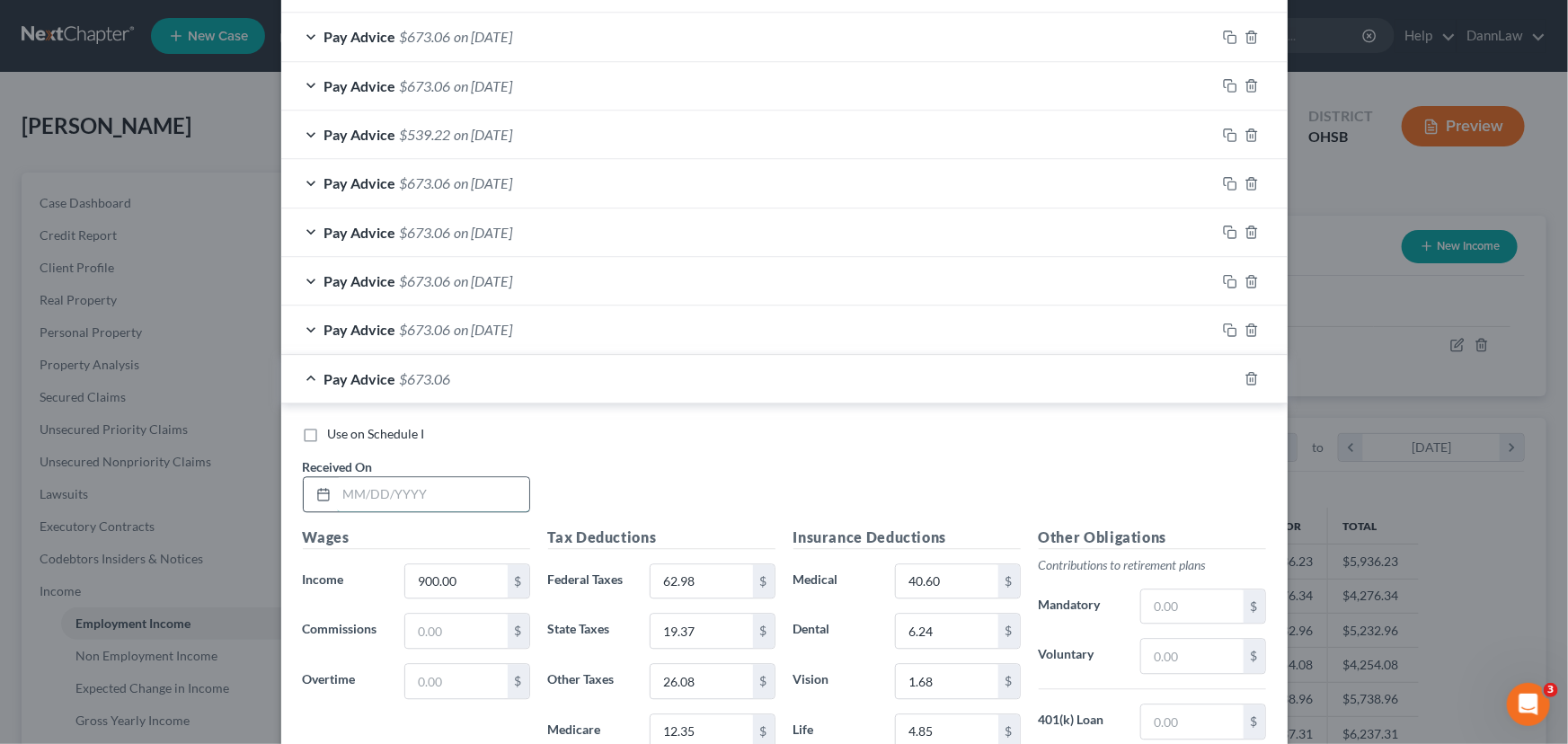
click at [405, 477] on input "text" at bounding box center [432, 494] width 192 height 34
type input "[DATE]"
click at [1223, 371] on icon "button" at bounding box center [1230, 377] width 14 height 14
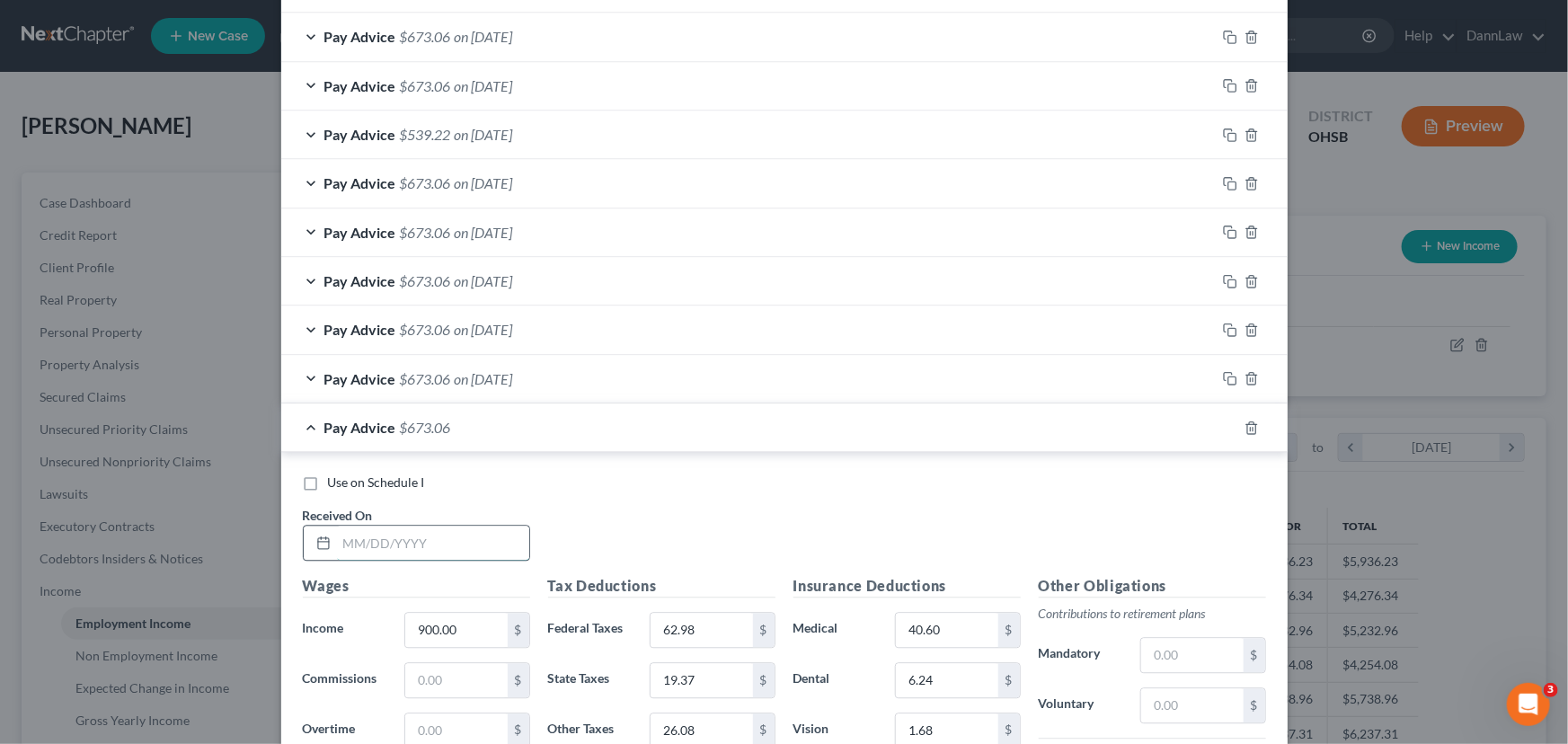
click at [410, 543] on input "text" at bounding box center [432, 542] width 192 height 34
type input "[DATE]"
drag, startPoint x: 1221, startPoint y: 421, endPoint x: 467, endPoint y: 318, distance: 761.0
click at [1215, 419] on div at bounding box center [1251, 427] width 72 height 28
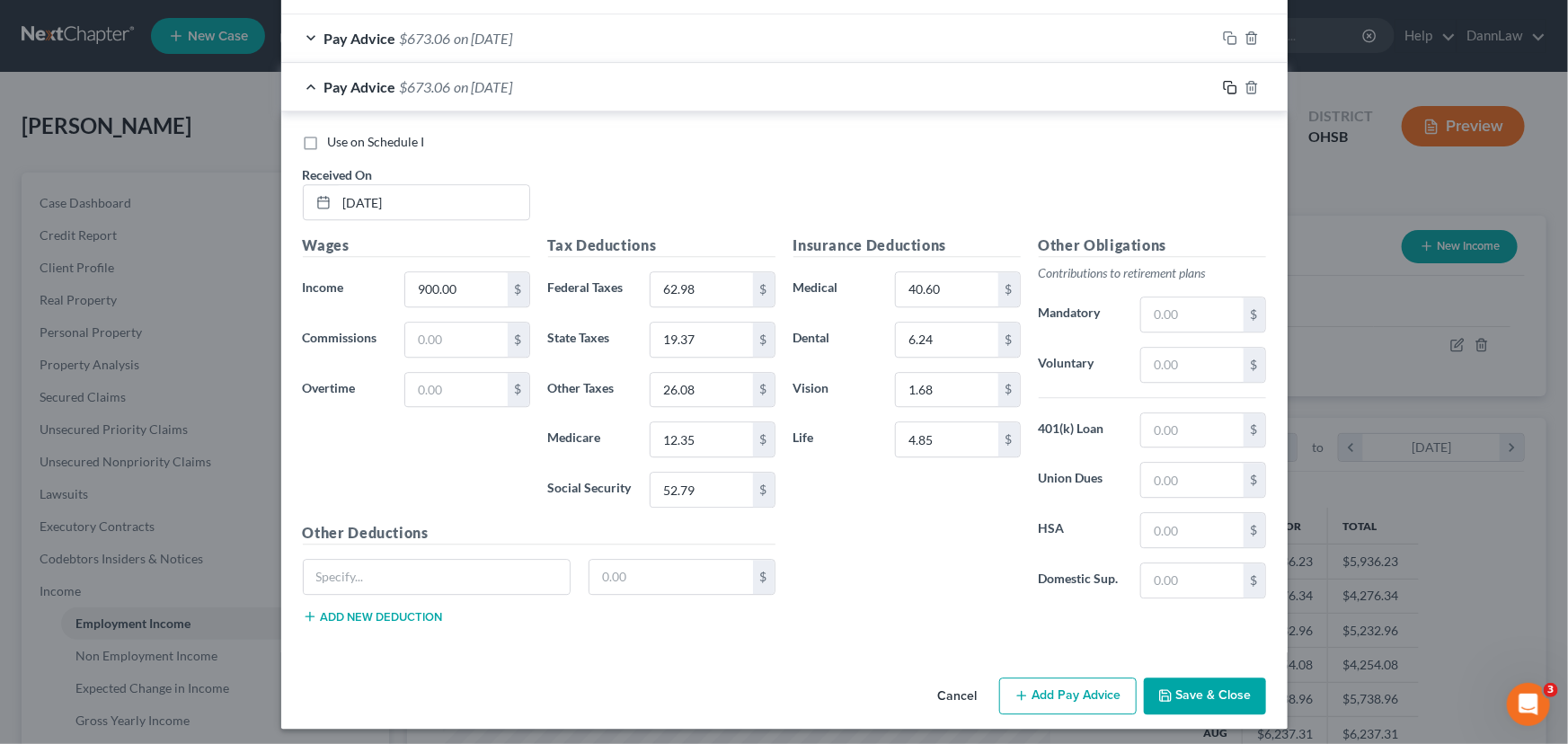
click at [1223, 81] on icon "button" at bounding box center [1230, 86] width 14 height 14
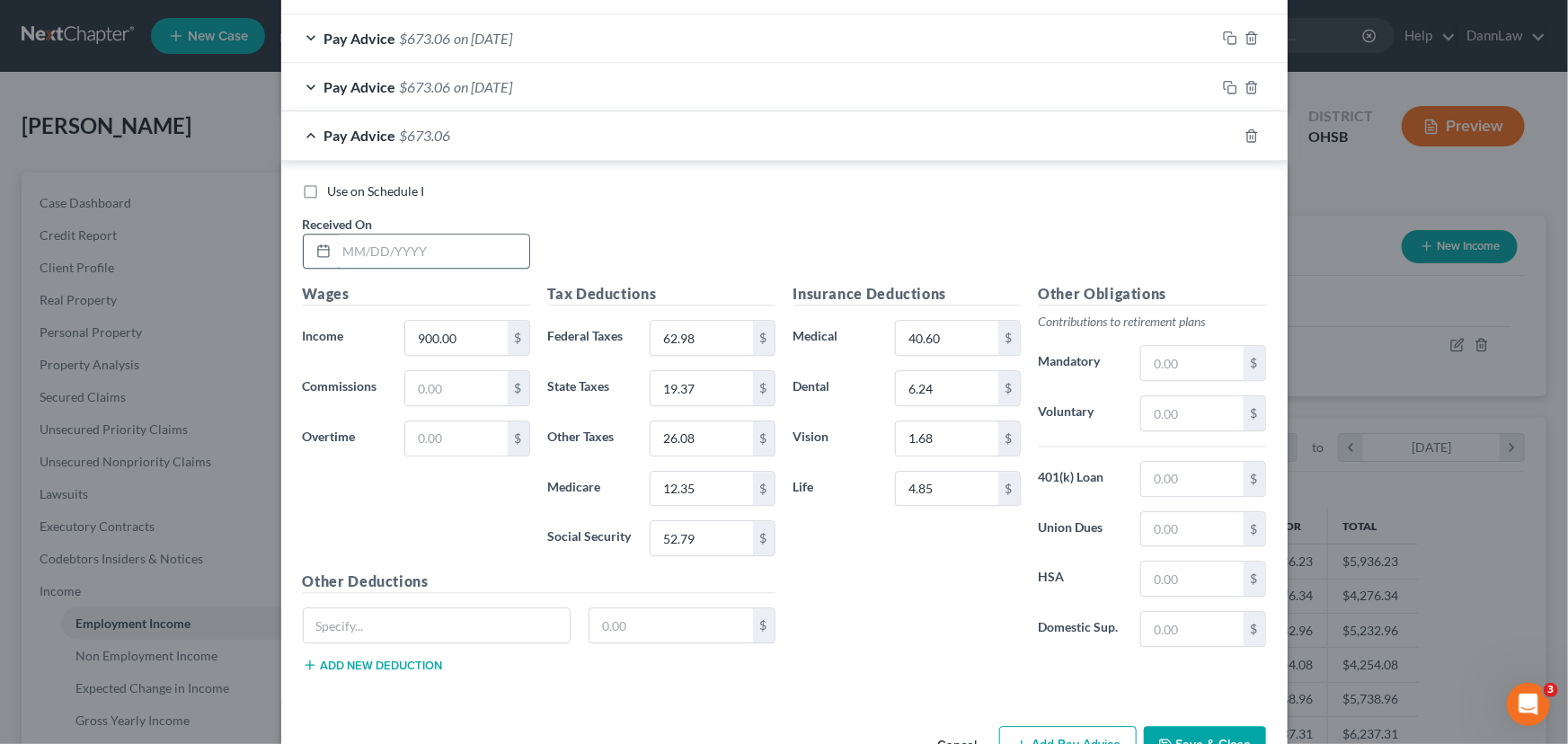
click at [454, 261] on input "text" at bounding box center [432, 251] width 192 height 34
type input "[DATE]"
click at [1229, 135] on rect "button" at bounding box center [1232, 137] width 9 height 9
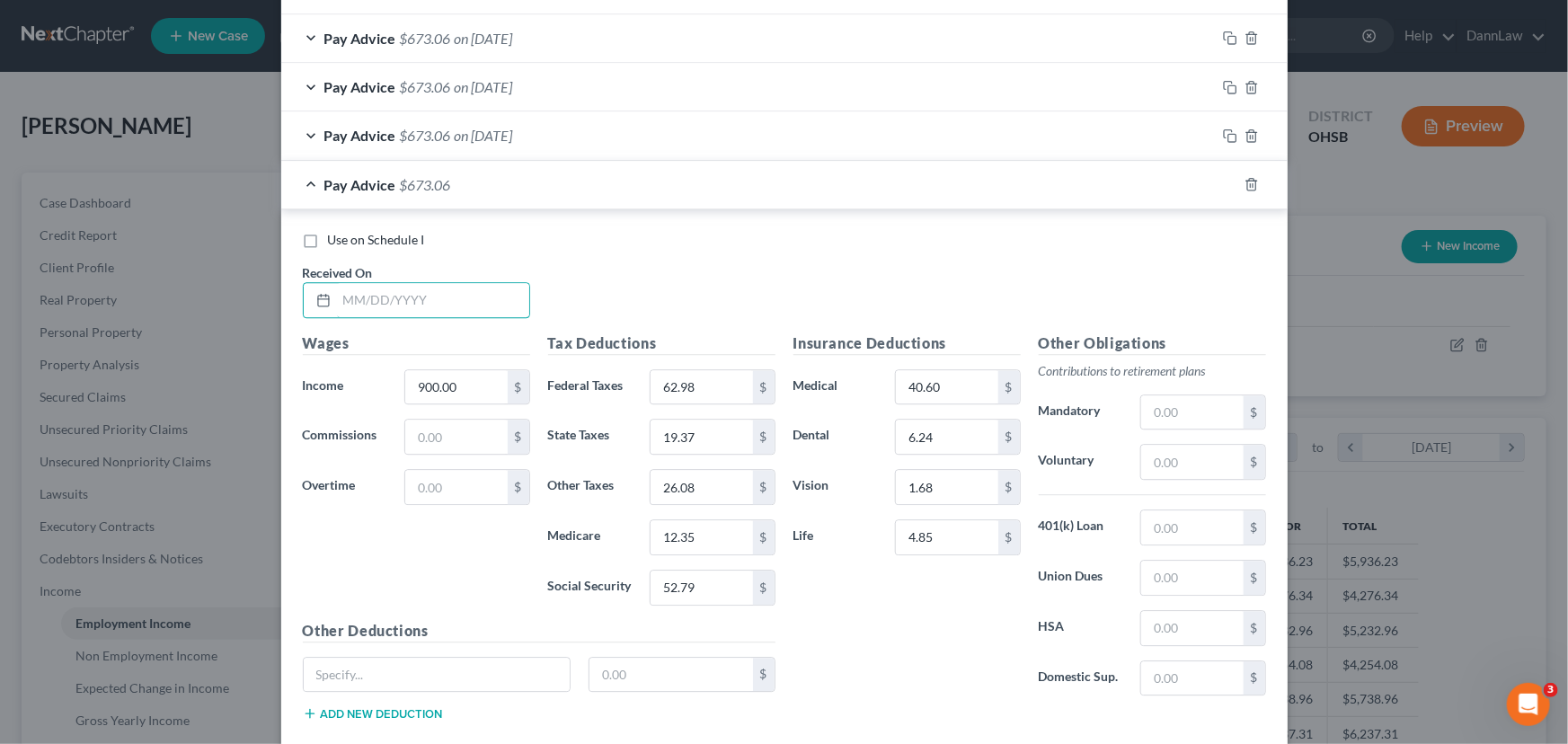
drag, startPoint x: 439, startPoint y: 299, endPoint x: 447, endPoint y: 317, distance: 19.7
click at [447, 317] on div "Use on Schedule I Received On *" at bounding box center [784, 281] width 981 height 101
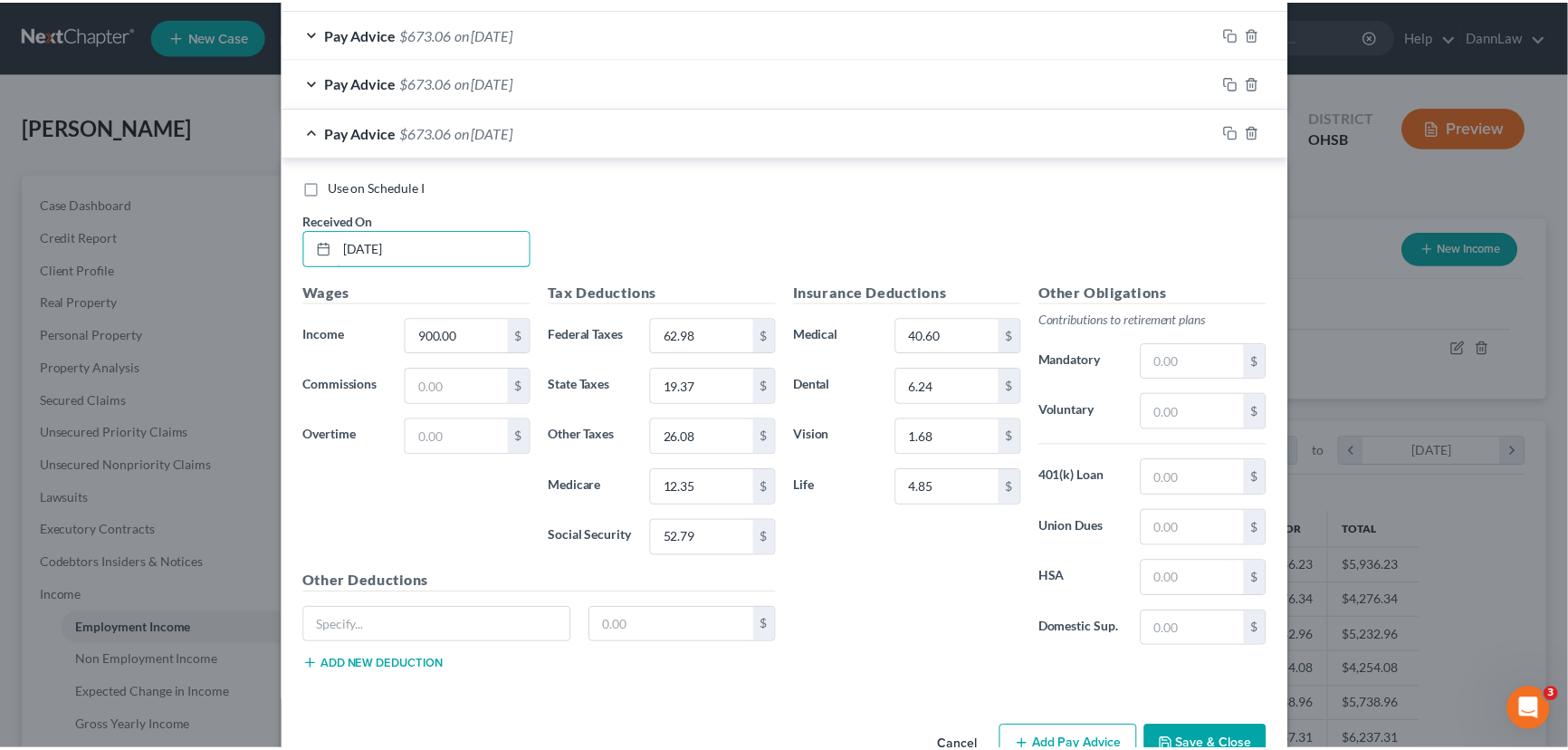
scroll to position [2387, 0]
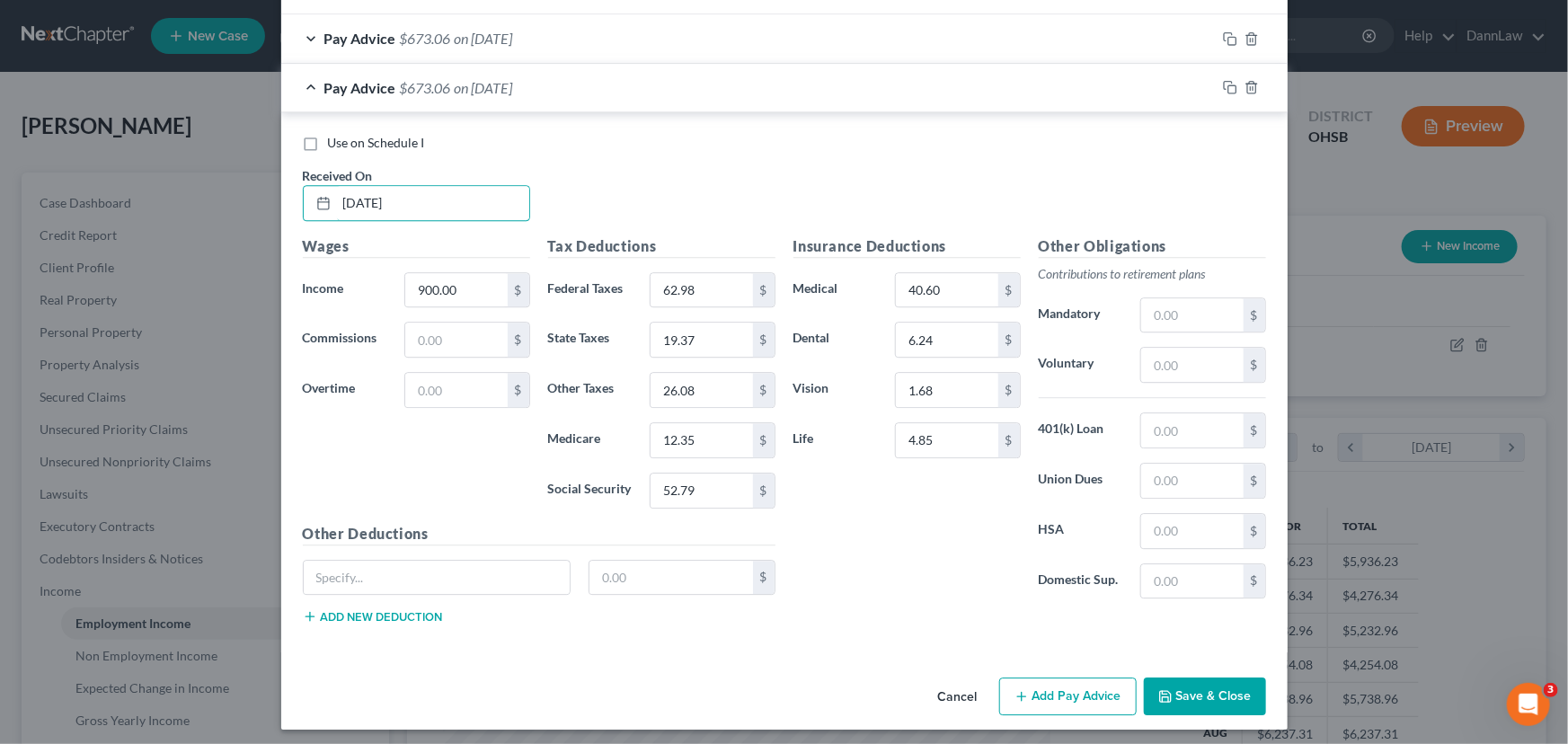
type input "[DATE]"
click at [1200, 567] on button "Save & Close" at bounding box center [1205, 697] width 122 height 38
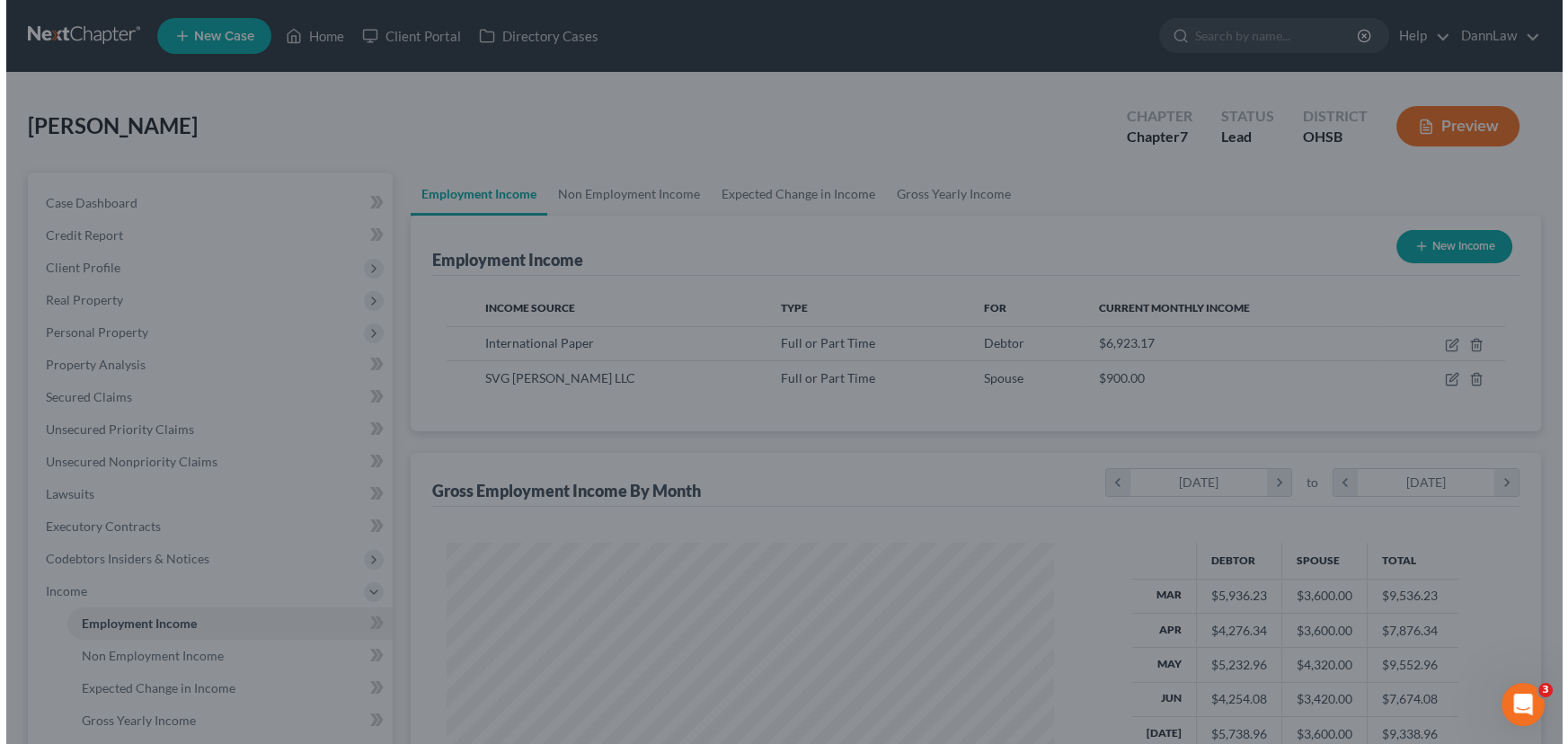
scroll to position [897995, 897900]
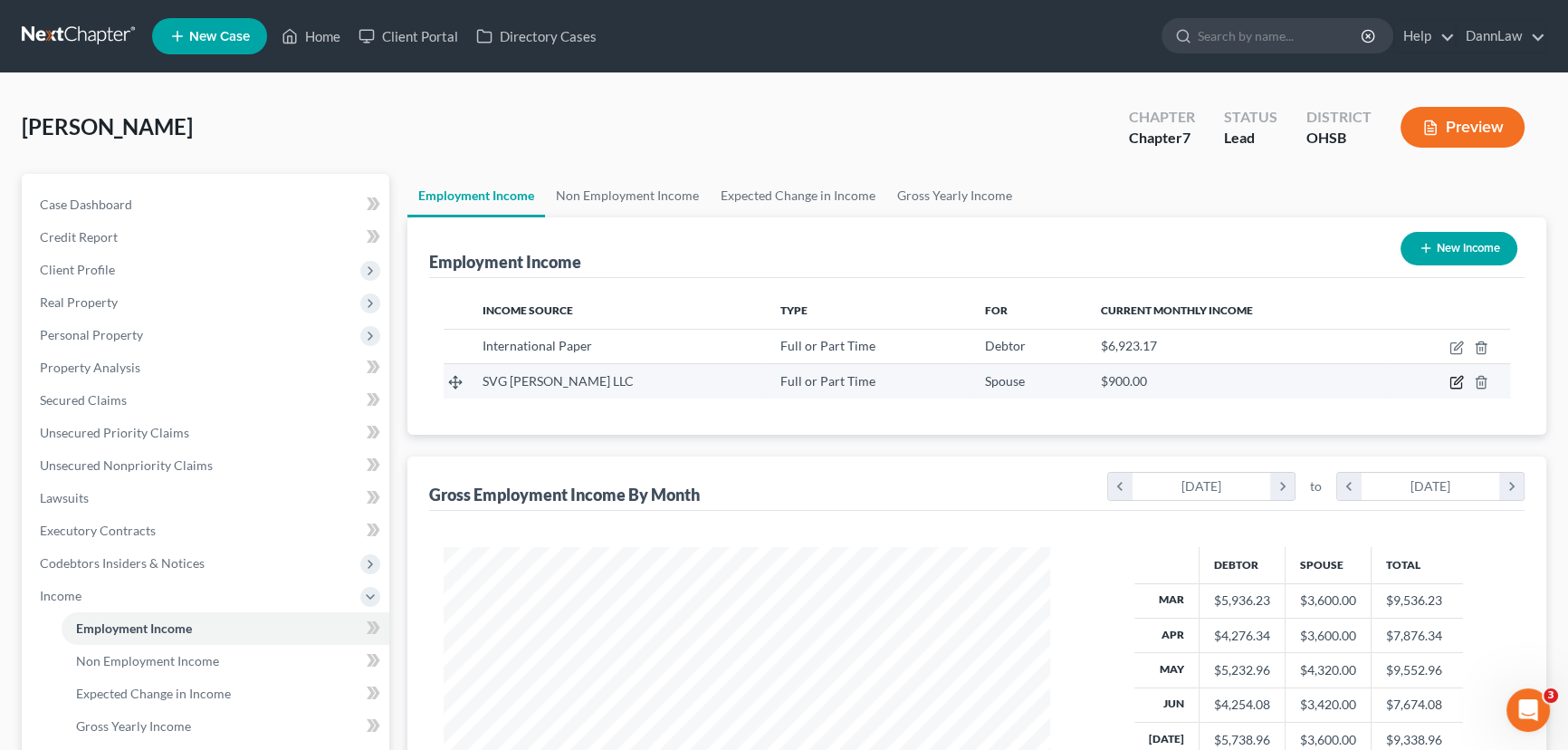
click at [1250, 377] on icon "button" at bounding box center [1455, 381] width 14 height 14
select select "0"
select select "36"
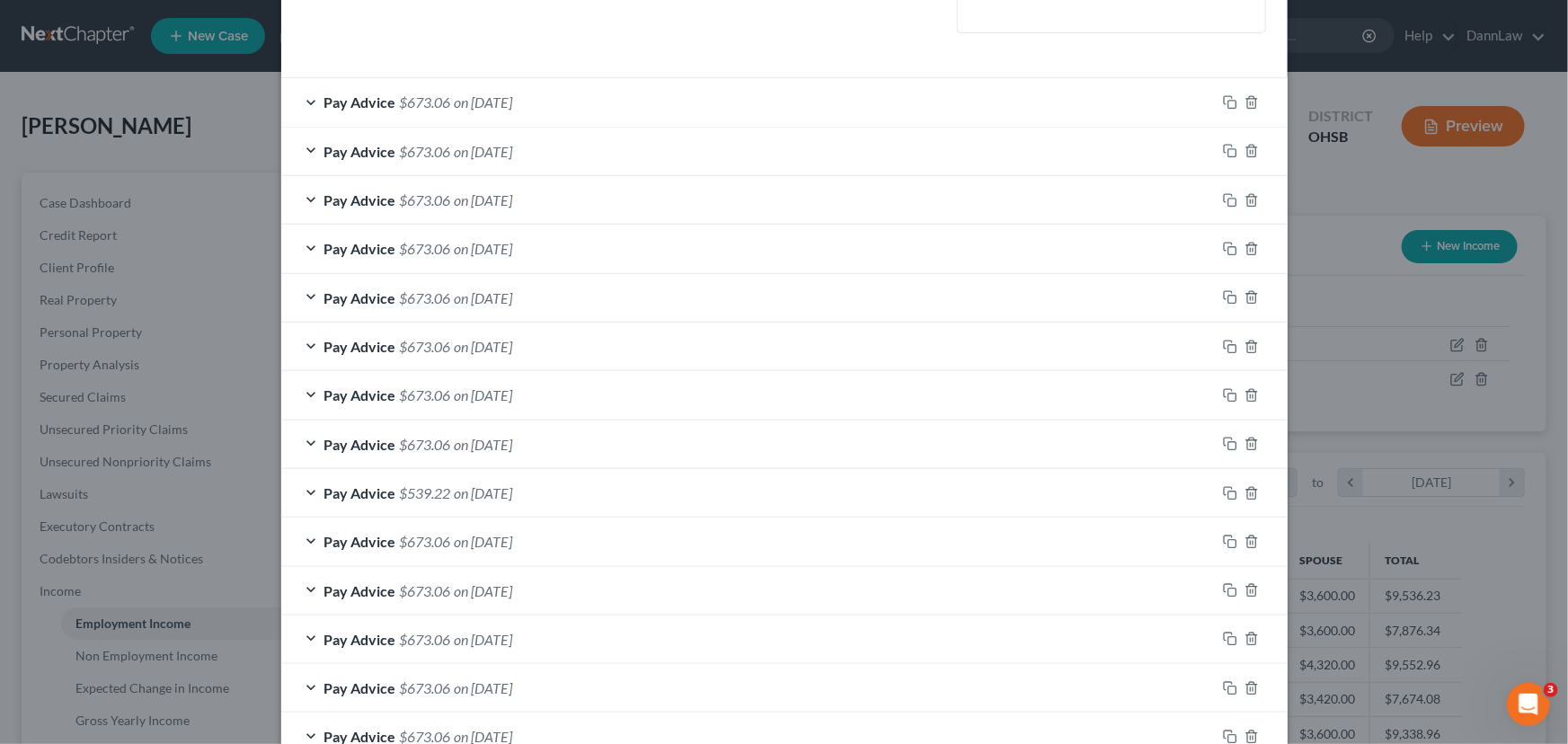
scroll to position [81, 0]
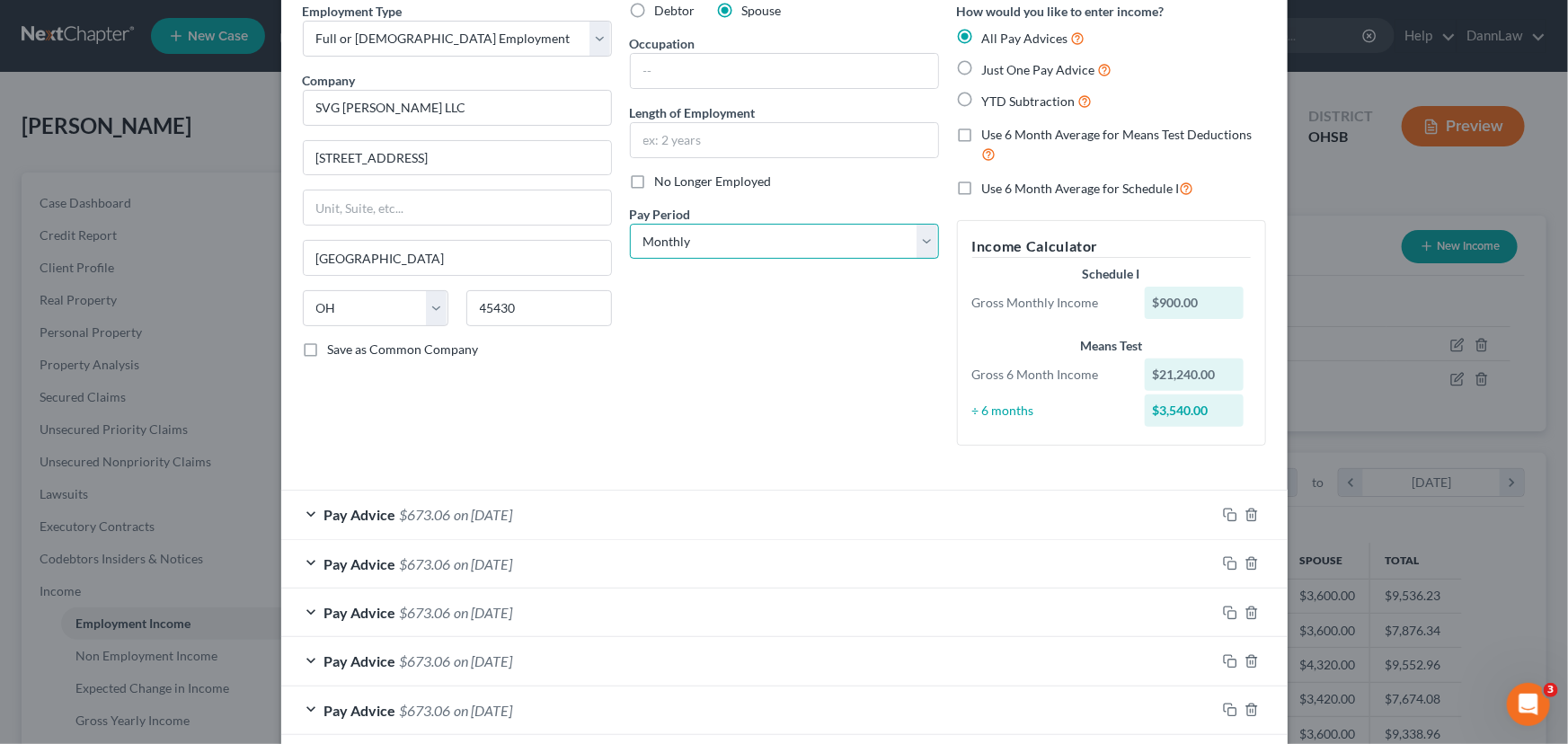
click at [806, 228] on select "Select Monthly Twice Monthly Every Other Week Weekly" at bounding box center [784, 242] width 309 height 36
select select "3"
click at [629, 224] on select "Select Monthly Twice Monthly Every Other Week Weekly" at bounding box center [784, 242] width 309 height 36
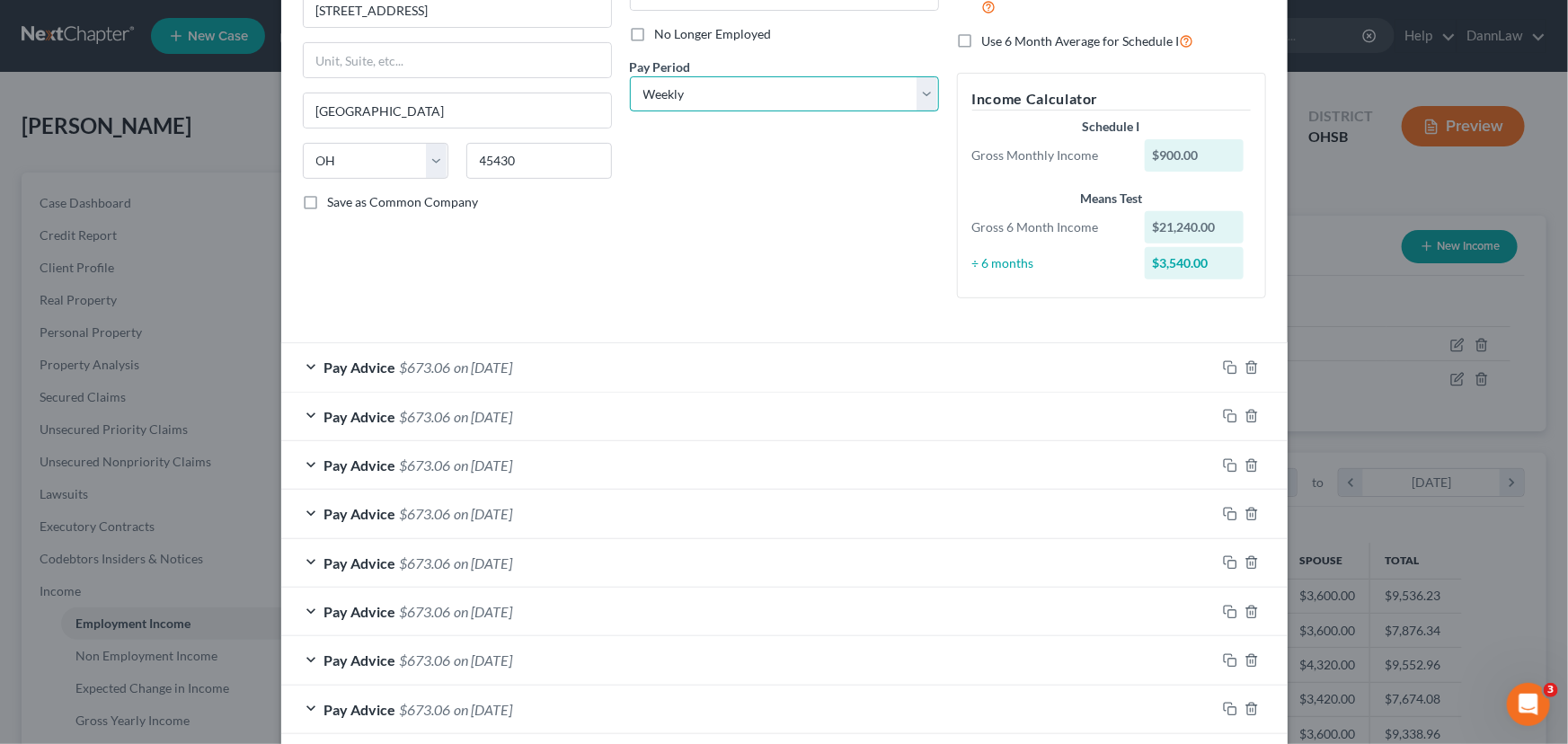
scroll to position [227, 0]
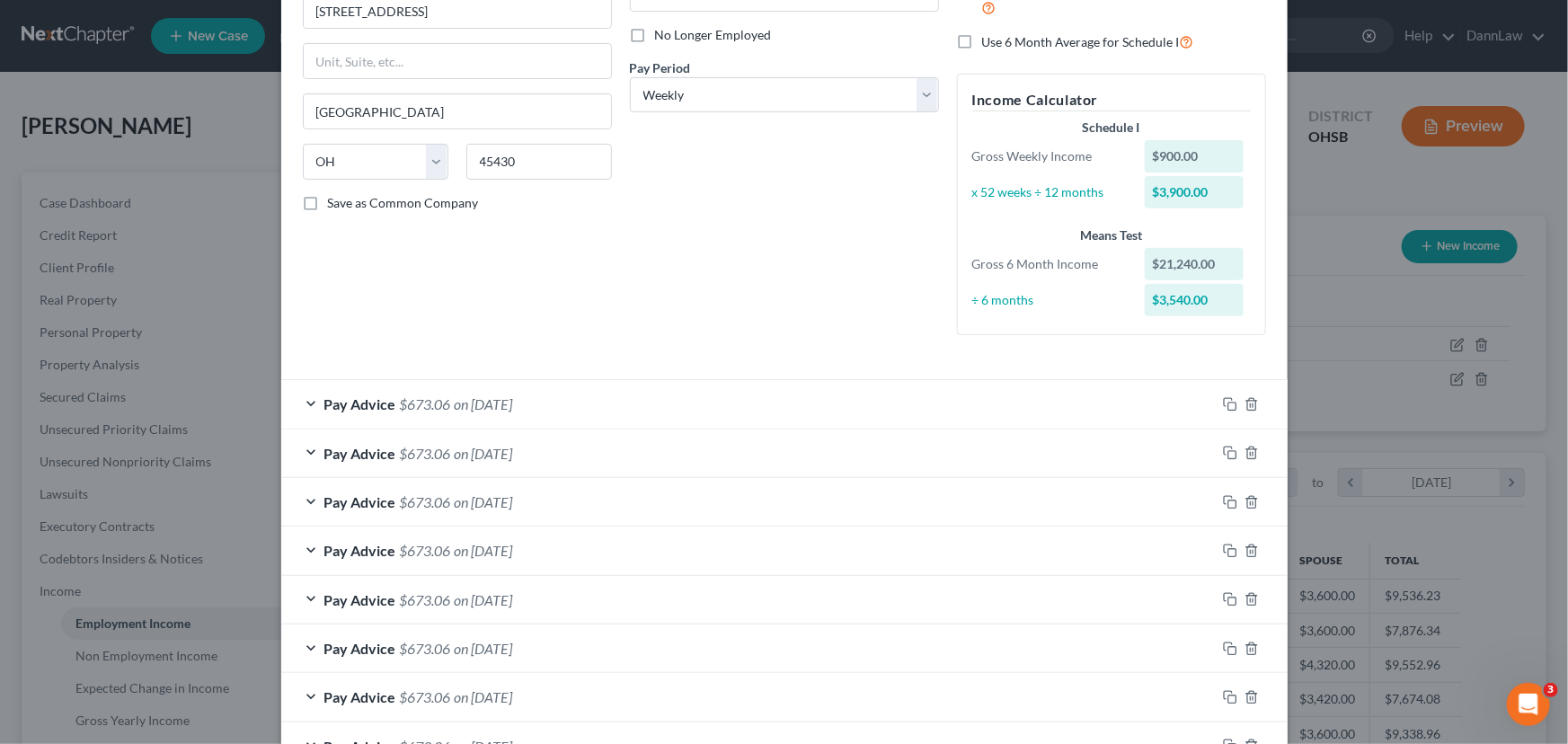
click at [1223, 399] on icon "button" at bounding box center [1230, 404] width 14 height 14
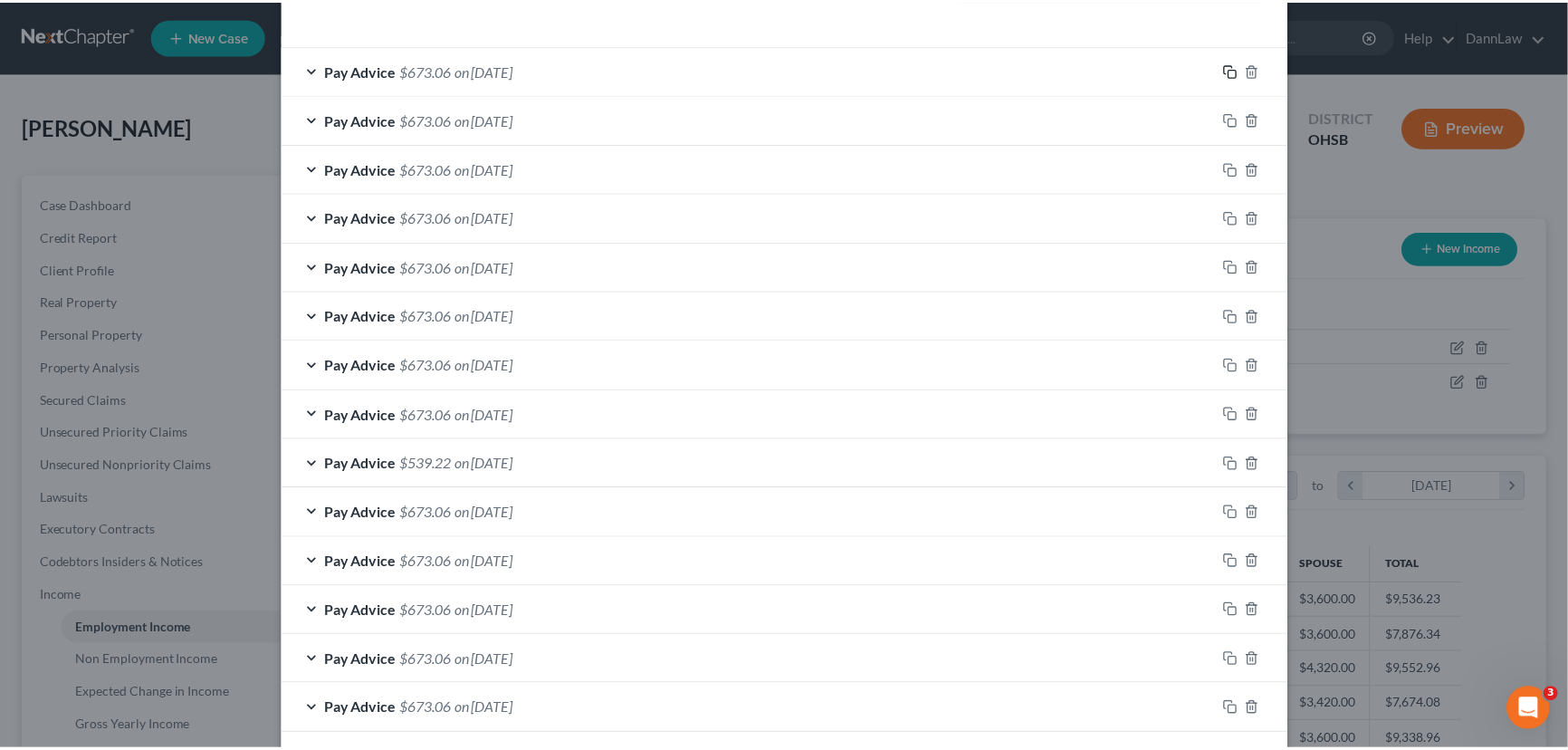
scroll to position [1928, 0]
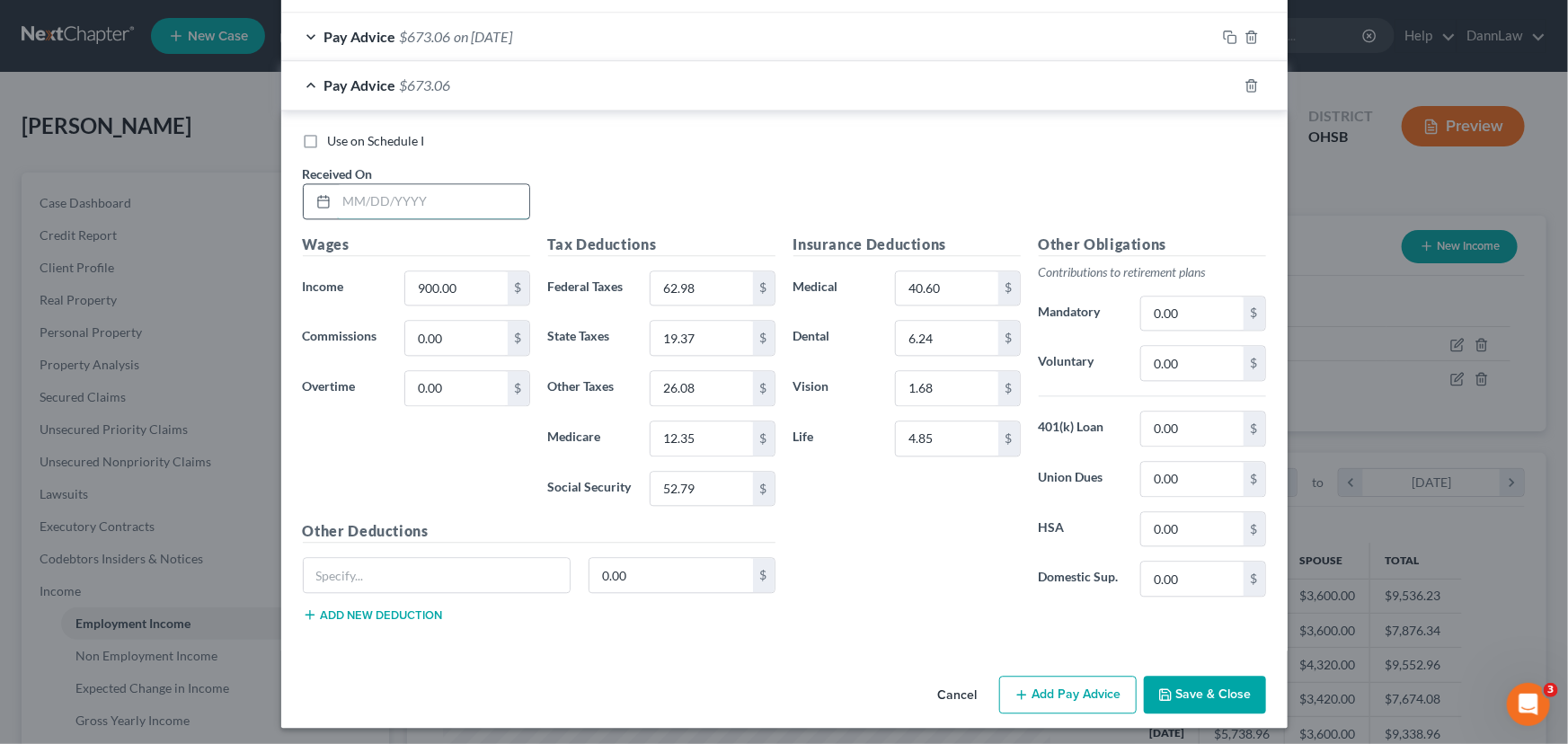
click at [374, 209] on input "text" at bounding box center [432, 201] width 192 height 34
type input "[DATE]"
click at [1182, 567] on button "Save & Close" at bounding box center [1205, 695] width 122 height 38
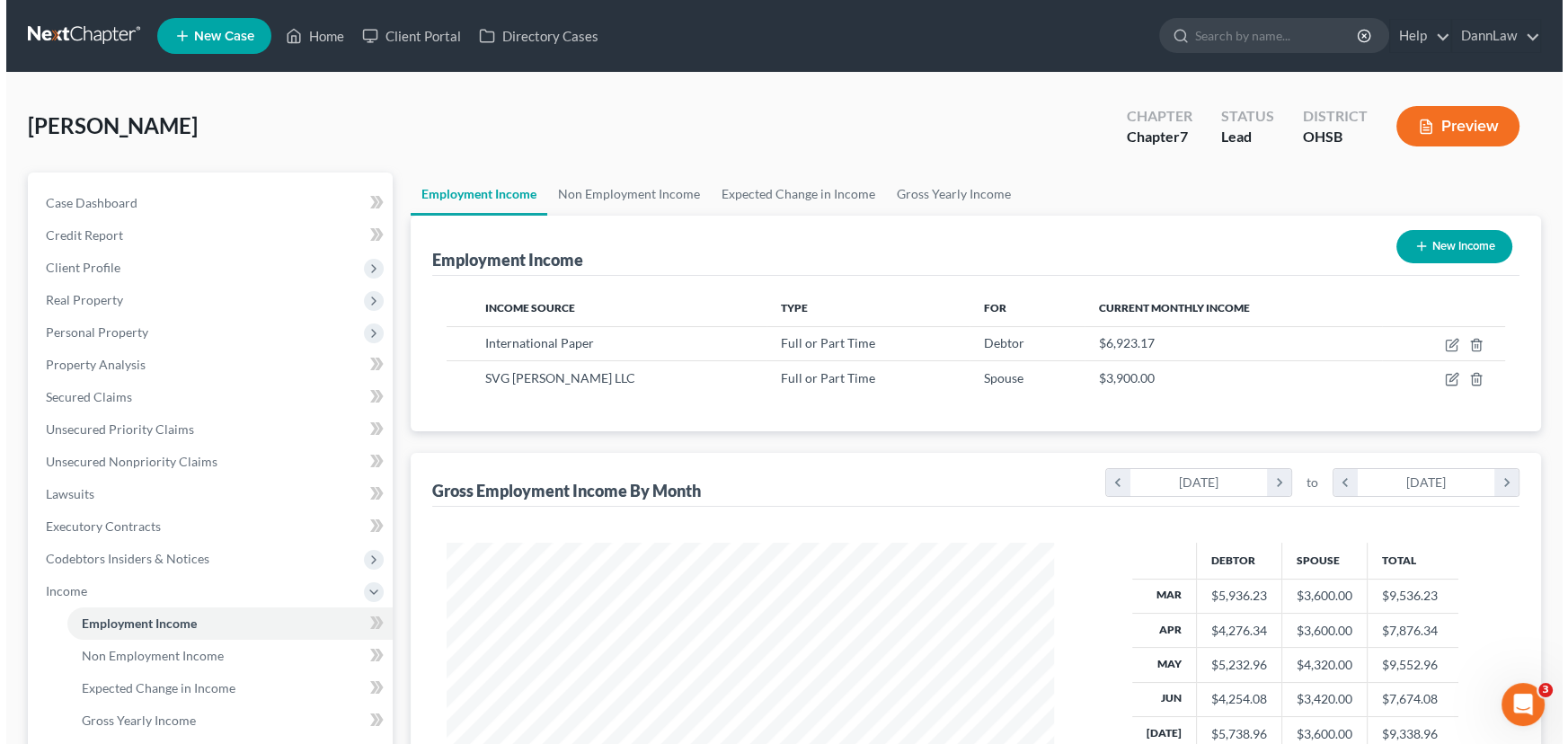
scroll to position [897995, 897900]
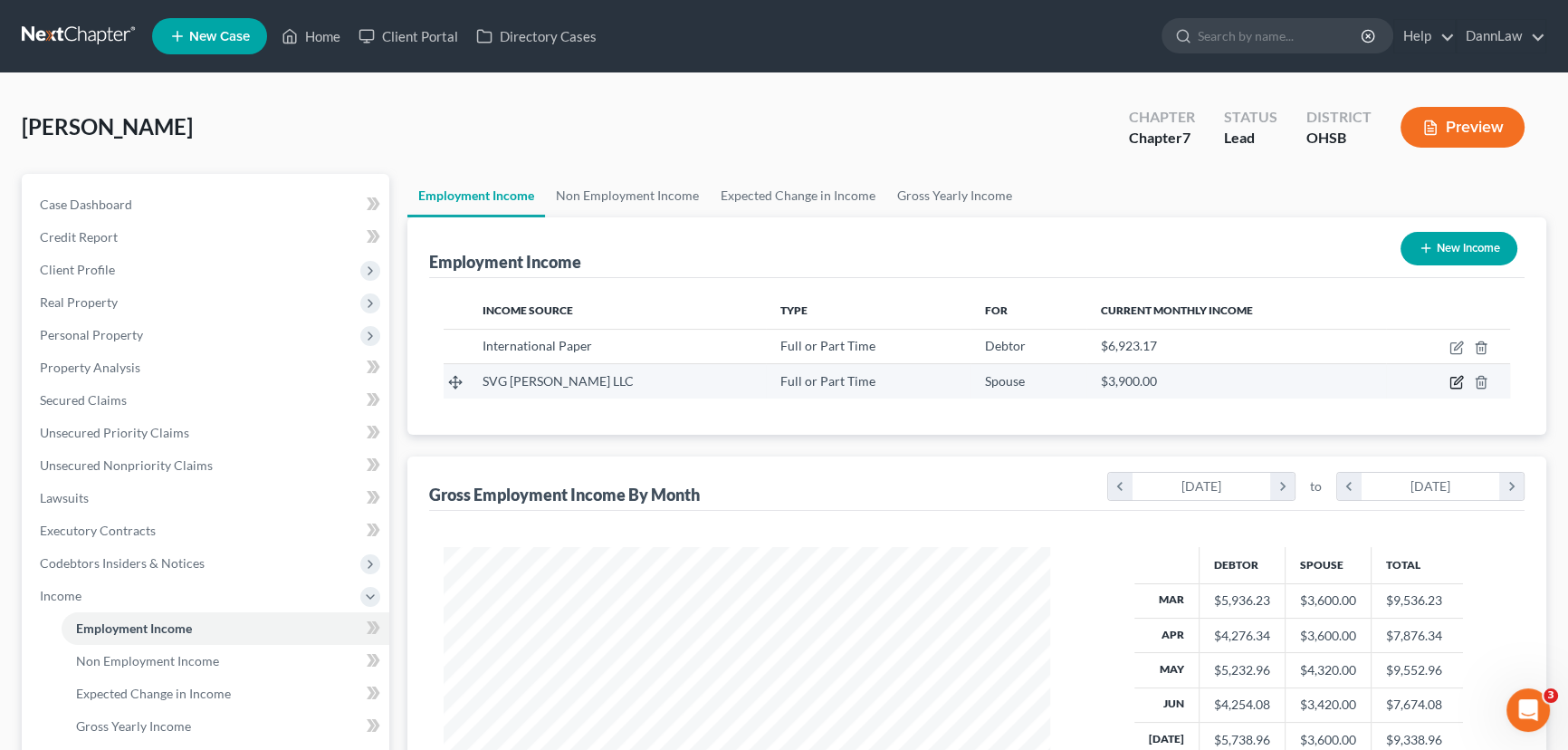
click at [1250, 379] on icon "button" at bounding box center [1455, 381] width 14 height 14
select select "0"
select select "36"
select select "3"
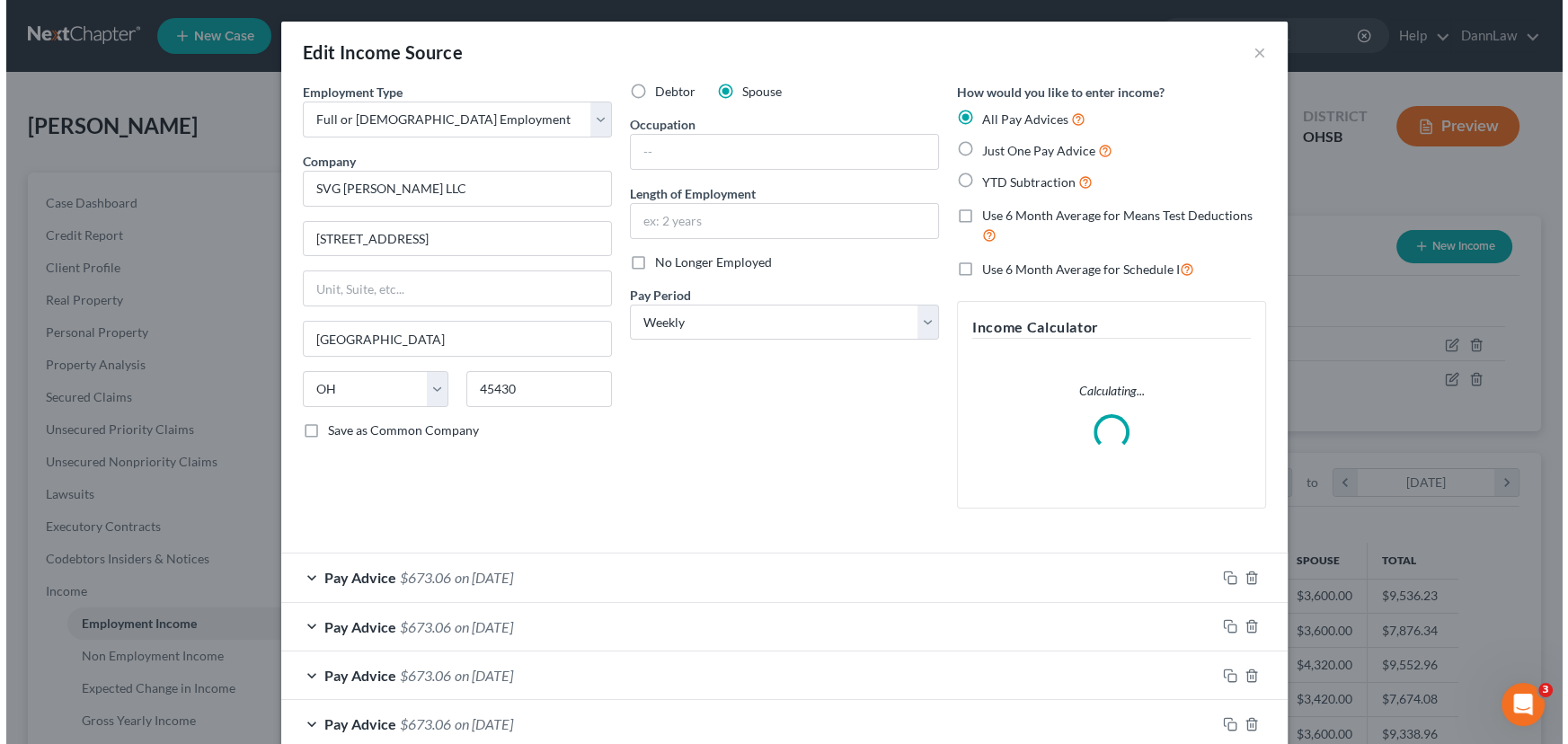
scroll to position [321, 644]
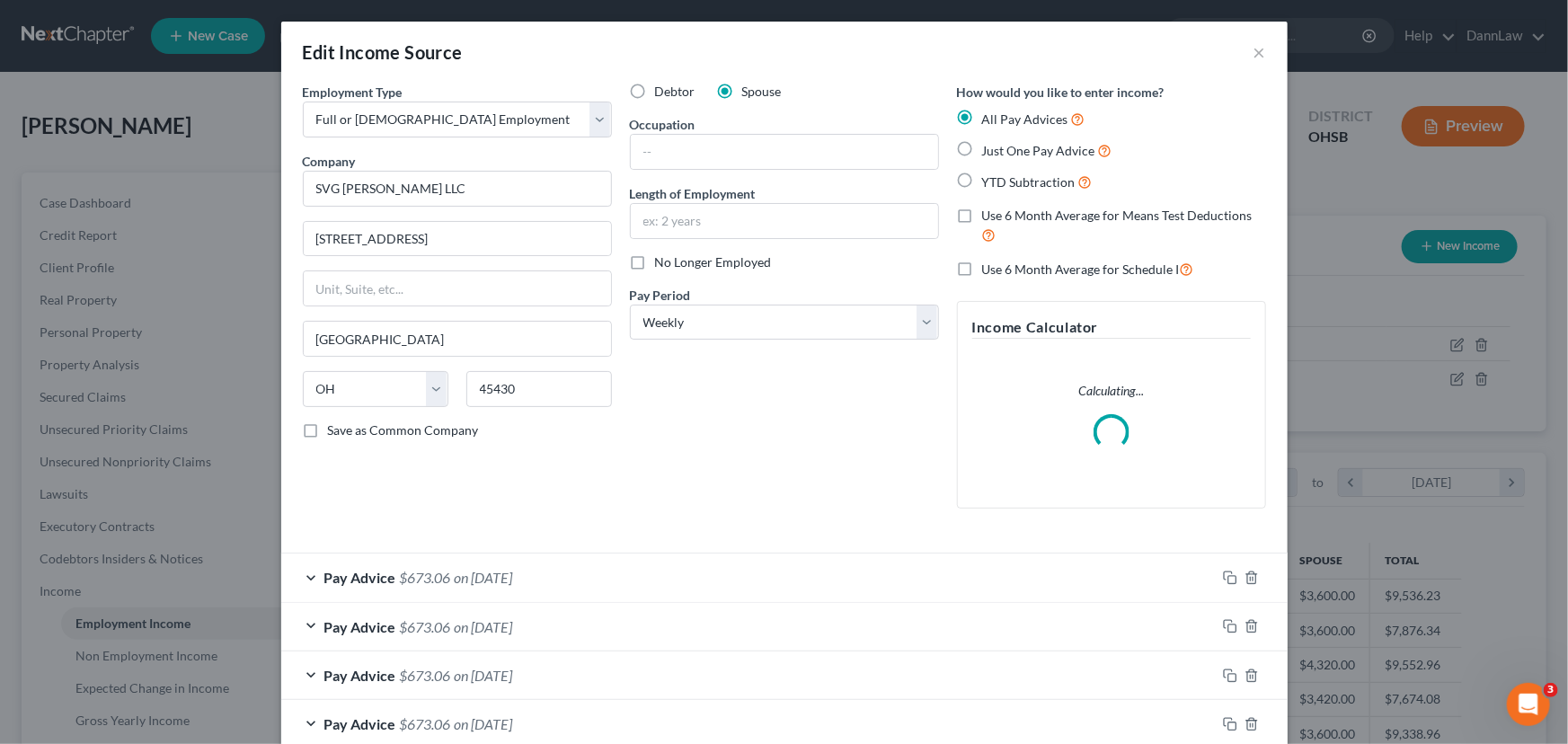
click at [982, 215] on label "Use 6 Month Average for Means Test Deductions" at bounding box center [1124, 226] width 284 height 39
click at [990, 215] on input "Use 6 Month Average for Means Test Deductions" at bounding box center [995, 212] width 11 height 11
checkbox input "true"
click at [982, 267] on label "Use 6 Month Average for Schedule I" at bounding box center [1088, 269] width 212 height 21
click at [990, 267] on input "Use 6 Month Average for Schedule I" at bounding box center [995, 264] width 11 height 11
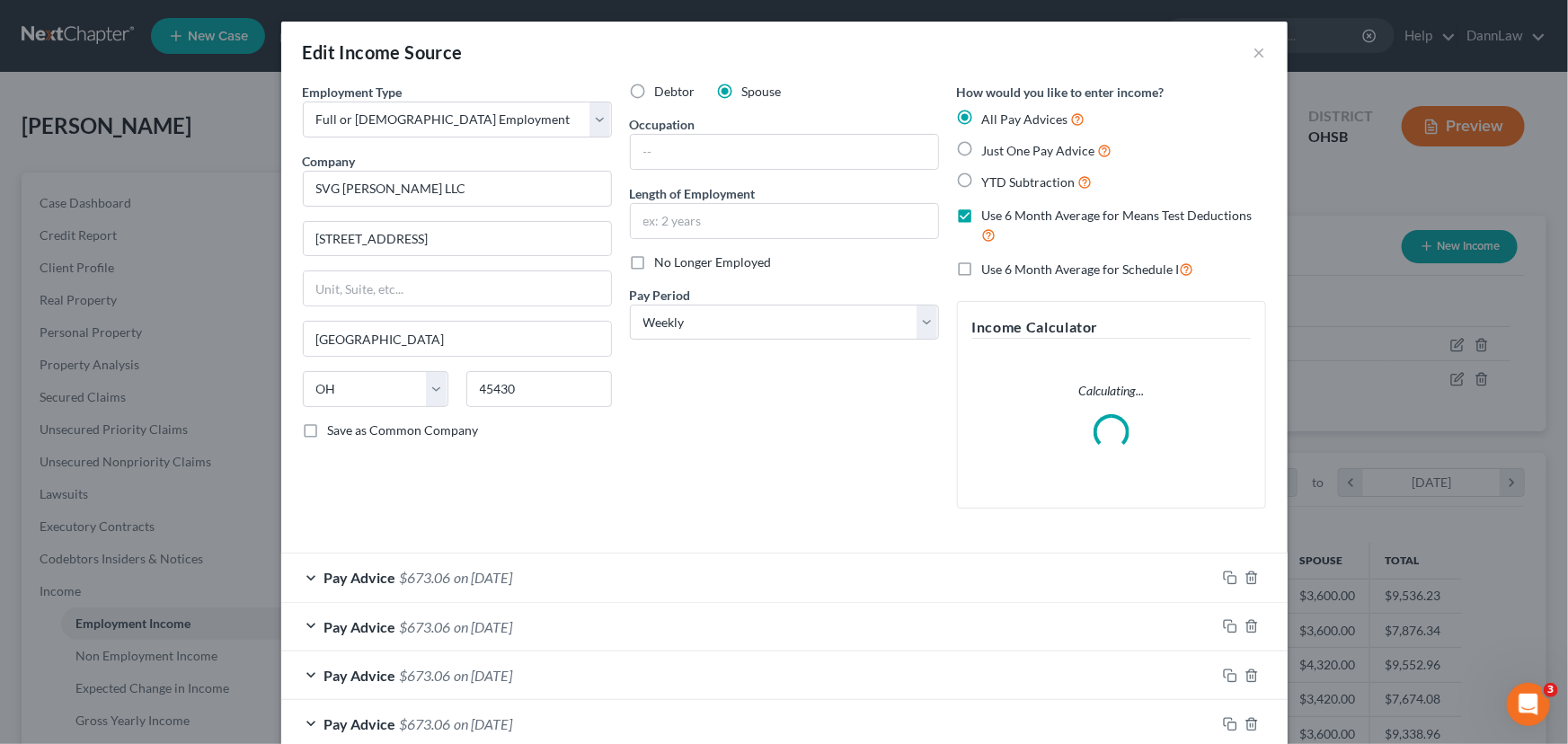
checkbox input "true"
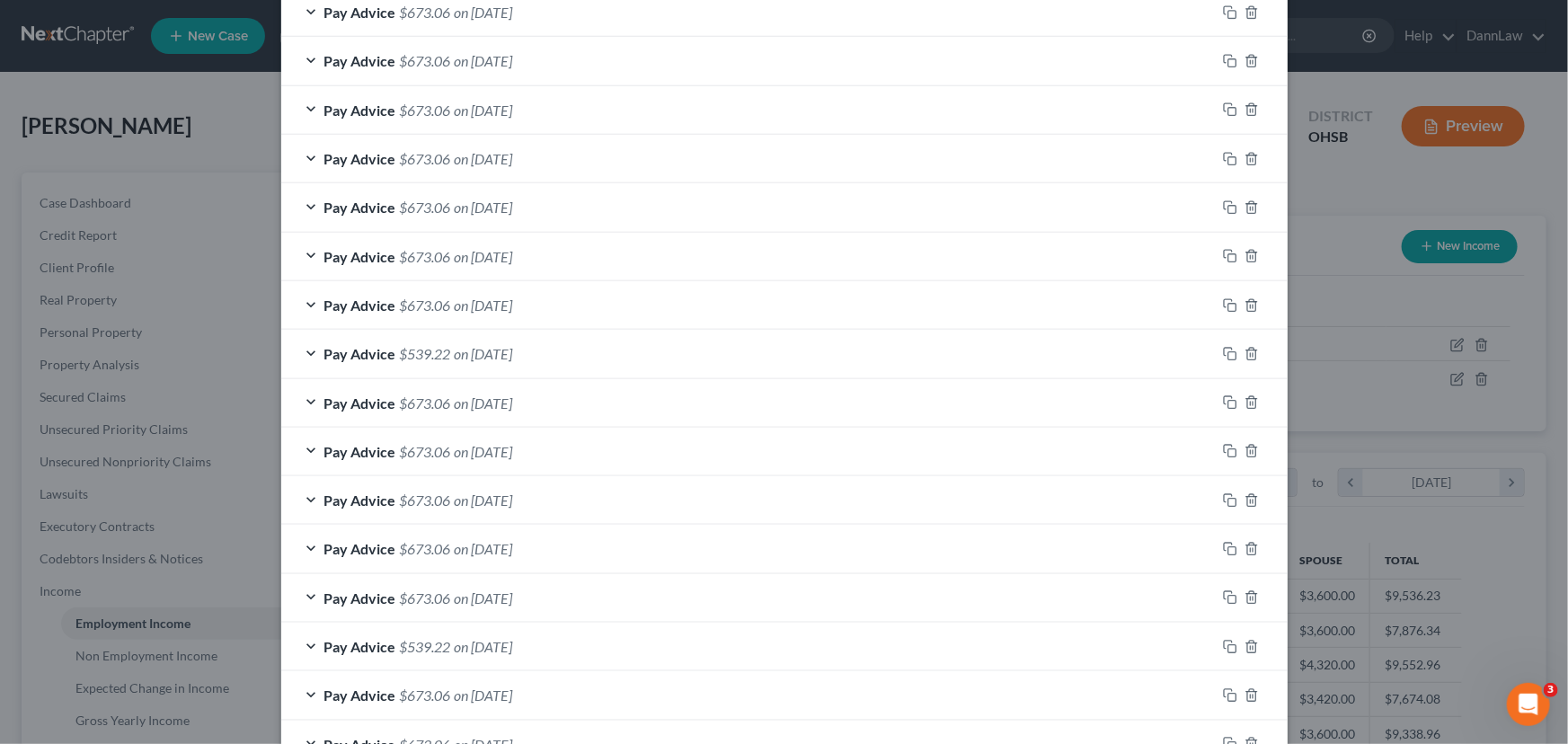
scroll to position [408, 0]
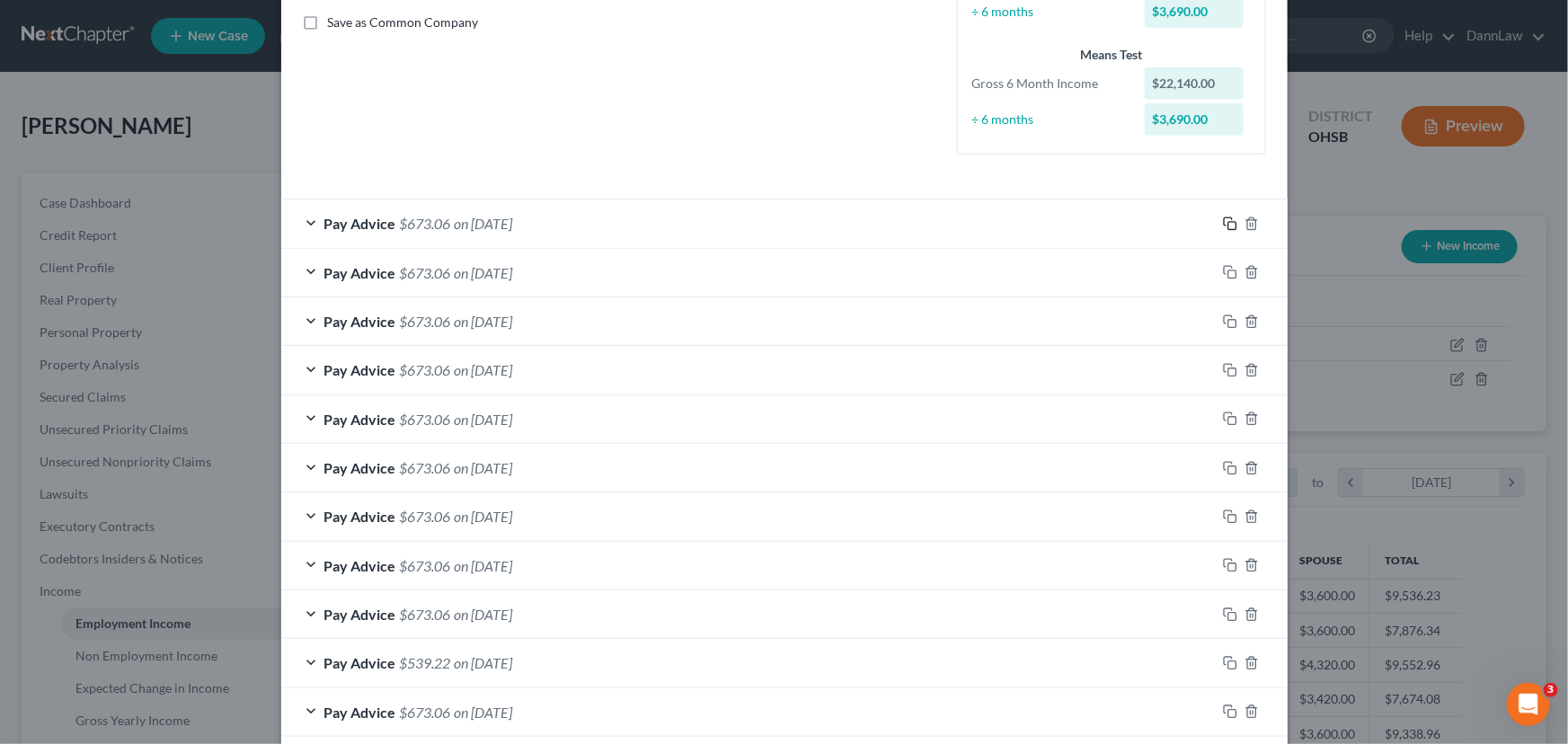
click at [1223, 219] on icon "button" at bounding box center [1230, 223] width 14 height 14
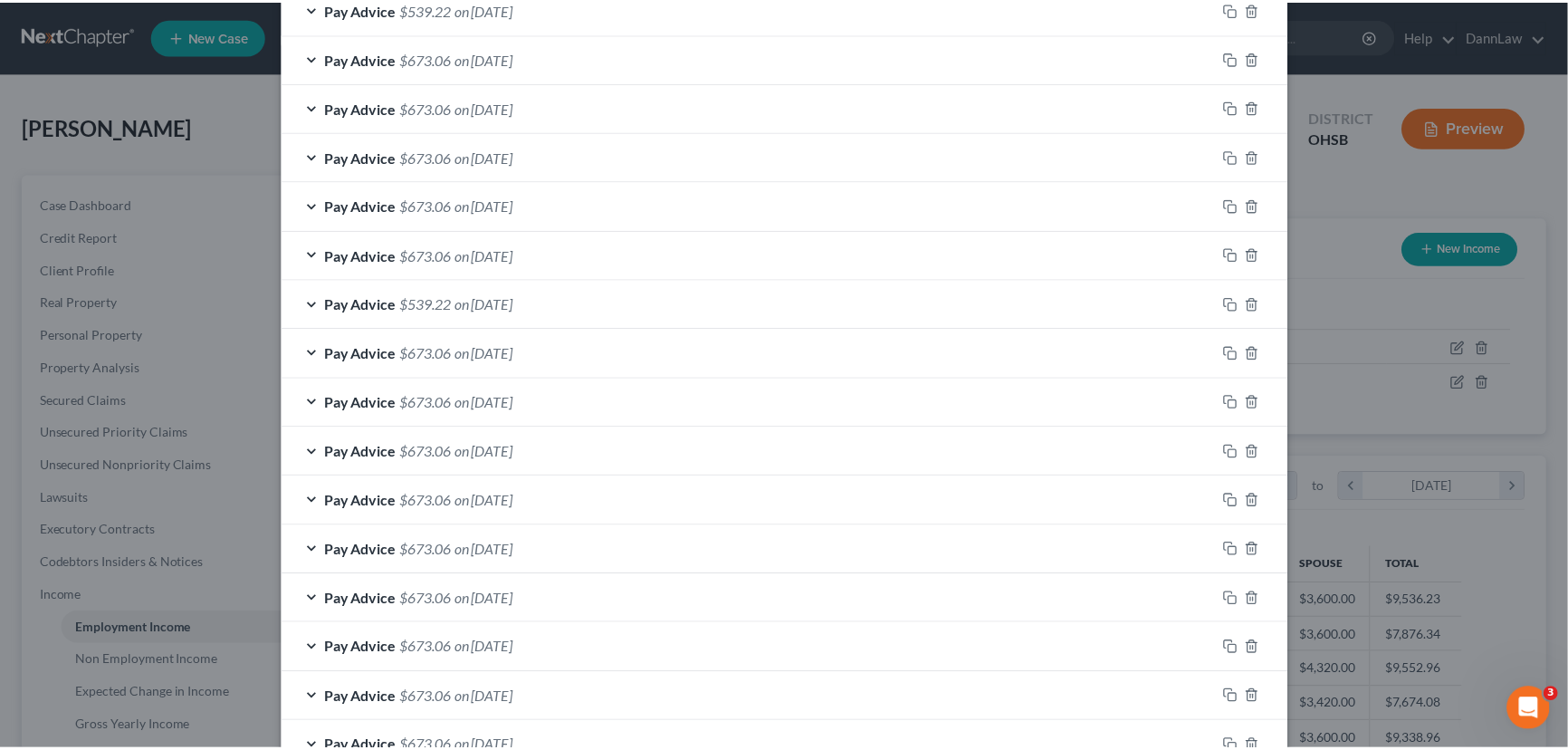
scroll to position [1944, 0]
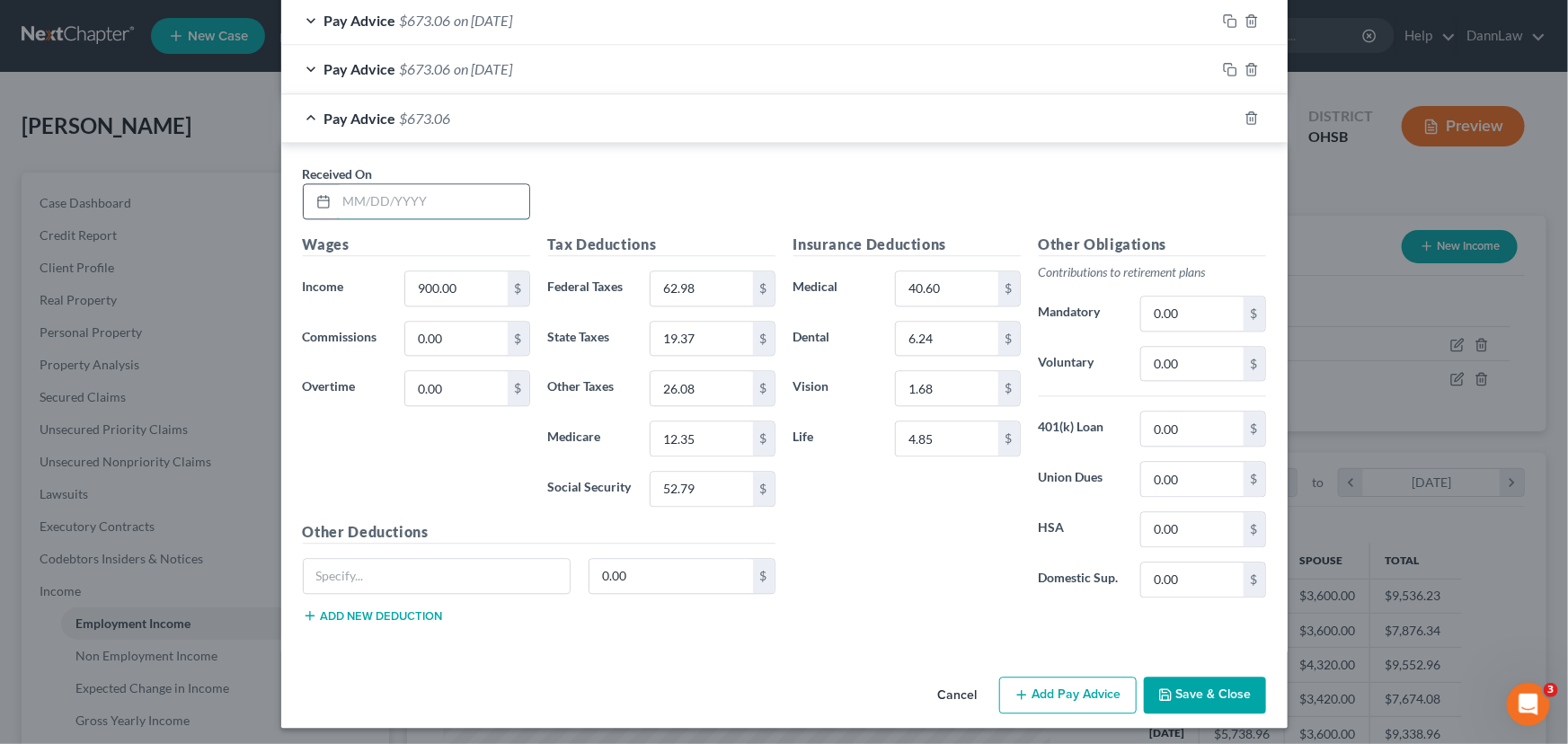
click at [465, 198] on input "text" at bounding box center [432, 201] width 192 height 34
type input "[DATE]"
click at [1203, 567] on button "Save & Close" at bounding box center [1205, 696] width 122 height 38
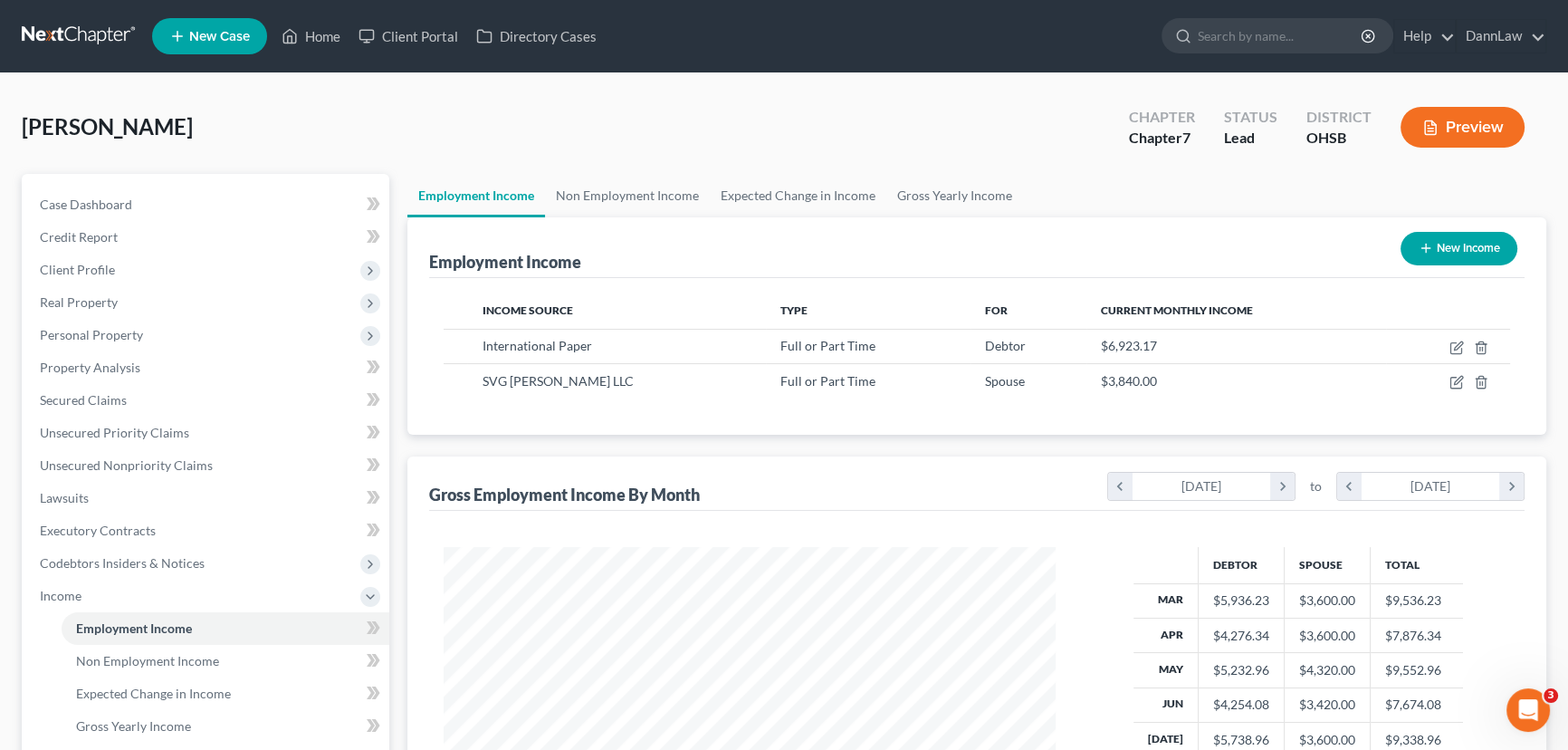
scroll to position [905237, 904462]
click at [1221, 114] on div "Status Lead" at bounding box center [1250, 129] width 82 height 54
